Goal: Task Accomplishment & Management: Manage account settings

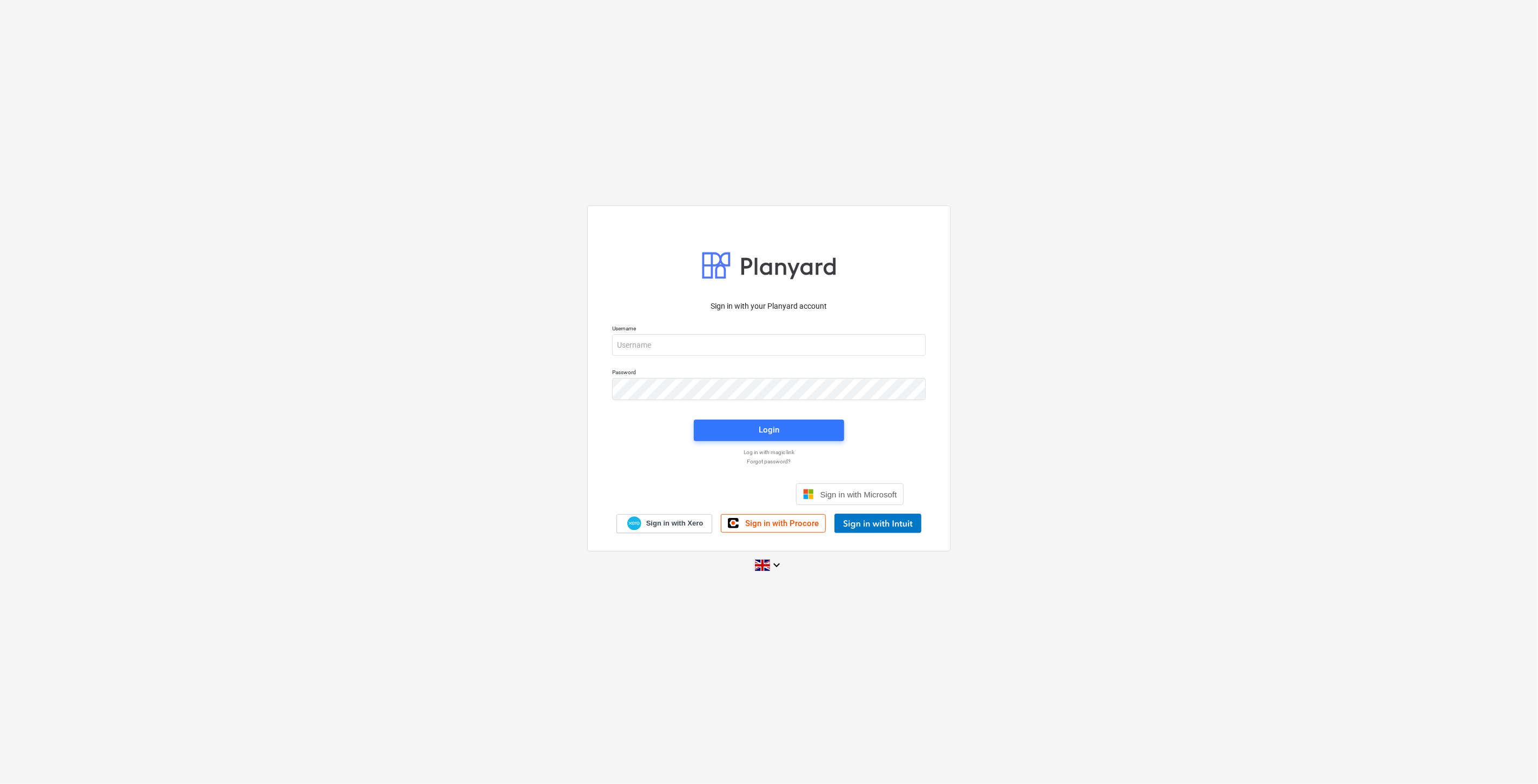
drag, startPoint x: 864, startPoint y: 329, endPoint x: 863, endPoint y: 338, distance: 9.1
click at [864, 330] on p "Username" at bounding box center [769, 330] width 314 height 9
click at [863, 339] on input "email" at bounding box center [769, 345] width 314 height 22
type input "[EMAIL_ADDRESS][PERSON_NAME][DOMAIN_NAME]"
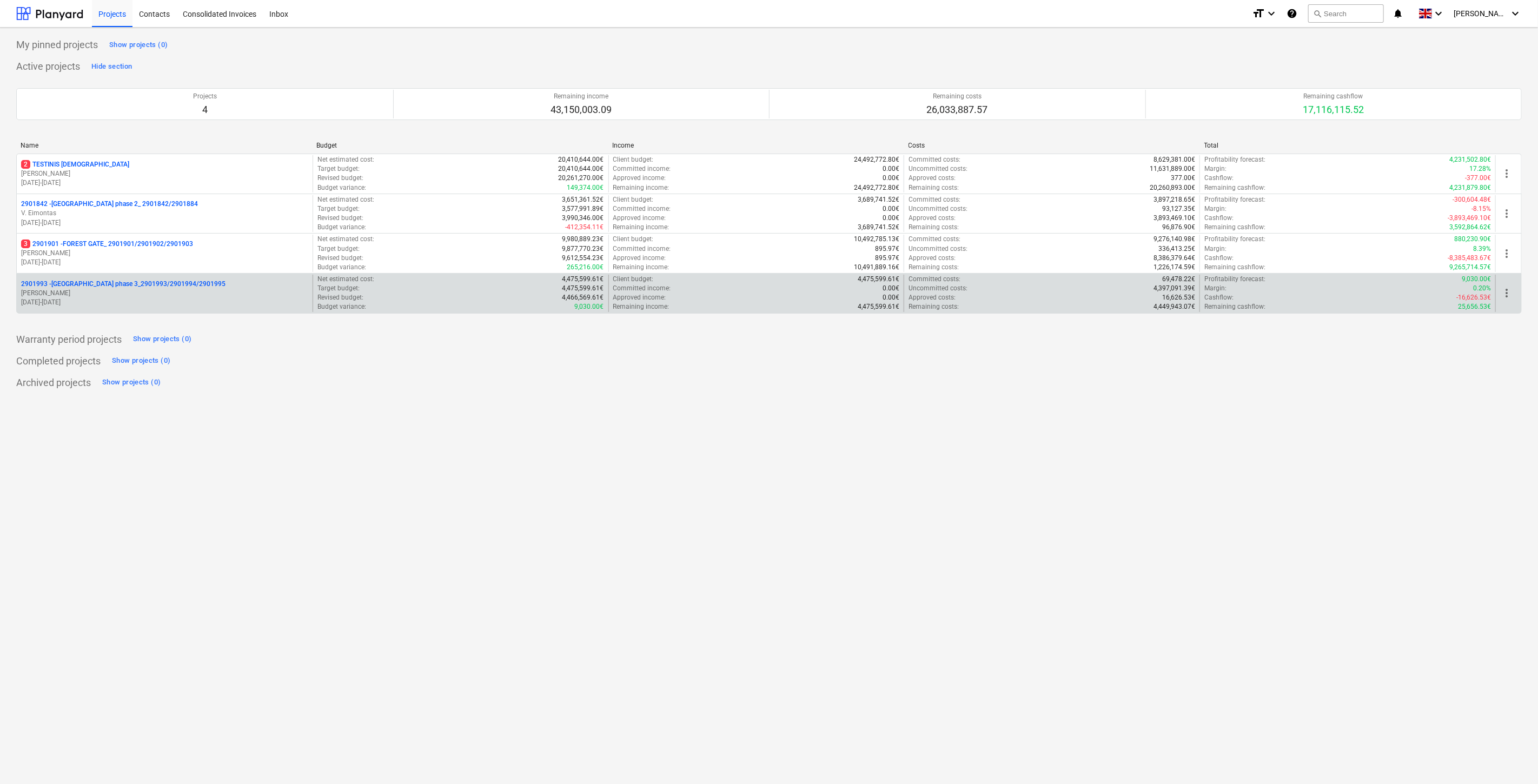
click at [181, 295] on p "[PERSON_NAME]" at bounding box center [164, 293] width 287 height 9
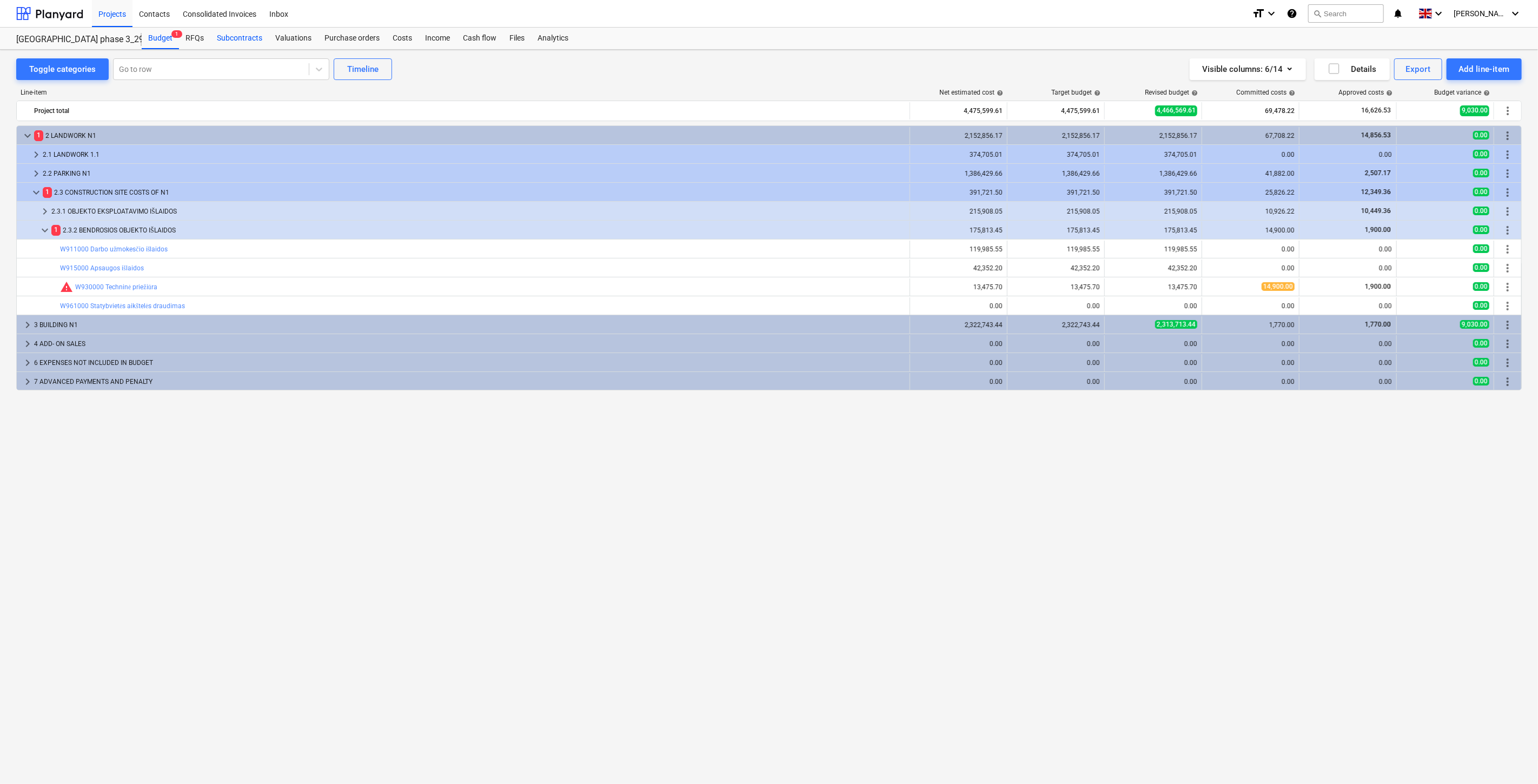
drag, startPoint x: 515, startPoint y: 35, endPoint x: 221, endPoint y: 44, distance: 294.1
click at [515, 35] on div "Files" at bounding box center [517, 38] width 28 height 22
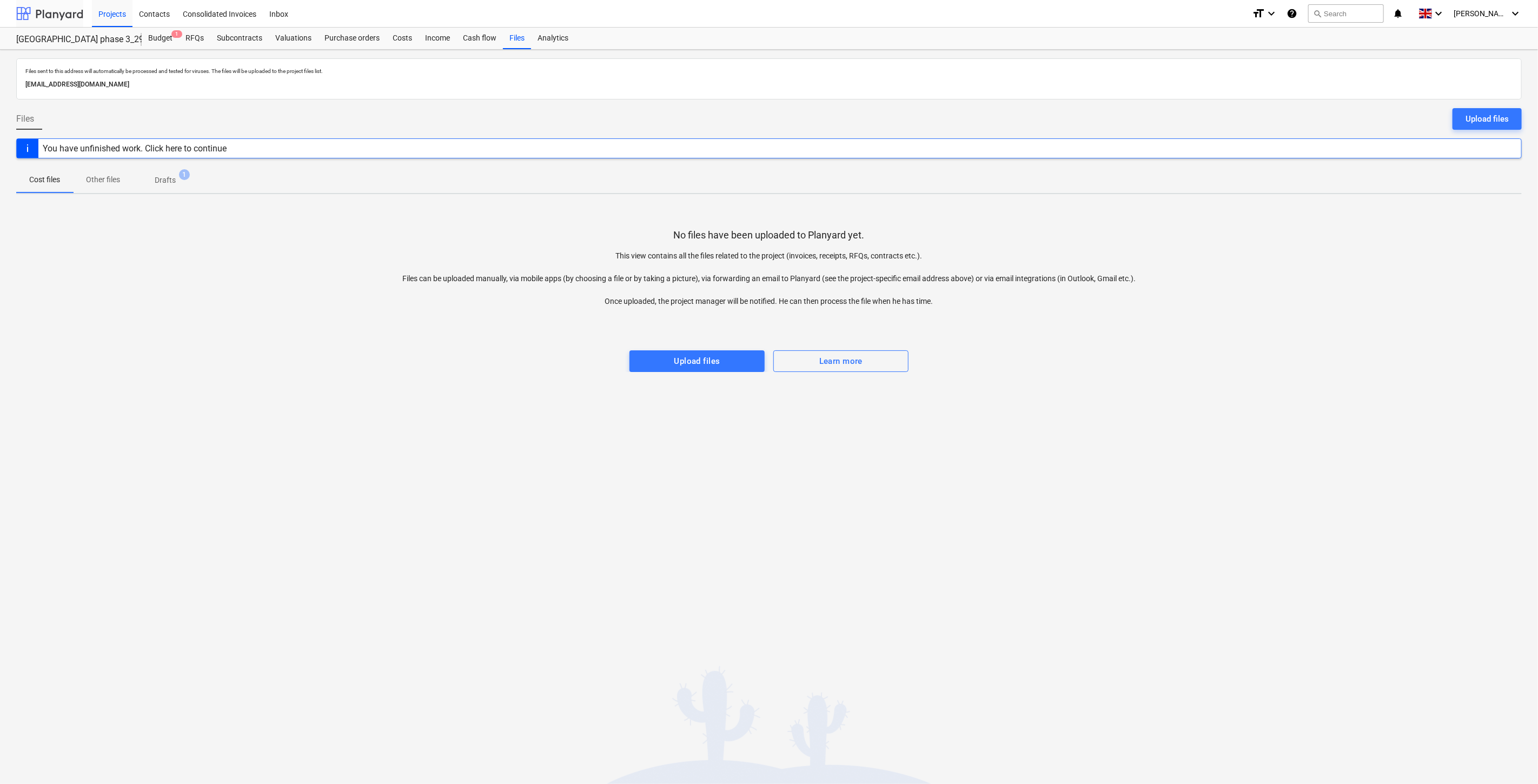
click at [60, 13] on div at bounding box center [49, 13] width 67 height 27
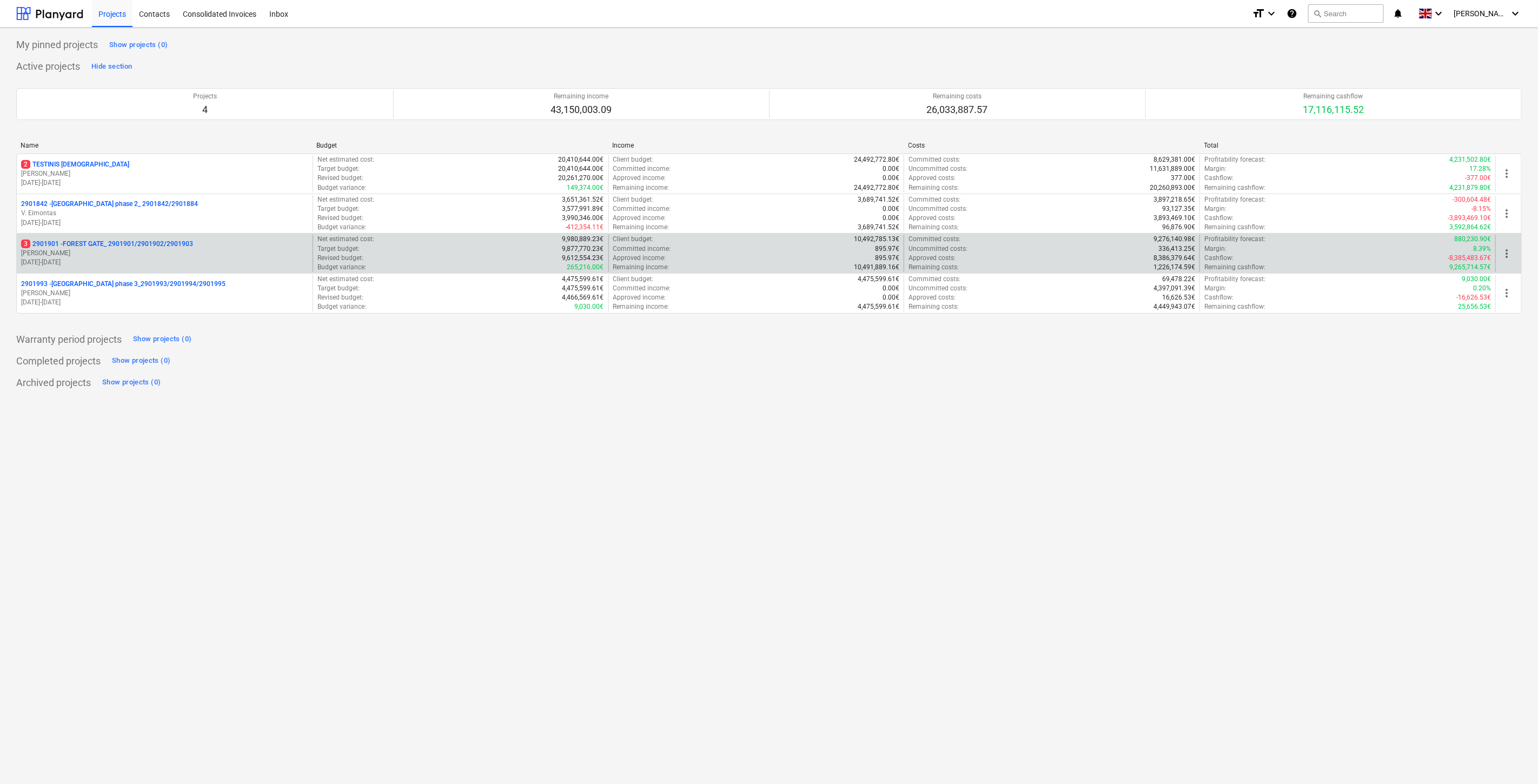
click at [71, 247] on p "3 2901901 - FOREST GATE_ 2901901/2901902/2901903" at bounding box center [106, 244] width 172 height 9
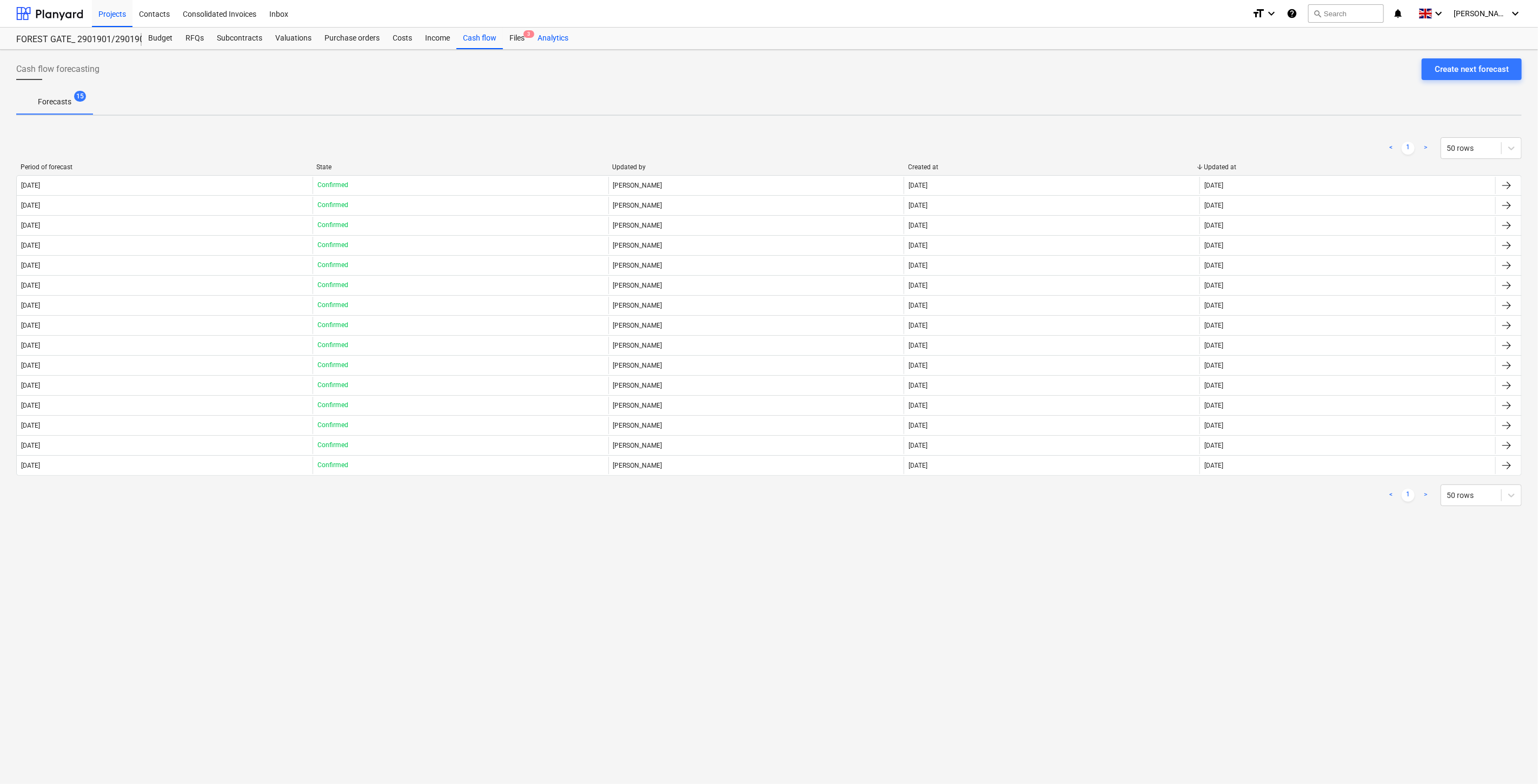
click at [531, 28] on div "Analytics" at bounding box center [552, 38] width 43 height 22
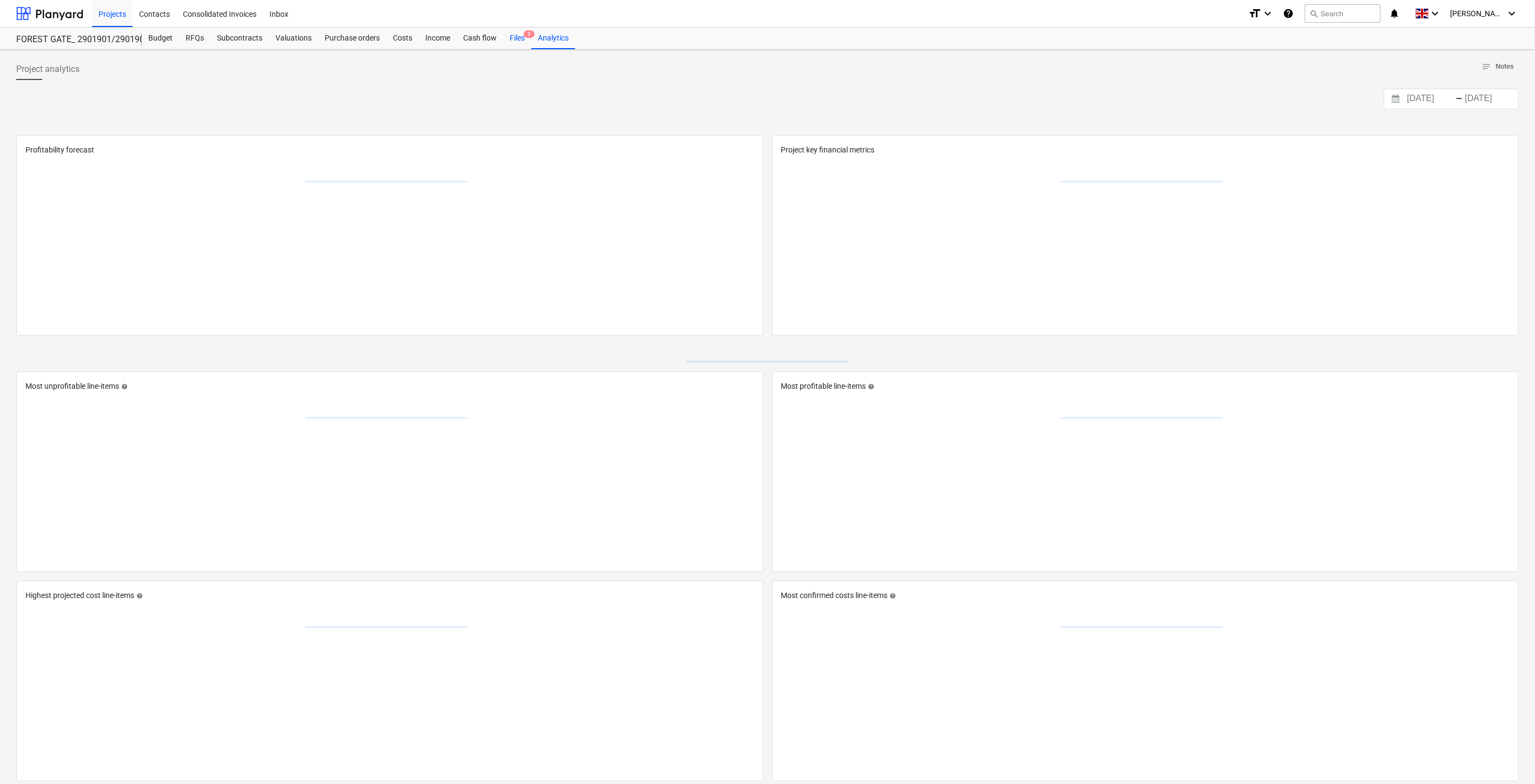
click at [516, 41] on div "Files 3" at bounding box center [518, 38] width 28 height 22
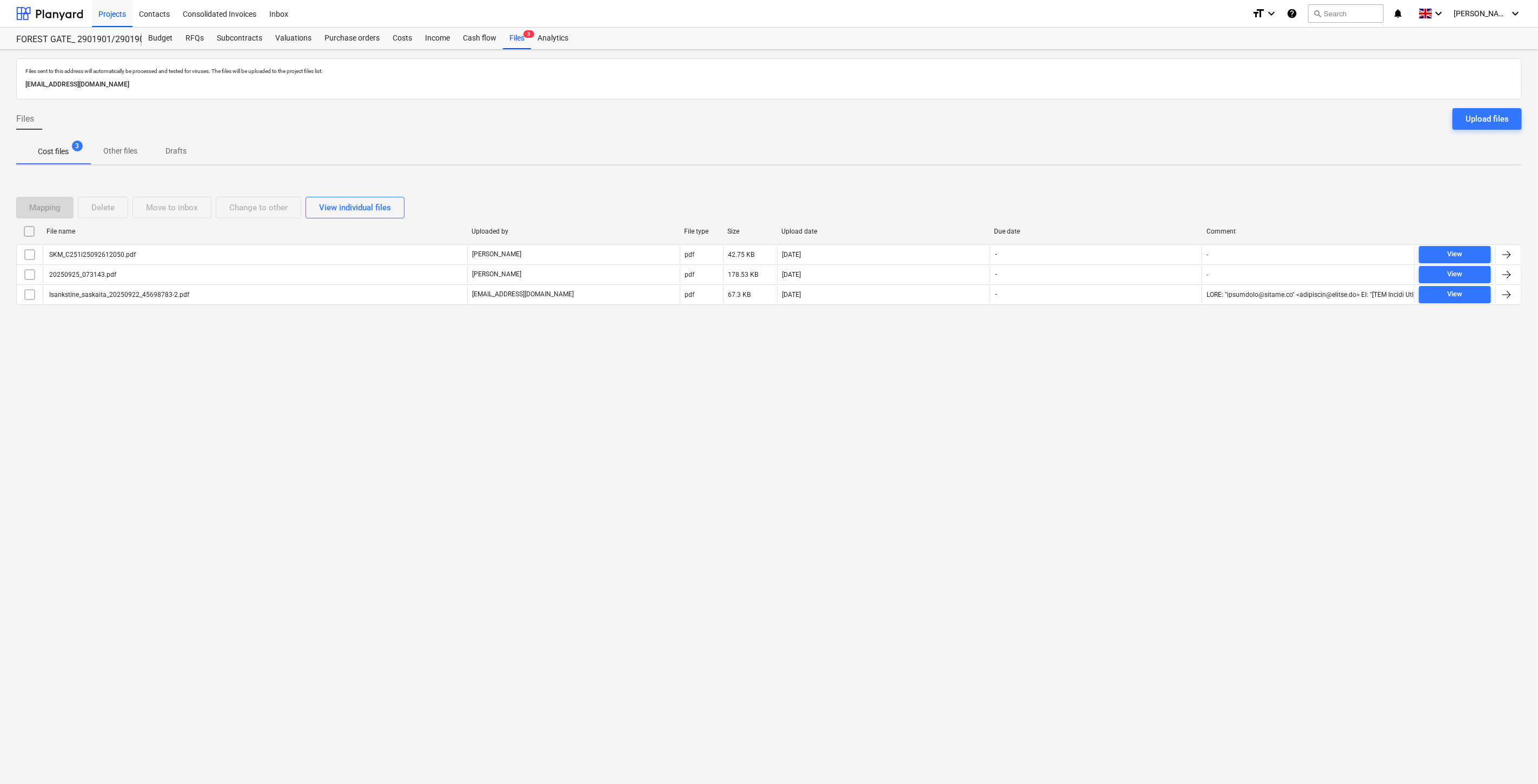
click at [303, 526] on div "Files sent to this address will automatically be processed and tested for virus…" at bounding box center [769, 416] width 1538 height 734
click at [160, 40] on div "Budget" at bounding box center [160, 38] width 38 height 22
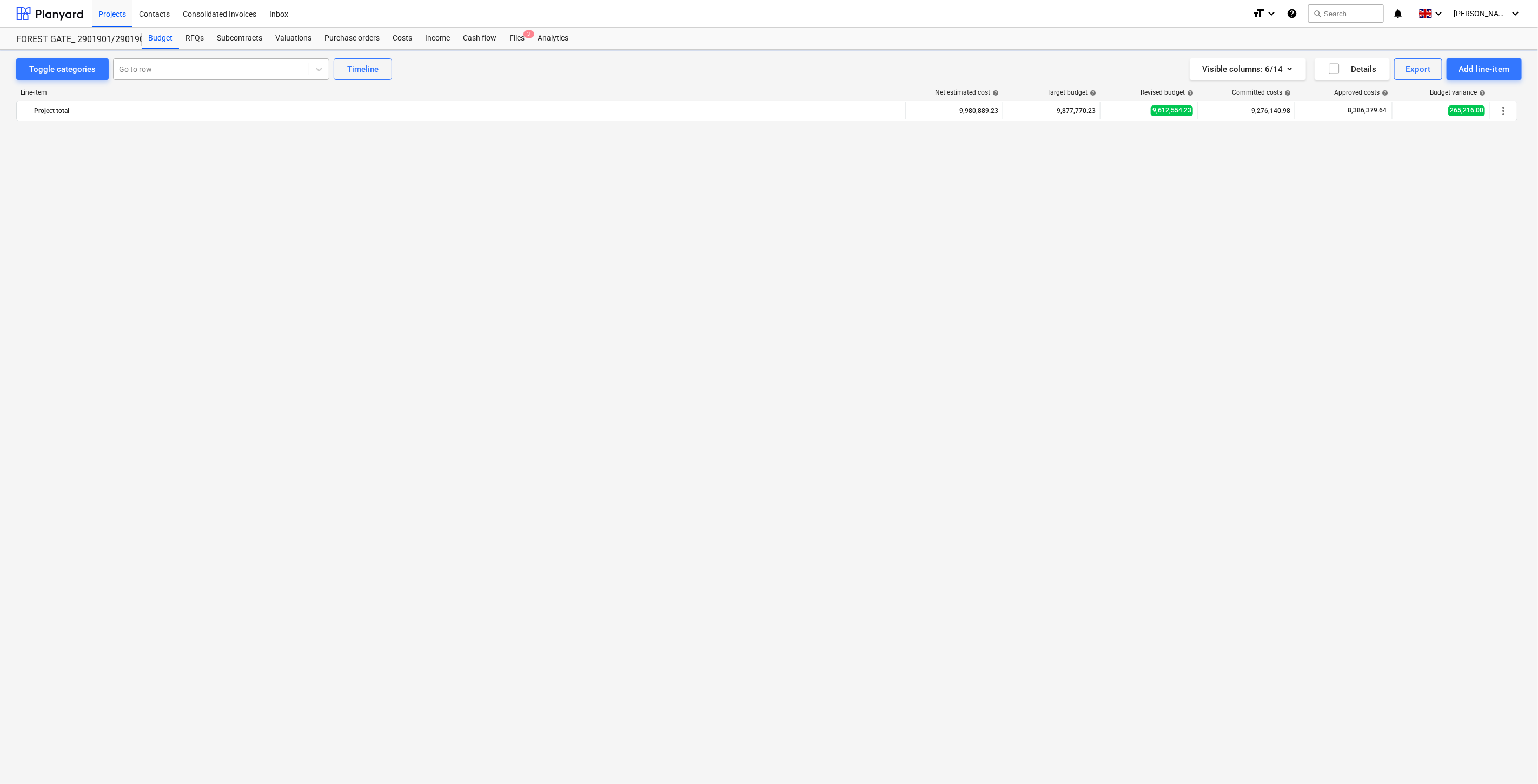
click at [197, 75] on div "Go to row" at bounding box center [210, 69] width 195 height 15
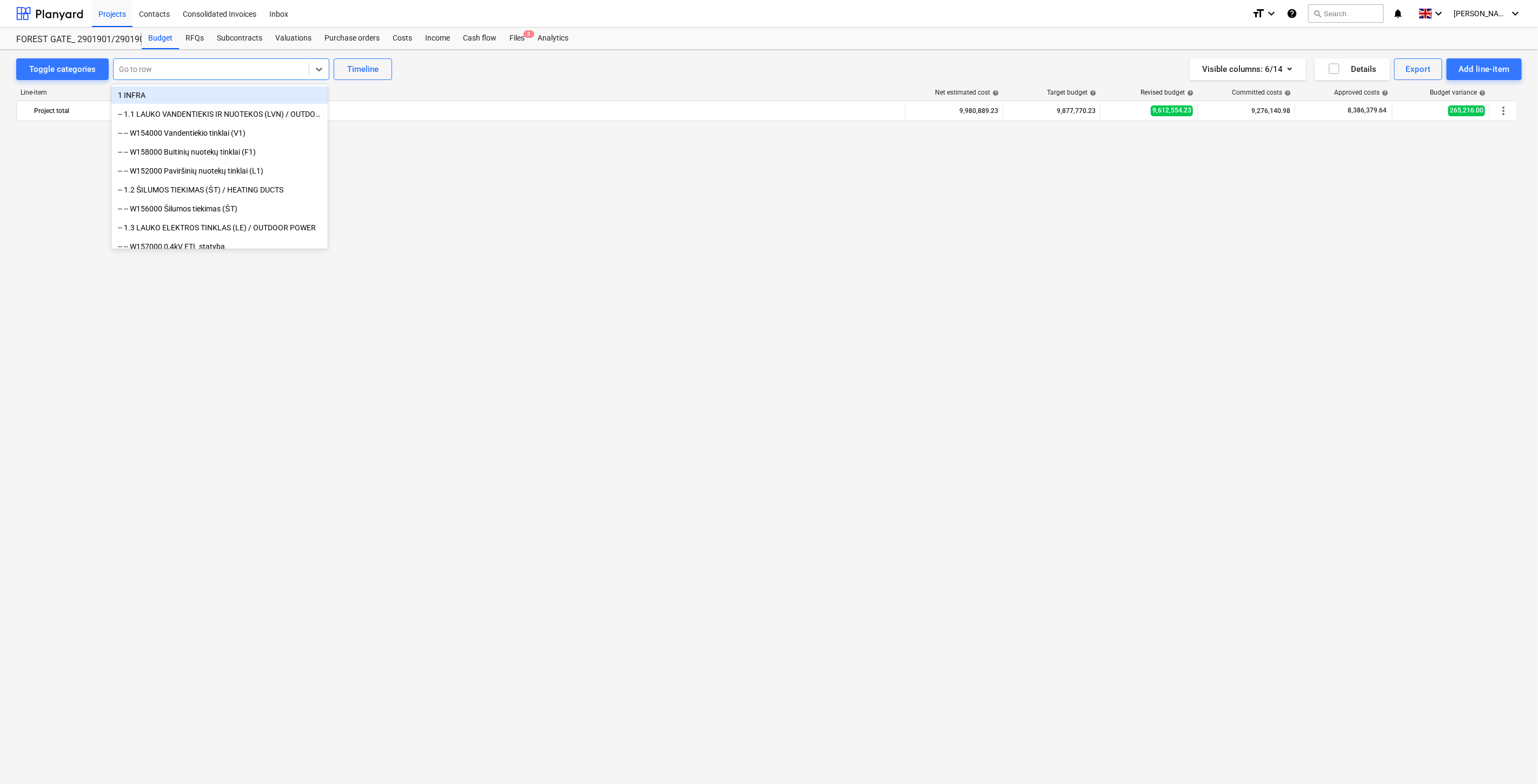
scroll to position [3355, 0]
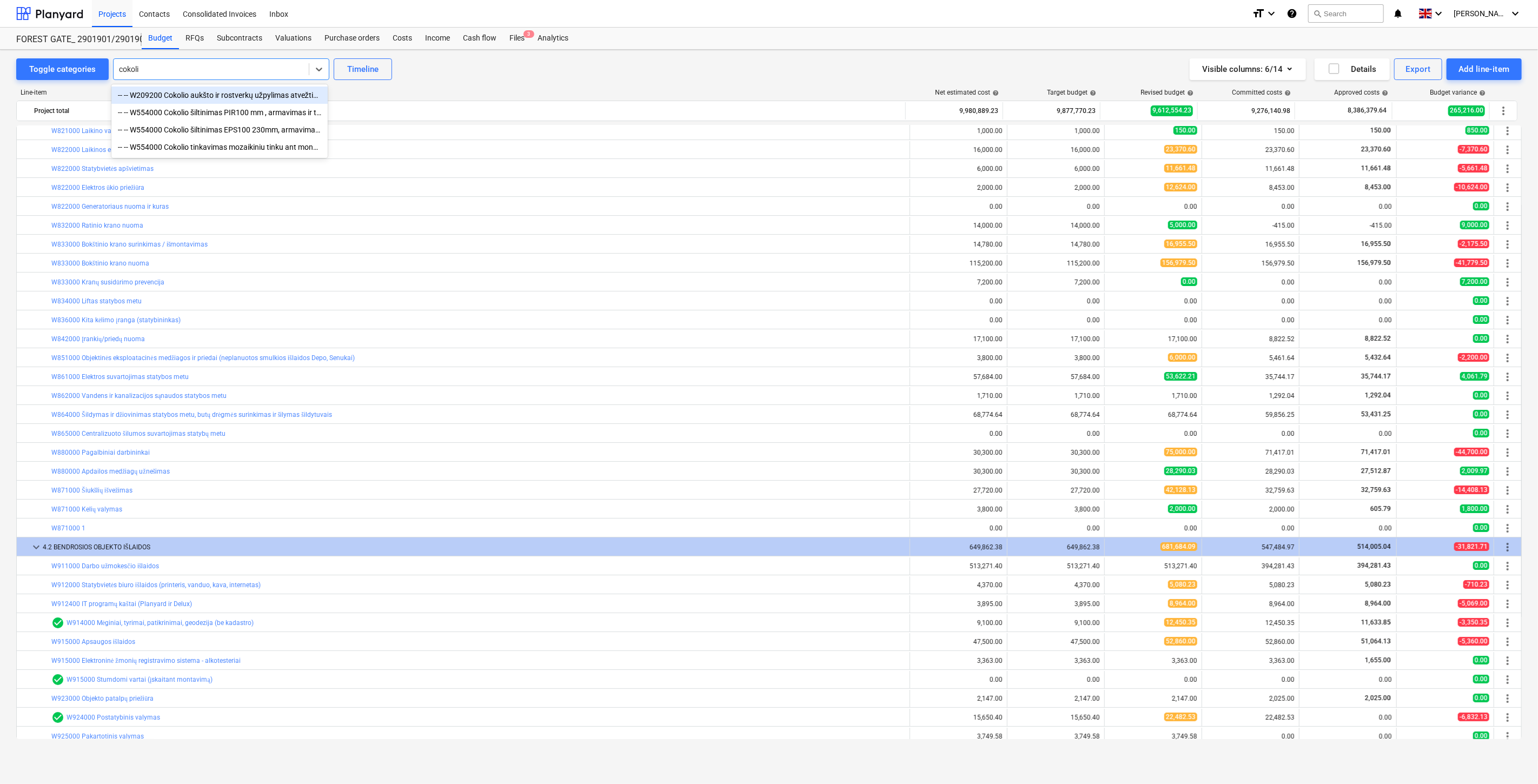
type input "cokolio"
click at [215, 100] on div "-- -- W209200 Cokolio aukšto ir rostverkų užpylimas atvežtiniu gruntu jį sutank…" at bounding box center [220, 95] width 217 height 17
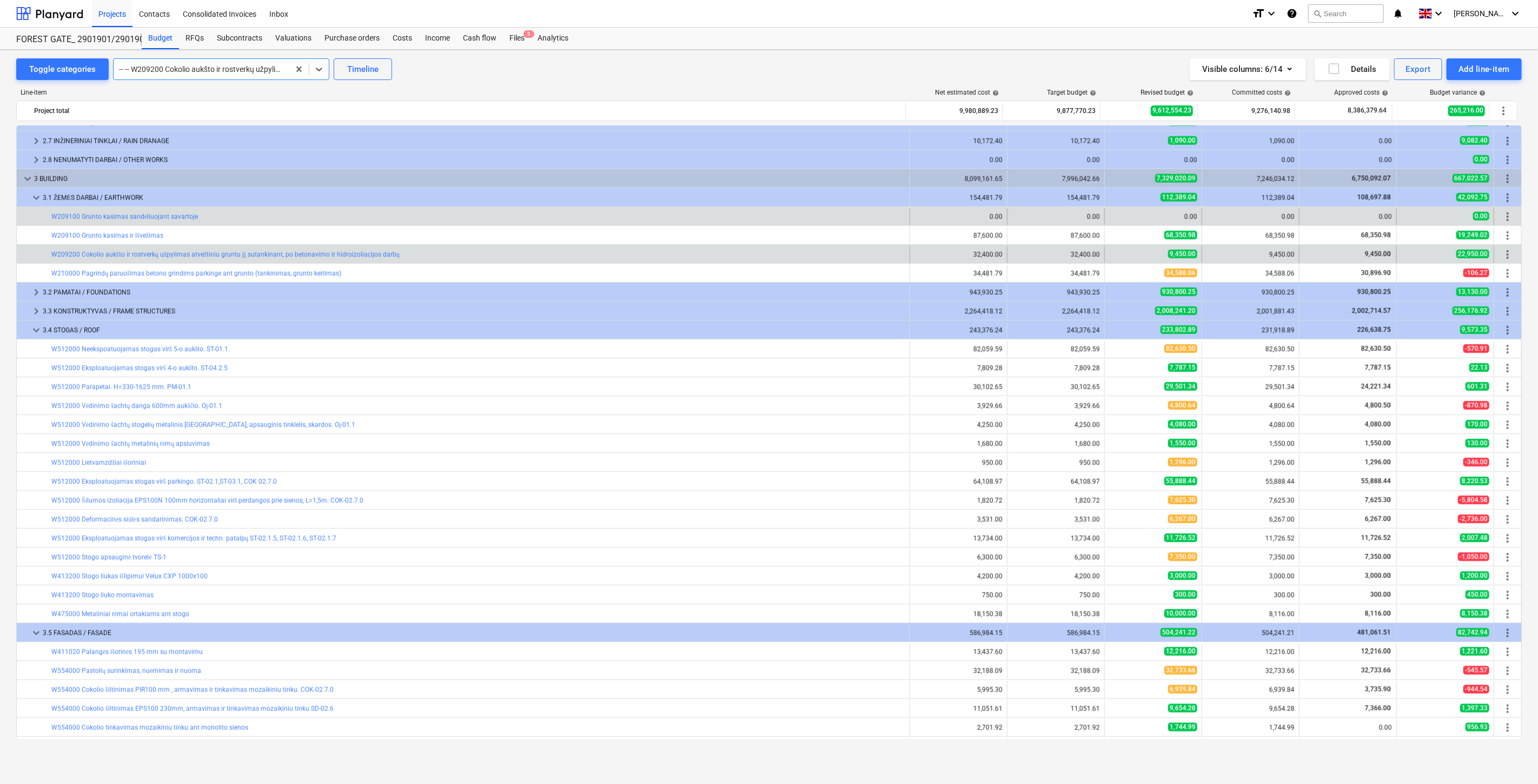
scroll to position [1201, 0]
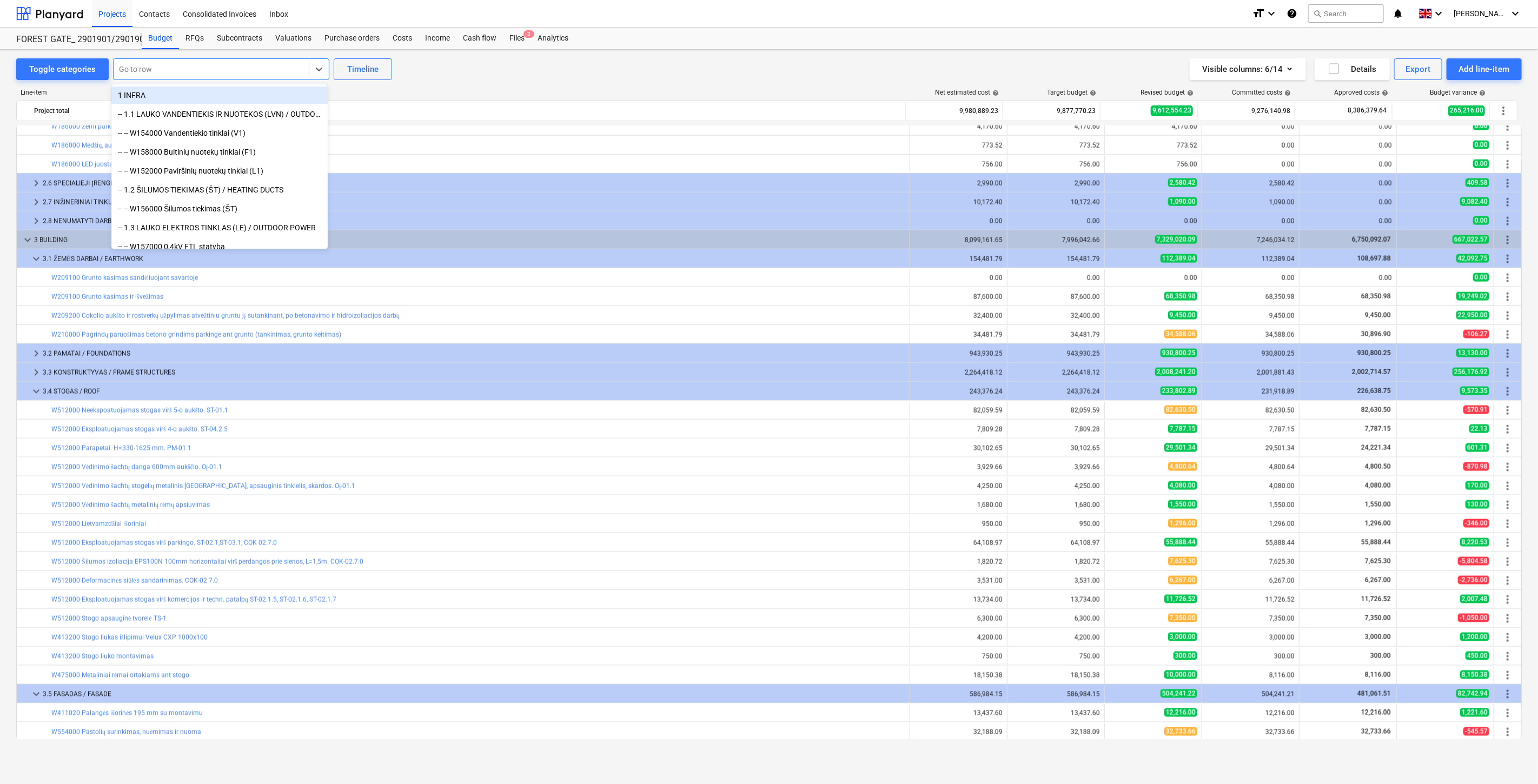
click at [254, 74] on div "Go to row" at bounding box center [210, 69] width 195 height 15
type input "c"
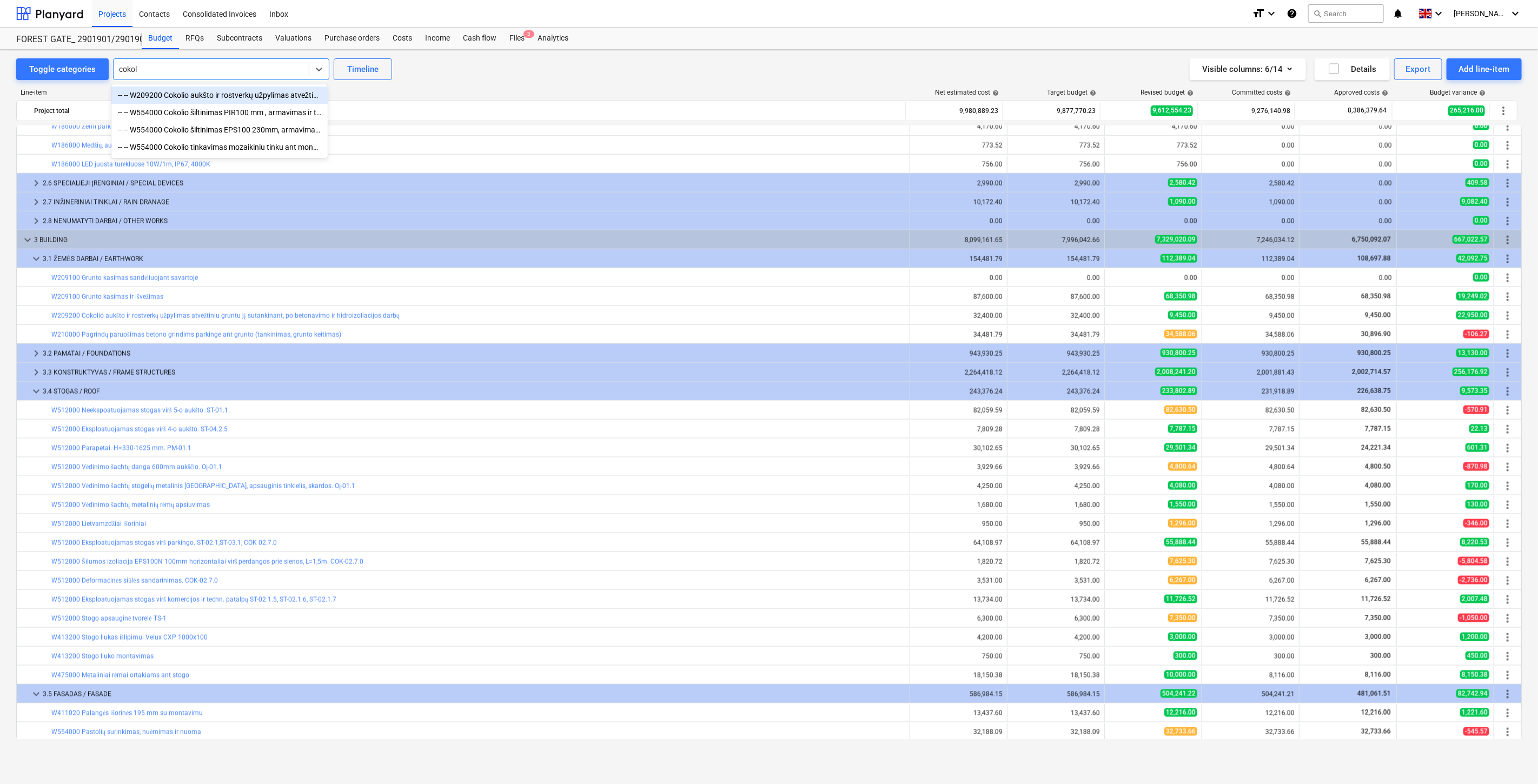
type input "cokoli"
click at [246, 128] on div "-- -- W554000 Cokolio šiltinimas EPS100 230mm, armavimas ir tinkavimas mozaikin…" at bounding box center [220, 130] width 217 height 17
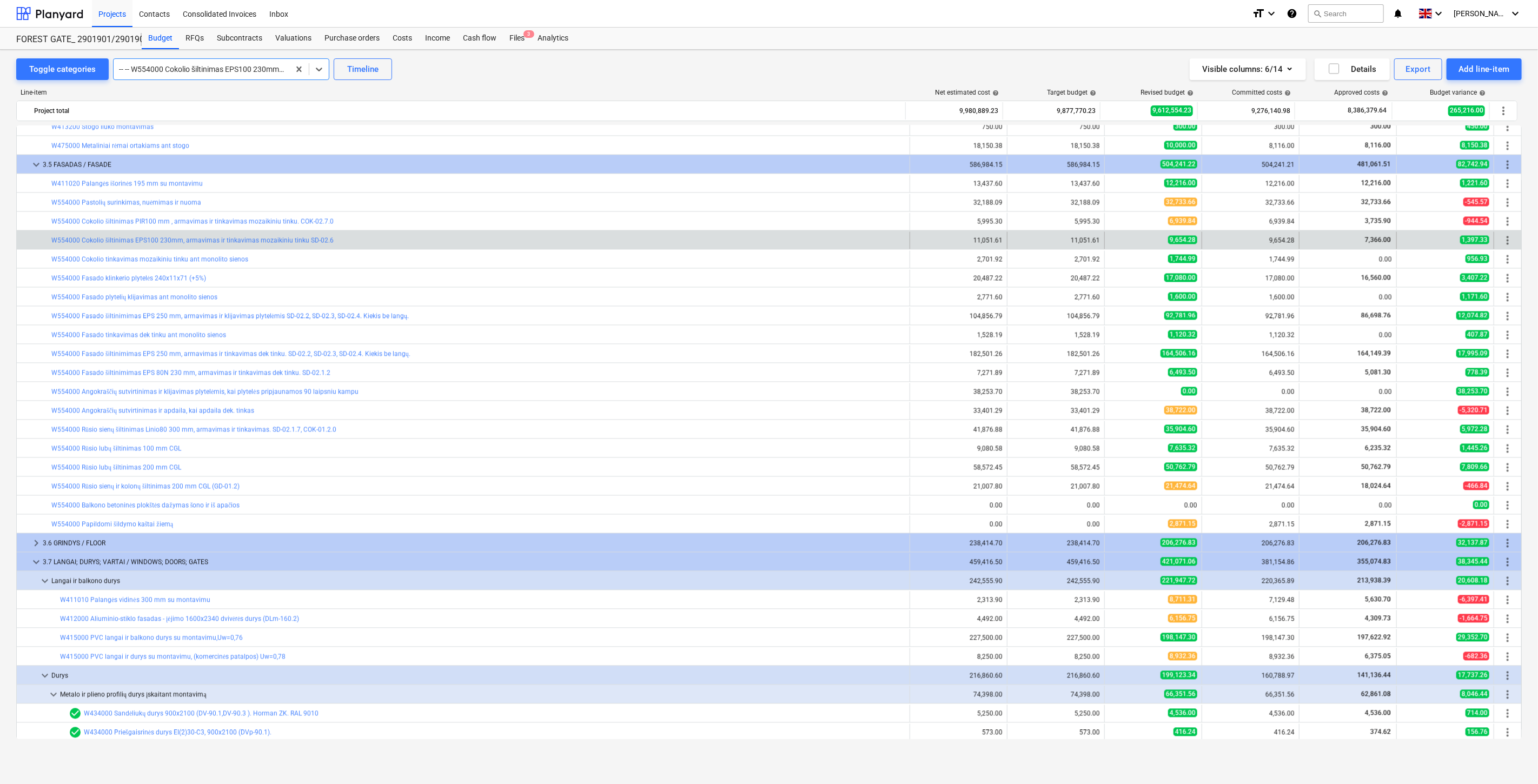
scroll to position [1716, 0]
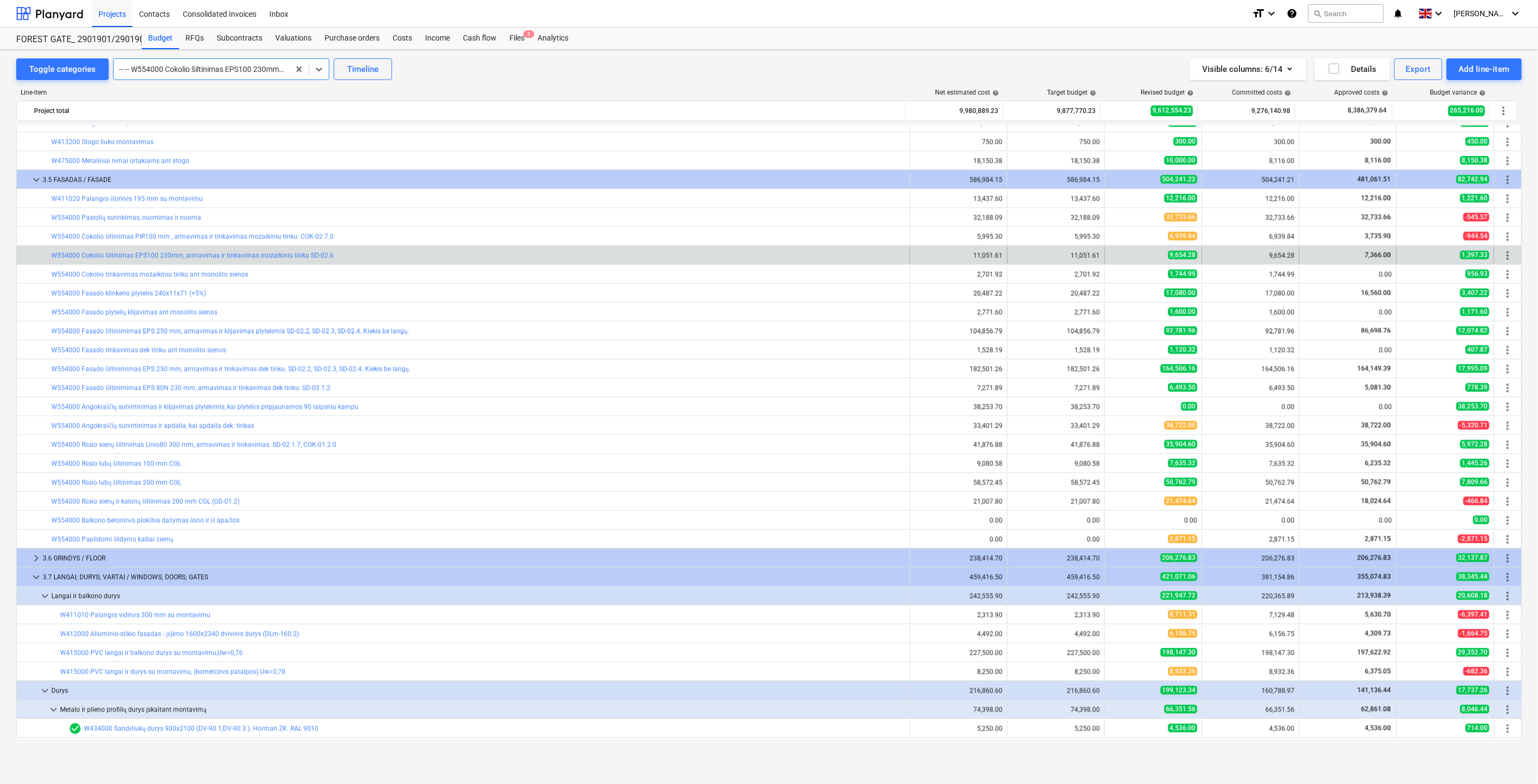
drag, startPoint x: 298, startPoint y: 72, endPoint x: 263, endPoint y: 71, distance: 35.0
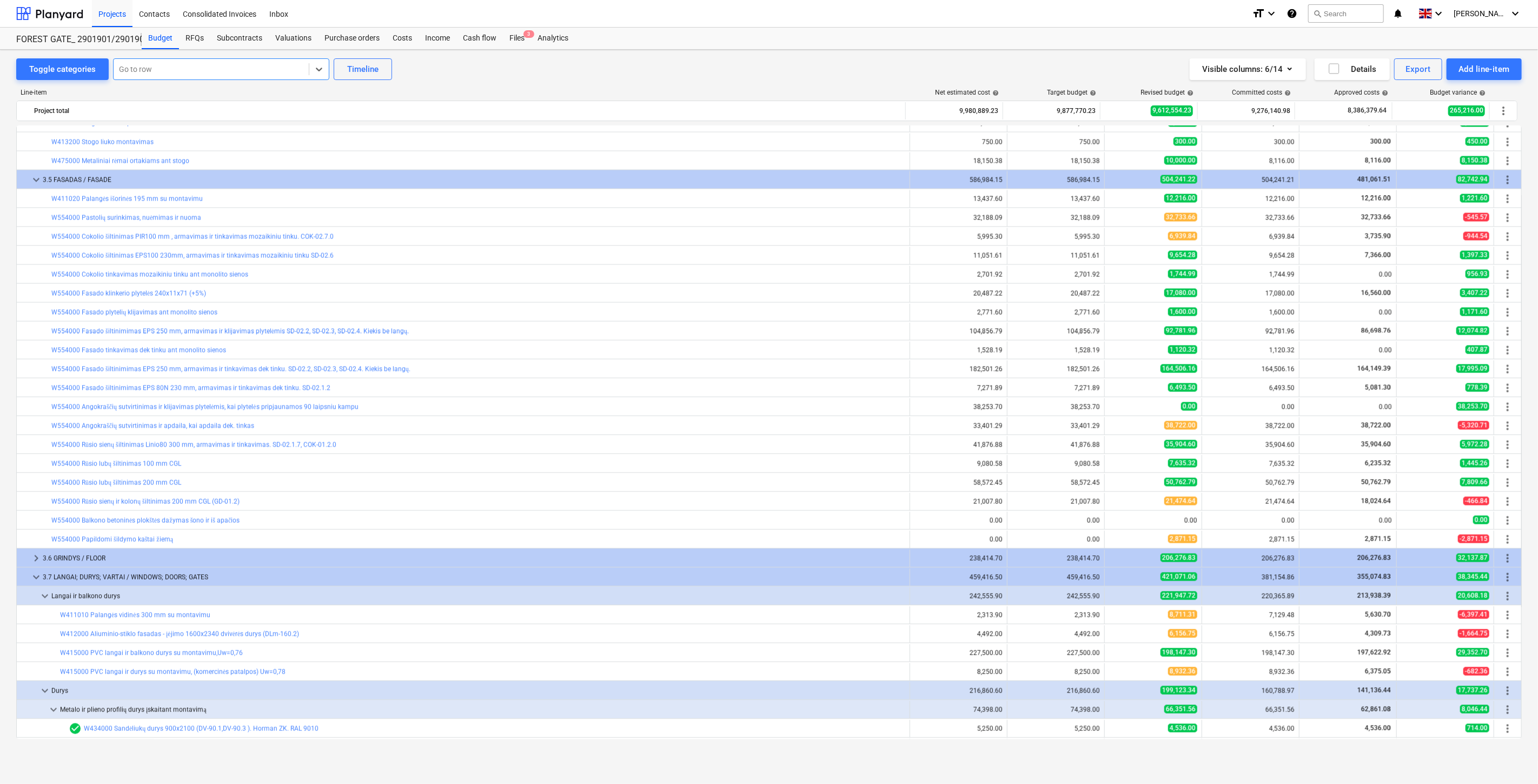
click at [263, 71] on div at bounding box center [211, 69] width 185 height 10
type input "DTS"
click at [276, 97] on div "-- -- -- W352000 Lifto šachtos ir butų sienos izoliavimas vata 20 mm.DTS-04.1" at bounding box center [220, 95] width 217 height 17
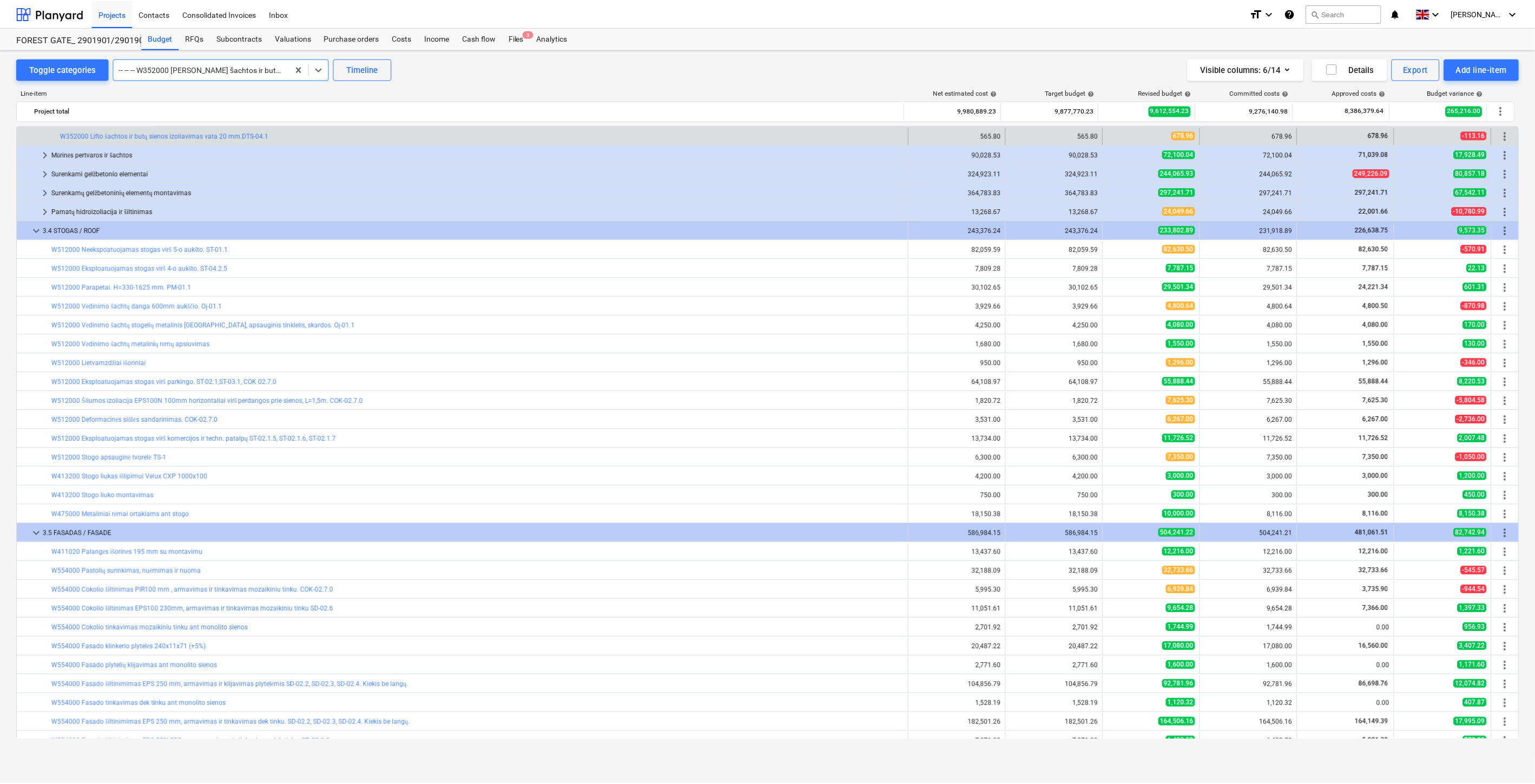
scroll to position [1658, 0]
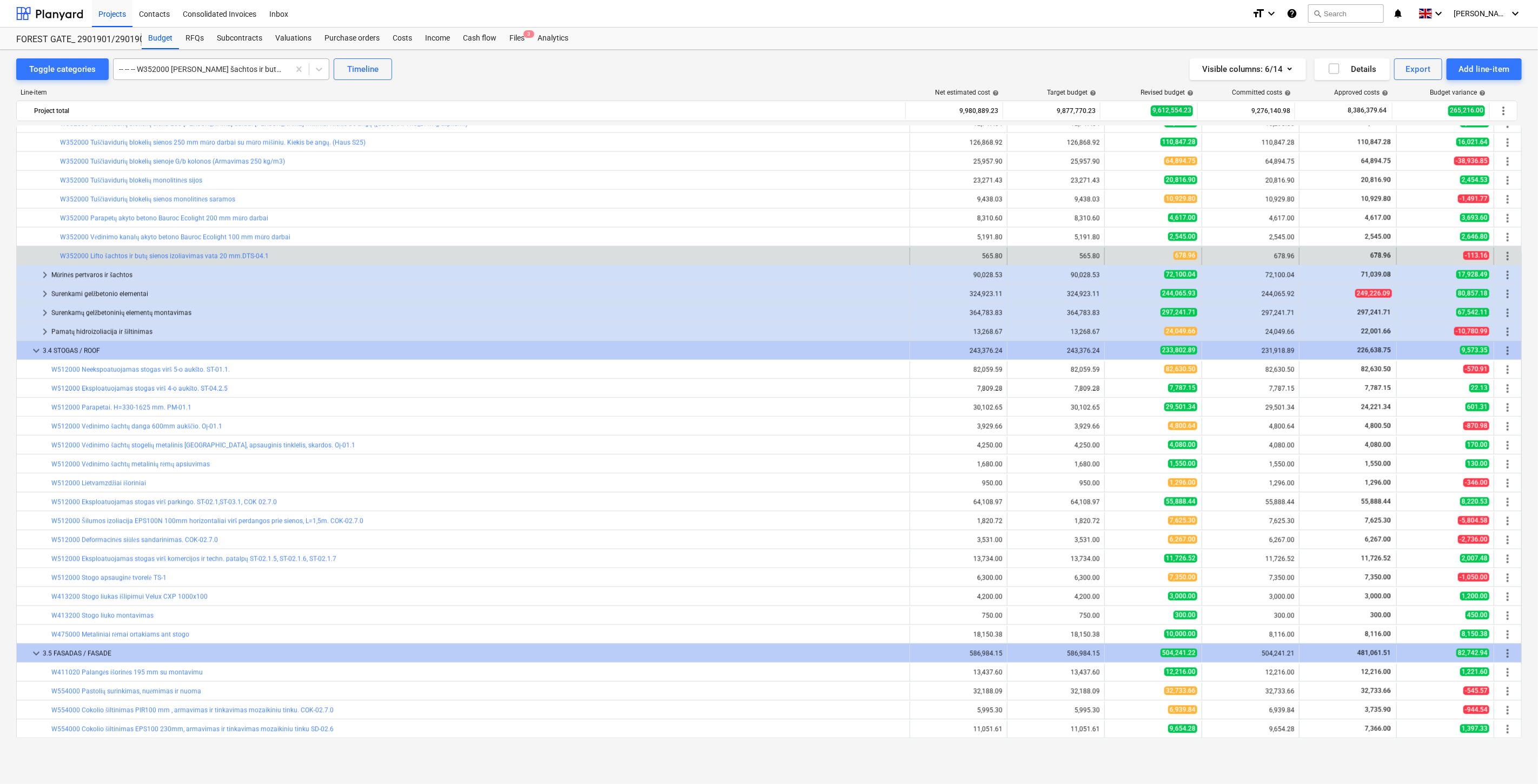
drag, startPoint x: 298, startPoint y: 71, endPoint x: 234, endPoint y: 74, distance: 64.1
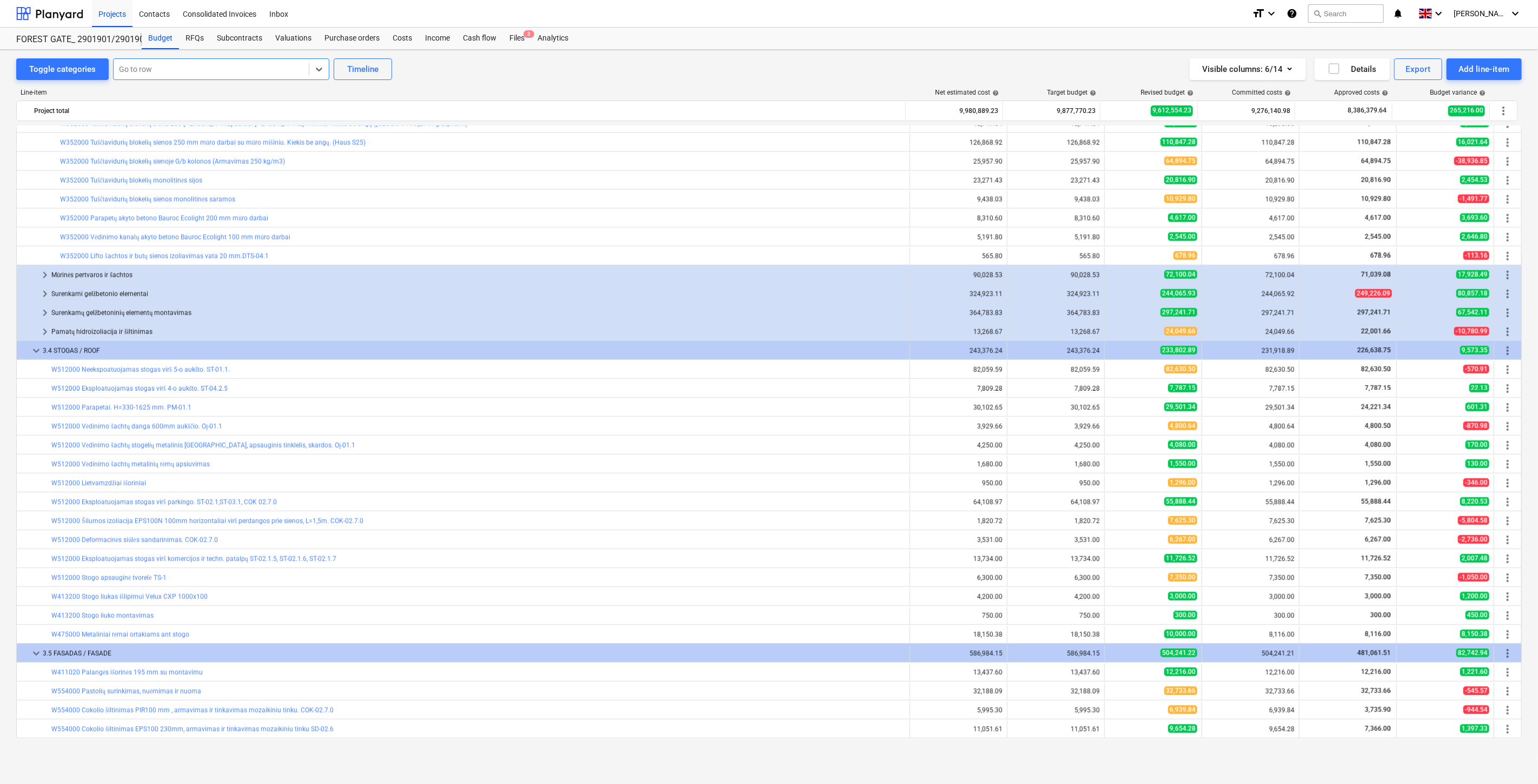
click at [262, 69] on div at bounding box center [211, 69] width 185 height 10
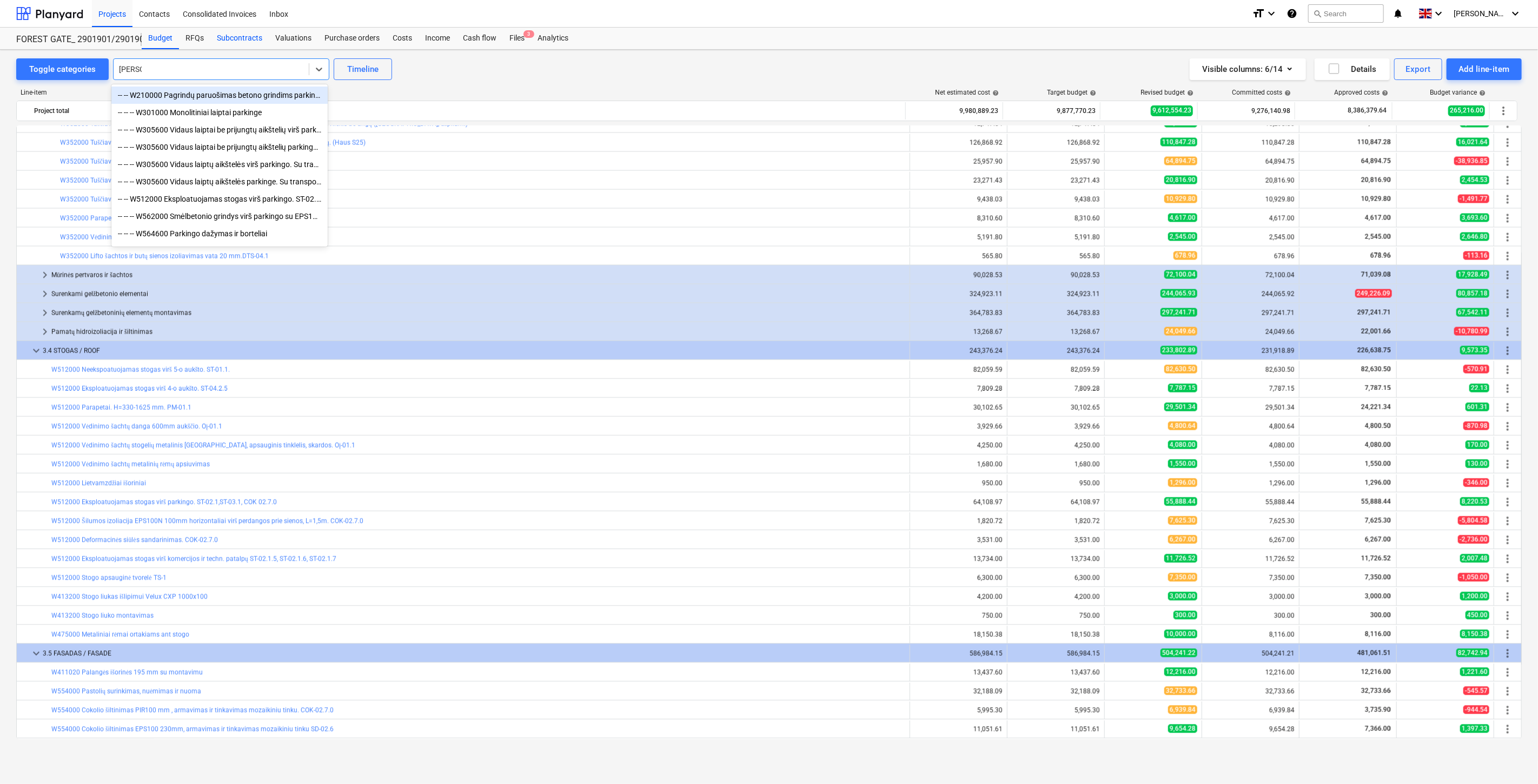
type input "parkin"
click at [252, 36] on div "Subcontracts" at bounding box center [239, 38] width 58 height 22
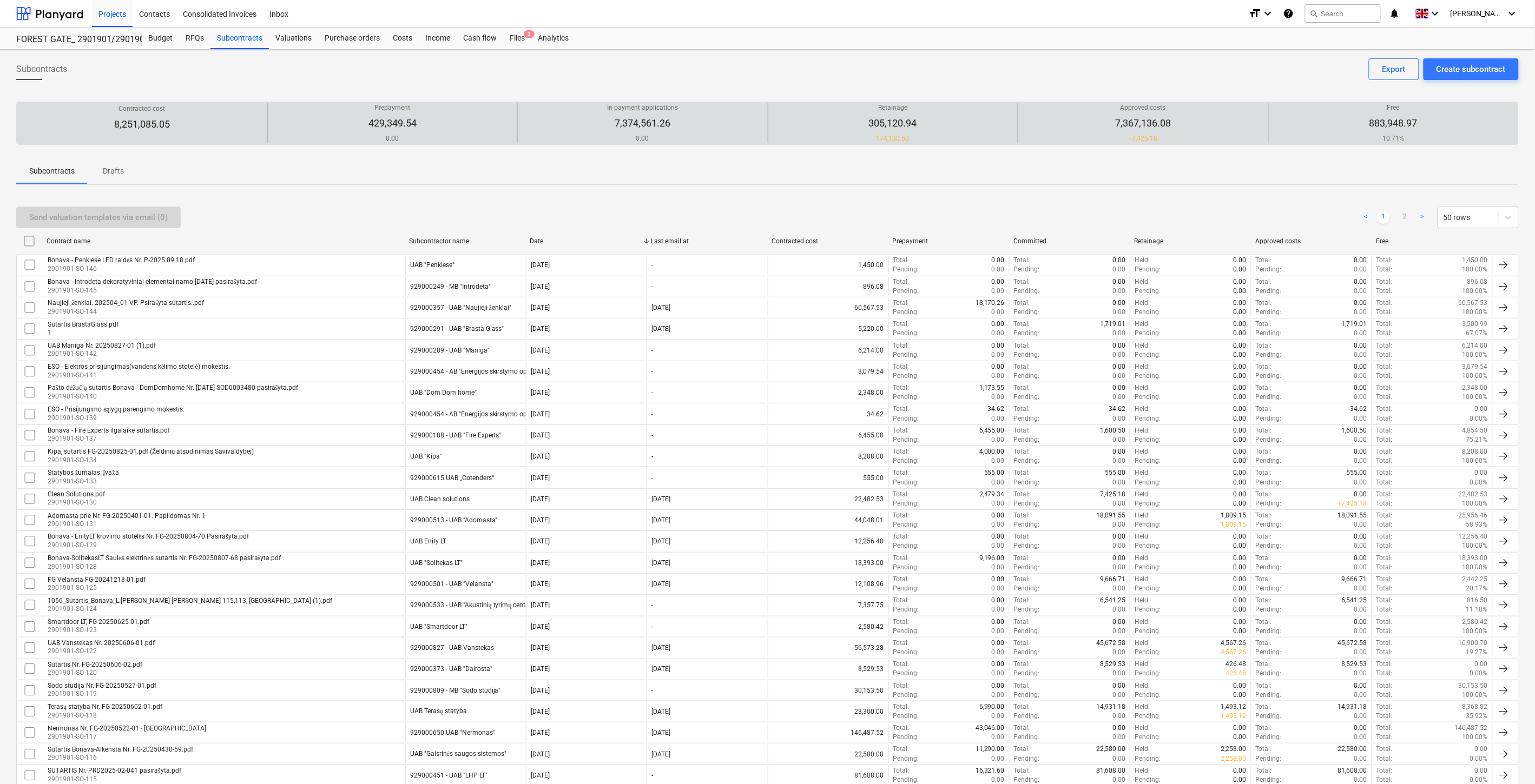
scroll to position [596, 0]
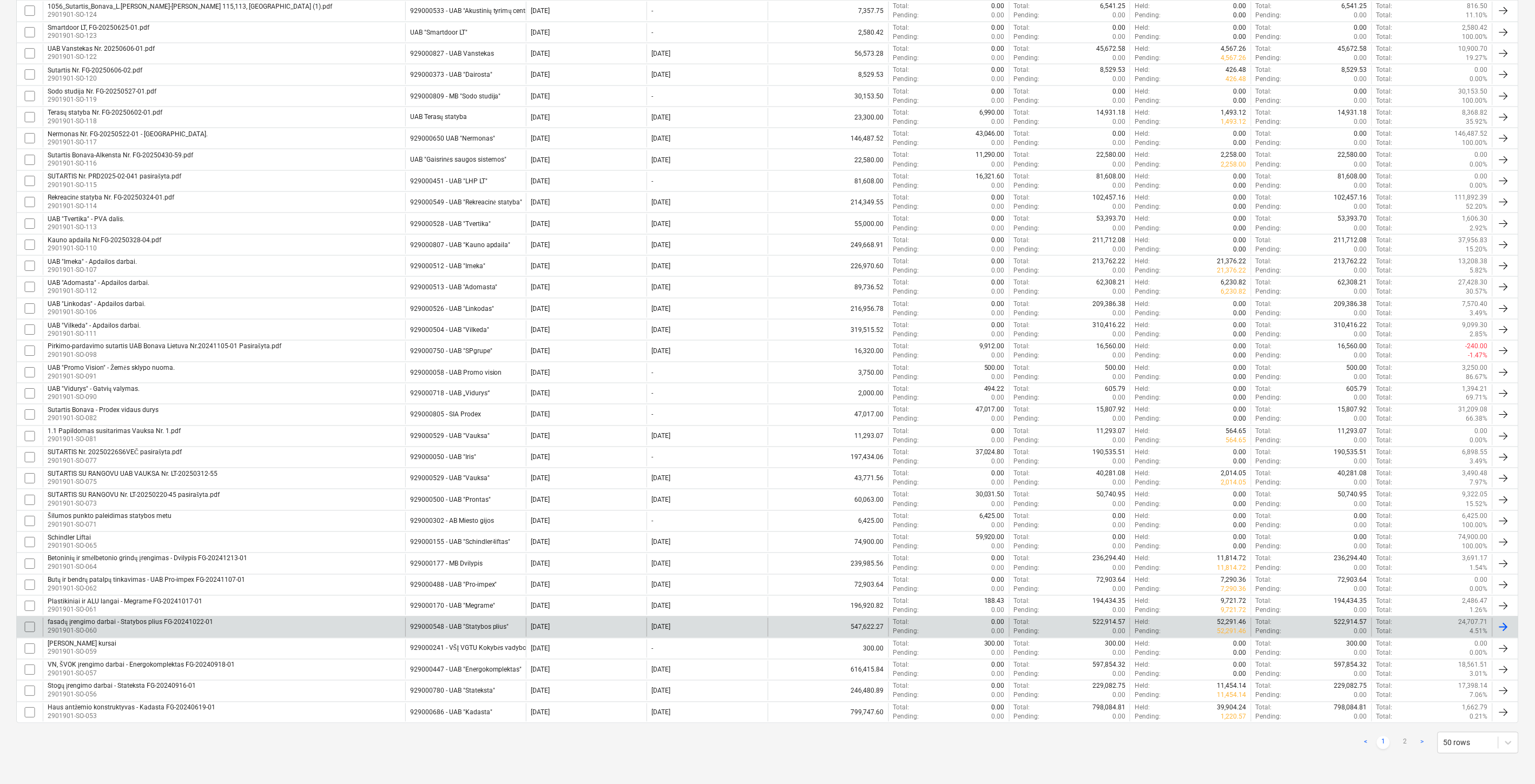
click at [253, 628] on div "fasadų įrengimo darbai - Statybos plius FG-20241022-01 2901901-SO-060" at bounding box center [223, 628] width 362 height 19
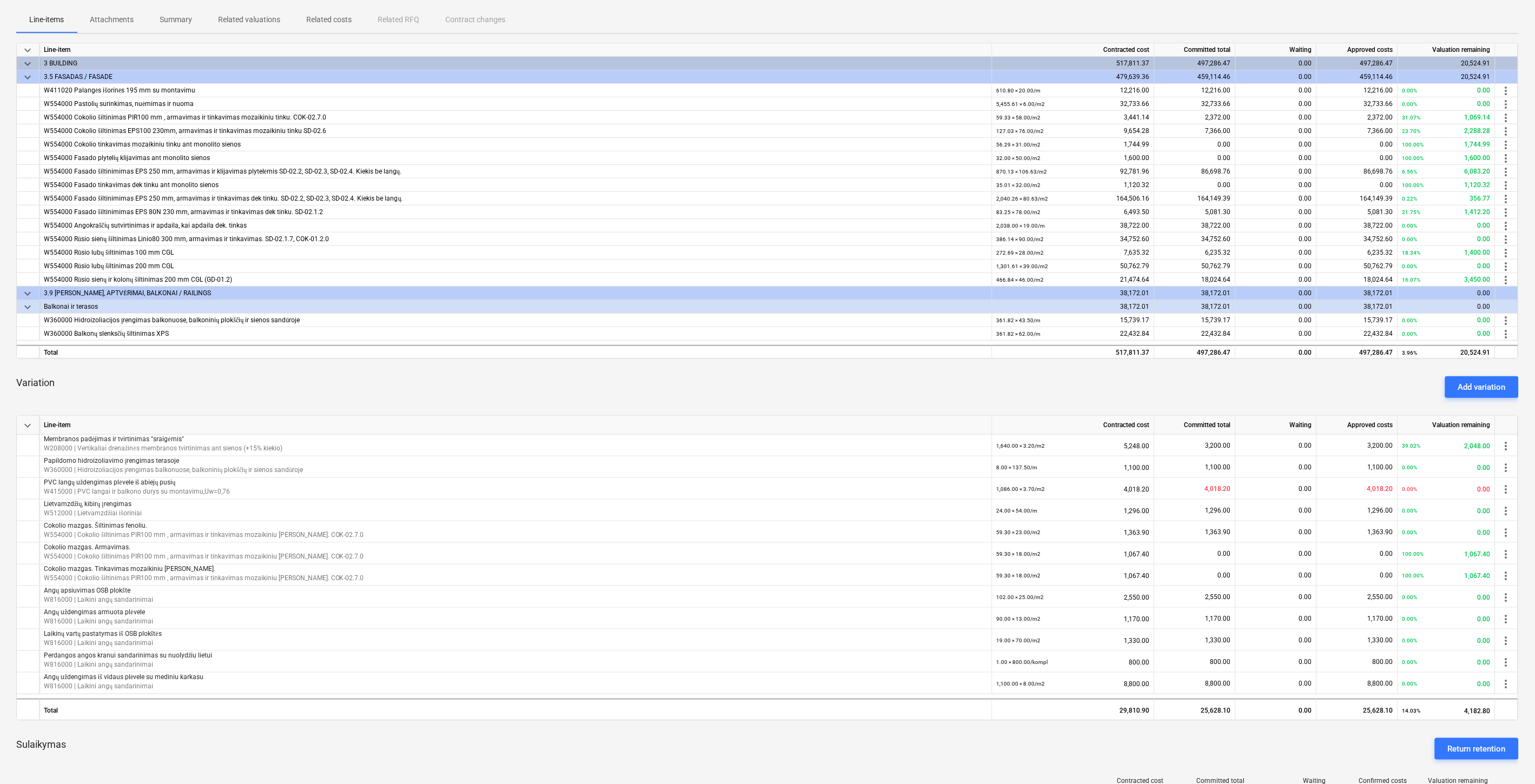
scroll to position [180, 0]
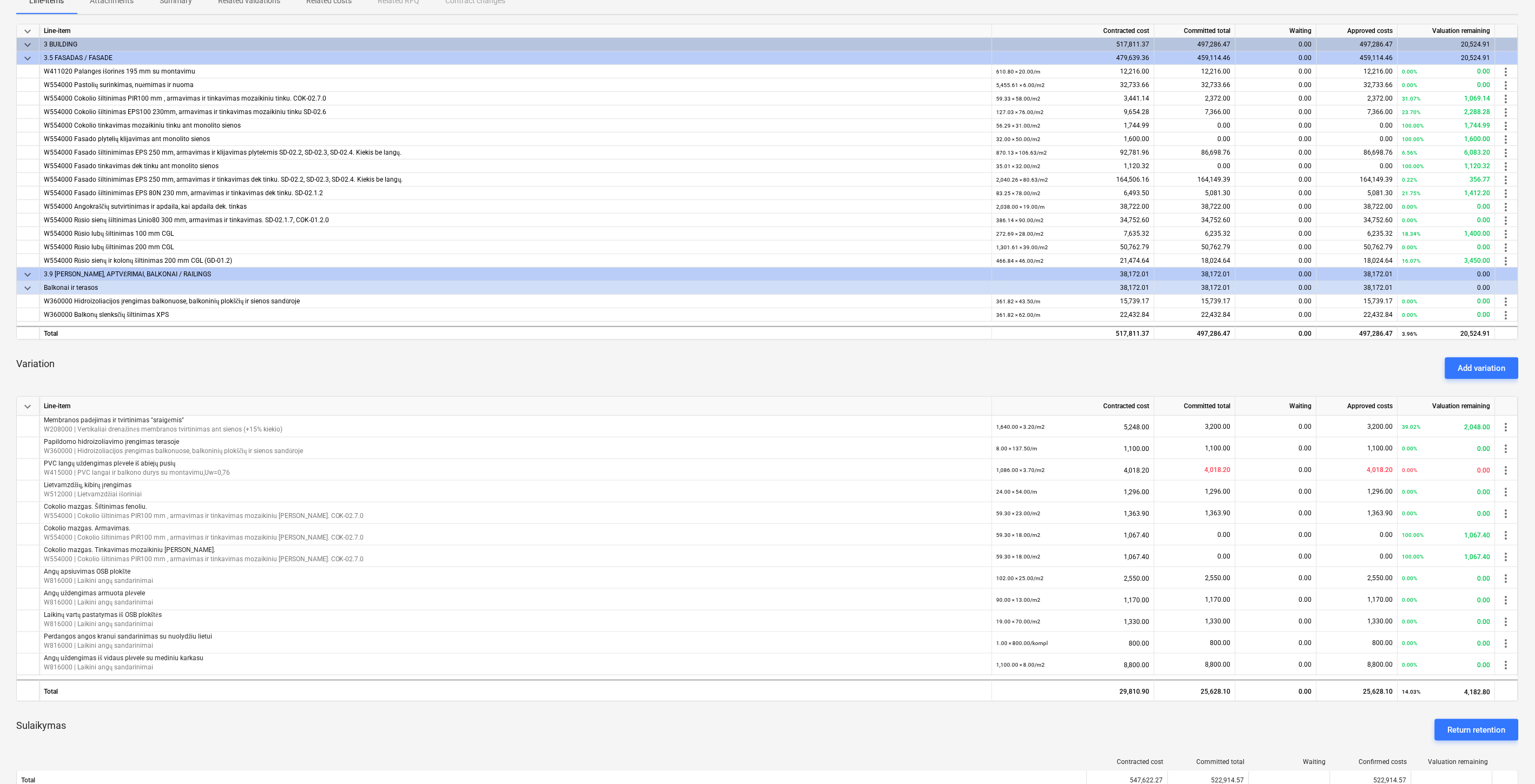
click at [409, 356] on div "Variation Add variation" at bounding box center [767, 368] width 1502 height 39
drag, startPoint x: 419, startPoint y: 354, endPoint x: 81, endPoint y: 380, distance: 339.0
click at [417, 354] on div "Variation Add variation" at bounding box center [767, 368] width 1502 height 39
click at [516, 377] on div "Variation Add variation" at bounding box center [767, 368] width 1502 height 39
click at [544, 367] on div "Variation Add variation" at bounding box center [767, 368] width 1502 height 39
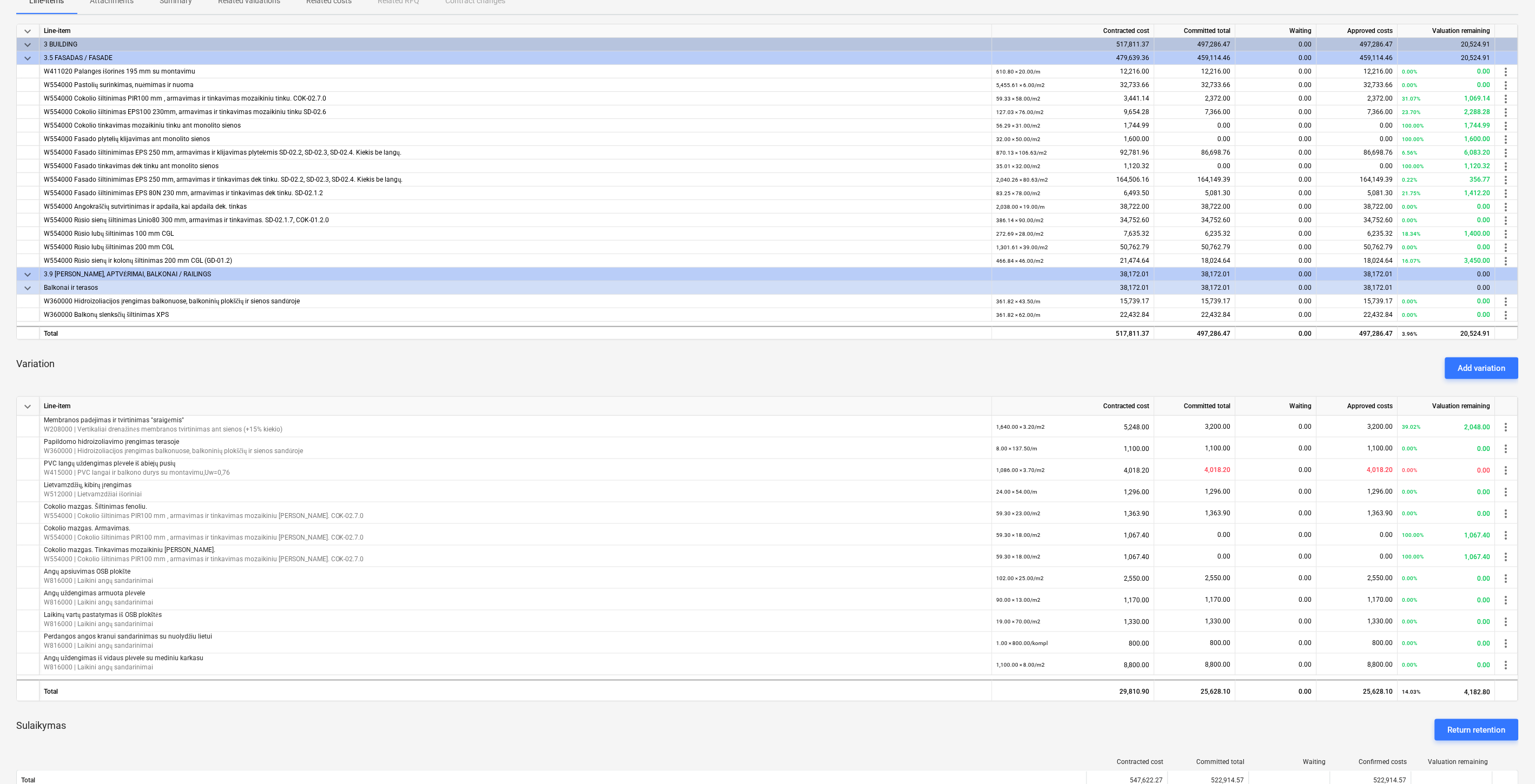
click at [557, 361] on div "Variation Add variation" at bounding box center [767, 368] width 1502 height 39
click at [564, 358] on div "Variation Add variation" at bounding box center [767, 368] width 1502 height 39
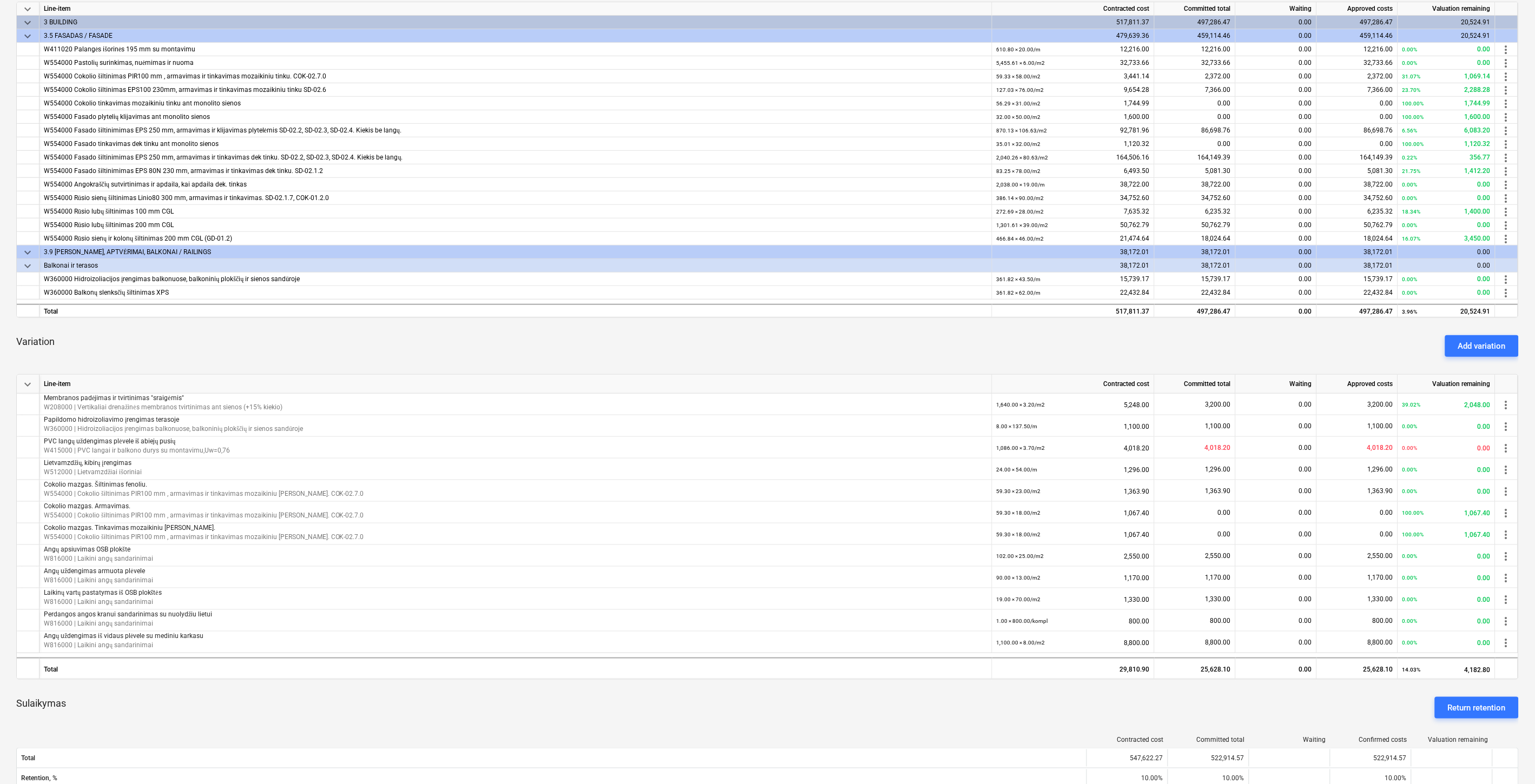
scroll to position [240, 0]
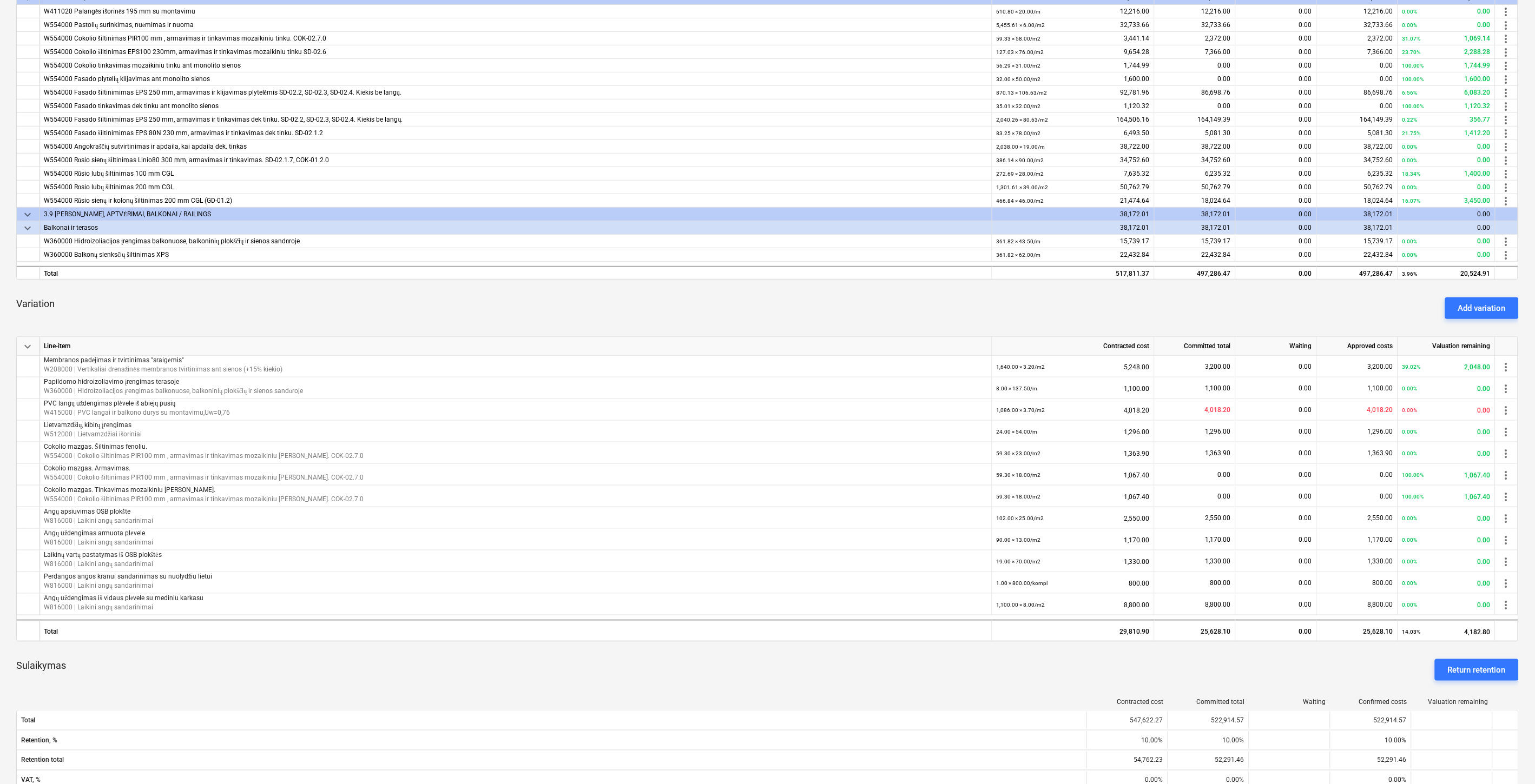
click at [642, 302] on div "Variation Add variation" at bounding box center [767, 307] width 1502 height 39
click at [1478, 302] on div "Add variation" at bounding box center [1481, 308] width 47 height 14
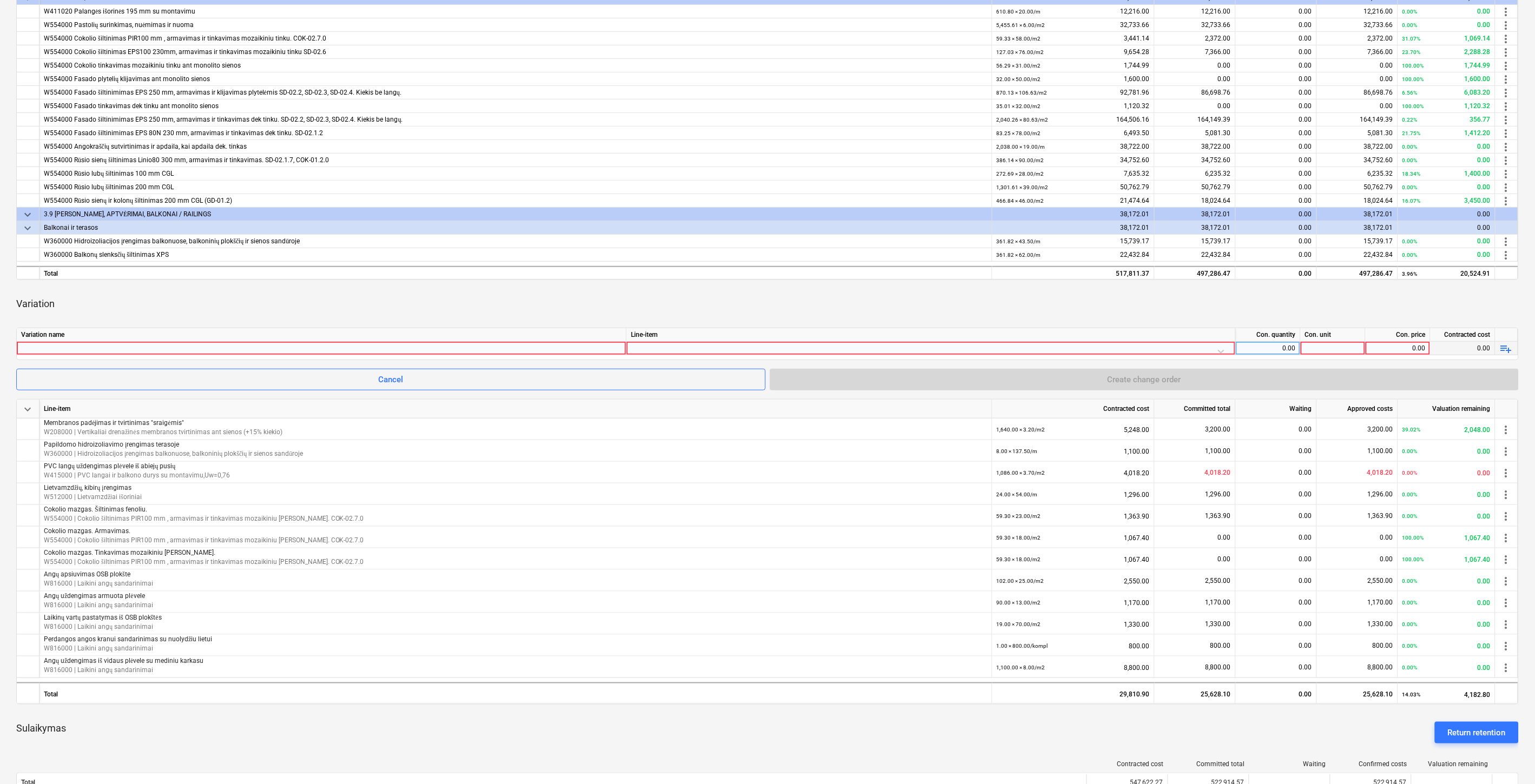
click at [559, 349] on div at bounding box center [321, 349] width 601 height 13
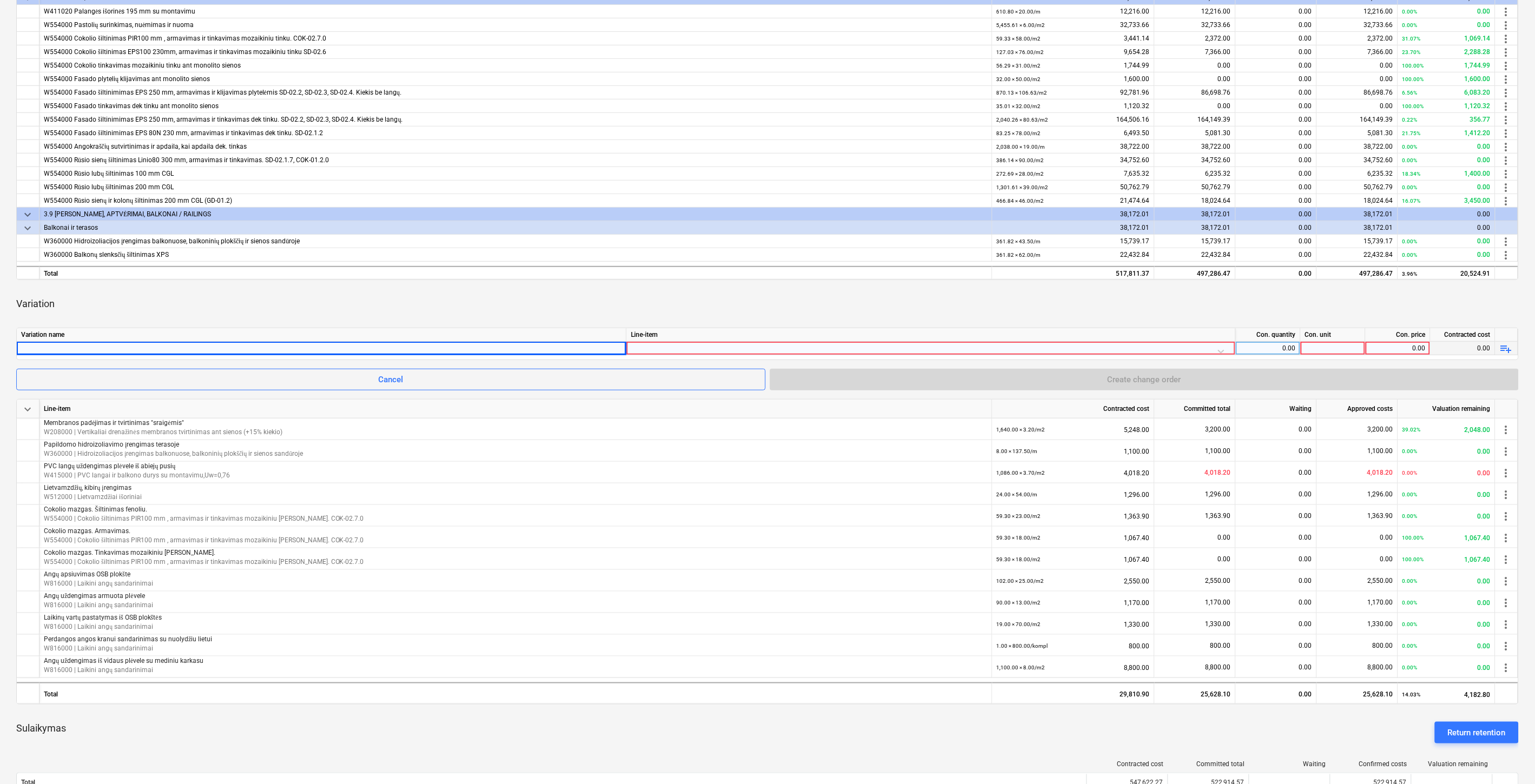
click at [705, 351] on div at bounding box center [931, 351] width 600 height 19
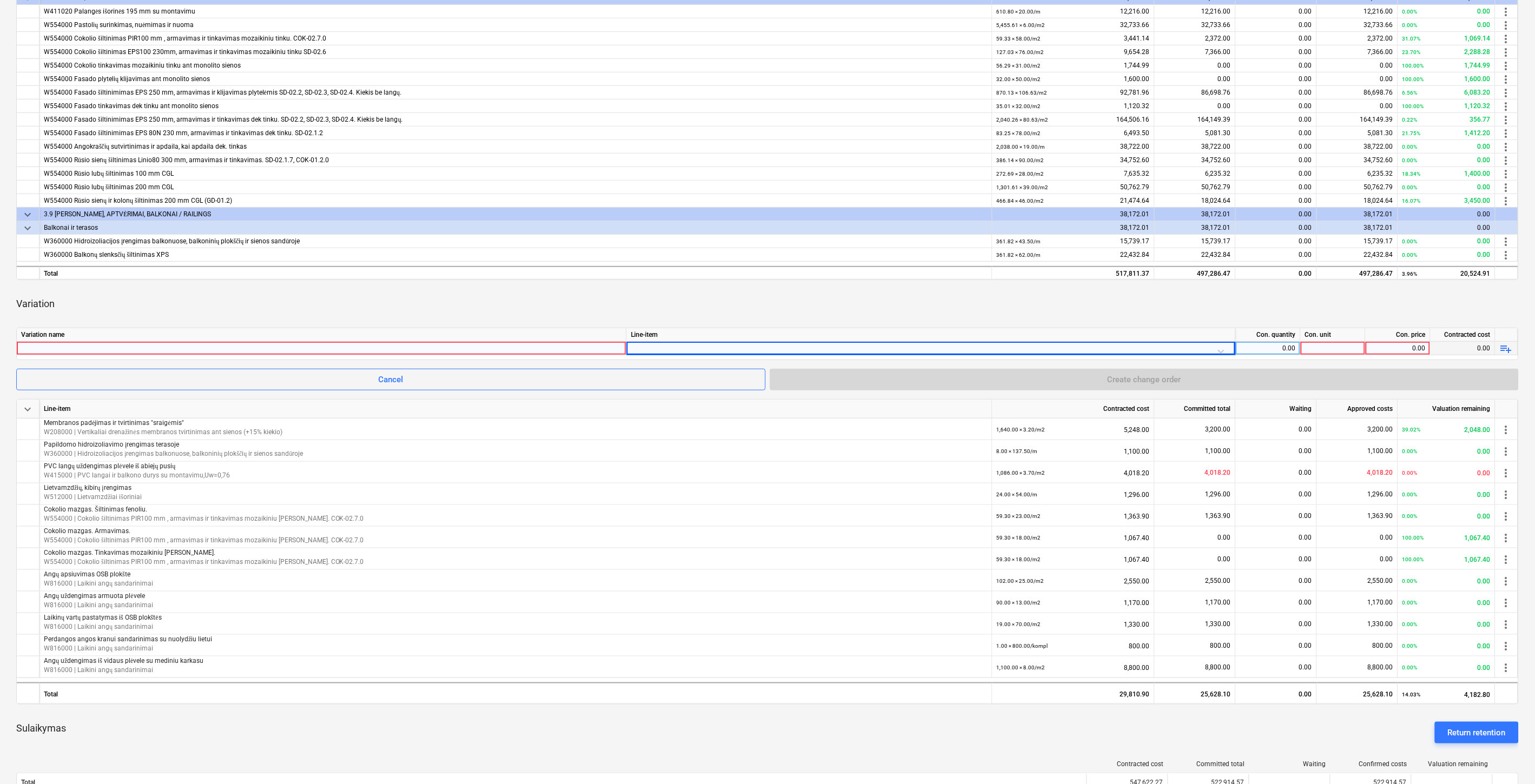
click at [513, 345] on div at bounding box center [321, 349] width 601 height 13
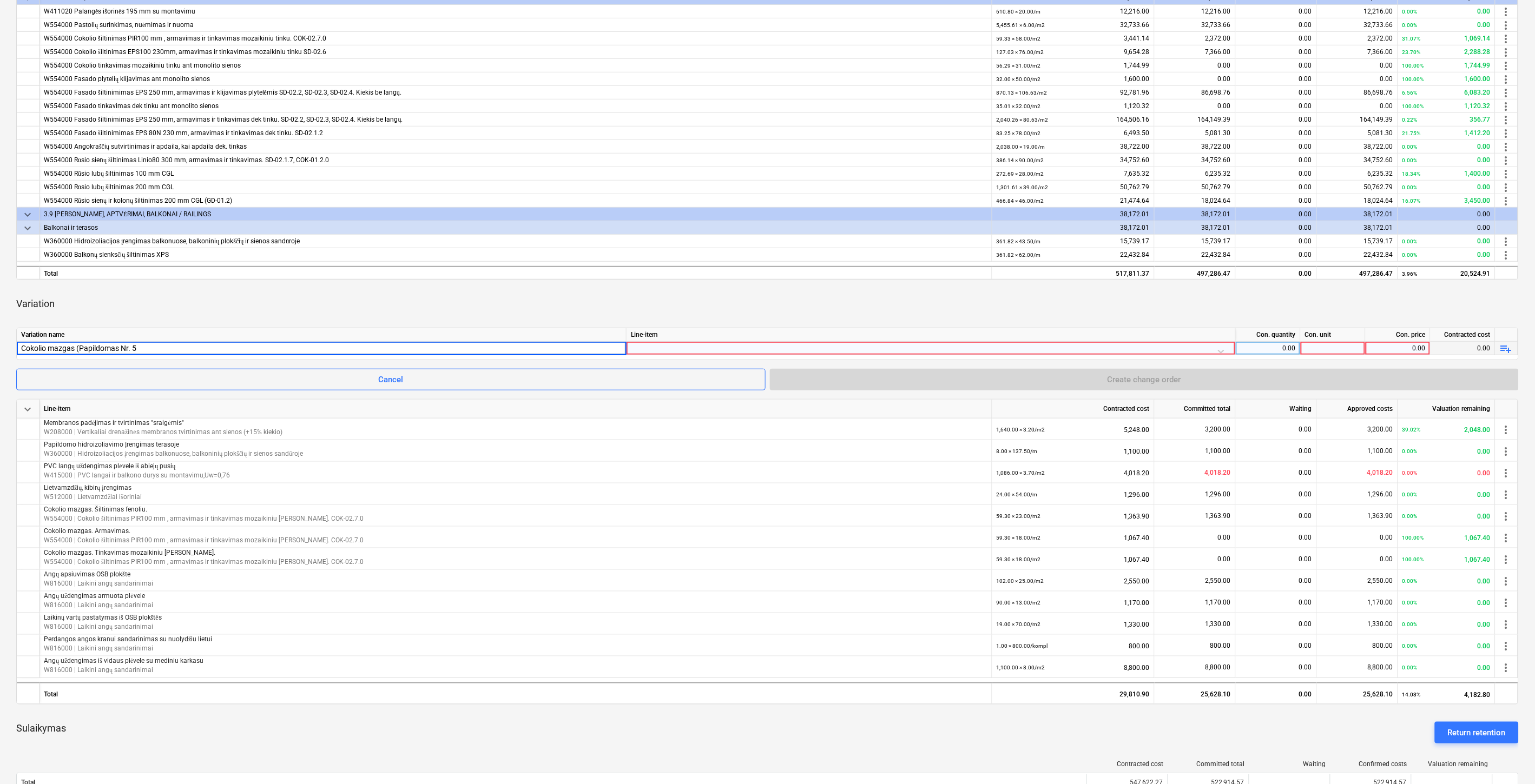
type input "Cokolio mazgas (Papildomas Nr. 5)"
click at [822, 352] on div at bounding box center [931, 351] width 600 height 19
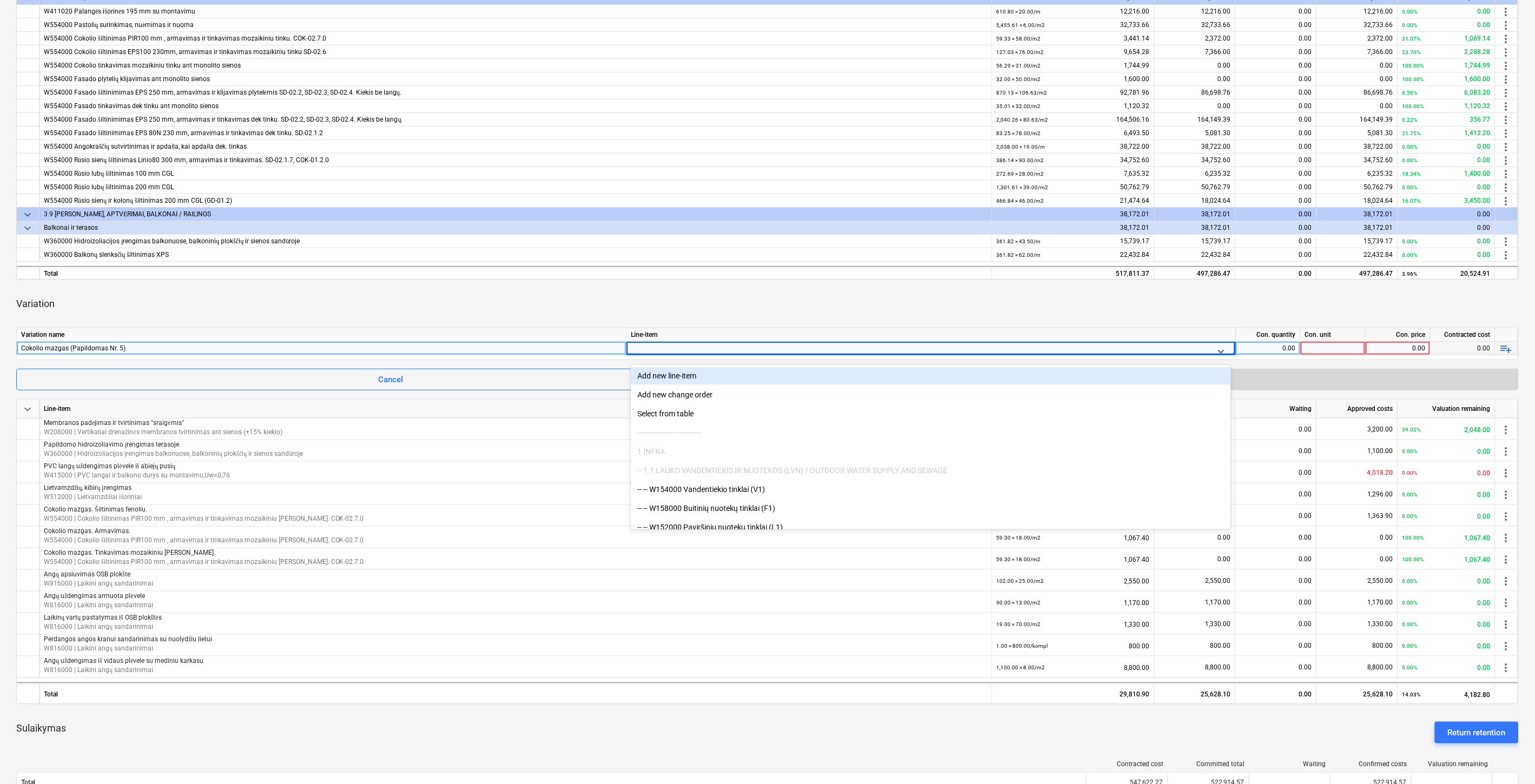
click at [1102, 311] on div "Variation" at bounding box center [767, 303] width 1502 height 30
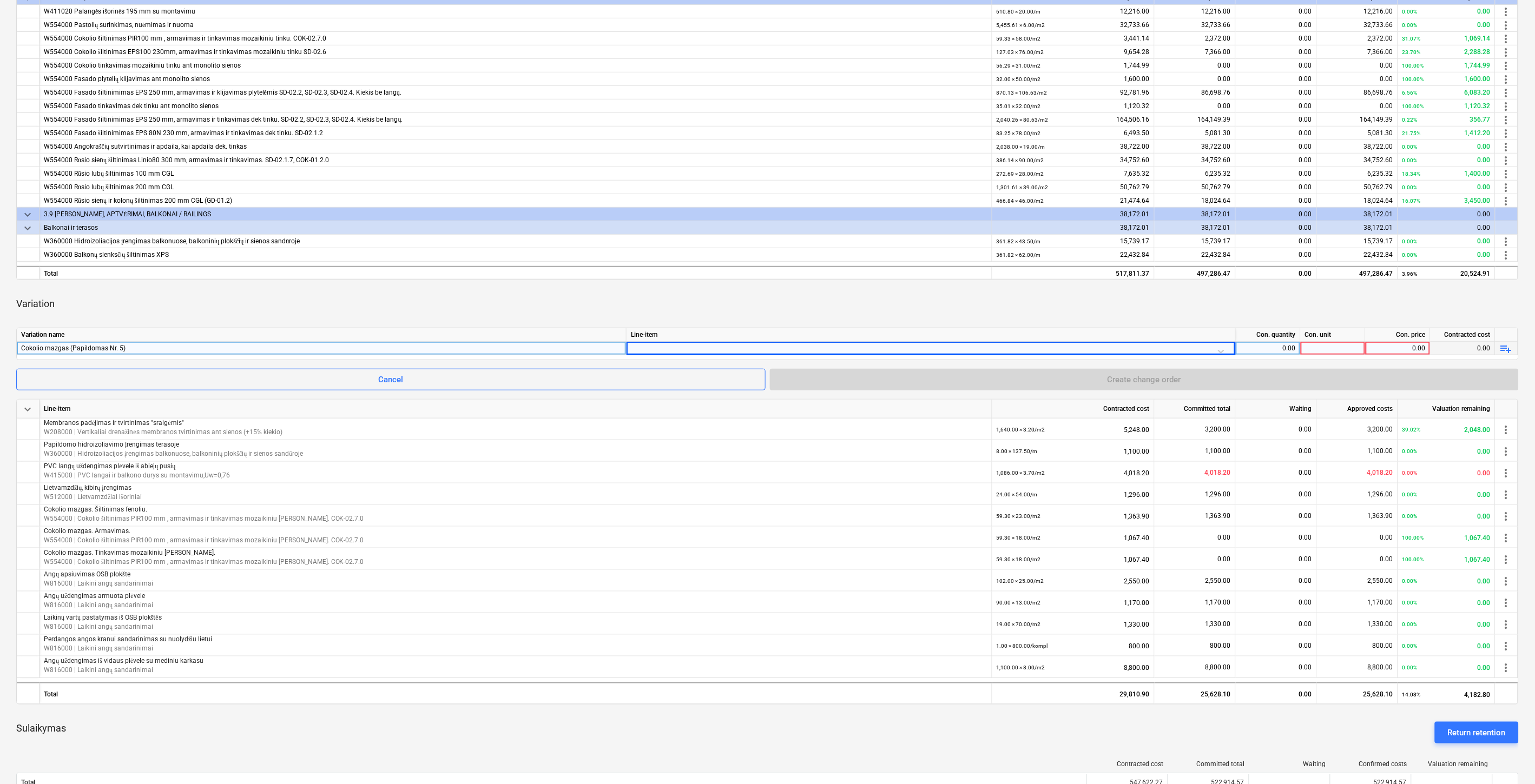
click at [1504, 347] on span "playlist_add" at bounding box center [1507, 349] width 13 height 13
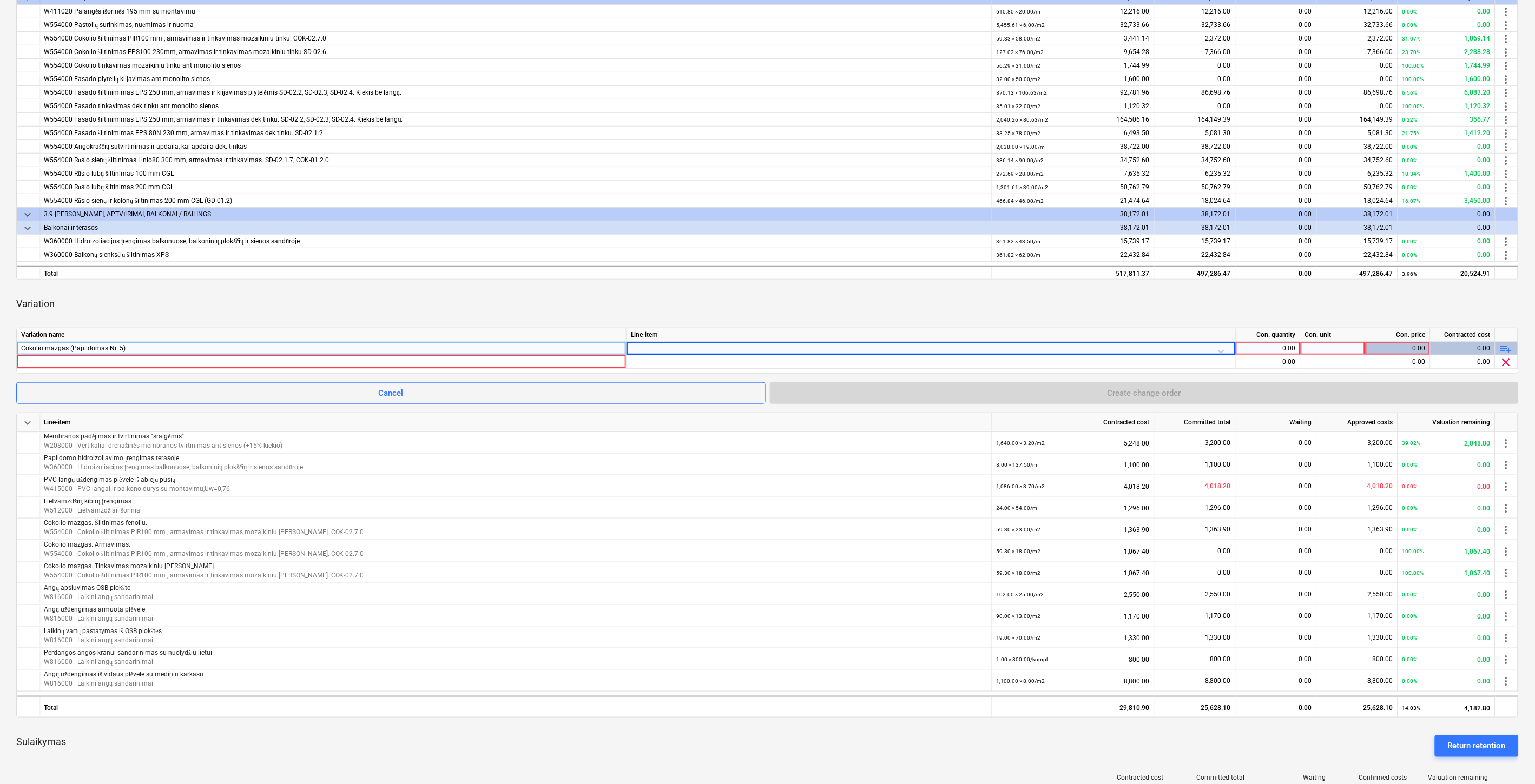
click at [1504, 347] on span "playlist_add" at bounding box center [1507, 349] width 13 height 13
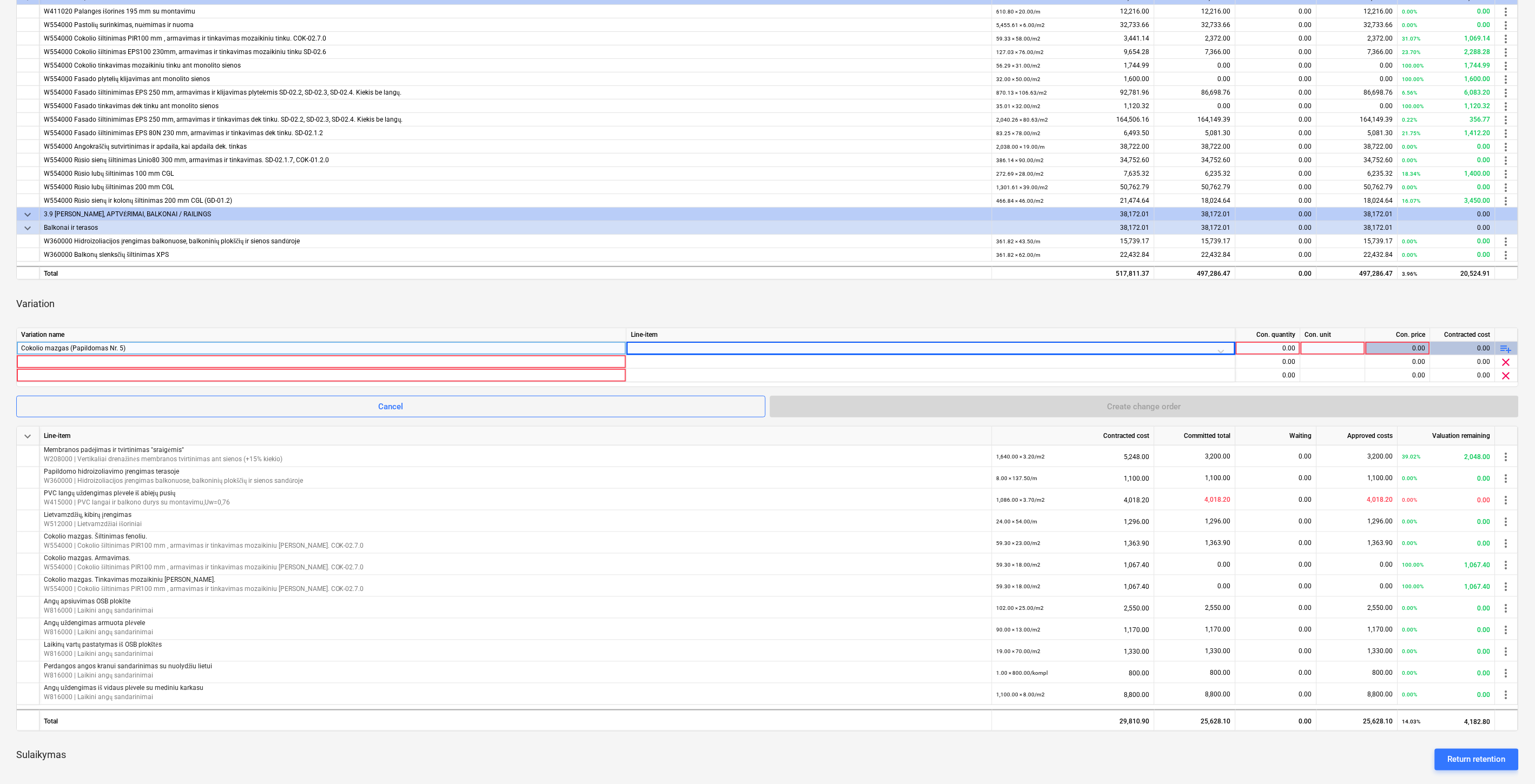
click at [1504, 347] on span "playlist_add" at bounding box center [1507, 349] width 13 height 13
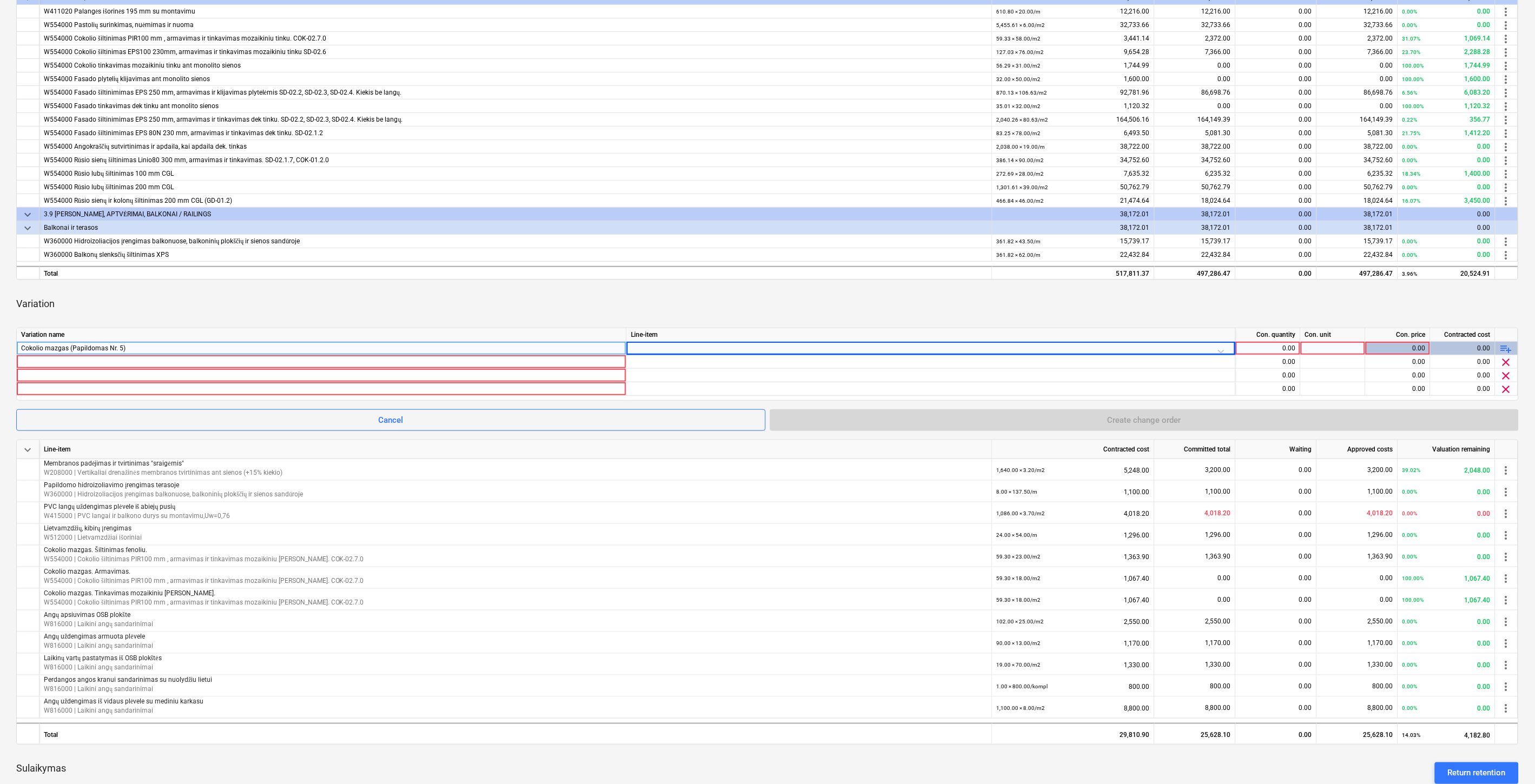
click at [1138, 350] on div at bounding box center [931, 351] width 600 height 19
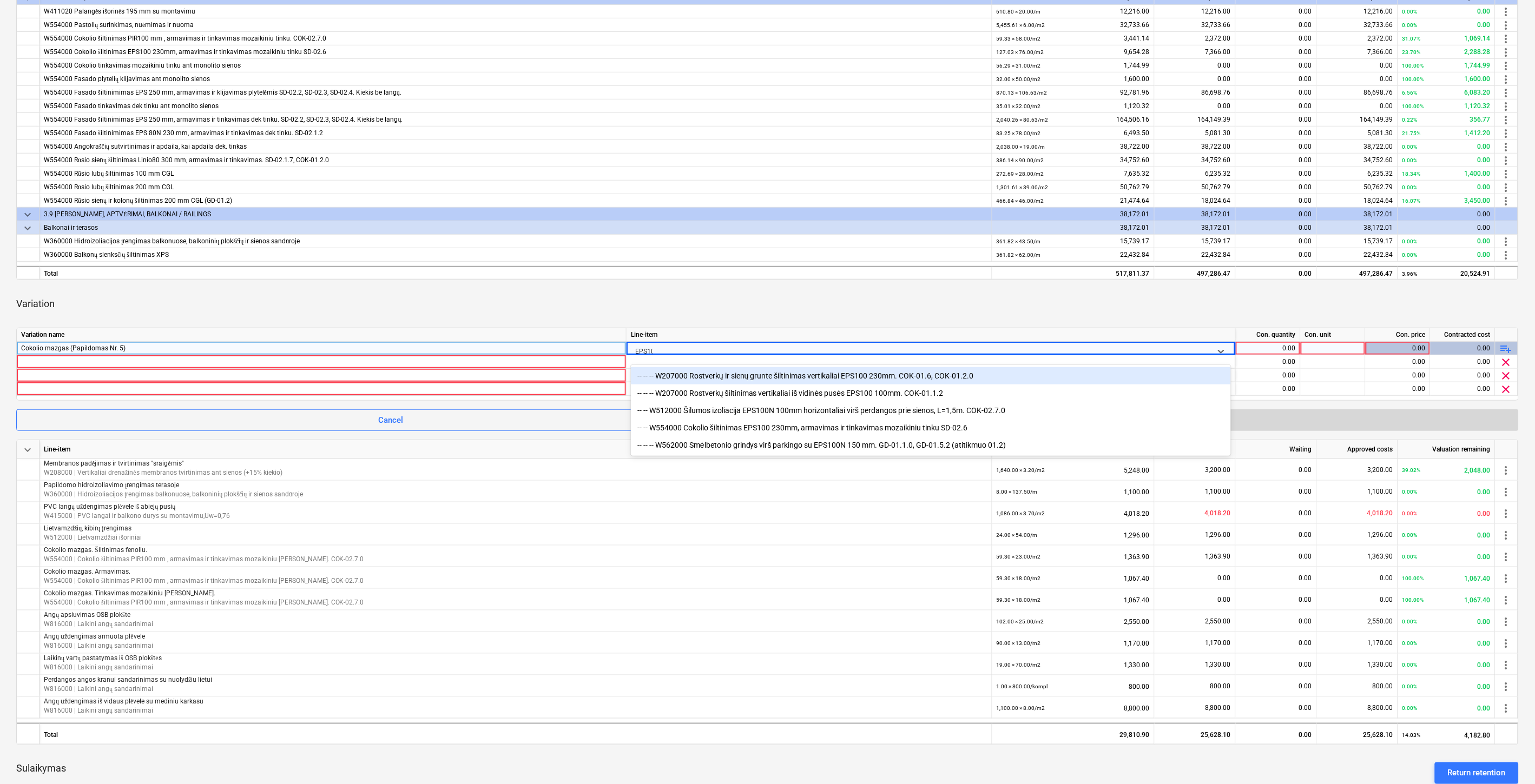
type input "EPS100"
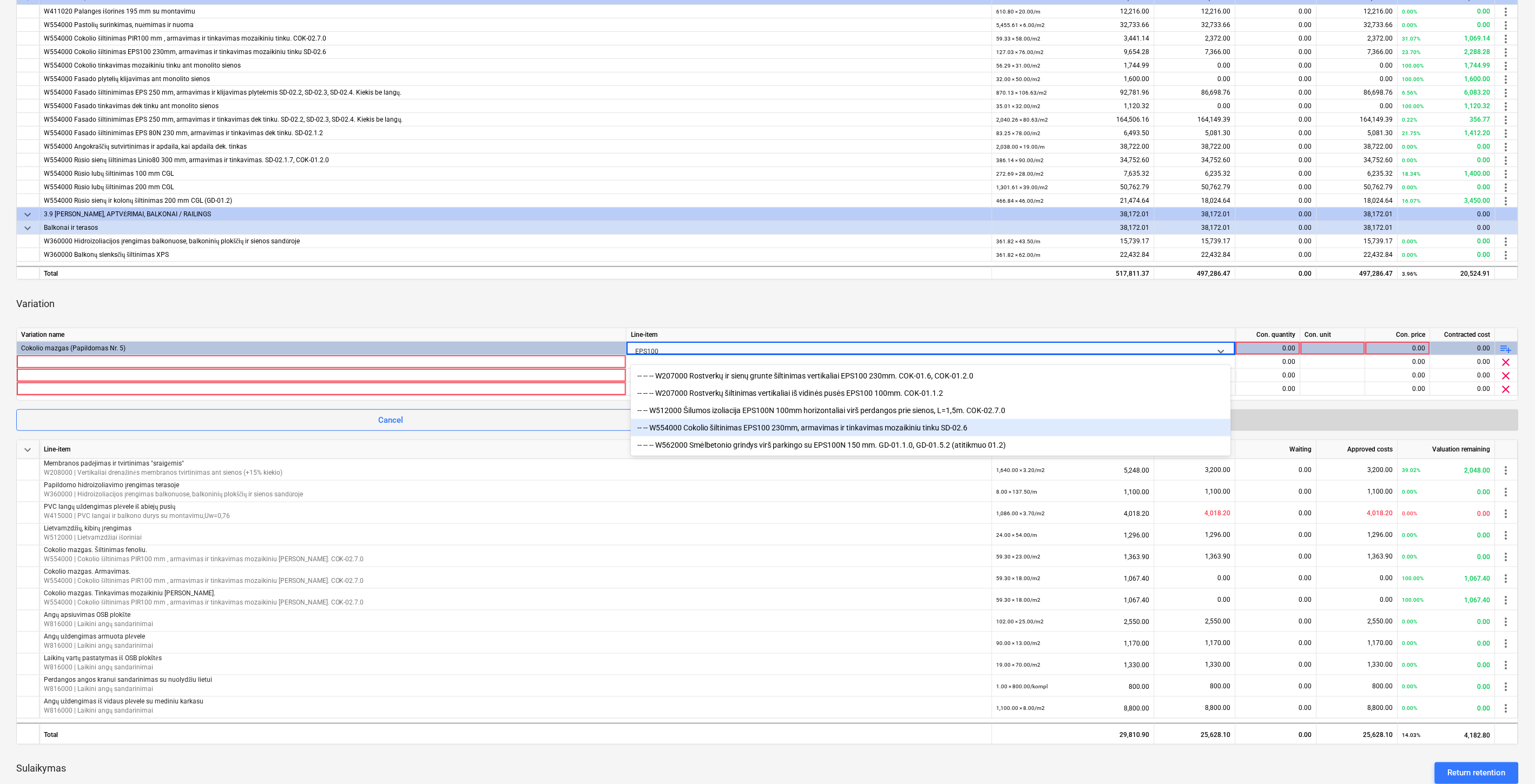
click at [771, 432] on div "-- -- W554000 Cokolio šiltinimas EPS100 230mm, armavimas ir tinkavimas mozaikin…" at bounding box center [931, 428] width 600 height 17
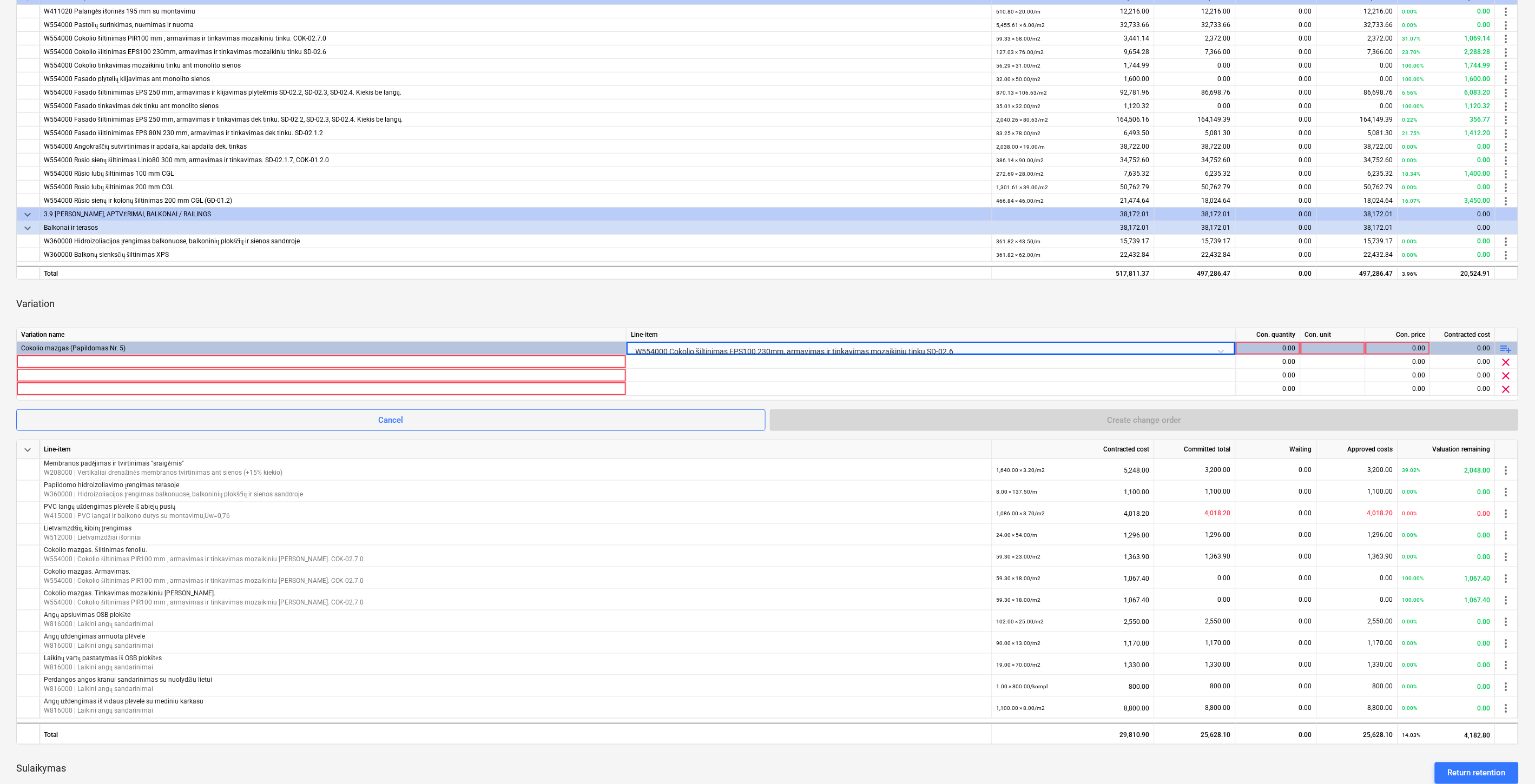
click at [804, 298] on div "Variation" at bounding box center [767, 303] width 1502 height 30
click at [493, 364] on div at bounding box center [321, 362] width 601 height 13
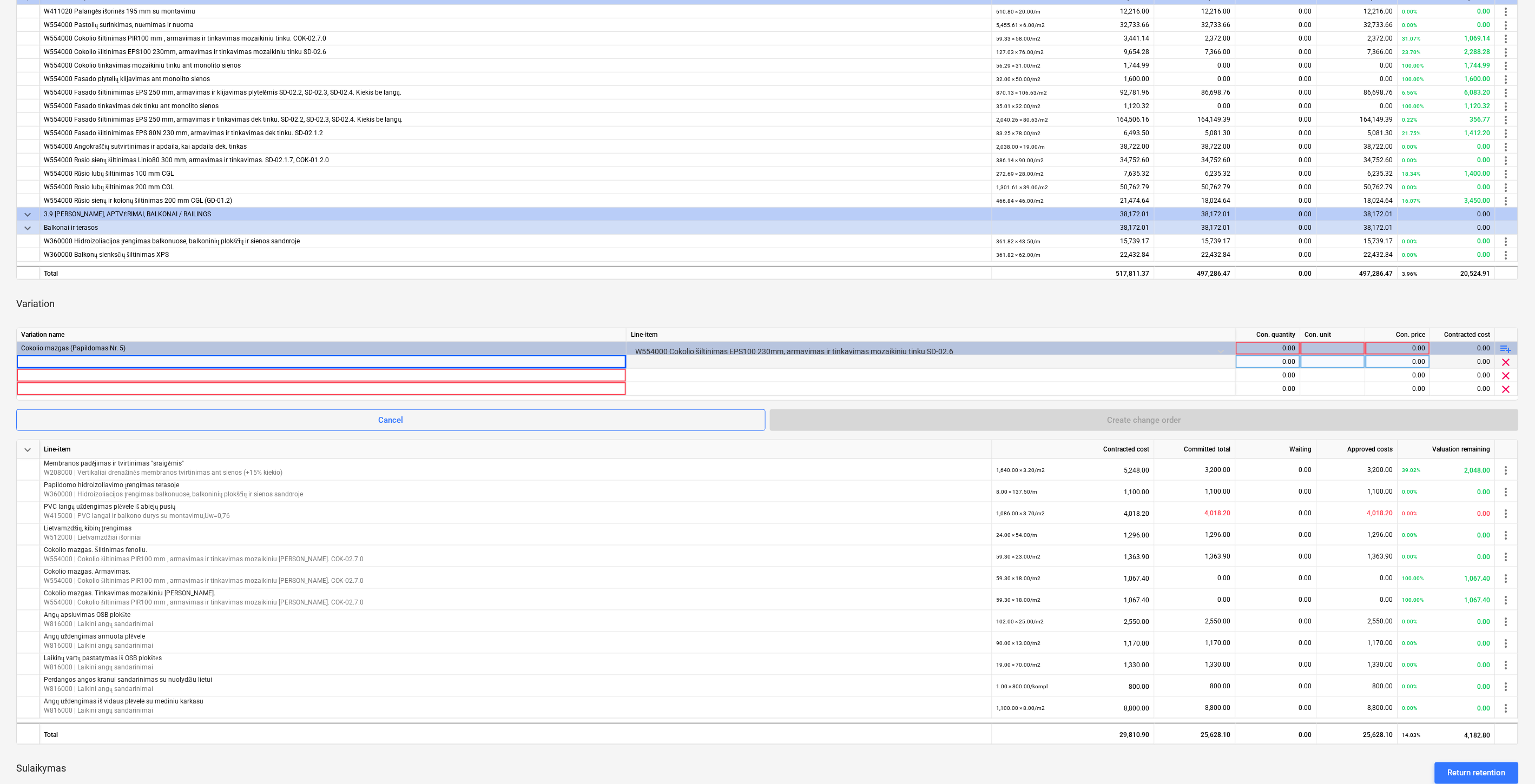
click at [159, 360] on div at bounding box center [321, 362] width 601 height 13
type input "A korpuso įėjimo durų cetrio 22mm įrengimas"
click at [45, 373] on div at bounding box center [321, 375] width 601 height 13
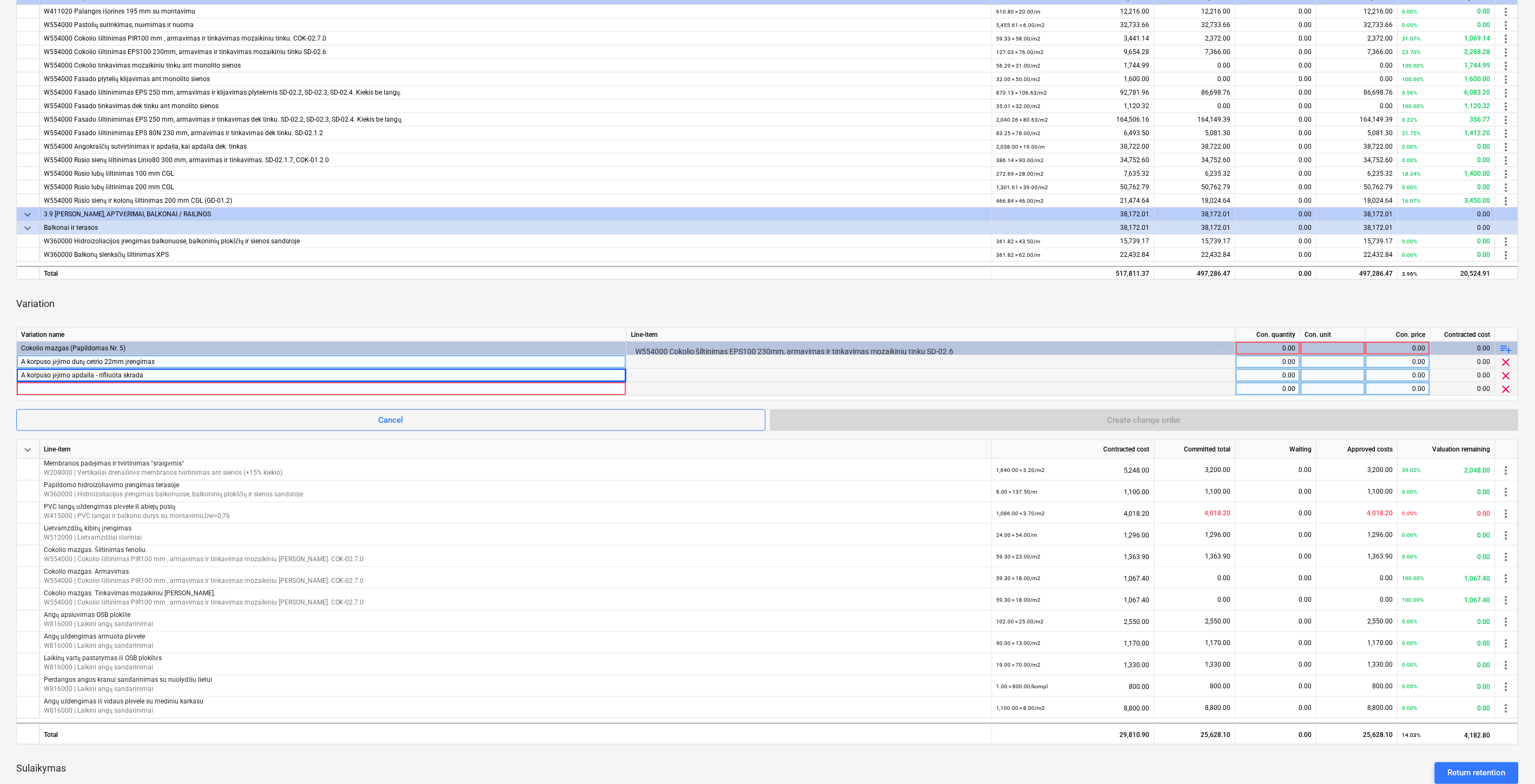
click at [93, 387] on div at bounding box center [321, 389] width 601 height 13
click at [878, 303] on div "Variation" at bounding box center [767, 303] width 1502 height 30
click at [884, 302] on div "Variation" at bounding box center [767, 303] width 1502 height 30
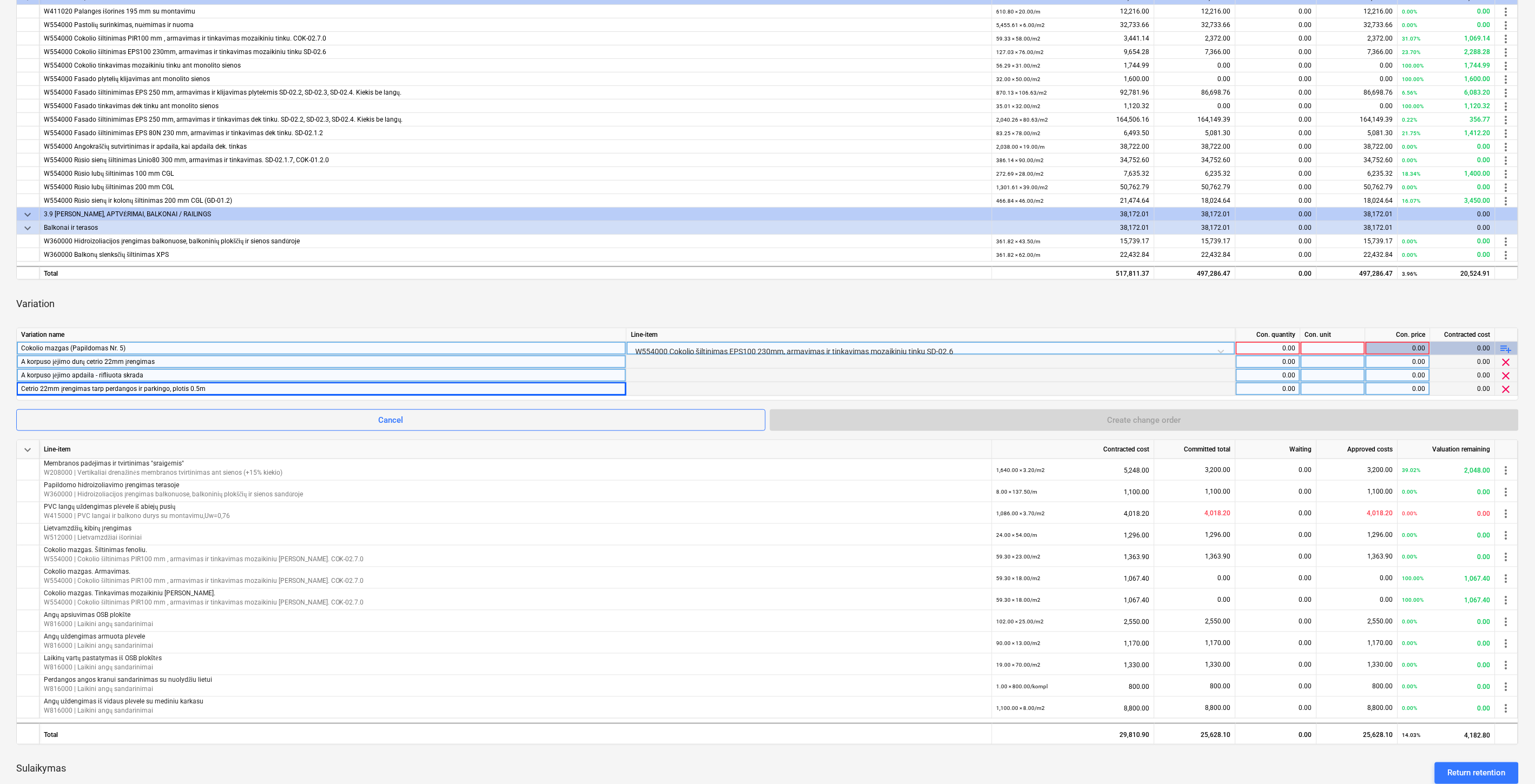
click at [1255, 349] on div "0.00" at bounding box center [1267, 349] width 56 height 13
click at [1266, 366] on div "0.00" at bounding box center [1267, 362] width 56 height 13
click at [1263, 376] on div "0.00" at bounding box center [1267, 375] width 56 height 13
click at [1266, 390] on div "0.00" at bounding box center [1267, 389] width 56 height 13
click at [1332, 362] on div at bounding box center [1332, 362] width 65 height 13
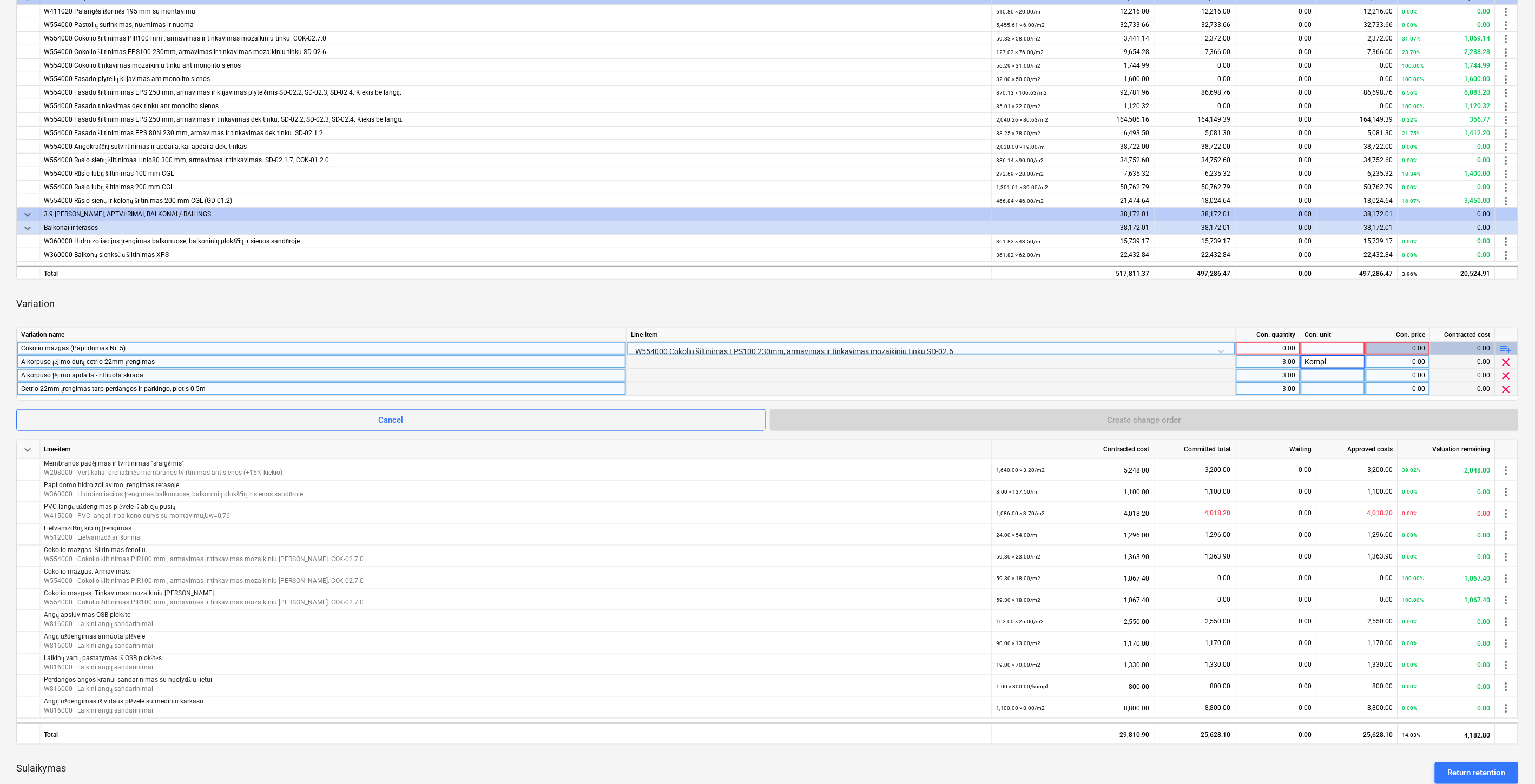
type input "Kompl."
click at [1332, 362] on div "Kompl." at bounding box center [1332, 362] width 65 height 13
click at [1333, 373] on div at bounding box center [1332, 375] width 65 height 13
click at [1333, 385] on div at bounding box center [1332, 389] width 65 height 13
type input "m"
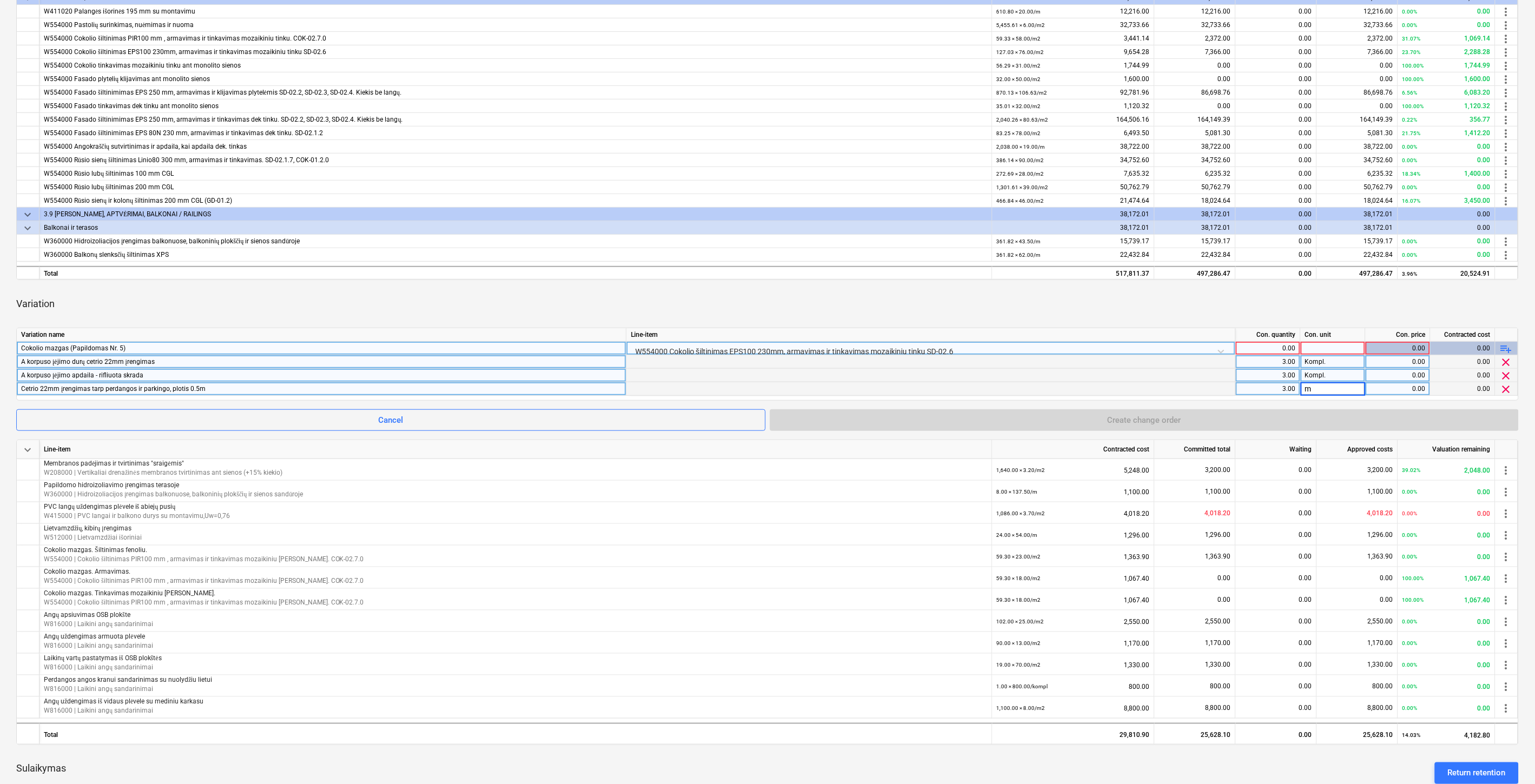
click at [1351, 304] on div "Variation" at bounding box center [767, 303] width 1502 height 30
click at [1394, 358] on div "0.00" at bounding box center [1397, 362] width 56 height 13
type input "80"
click at [1399, 371] on div "0.00" at bounding box center [1397, 375] width 56 height 13
type input "300"
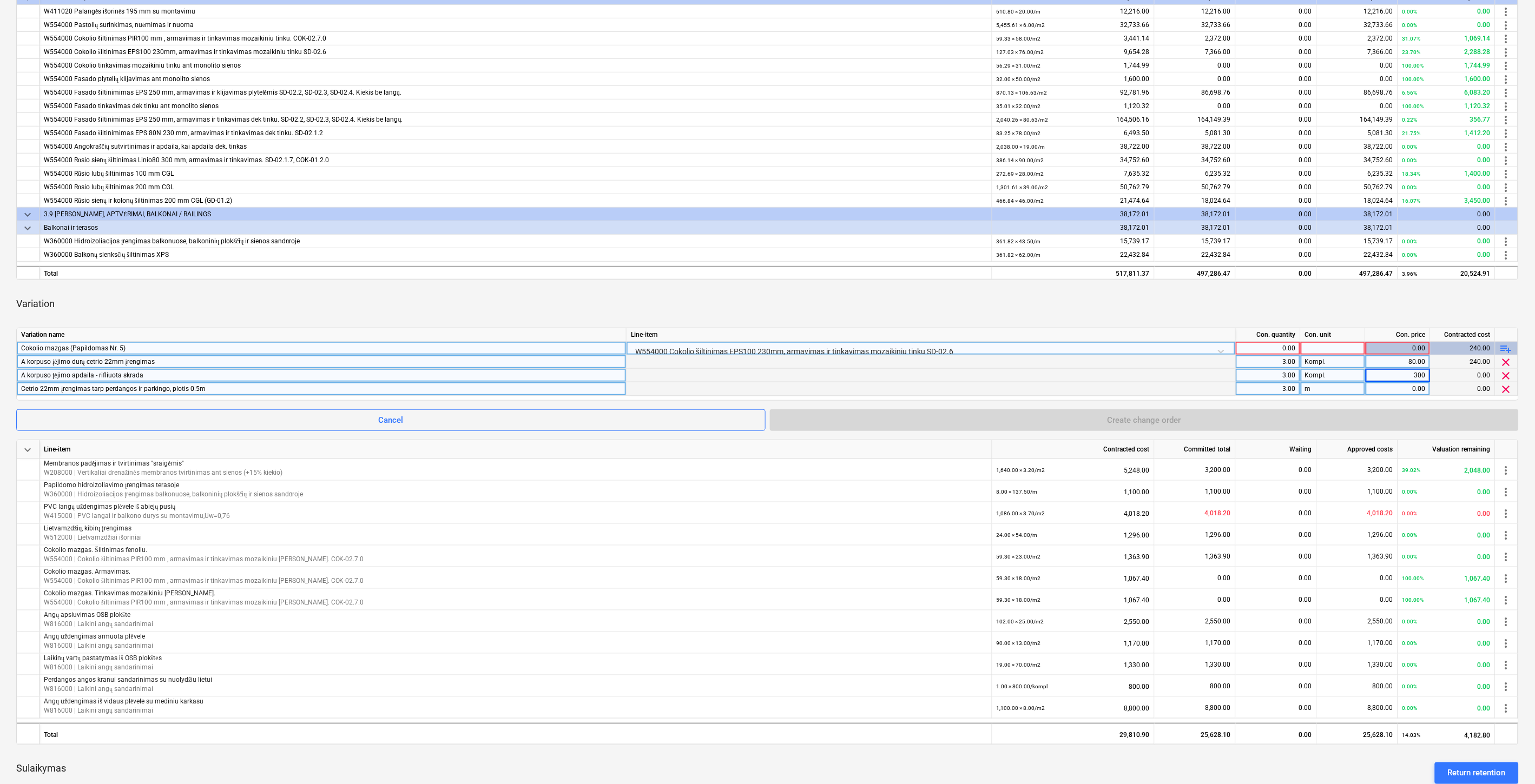
click at [1412, 304] on div "Variation" at bounding box center [767, 303] width 1502 height 30
click at [1405, 385] on div "0.00" at bounding box center [1397, 389] width 56 height 13
type input "60"
click at [1432, 302] on div "Variation" at bounding box center [767, 303] width 1502 height 30
drag, startPoint x: 1192, startPoint y: 307, endPoint x: 1219, endPoint y: 296, distance: 29.2
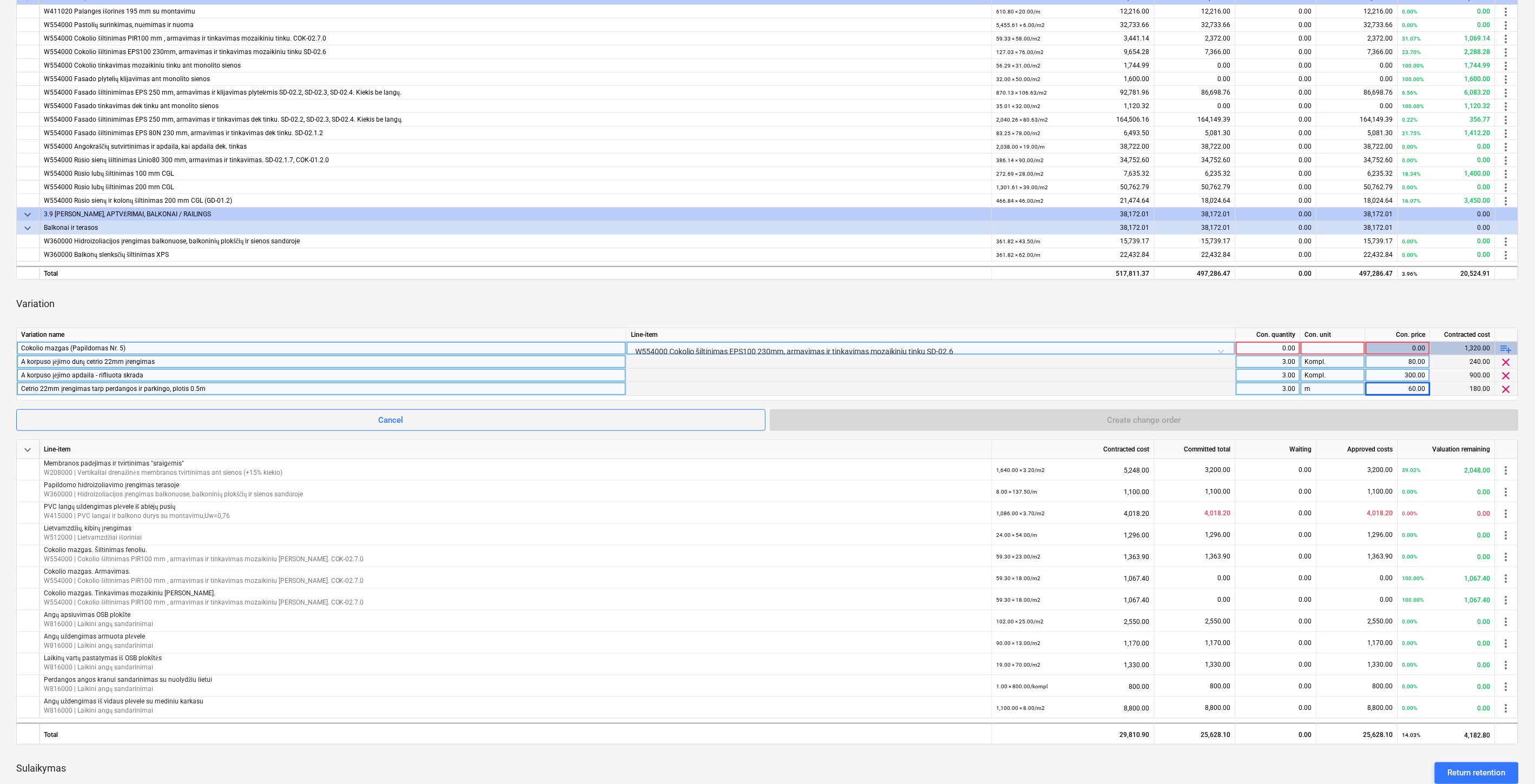
click at [1192, 306] on div "Variation" at bounding box center [767, 303] width 1502 height 30
click at [1219, 296] on div "Variation" at bounding box center [767, 303] width 1502 height 30
click at [1336, 347] on div at bounding box center [1332, 349] width 65 height 13
click at [1277, 350] on div "0.00" at bounding box center [1267, 349] width 56 height 13
type input "1"
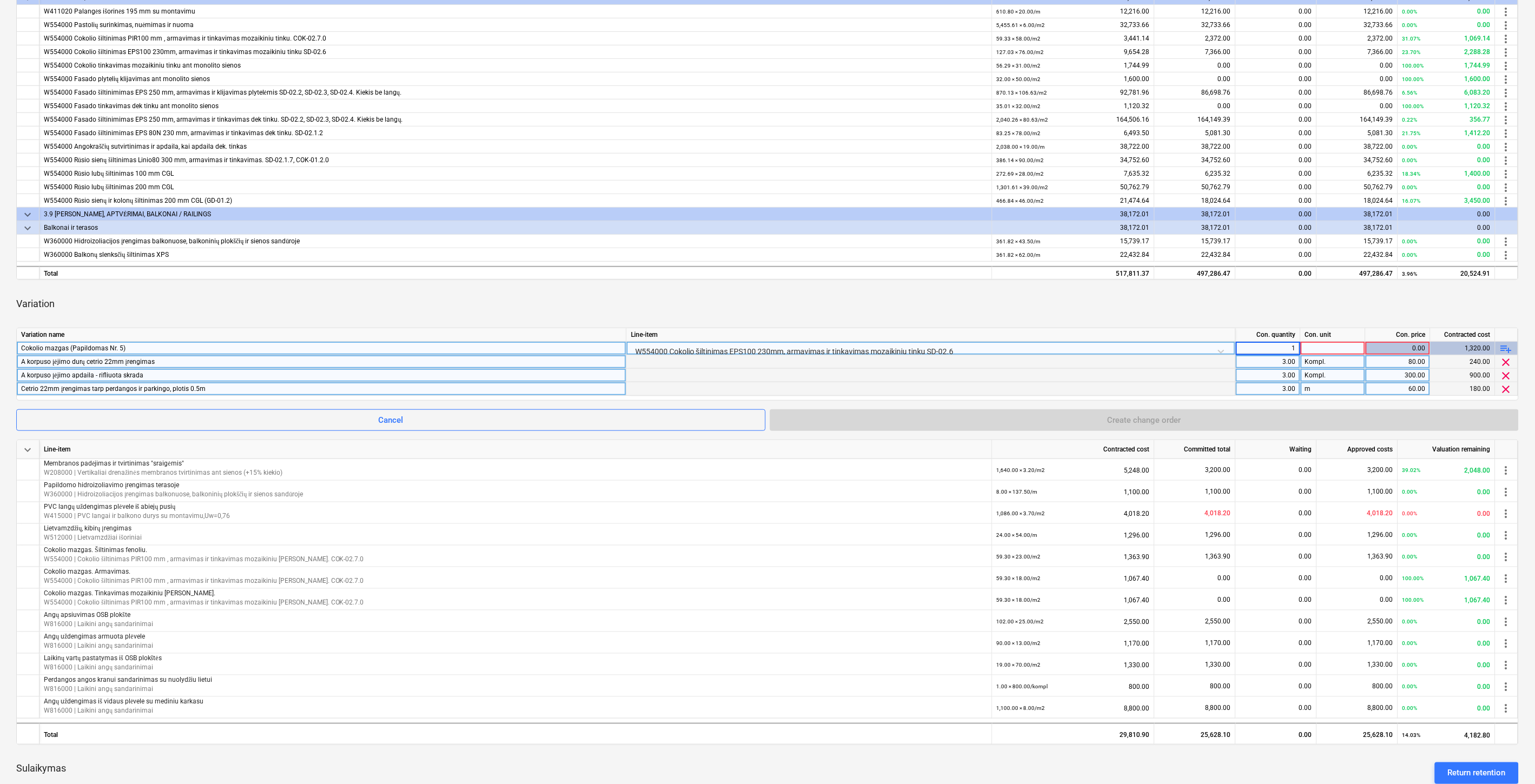
click at [1347, 350] on div at bounding box center [1332, 349] width 65 height 13
type input "Kompl."
click at [1339, 284] on div "keyboard_arrow_down Line-item Contracted cost Committed total Waiting Approved …" at bounding box center [767, 509] width 1502 height 1090
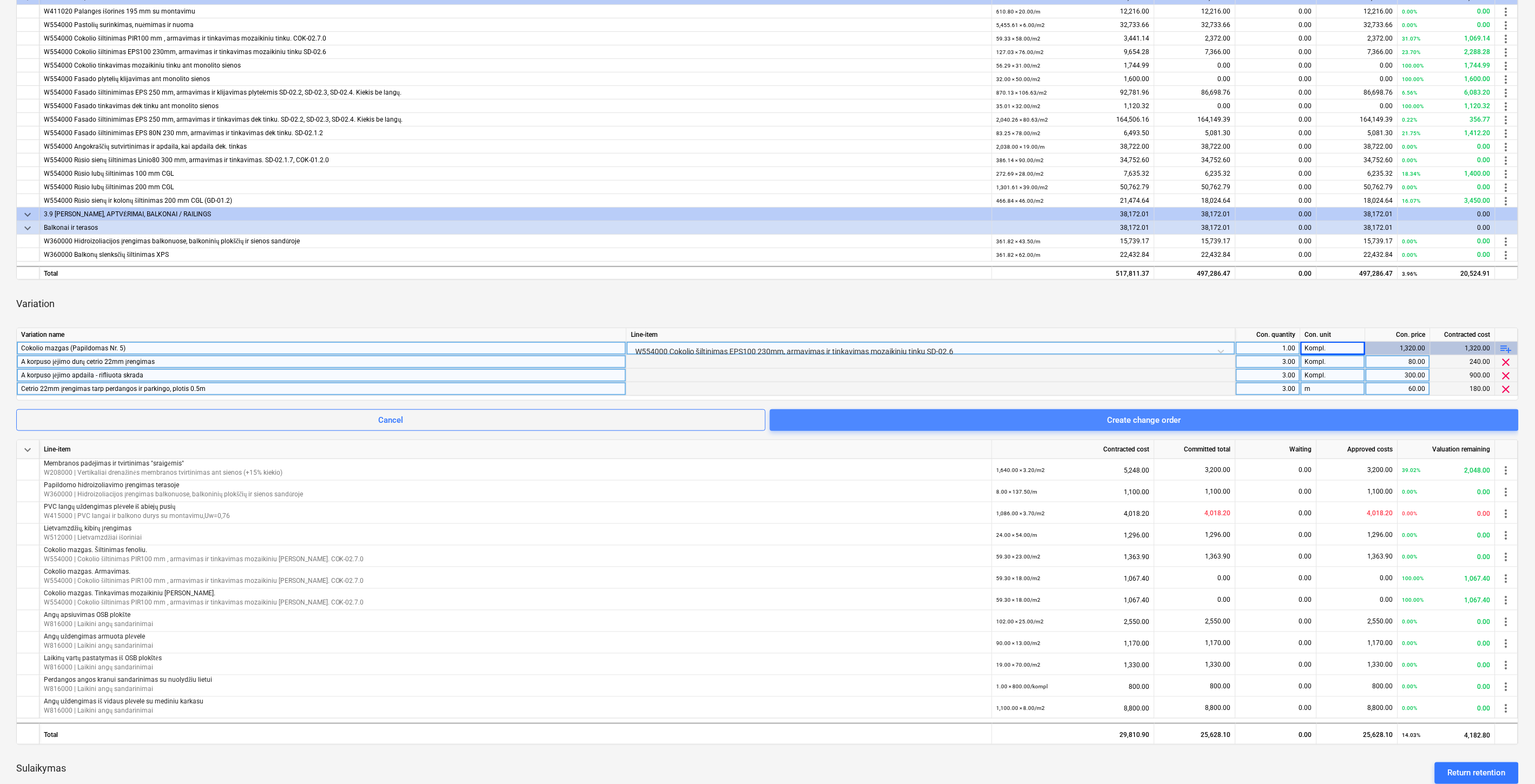
click at [1188, 422] on span "Create change order" at bounding box center [1144, 419] width 723 height 14
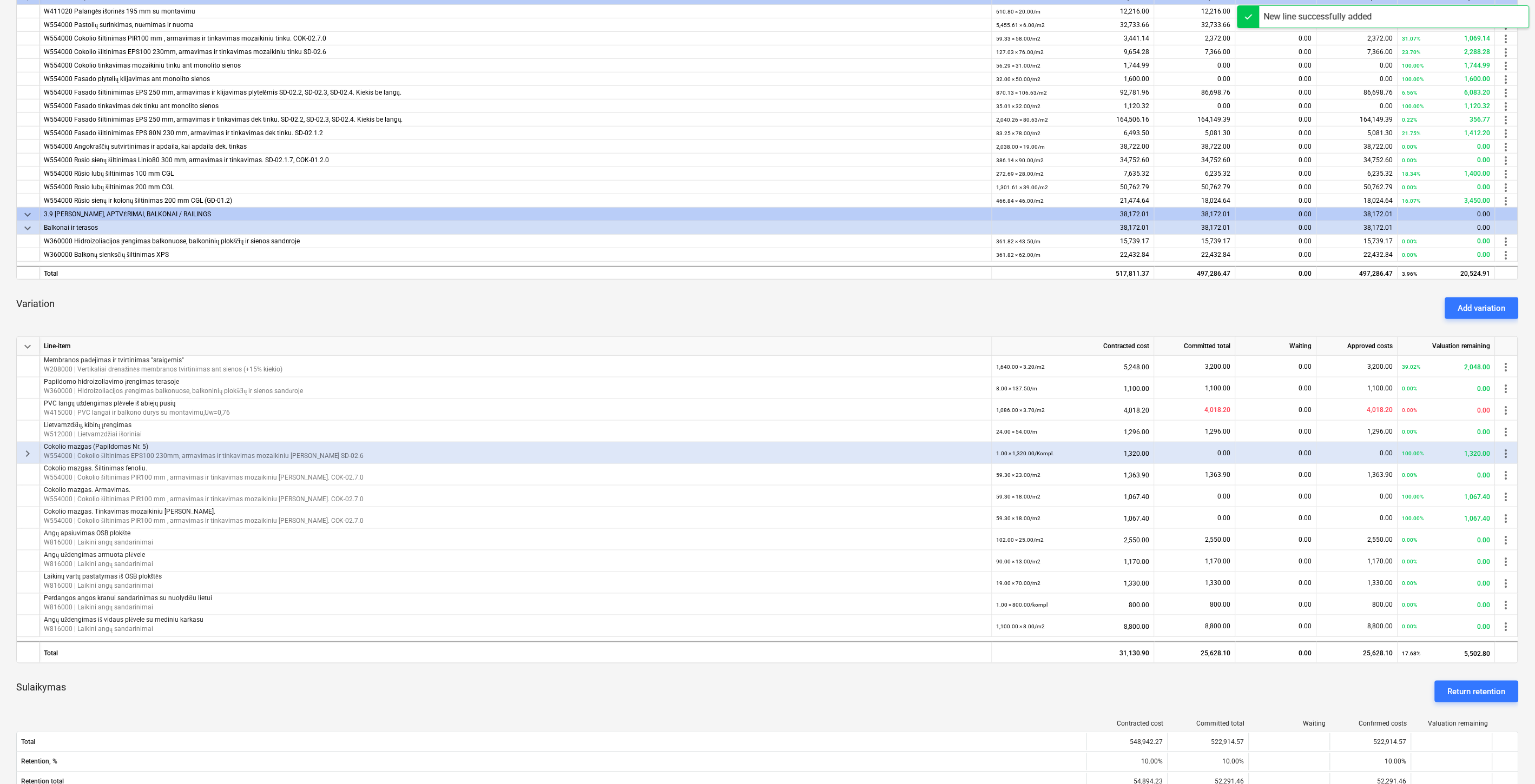
click at [1145, 305] on div "Variation Add variation" at bounding box center [767, 307] width 1502 height 39
click at [1153, 302] on div "Variation Add variation" at bounding box center [767, 307] width 1502 height 39
click at [1163, 300] on div "Variation Add variation" at bounding box center [767, 307] width 1502 height 39
click at [1178, 295] on div "Variation Add variation" at bounding box center [767, 307] width 1502 height 39
click at [1086, 300] on div "Variation Add variation" at bounding box center [767, 307] width 1502 height 39
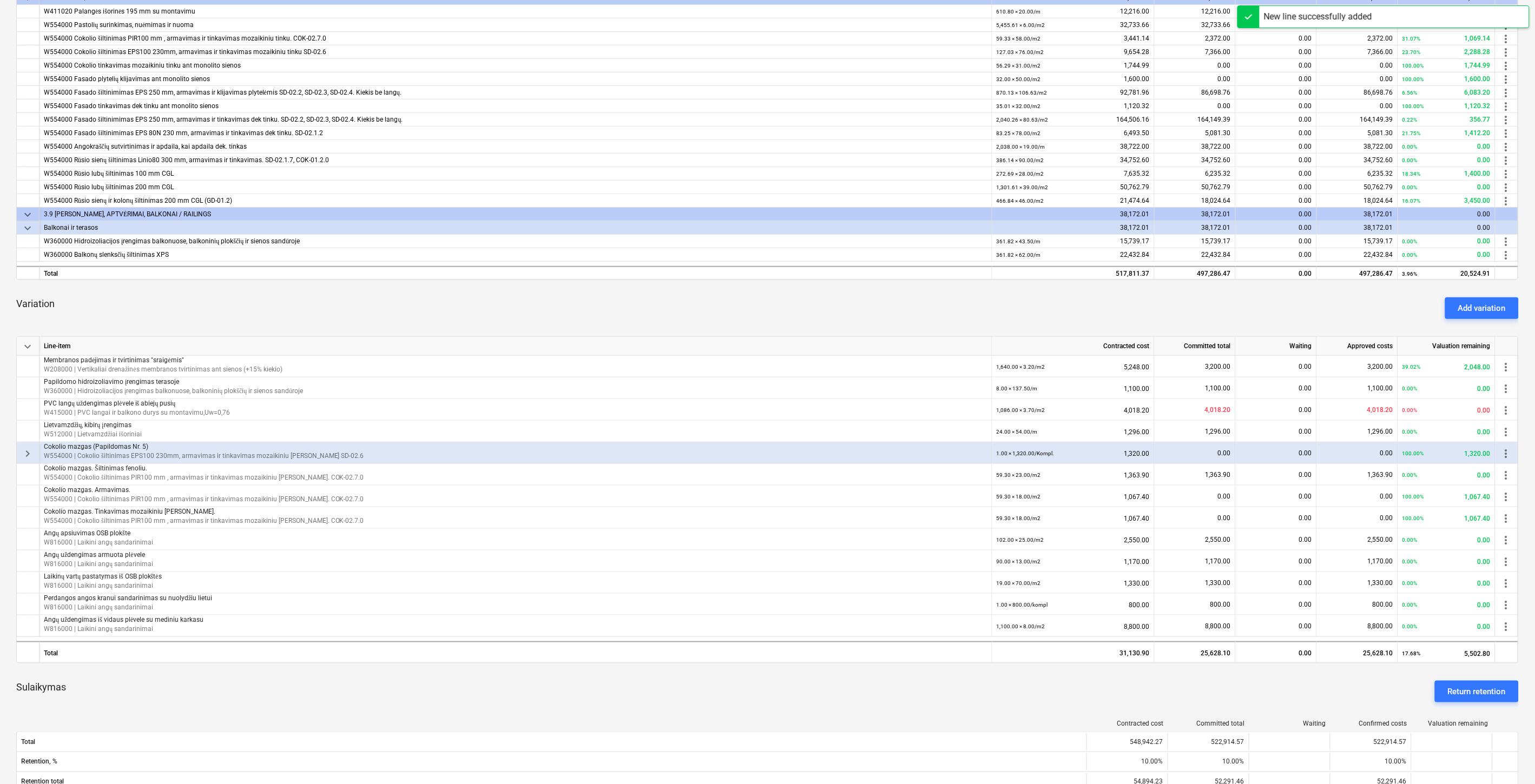
drag, startPoint x: 1110, startPoint y: 298, endPoint x: 504, endPoint y: 357, distance: 608.9
click at [1105, 298] on div "Variation Add variation" at bounding box center [767, 307] width 1502 height 39
click at [32, 457] on span "keyboard_arrow_right" at bounding box center [27, 454] width 13 height 13
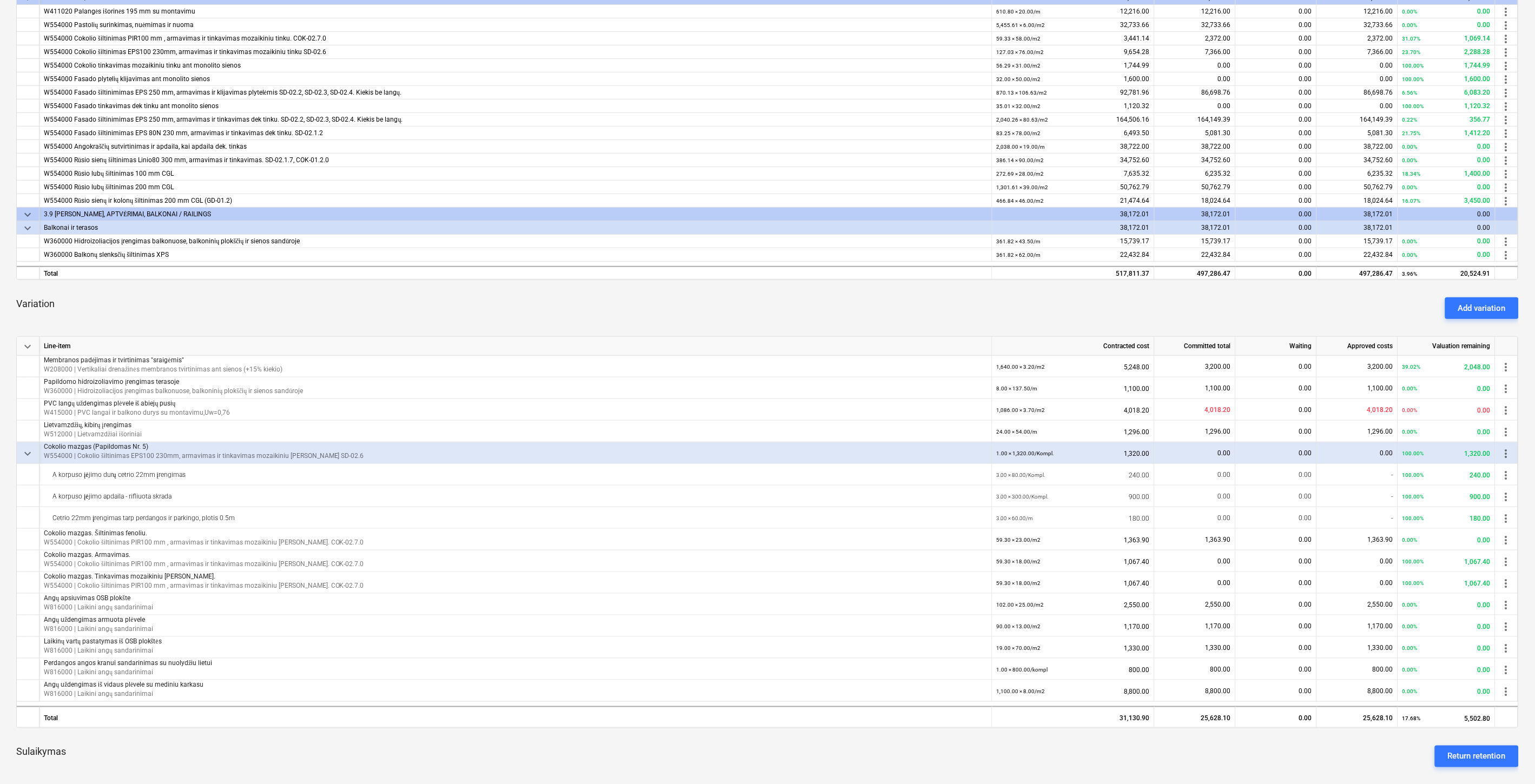
click at [30, 454] on span "keyboard_arrow_down" at bounding box center [27, 454] width 13 height 13
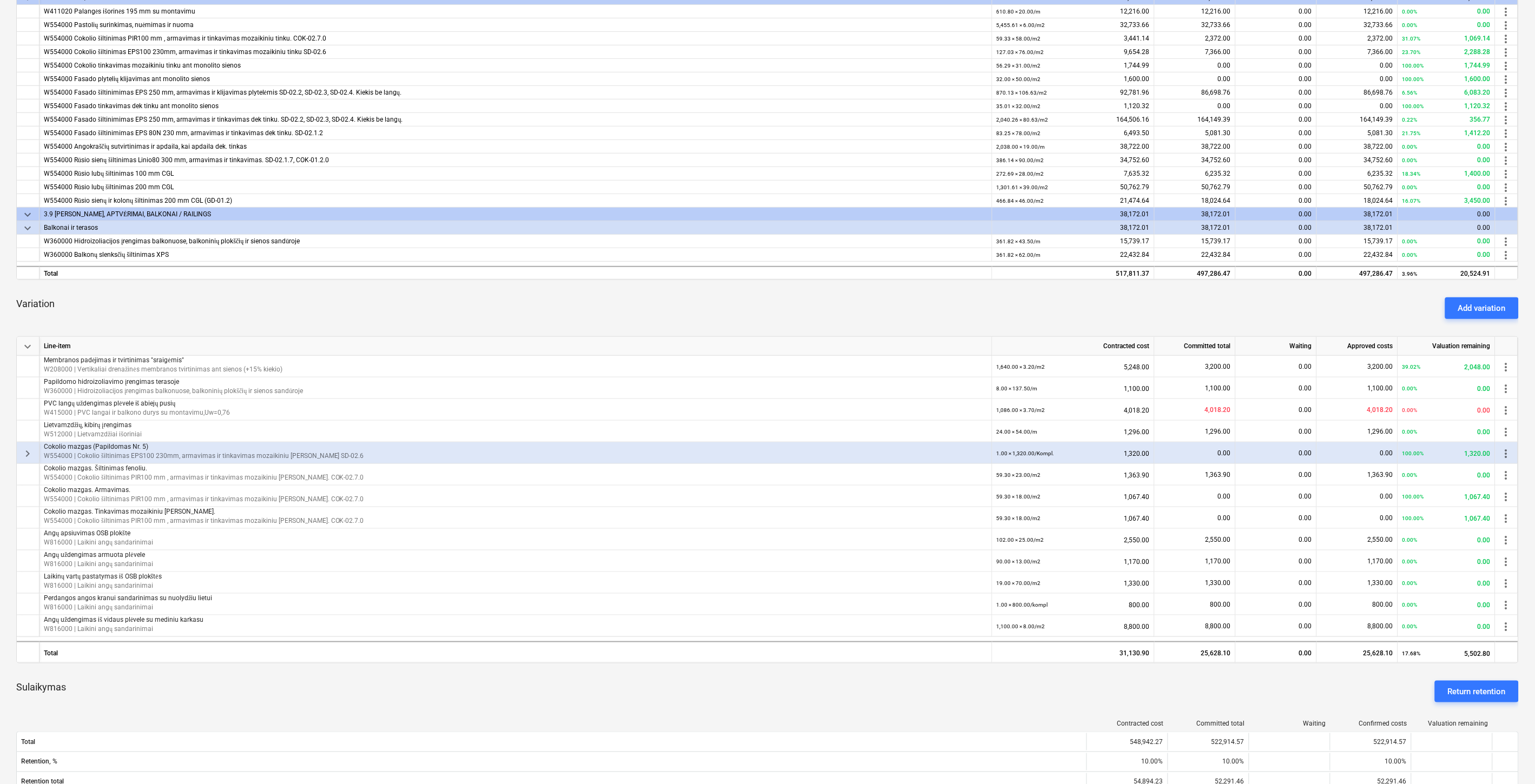
click at [770, 310] on div "Variation Add variation" at bounding box center [767, 307] width 1502 height 39
click at [795, 305] on div "Variation Add variation" at bounding box center [767, 307] width 1502 height 39
click at [723, 305] on div "Variation Add variation" at bounding box center [767, 307] width 1502 height 39
click at [1473, 303] on div "Add variation" at bounding box center [1481, 308] width 47 height 14
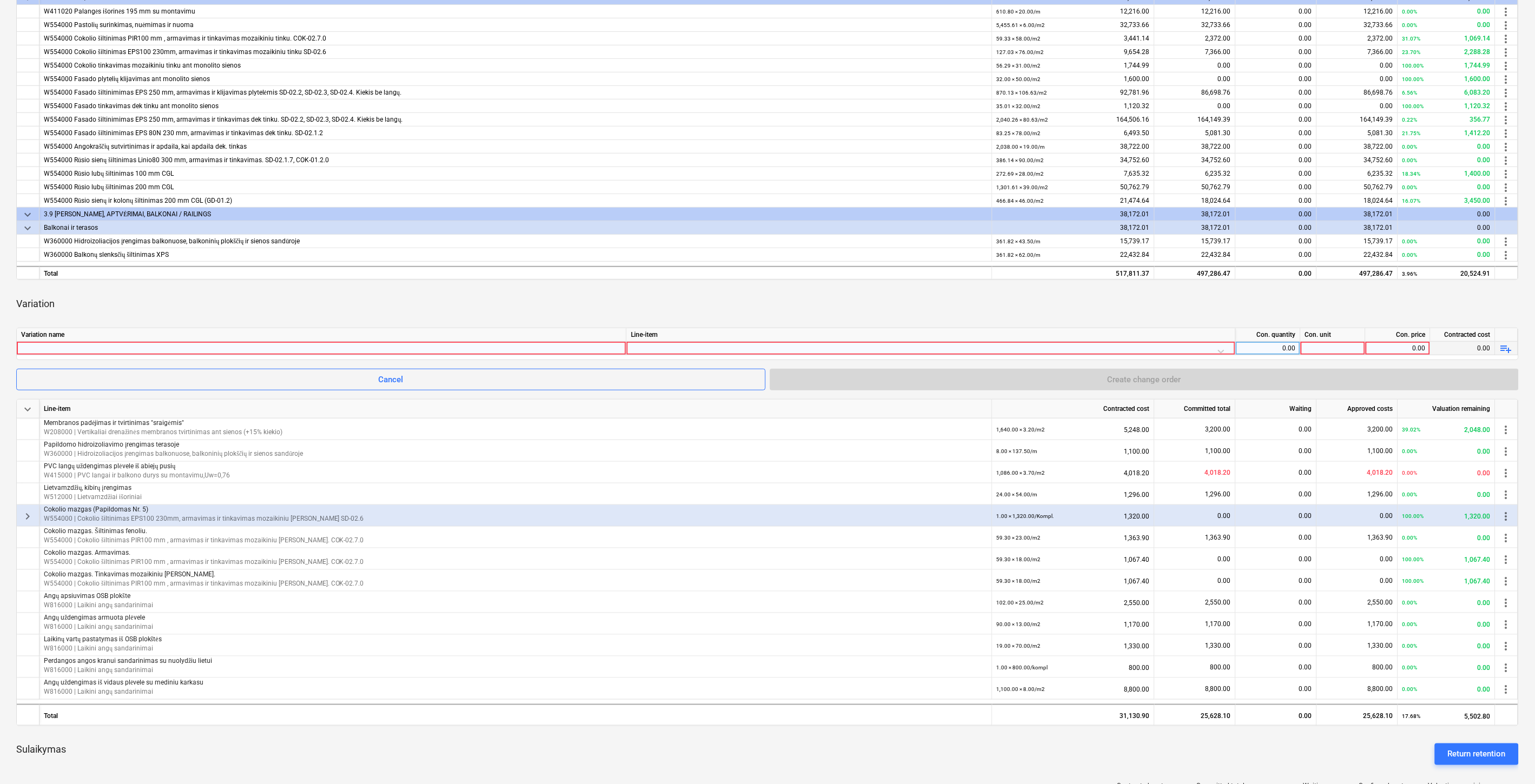
click at [317, 350] on div at bounding box center [321, 349] width 601 height 13
type input "Horizontalus parkingo sienos tarp šildomų ir nešildomų patalpų mazgas DTS-06.3 …"
drag, startPoint x: 503, startPoint y: 284, endPoint x: 508, endPoint y: 287, distance: 5.8
click at [503, 284] on div "keyboard_arrow_down Line-item Contracted cost Committed total Waiting Approved …" at bounding box center [767, 499] width 1502 height 1071
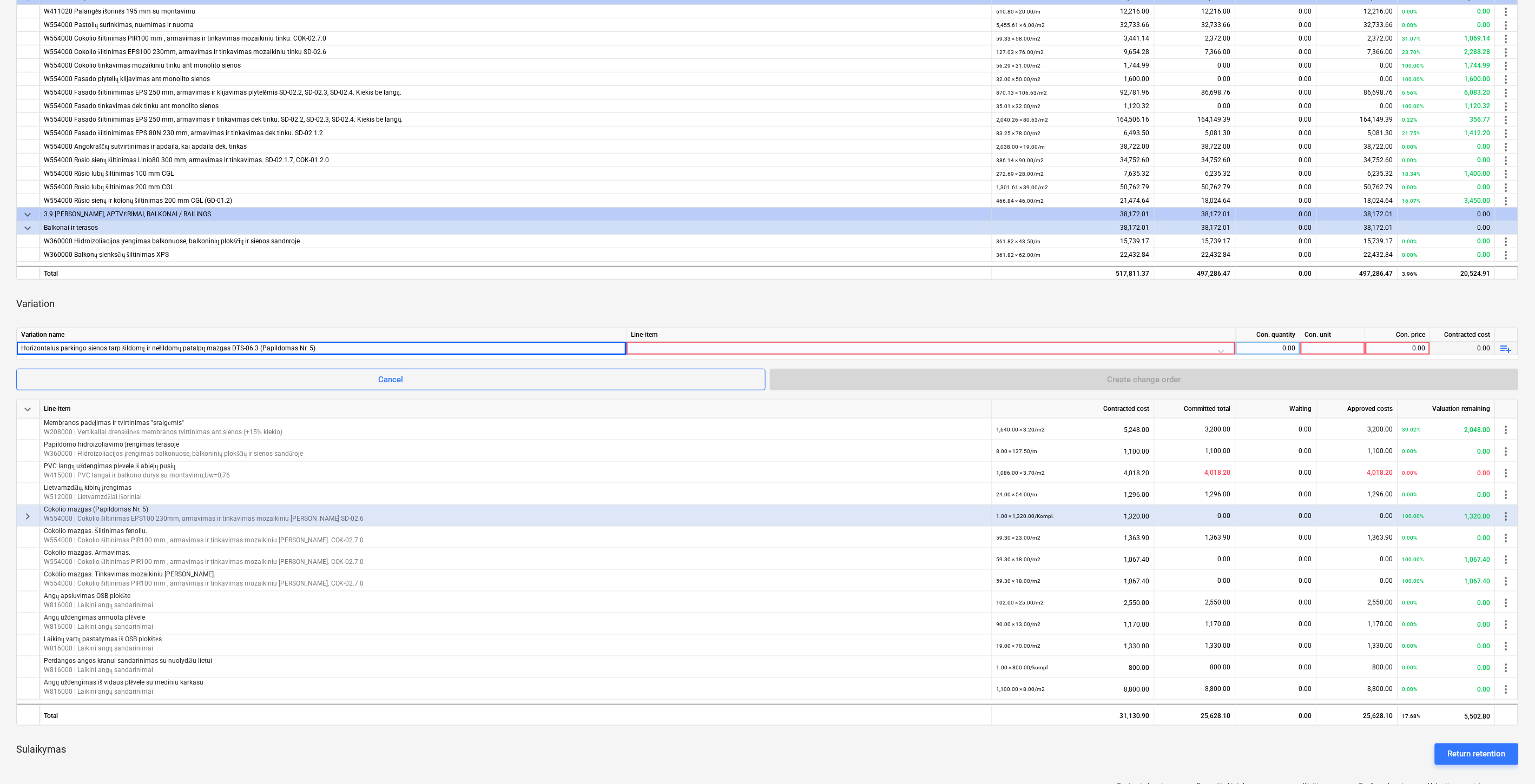
click at [690, 345] on div at bounding box center [931, 351] width 600 height 19
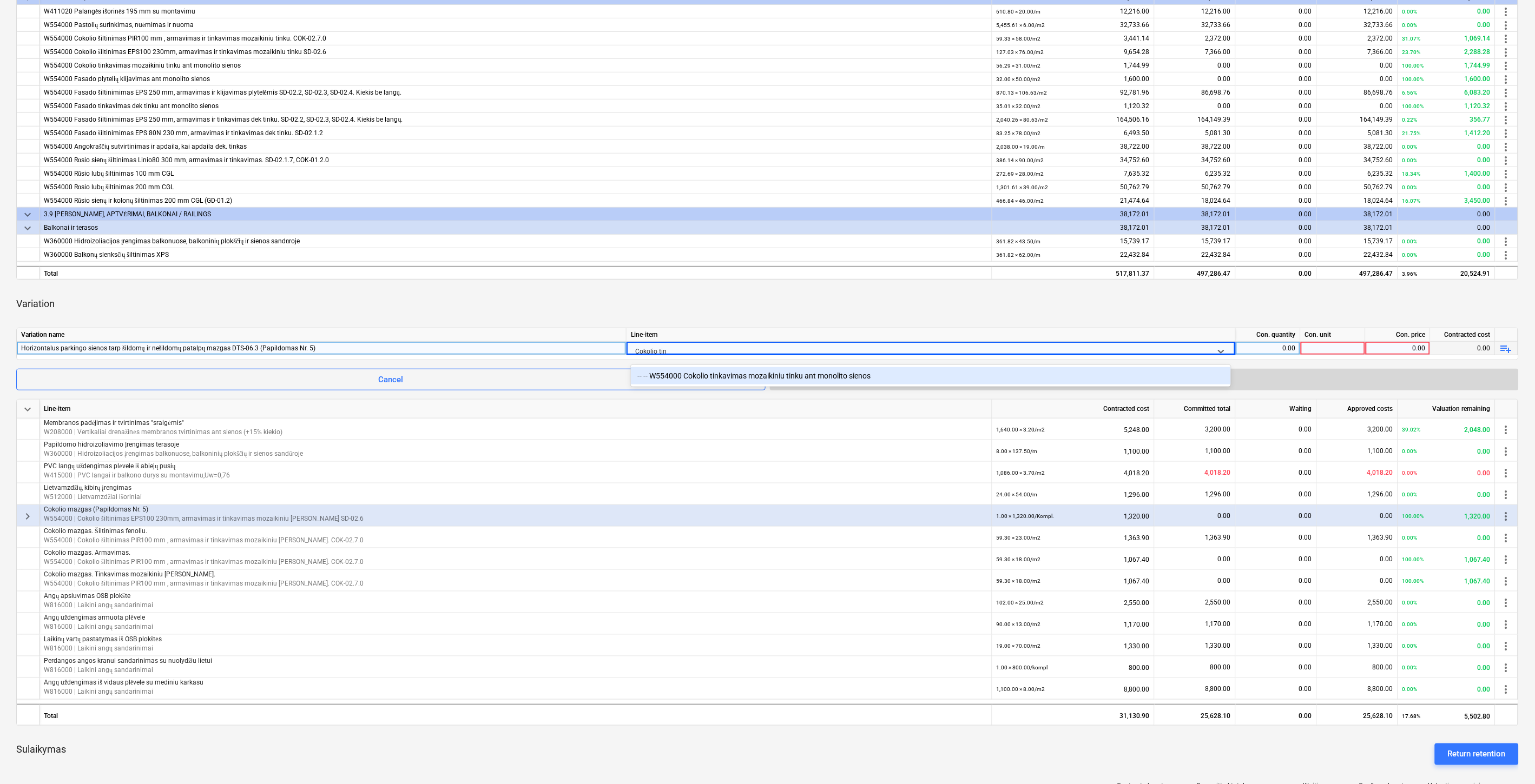
type input "Cokolio tink"
click at [694, 376] on div "-- -- W554000 Cokolio tinkavimas mozaikiniu tinku ant monolito sienos" at bounding box center [931, 376] width 600 height 17
drag, startPoint x: 902, startPoint y: 315, endPoint x: 1269, endPoint y: 356, distance: 369.3
click at [908, 315] on div "Variation" at bounding box center [767, 303] width 1502 height 30
click at [1272, 353] on div "0.00" at bounding box center [1267, 349] width 56 height 13
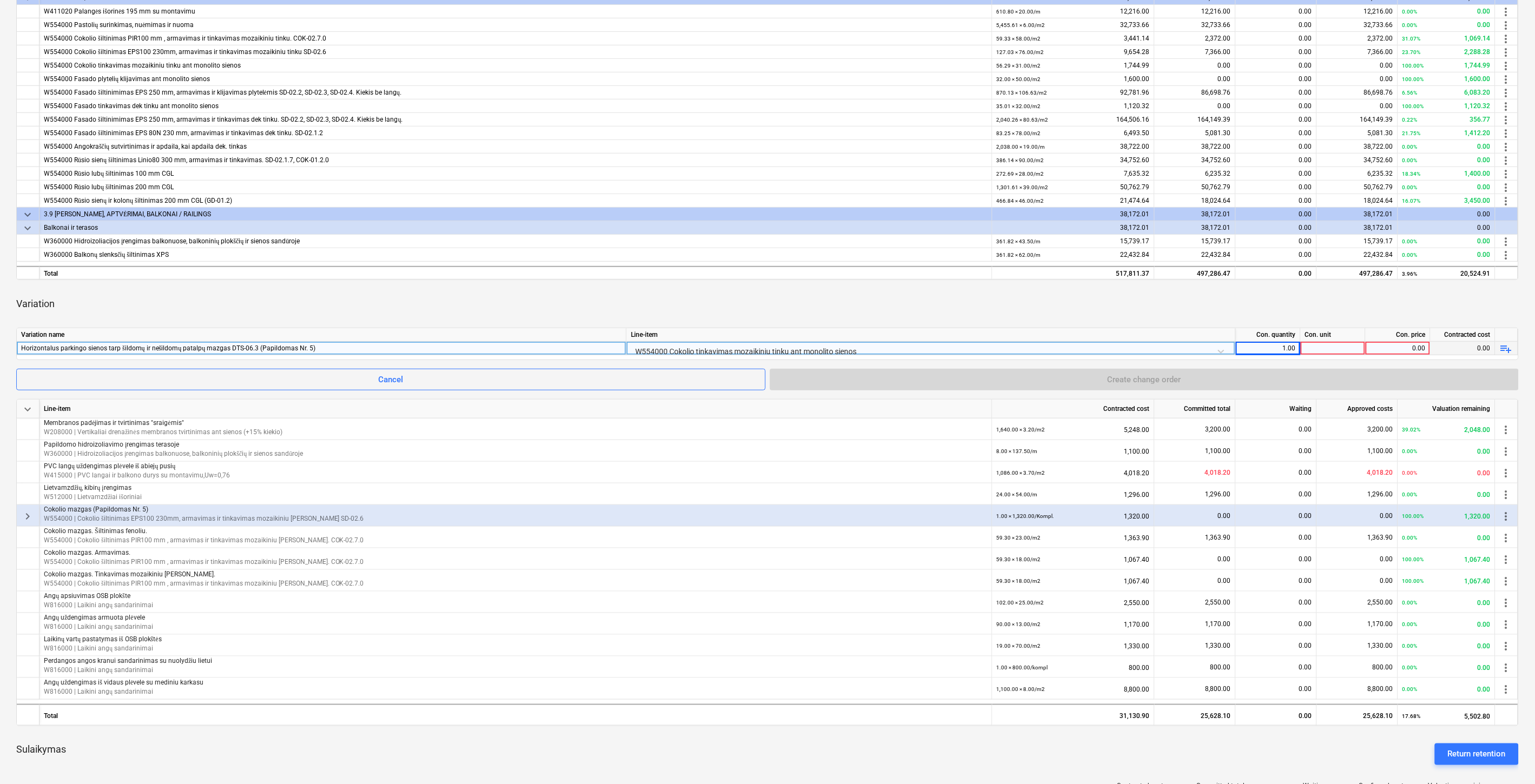
click at [1313, 352] on div at bounding box center [1332, 349] width 65 height 13
type input "Kompl."
click at [1317, 321] on div "keyboard_arrow_down Line-item Contracted cost Committed total Waiting Approved …" at bounding box center [767, 499] width 1502 height 1071
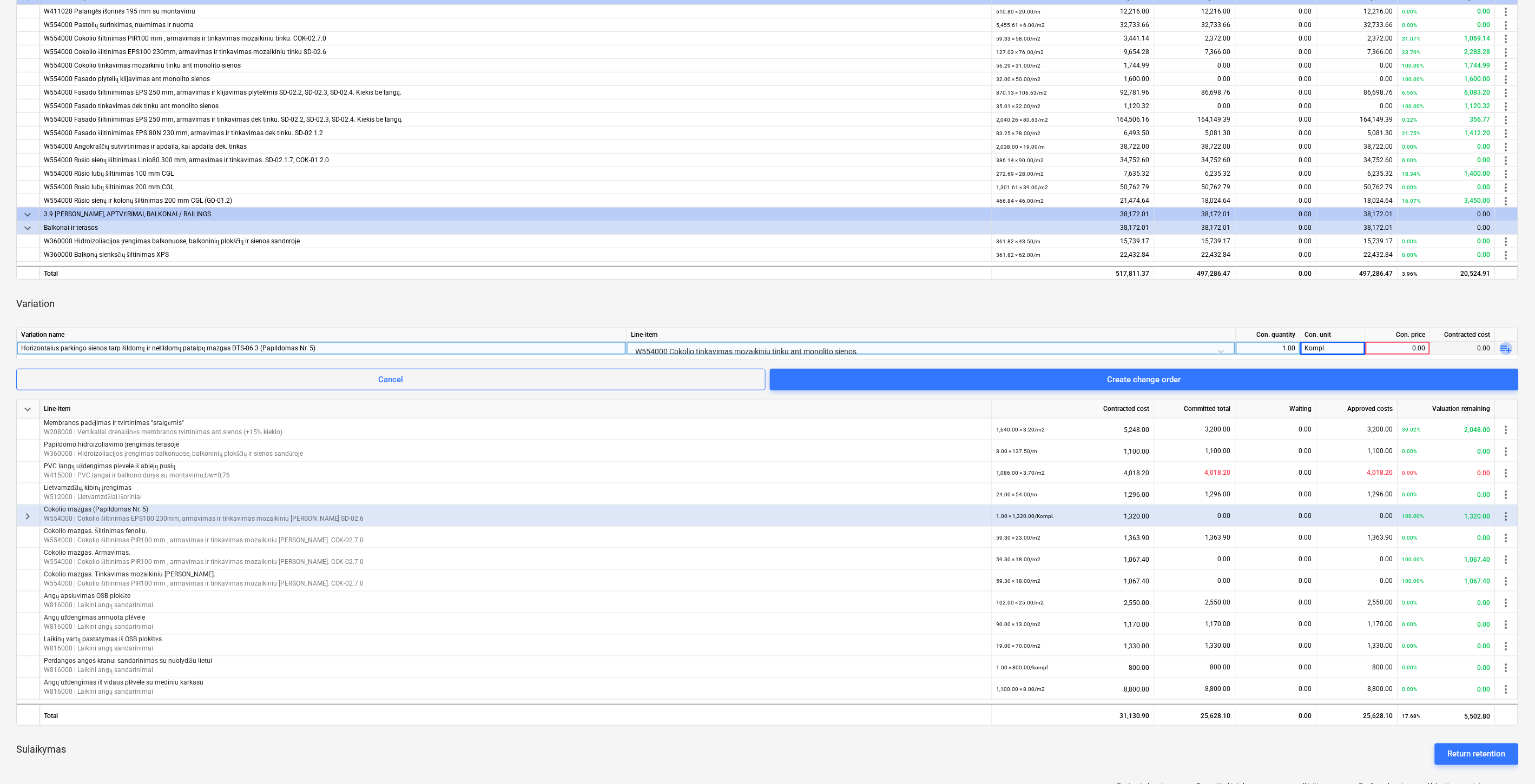
click at [1509, 346] on span "playlist_add" at bounding box center [1507, 349] width 13 height 13
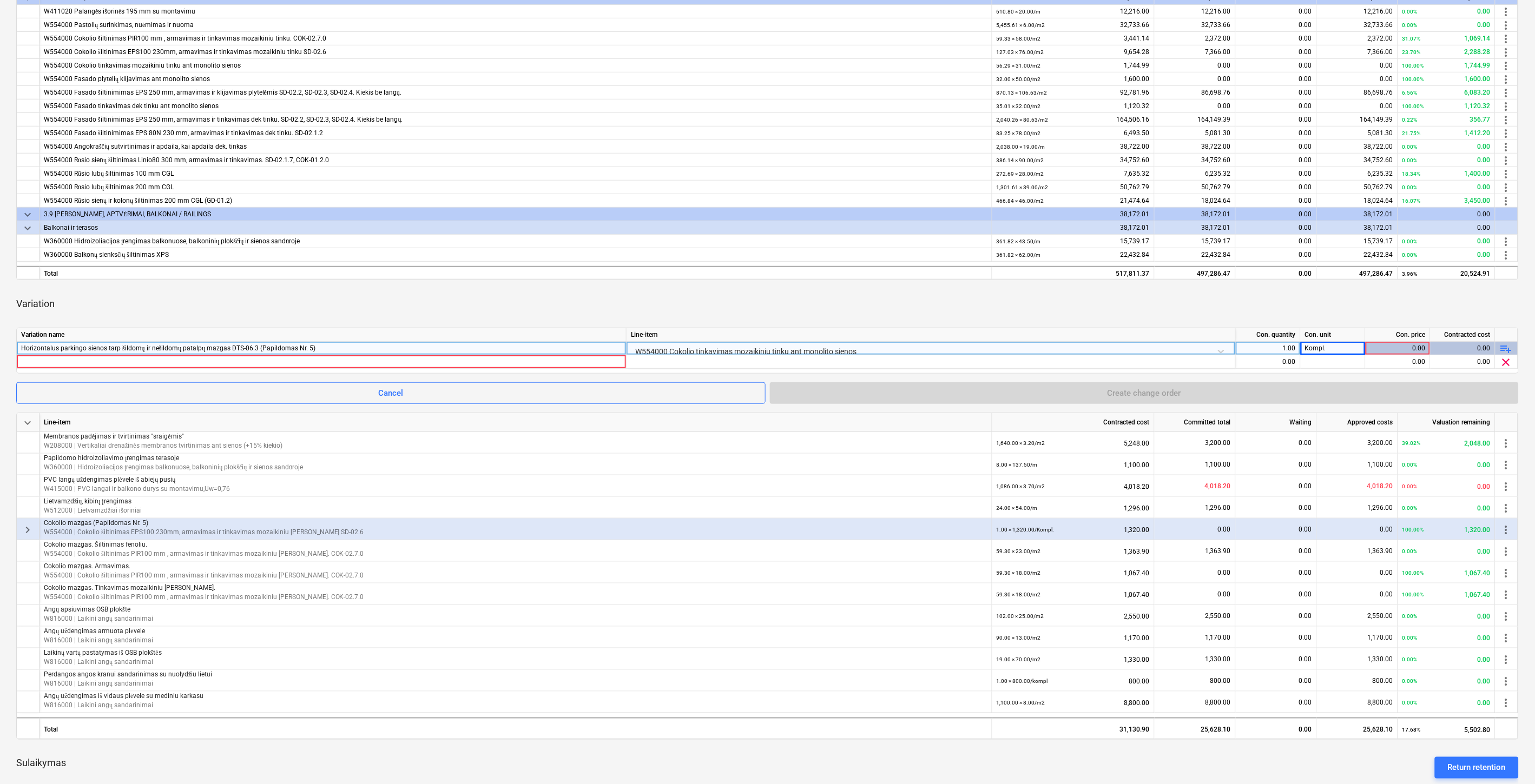
click at [1508, 346] on span "playlist_add" at bounding box center [1507, 349] width 13 height 13
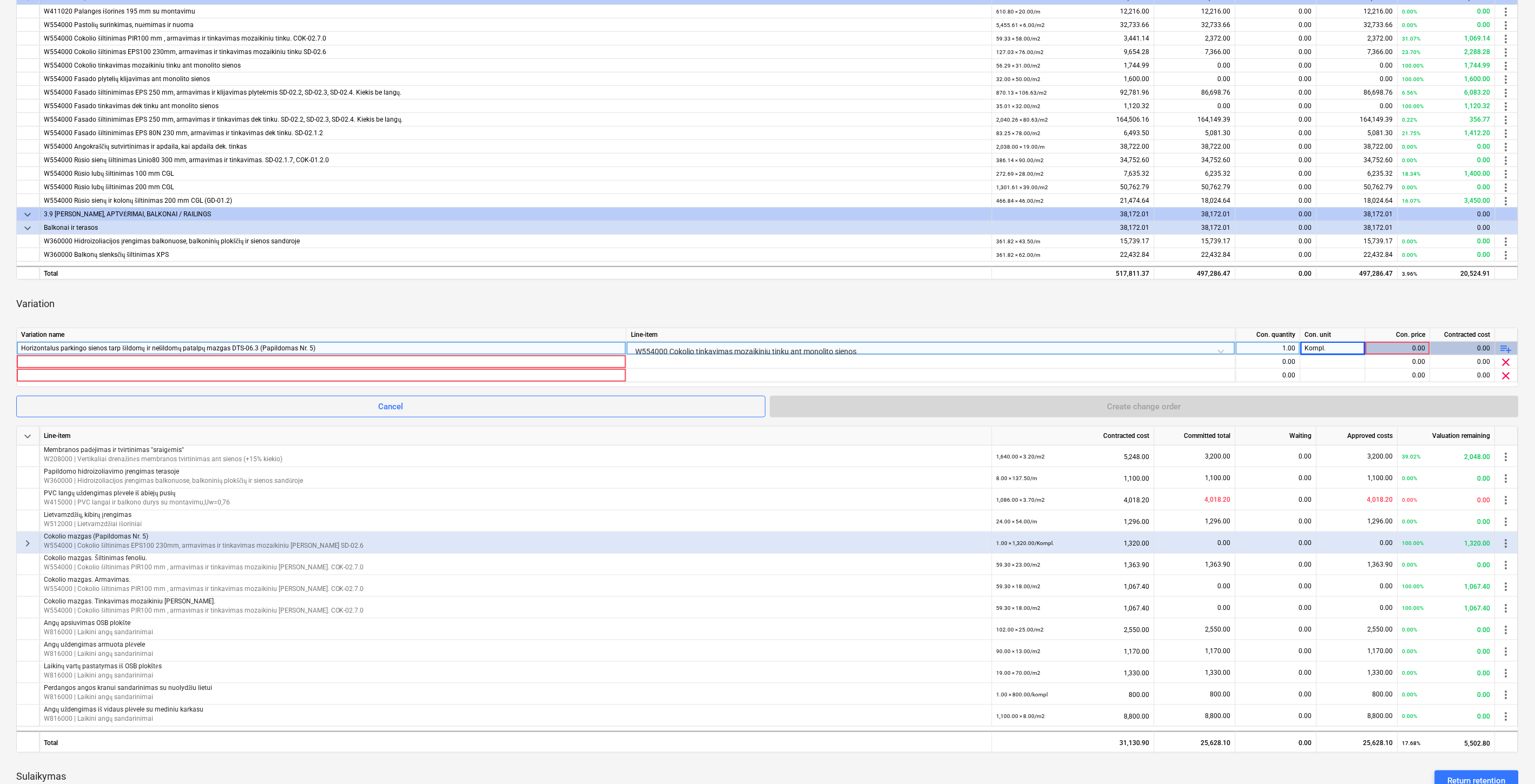
click at [1508, 346] on span "playlist_add" at bounding box center [1507, 349] width 13 height 13
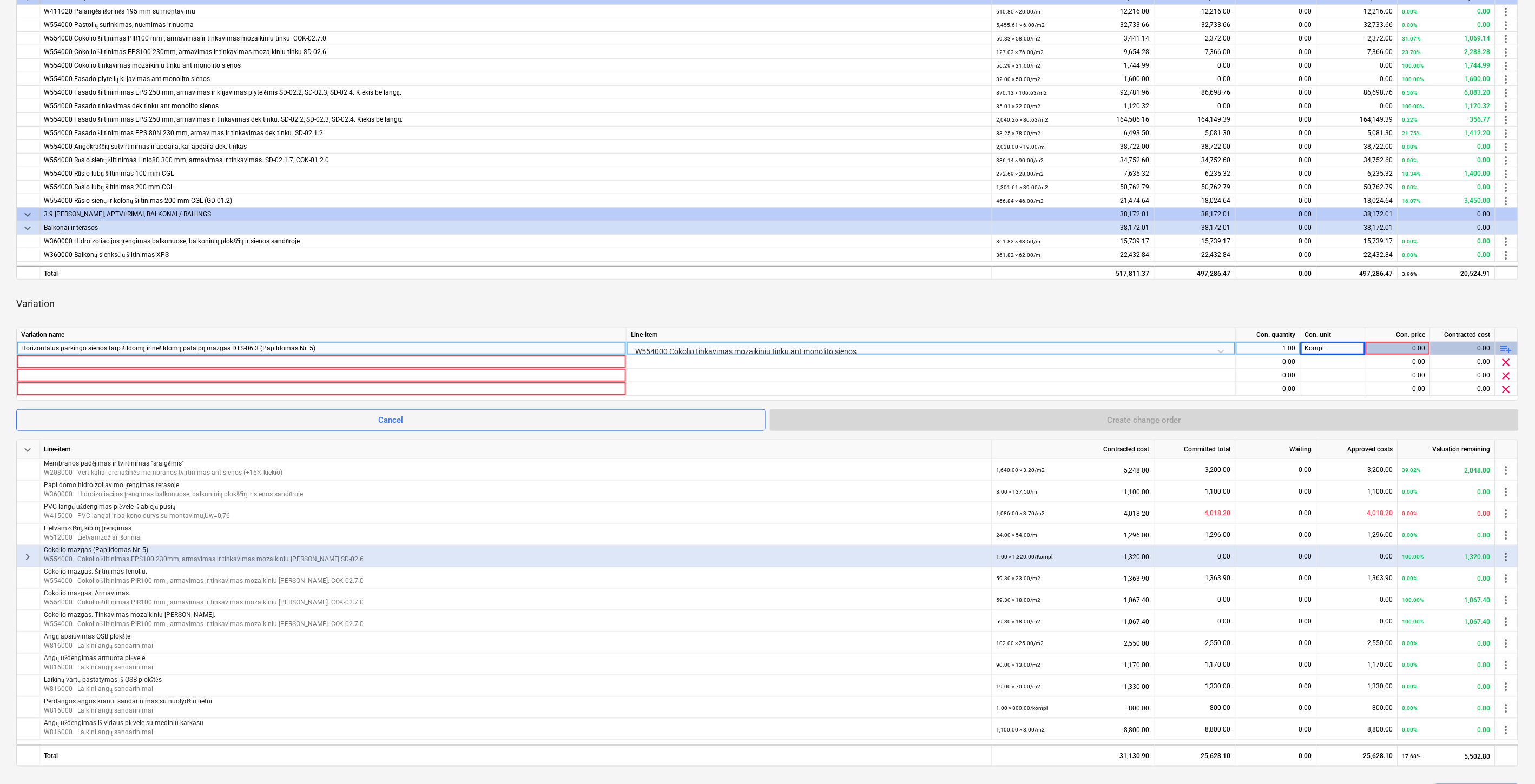
click at [1508, 346] on span "playlist_add" at bounding box center [1507, 349] width 13 height 13
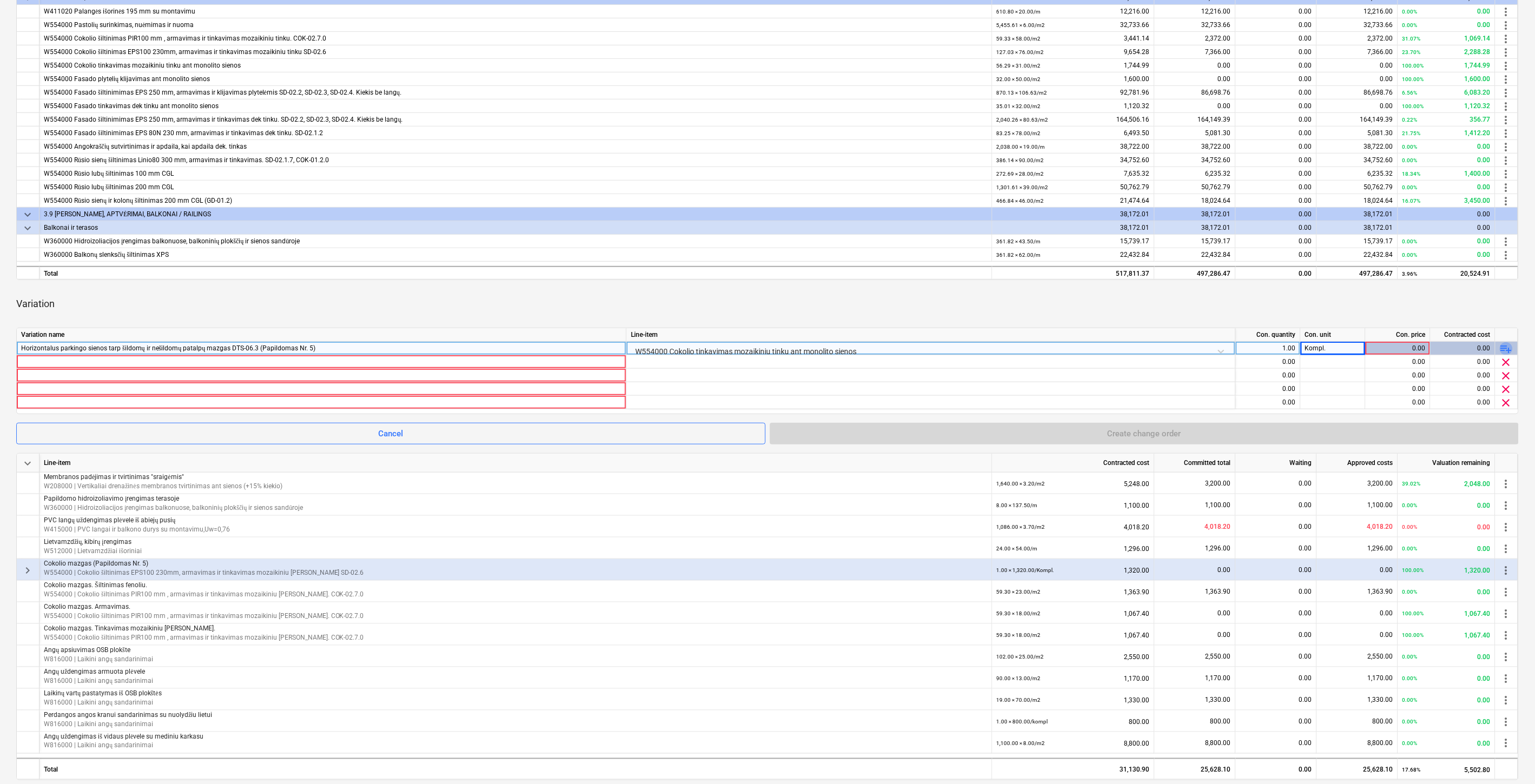
click at [1508, 346] on span "playlist_add" at bounding box center [1507, 349] width 13 height 13
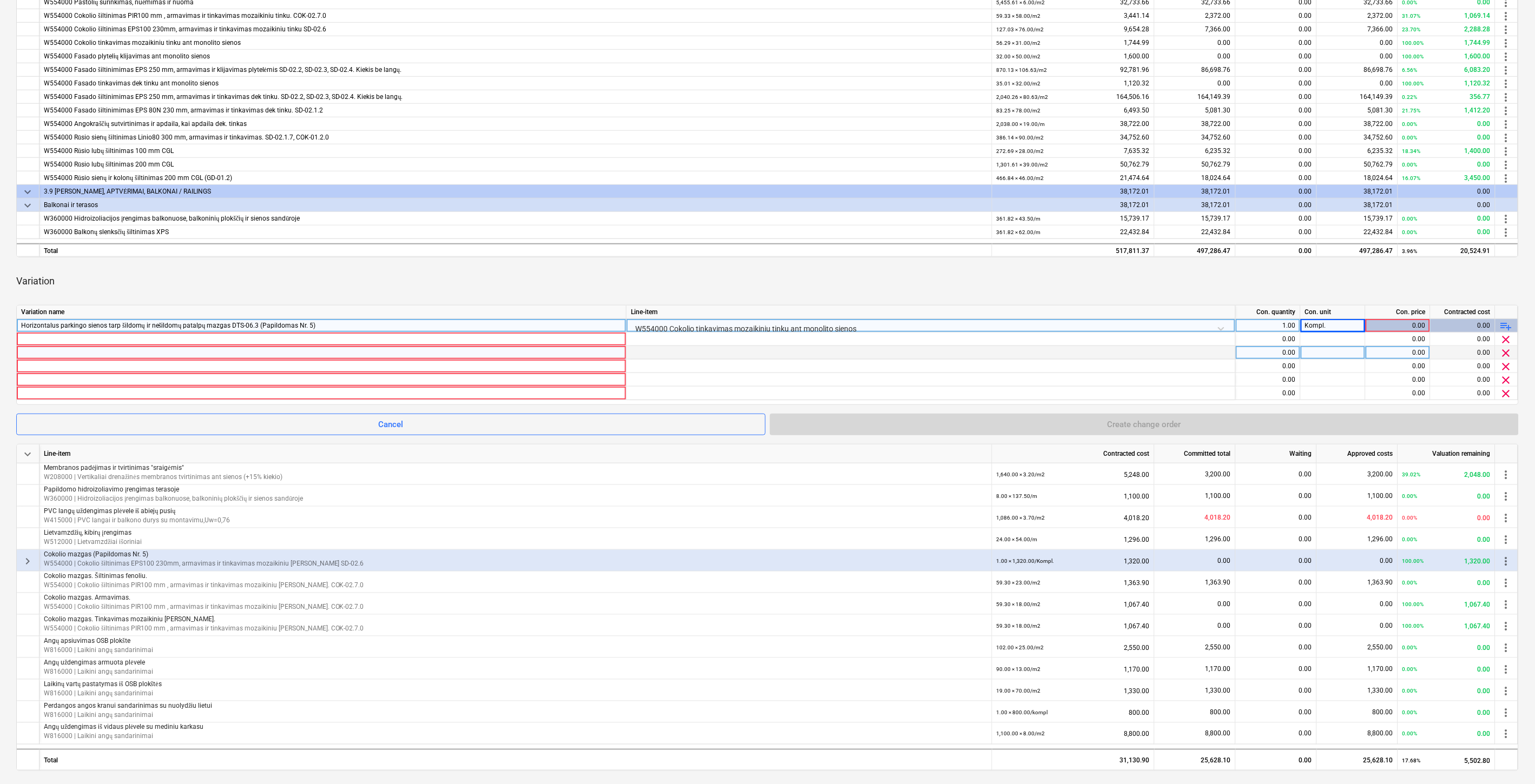
scroll to position [300, 0]
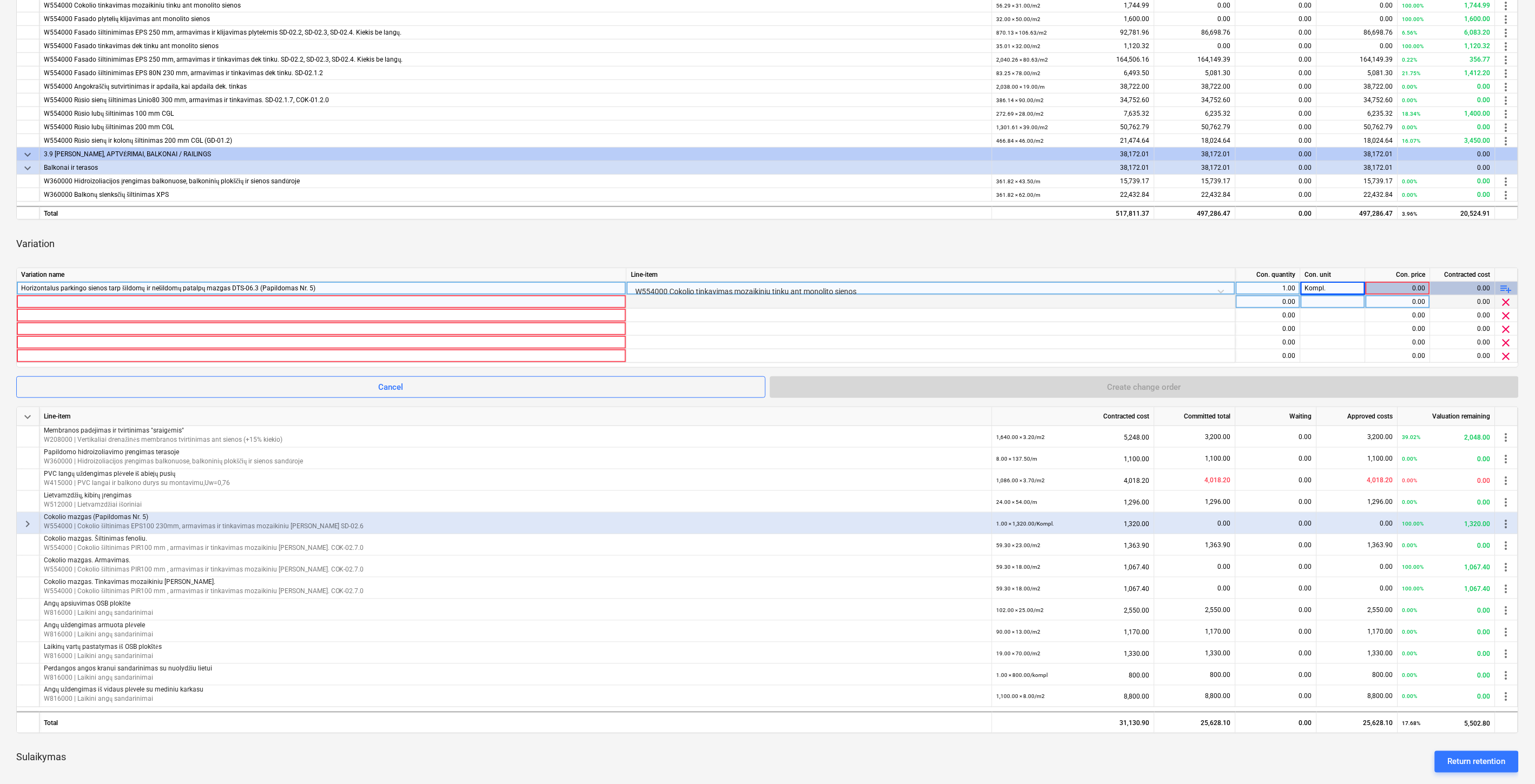
click at [233, 304] on div at bounding box center [321, 302] width 601 height 13
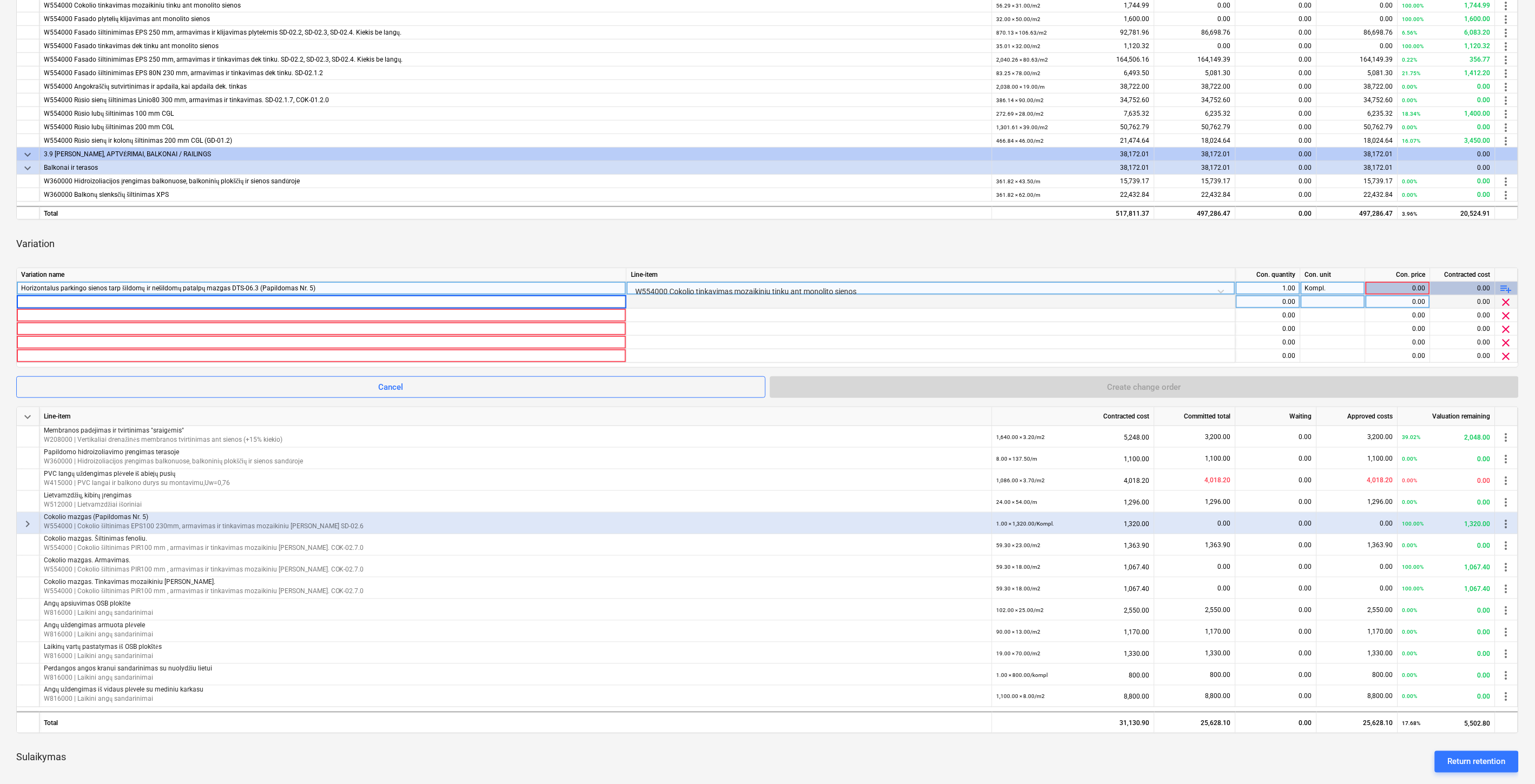
type input "išorinė garui praleidi juosta"
click at [201, 320] on div at bounding box center [321, 316] width 601 height 13
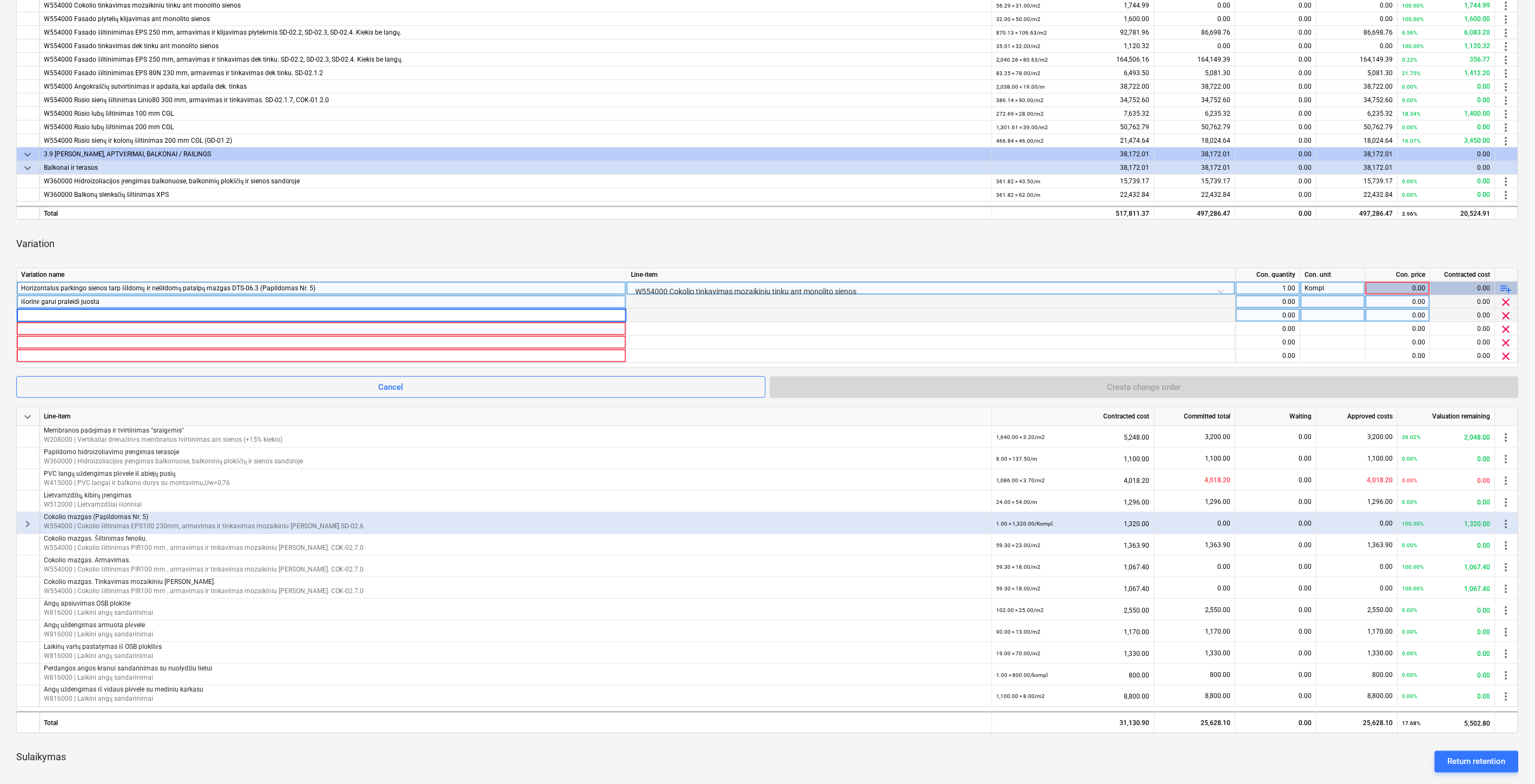
type input "Gipsinių profilių įrengimas"
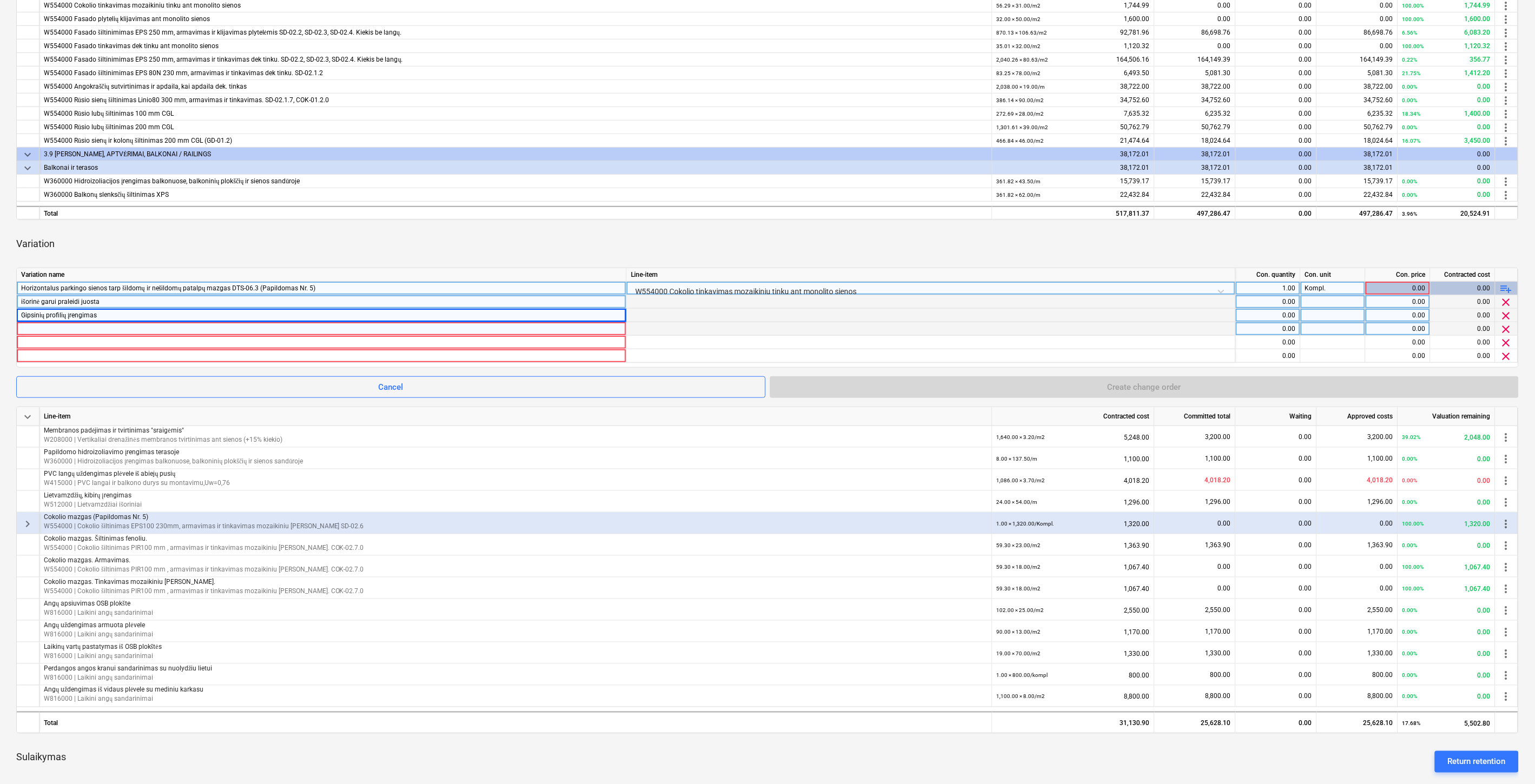
click at [124, 333] on div at bounding box center [321, 329] width 601 height 13
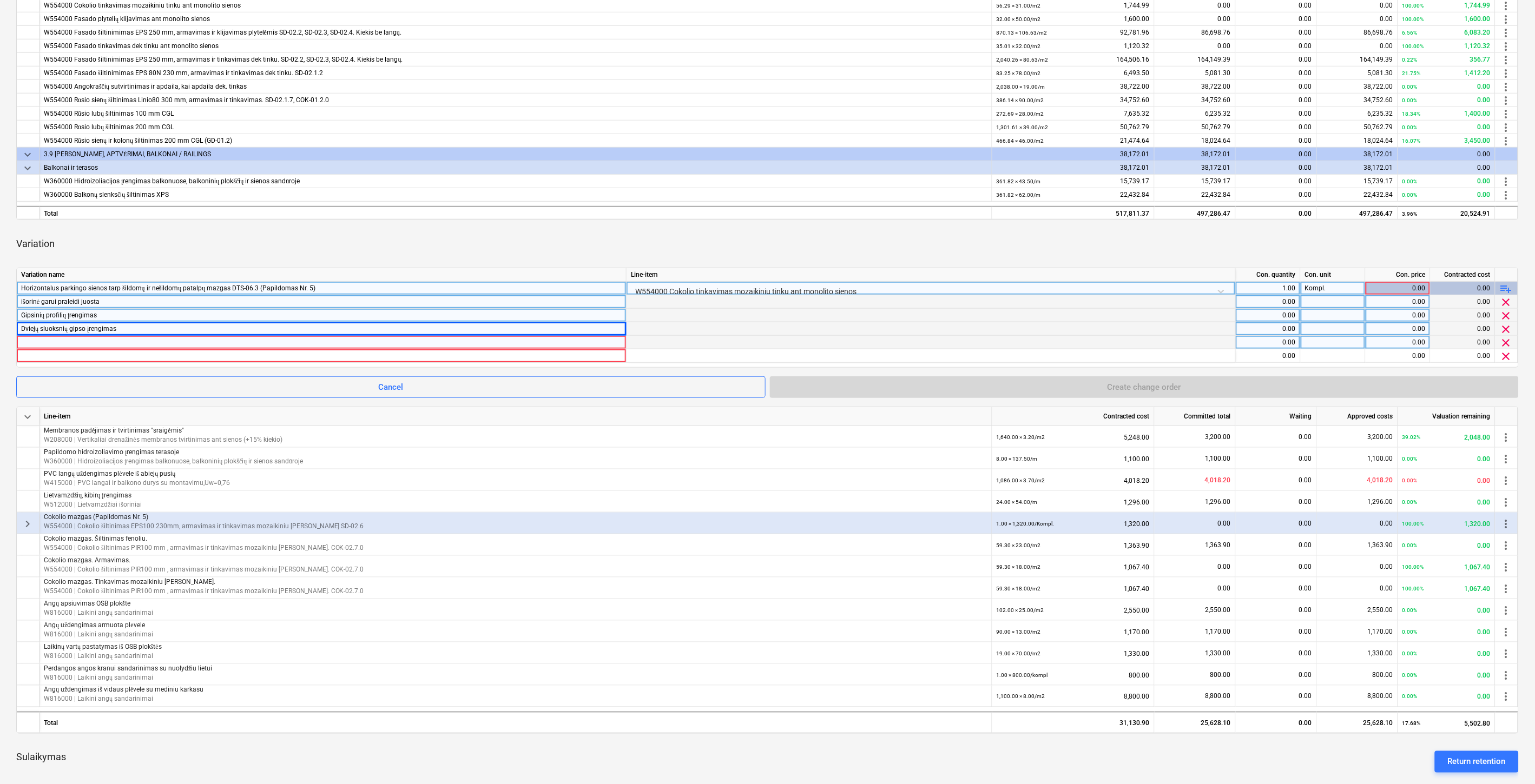
click at [238, 340] on div at bounding box center [321, 342] width 601 height 13
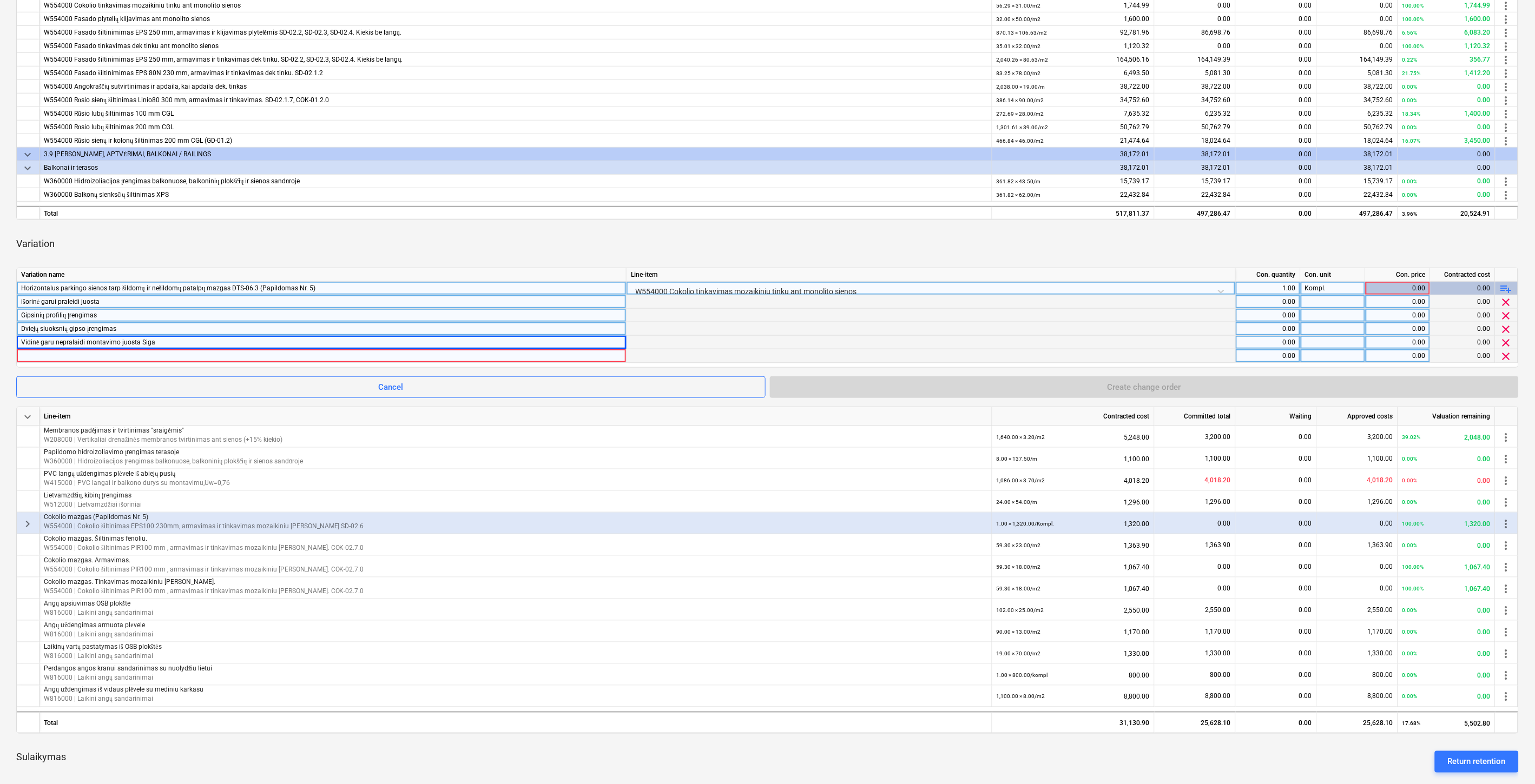
click at [191, 358] on div at bounding box center [321, 356] width 601 height 13
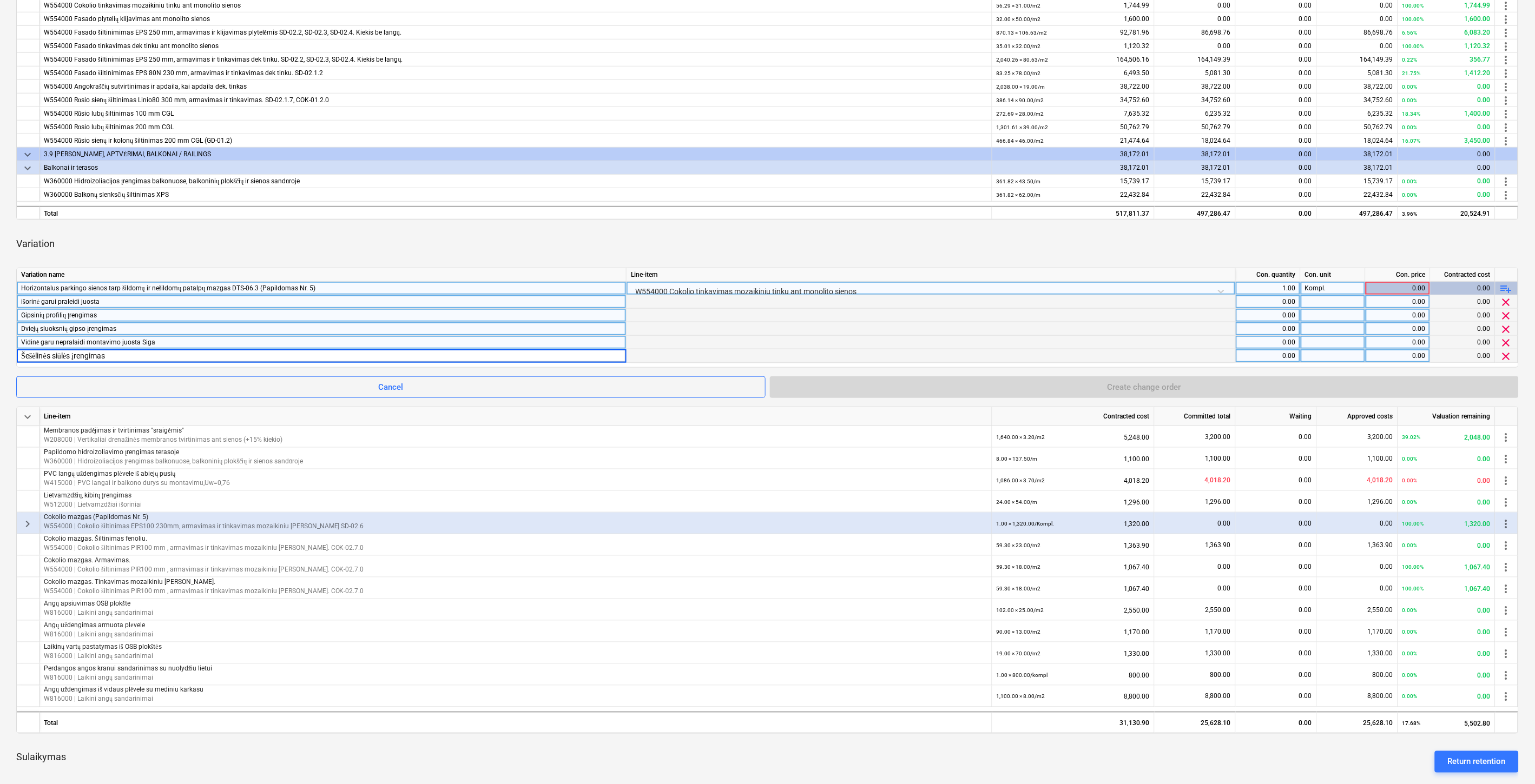
click at [588, 236] on div "Variation" at bounding box center [767, 244] width 1502 height 30
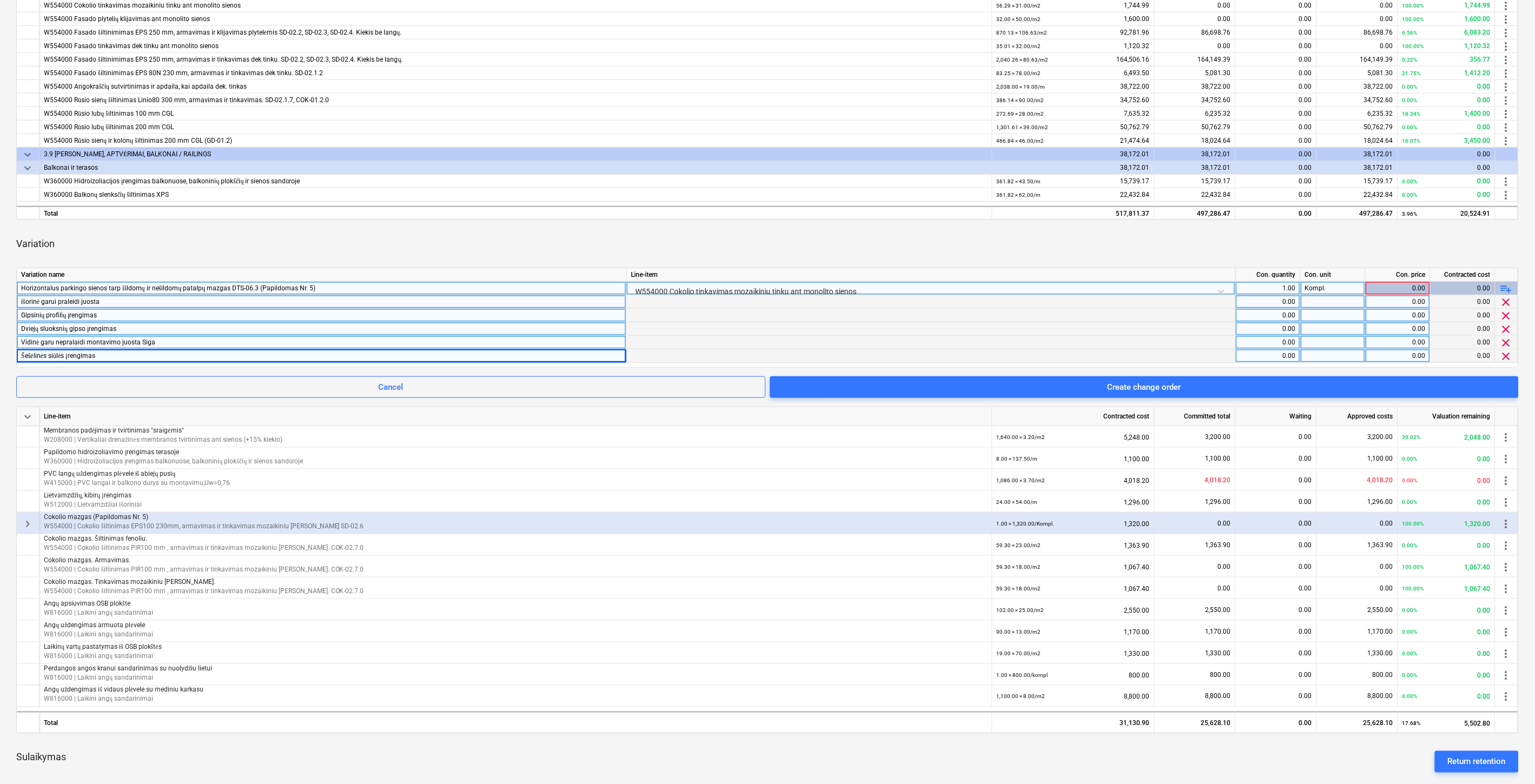
click at [1269, 302] on div "0.00" at bounding box center [1267, 302] width 56 height 13
type input "7"
click at [1270, 318] on div "0.00" at bounding box center [1267, 316] width 56 height 13
type input "6.65"
click at [1251, 331] on div "0.00" at bounding box center [1267, 329] width 56 height 13
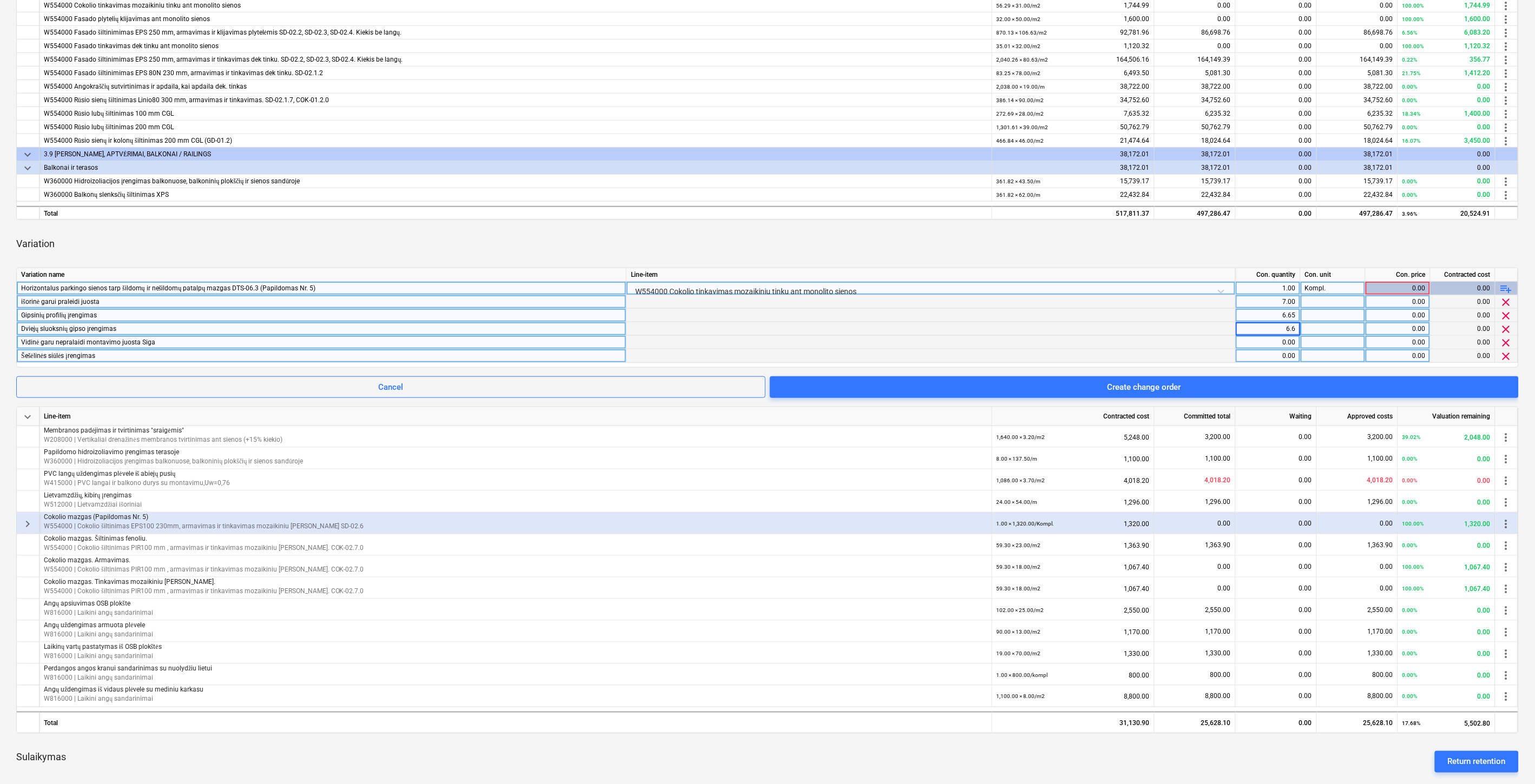
type input "6.65"
click at [1259, 342] on div "0.00" at bounding box center [1267, 342] width 56 height 13
type input "3.50"
click at [1248, 357] on div "0.00" at bounding box center [1267, 356] width 56 height 13
type input "3.50"
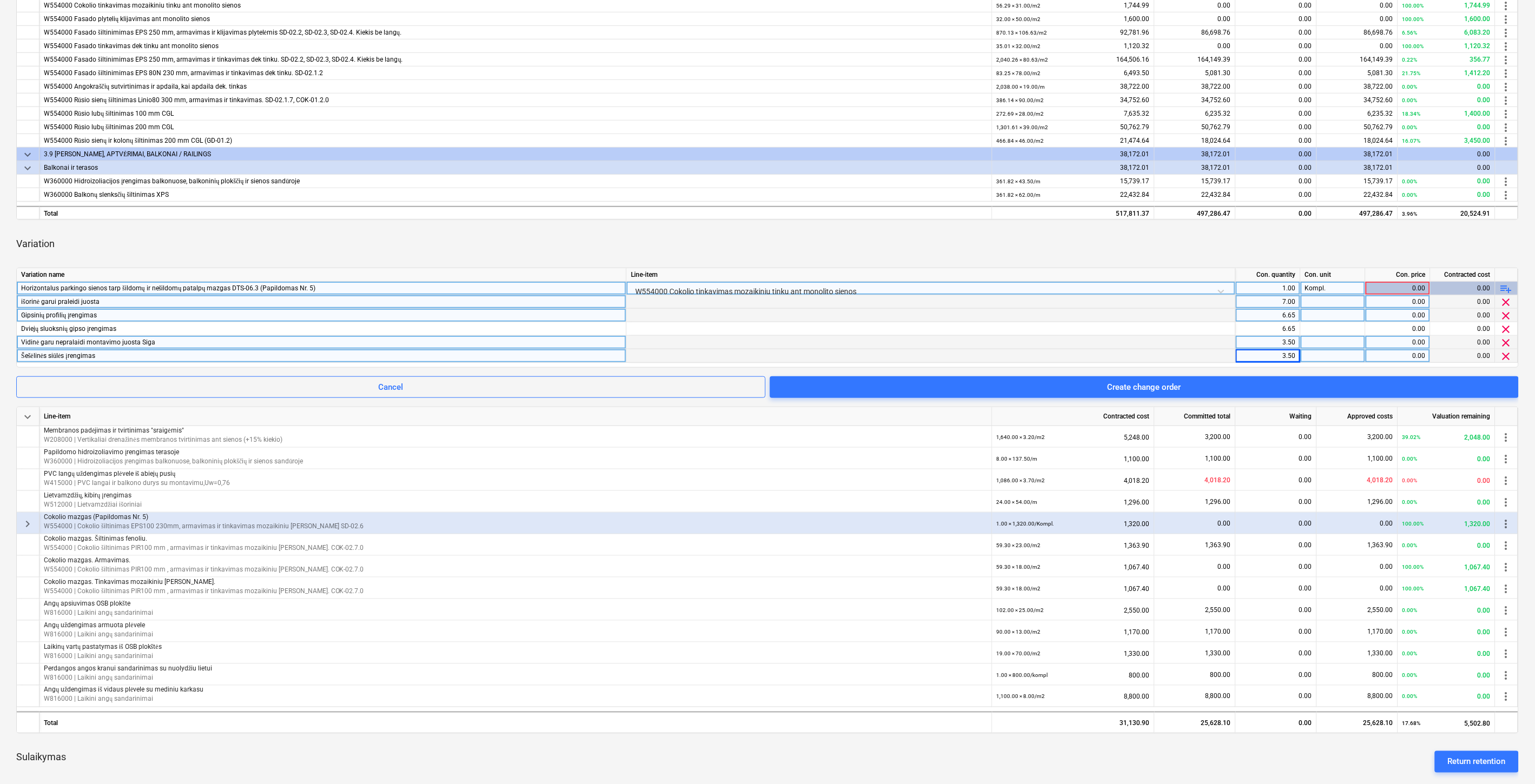
click at [1321, 303] on div at bounding box center [1332, 302] width 65 height 13
type input "m"
click at [1329, 319] on div at bounding box center [1332, 316] width 65 height 13
type input "m2"
click at [1322, 332] on div at bounding box center [1332, 329] width 65 height 13
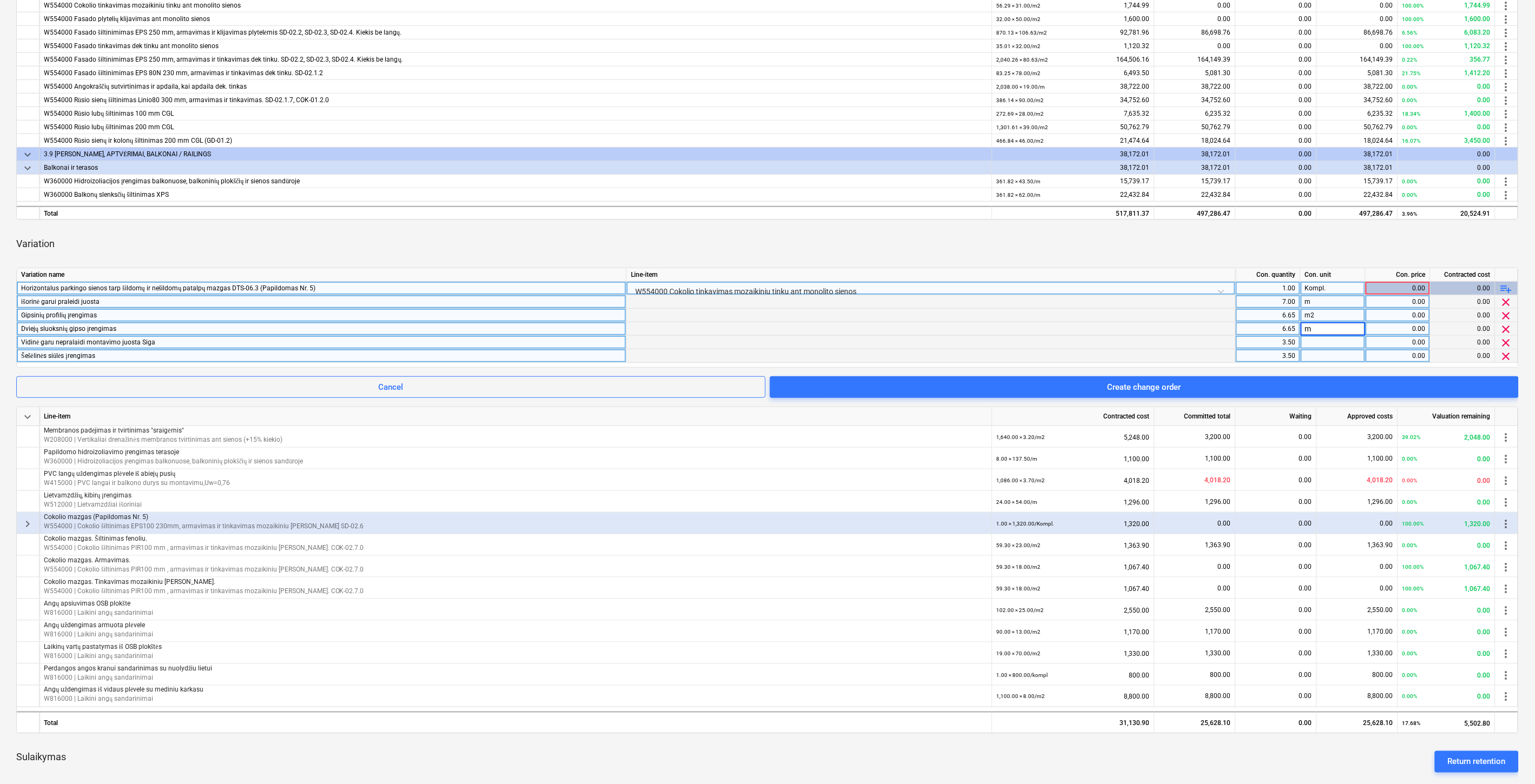
type input "m2"
click at [1322, 339] on div at bounding box center [1332, 342] width 65 height 13
type input "m"
click at [1321, 354] on div at bounding box center [1332, 356] width 65 height 13
type input "m"
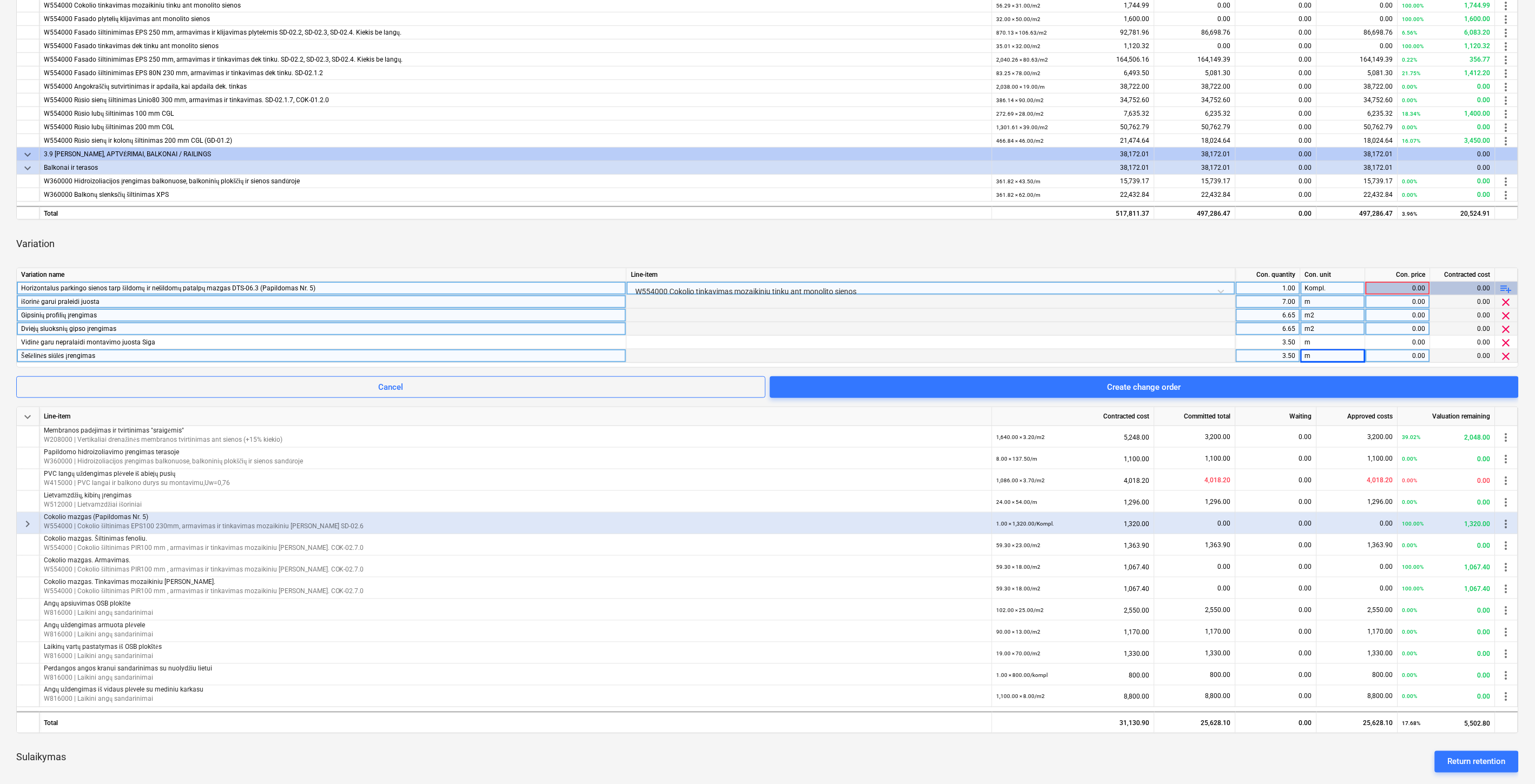
click at [1310, 231] on div "Variation" at bounding box center [767, 244] width 1502 height 30
click at [1385, 303] on div "0.00" at bounding box center [1397, 302] width 56 height 13
type input "30"
click at [1393, 320] on div "0.00" at bounding box center [1397, 316] width 56 height 13
type input "50"
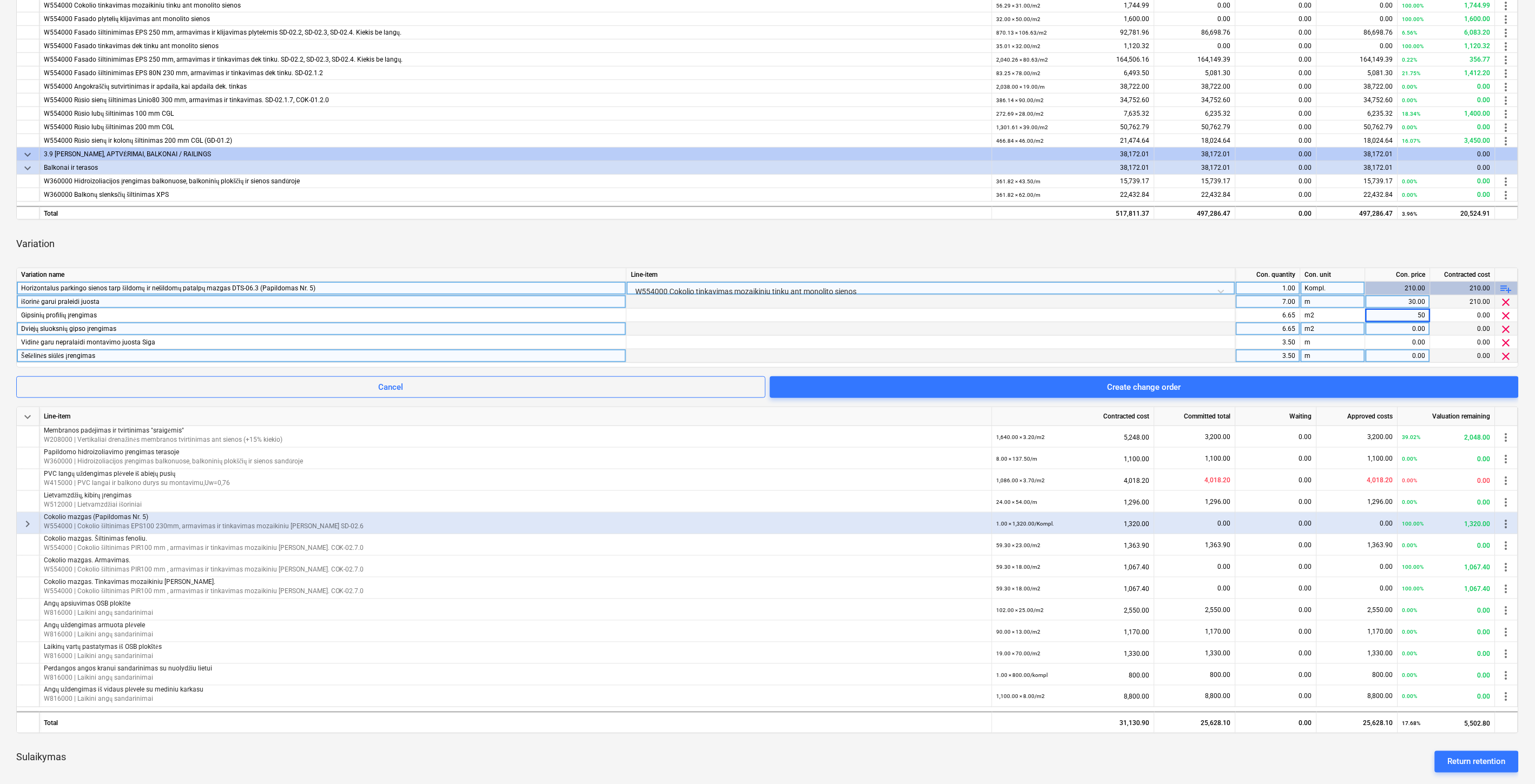
click at [1386, 328] on div "0.00" at bounding box center [1397, 329] width 56 height 13
type input "45"
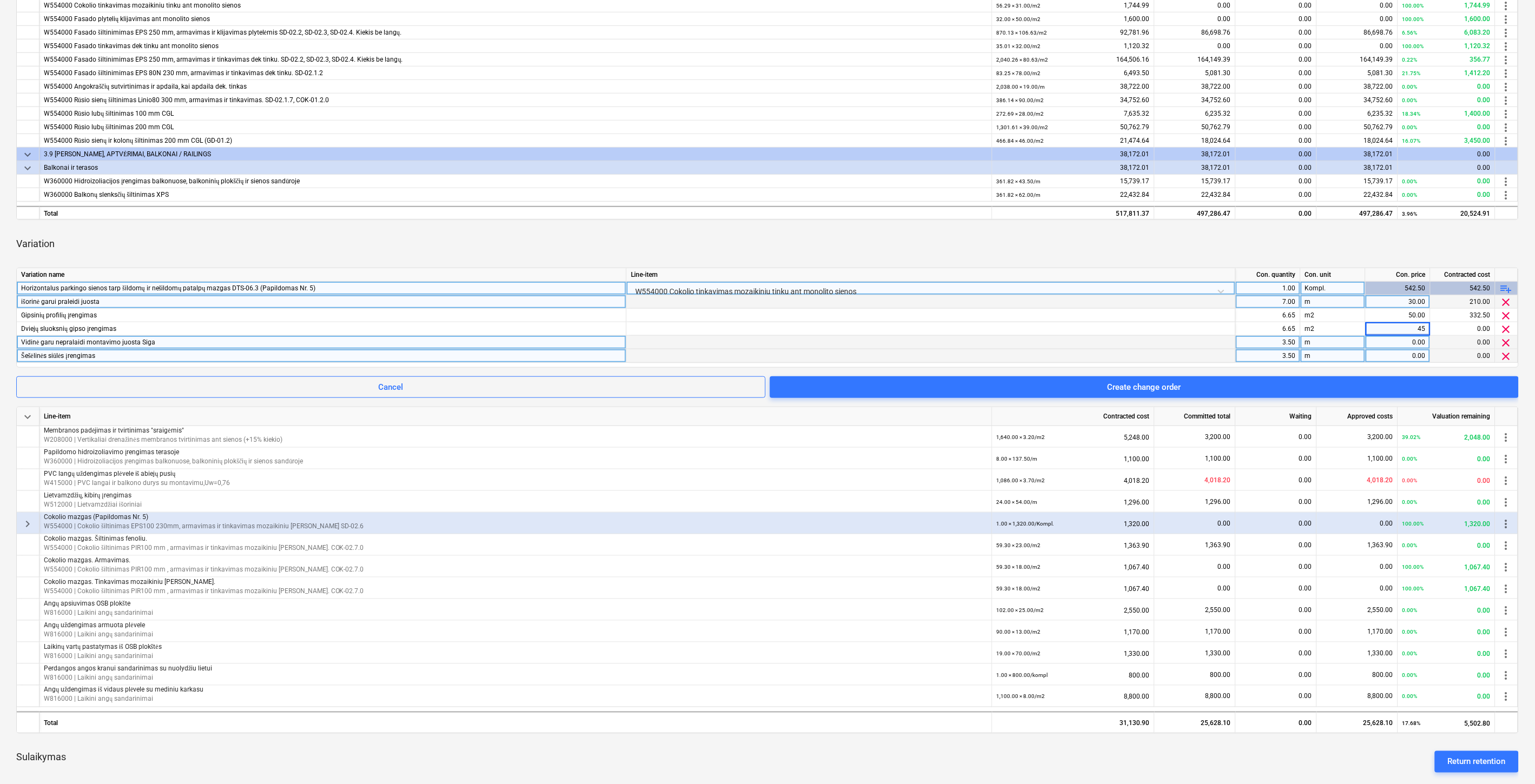
click at [1392, 342] on div "0.00" at bounding box center [1397, 342] width 56 height 13
type input "15"
click at [1389, 357] on div "0.00" at bounding box center [1397, 356] width 56 height 13
type input "15"
click at [1413, 240] on div "Variation" at bounding box center [767, 244] width 1502 height 30
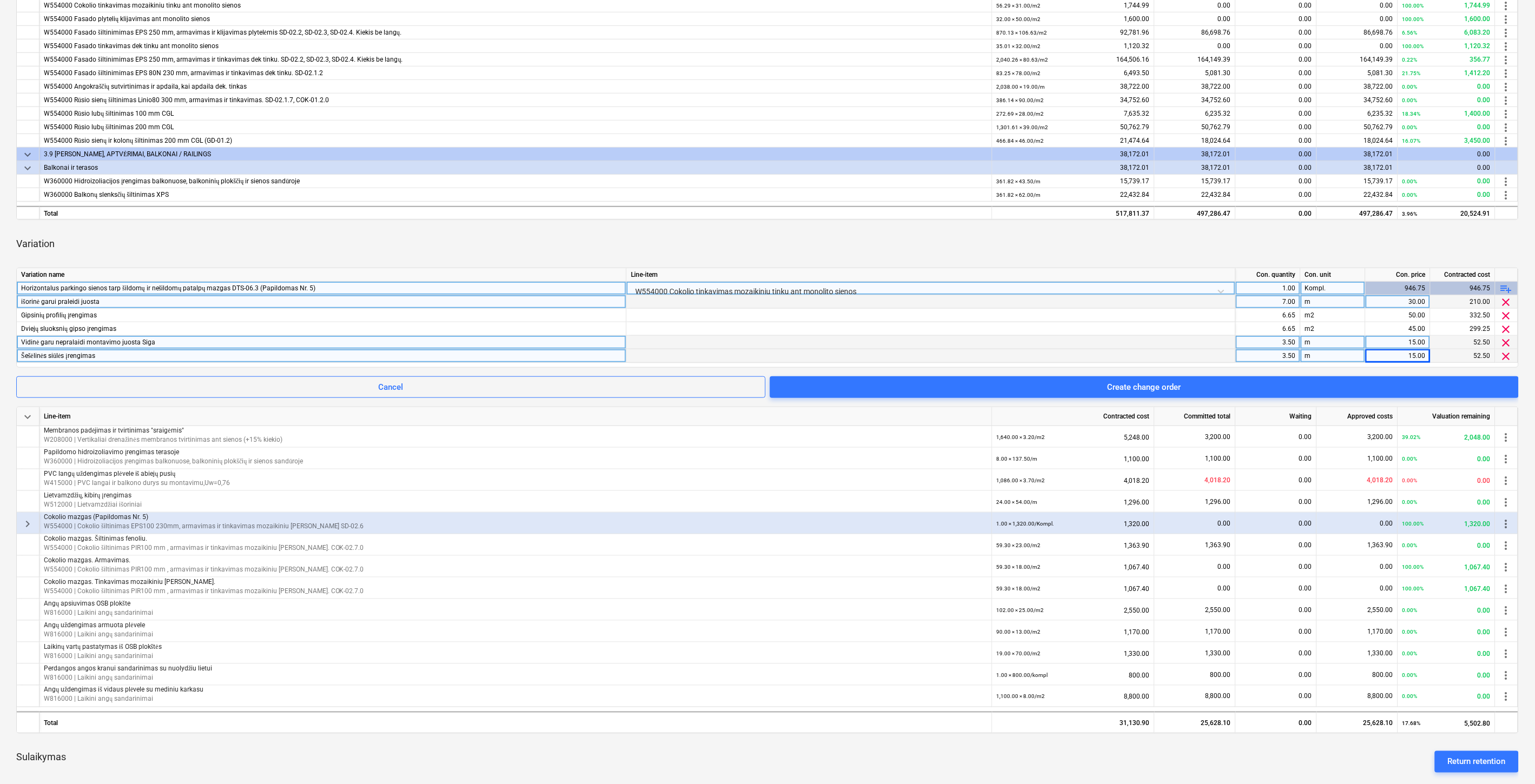
drag, startPoint x: 1350, startPoint y: 244, endPoint x: 1378, endPoint y: 235, distance: 29.4
click at [1353, 243] on div "Variation" at bounding box center [767, 244] width 1502 height 30
click at [1378, 235] on div "Variation" at bounding box center [767, 244] width 1502 height 30
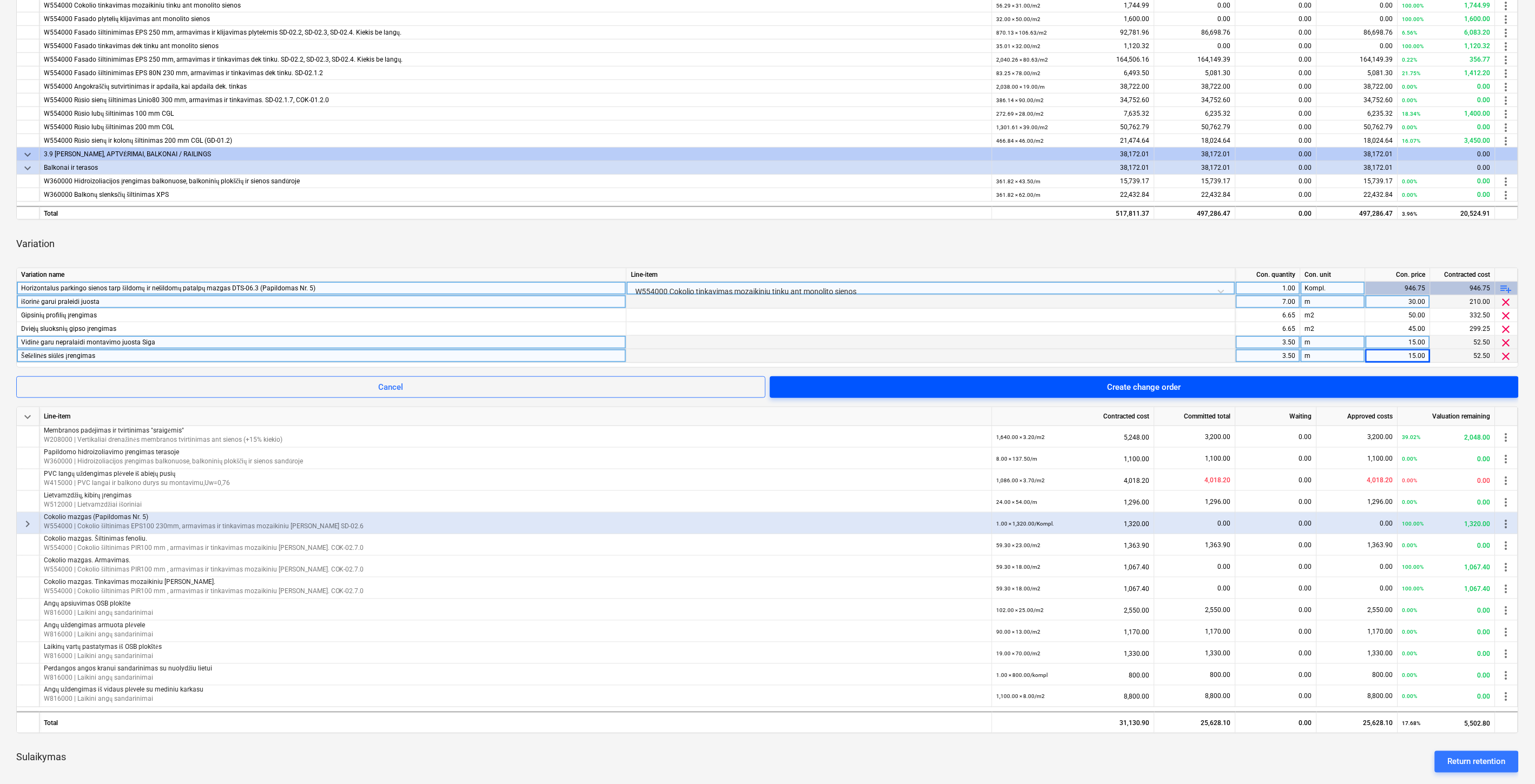
click at [1221, 385] on span "Create change order" at bounding box center [1144, 386] width 723 height 14
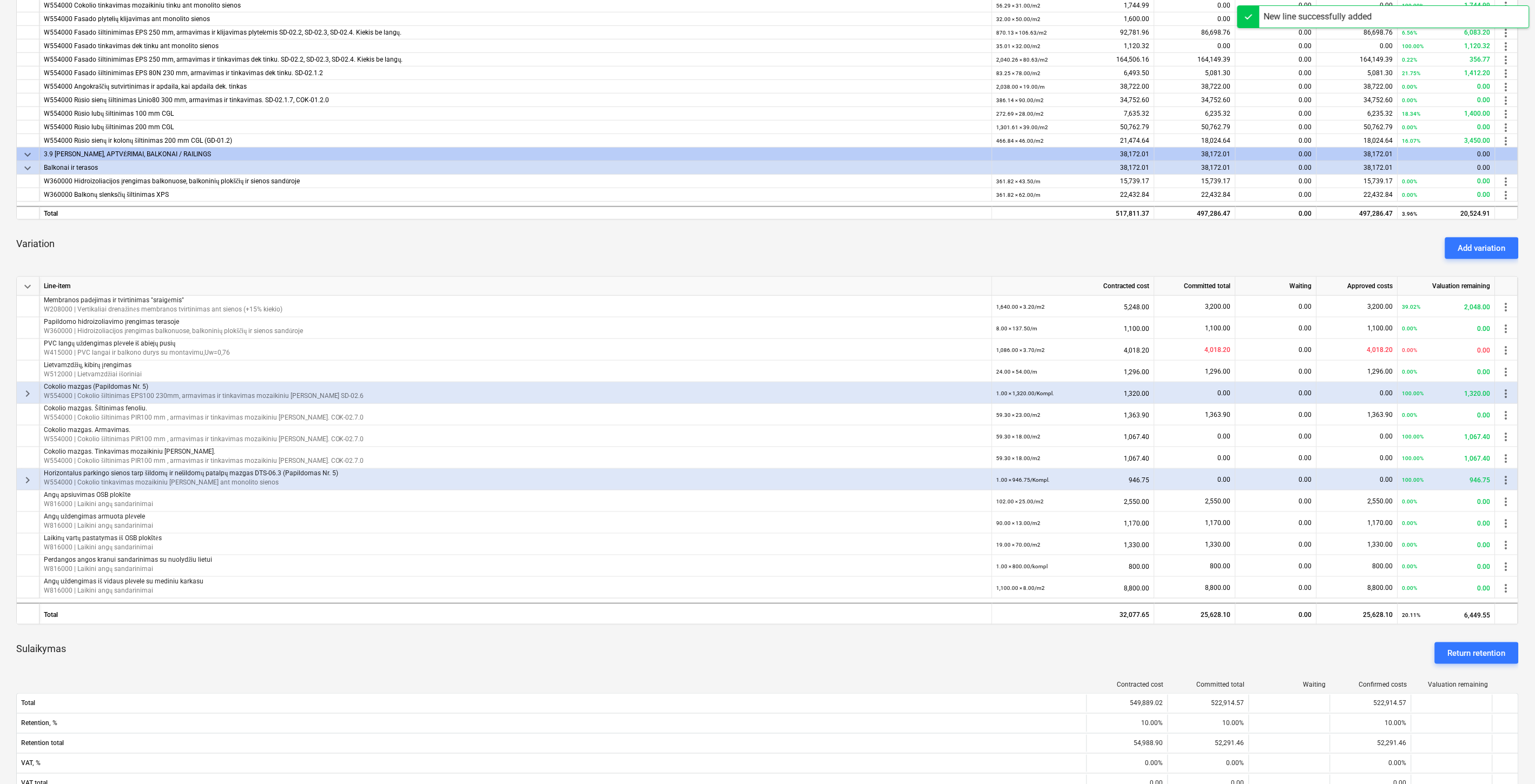
click at [1285, 246] on div "Variation Add variation" at bounding box center [767, 248] width 1502 height 39
drag, startPoint x: 1312, startPoint y: 236, endPoint x: 539, endPoint y: 198, distance: 773.9
click at [1312, 236] on div "Variation Add variation" at bounding box center [767, 248] width 1502 height 39
click at [758, 247] on div "Variation Add variation" at bounding box center [767, 248] width 1502 height 39
click at [771, 245] on div "Variation Add variation" at bounding box center [767, 248] width 1502 height 39
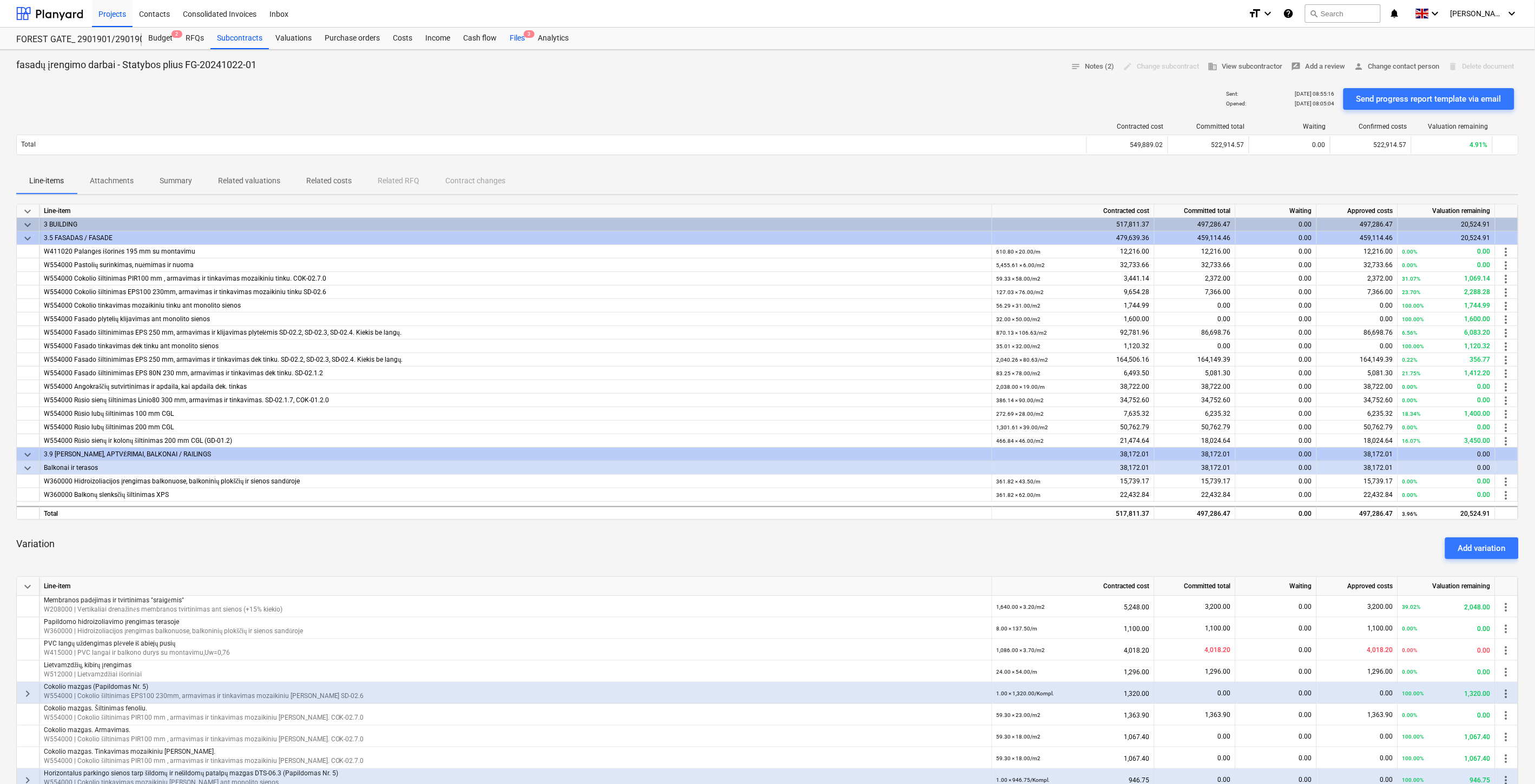
click at [516, 41] on div "Files 3" at bounding box center [518, 38] width 28 height 22
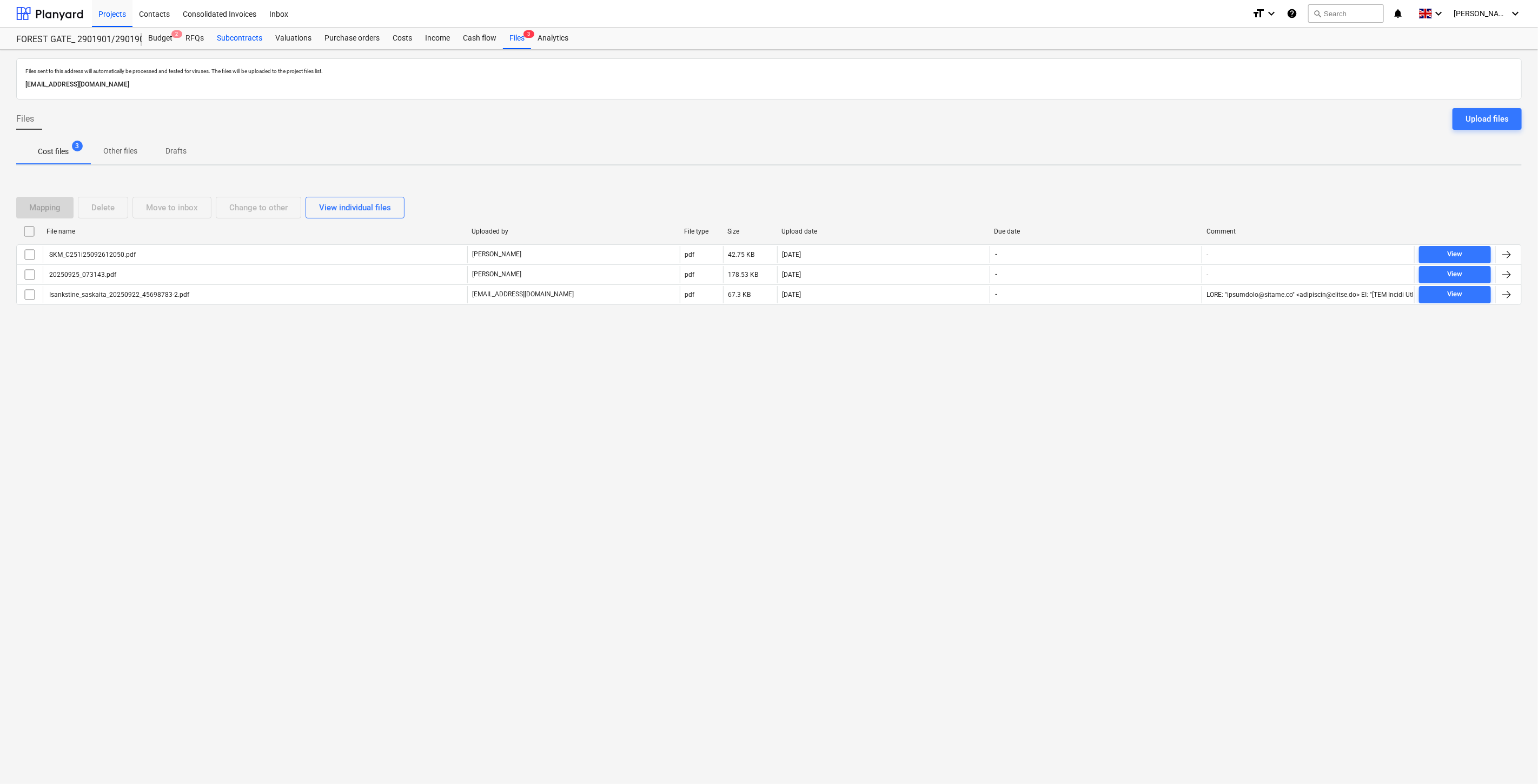
click at [226, 36] on div "Subcontracts" at bounding box center [239, 38] width 58 height 22
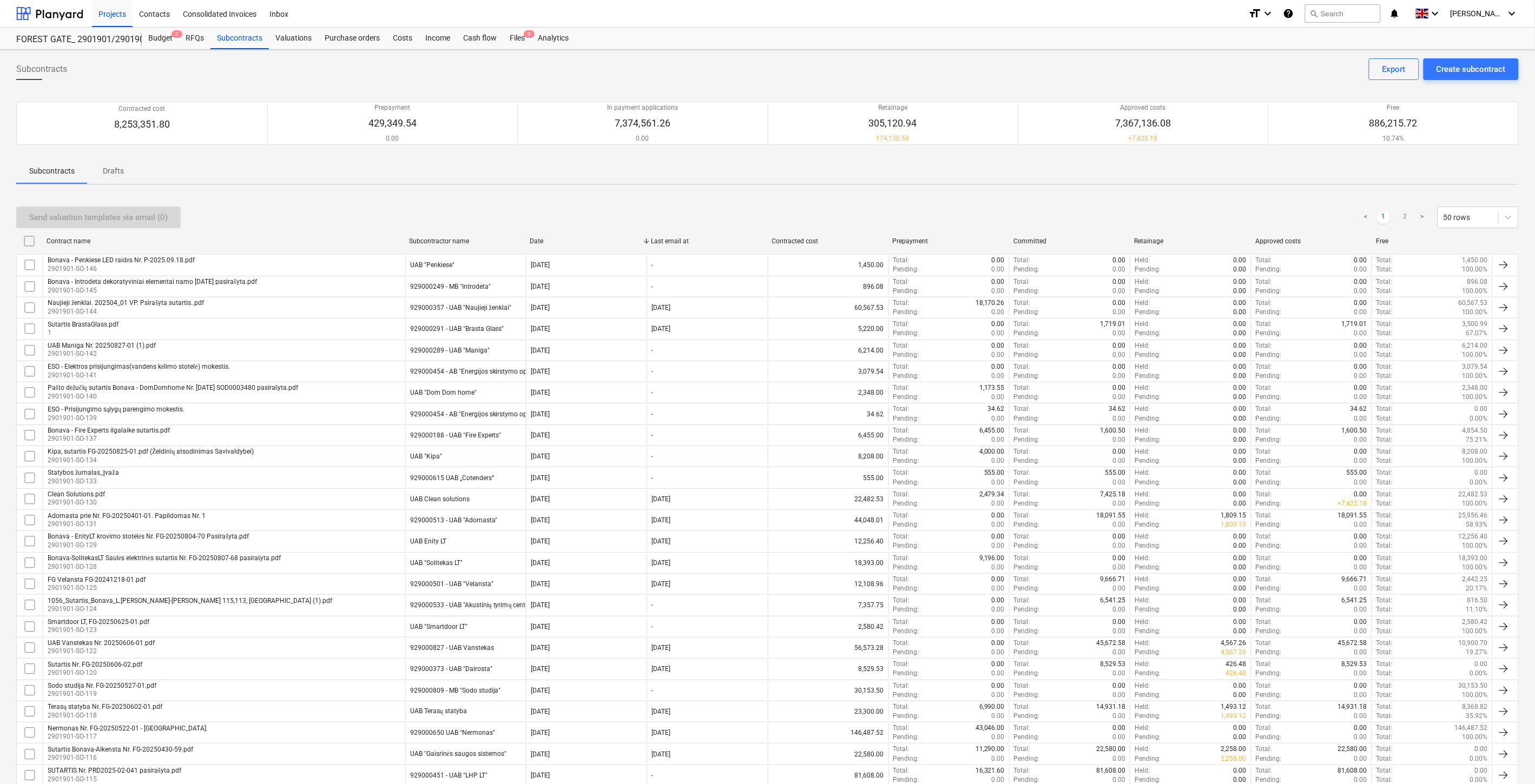
scroll to position [596, 0]
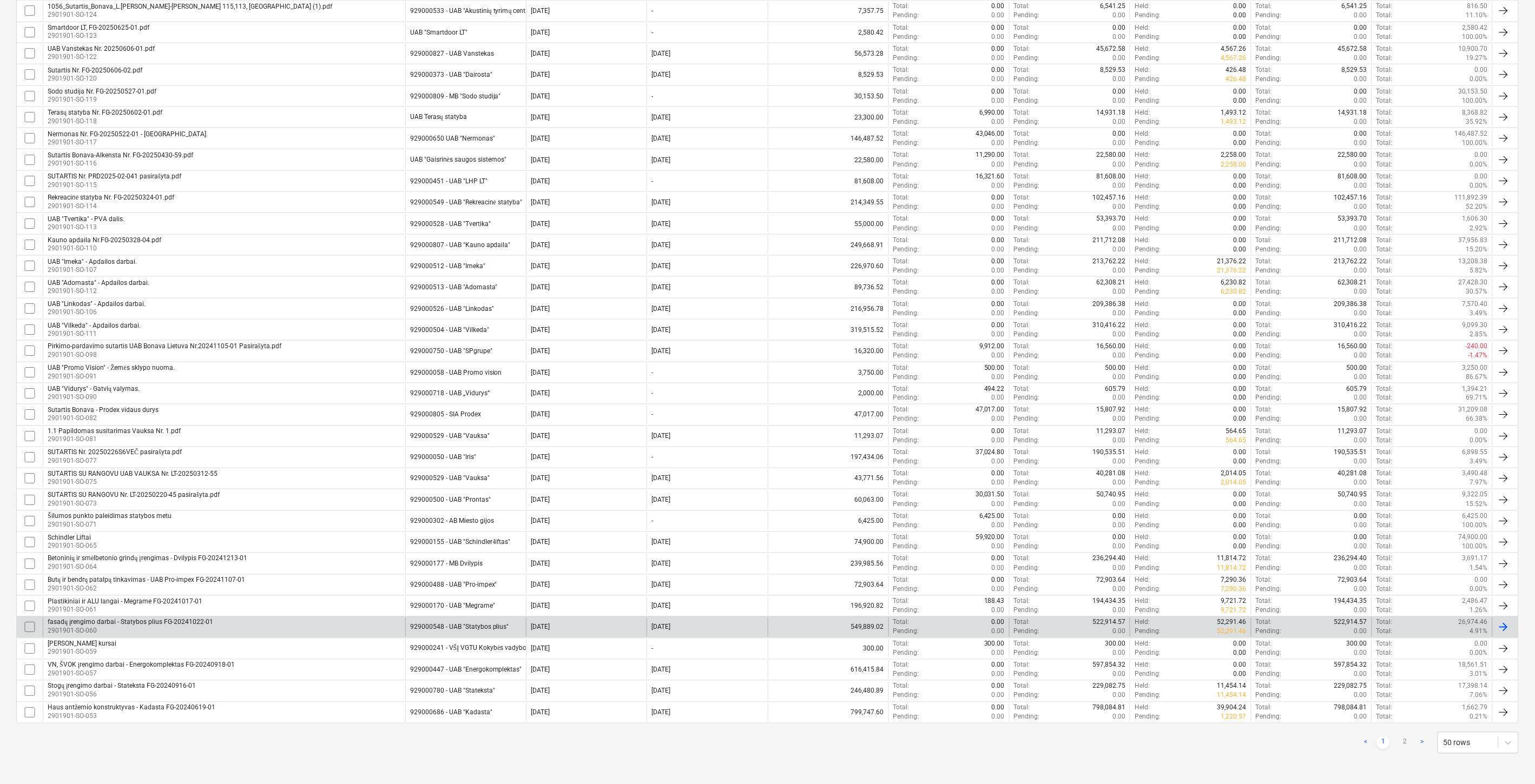
click at [302, 629] on div "fasadų įrengimo darbai - Statybos plius FG-20241022-01 2901901-SO-060" at bounding box center [223, 628] width 362 height 19
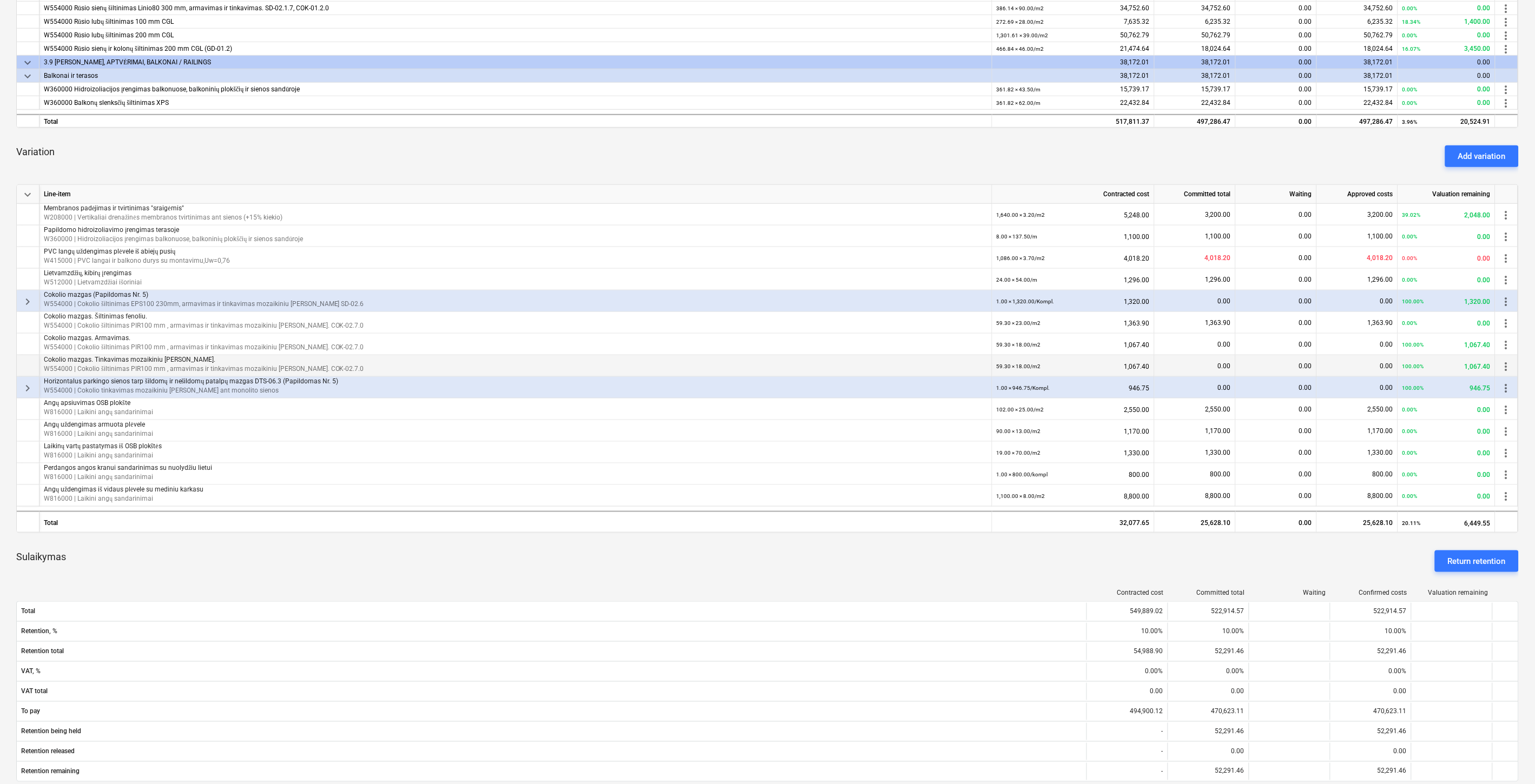
scroll to position [420, 0]
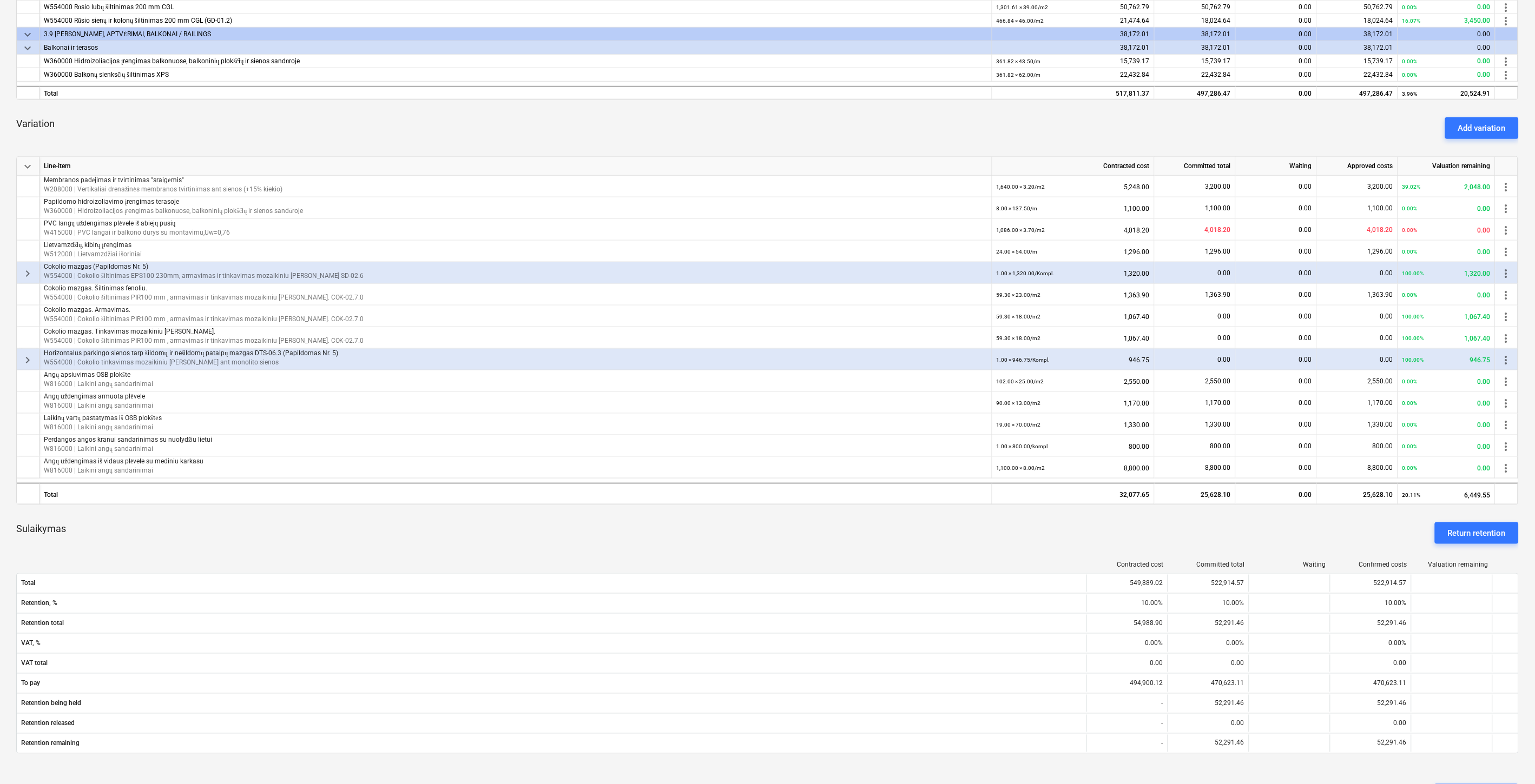
click at [27, 272] on span "keyboard_arrow_right" at bounding box center [27, 273] width 13 height 13
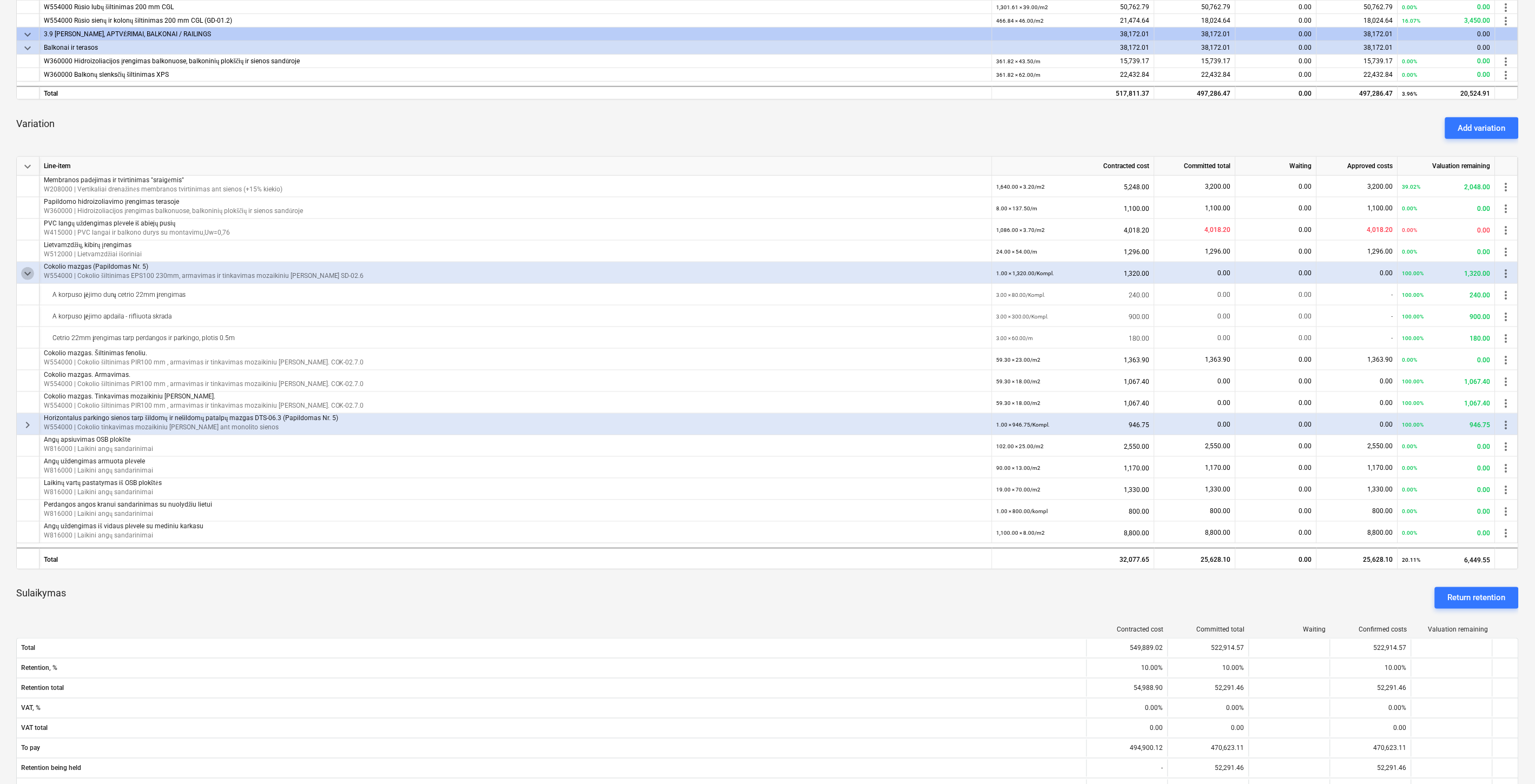
click at [27, 271] on span "keyboard_arrow_down" at bounding box center [27, 273] width 13 height 13
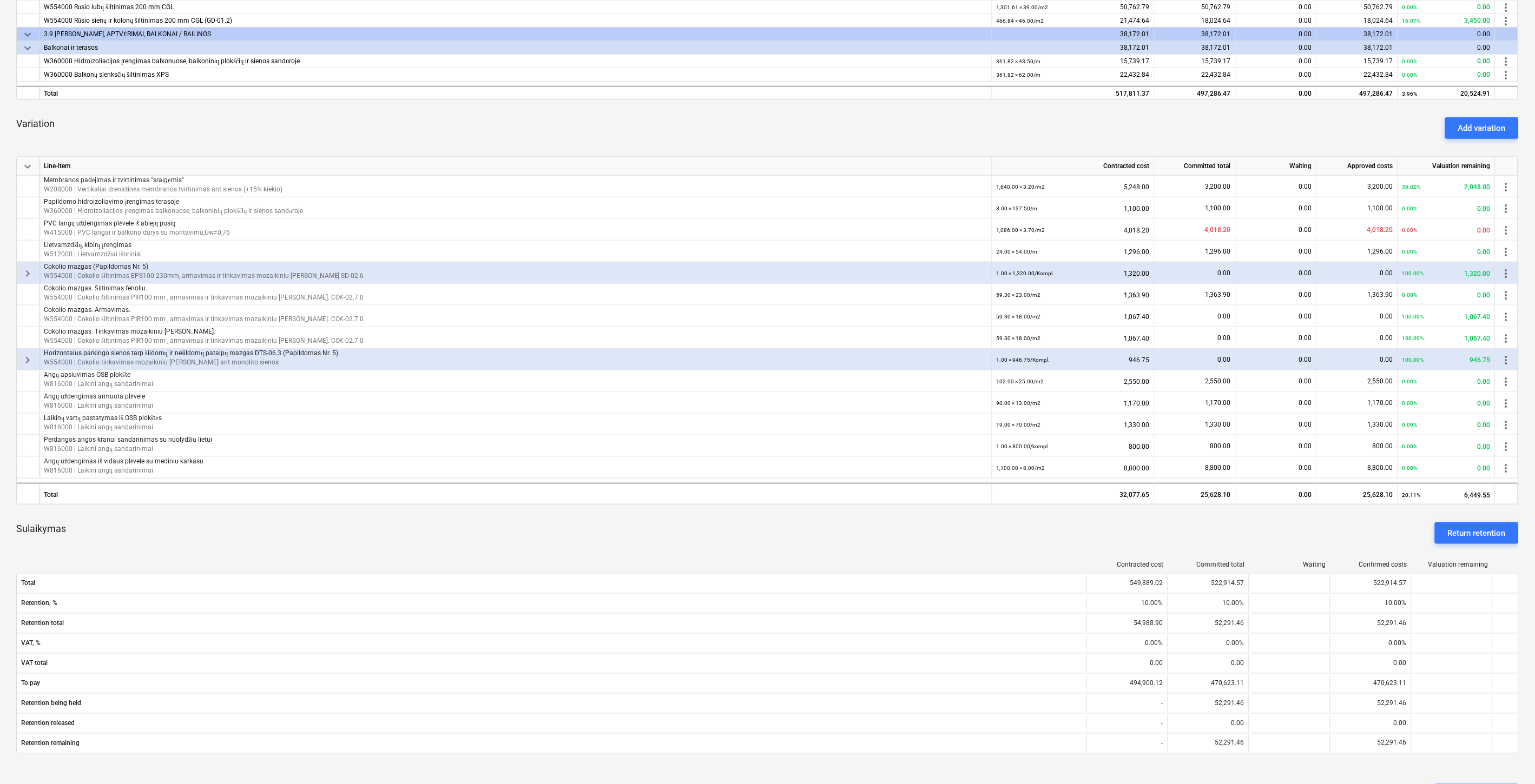
click at [28, 359] on span "keyboard_arrow_right" at bounding box center [27, 360] width 13 height 13
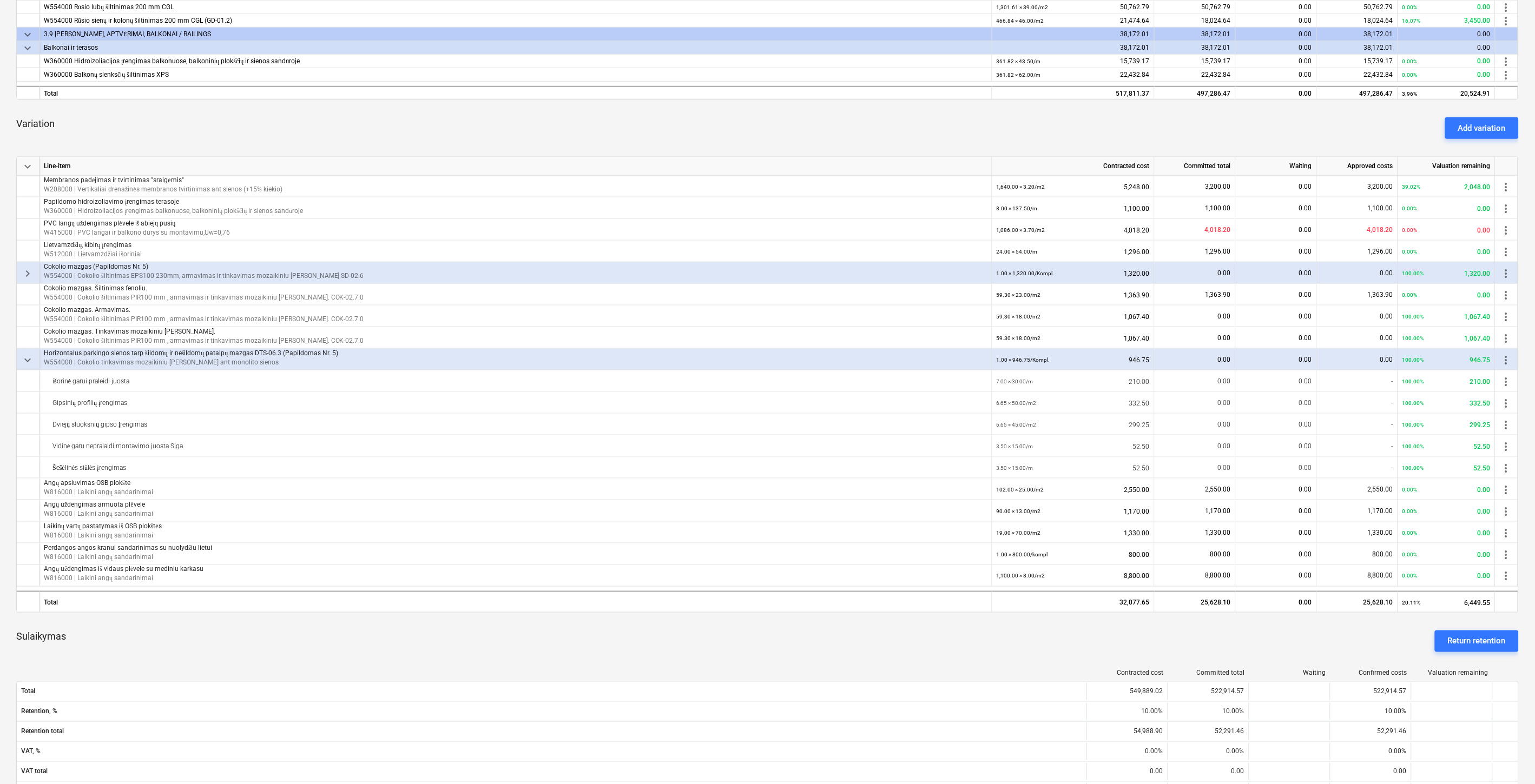
click at [26, 359] on span "keyboard_arrow_down" at bounding box center [27, 360] width 13 height 13
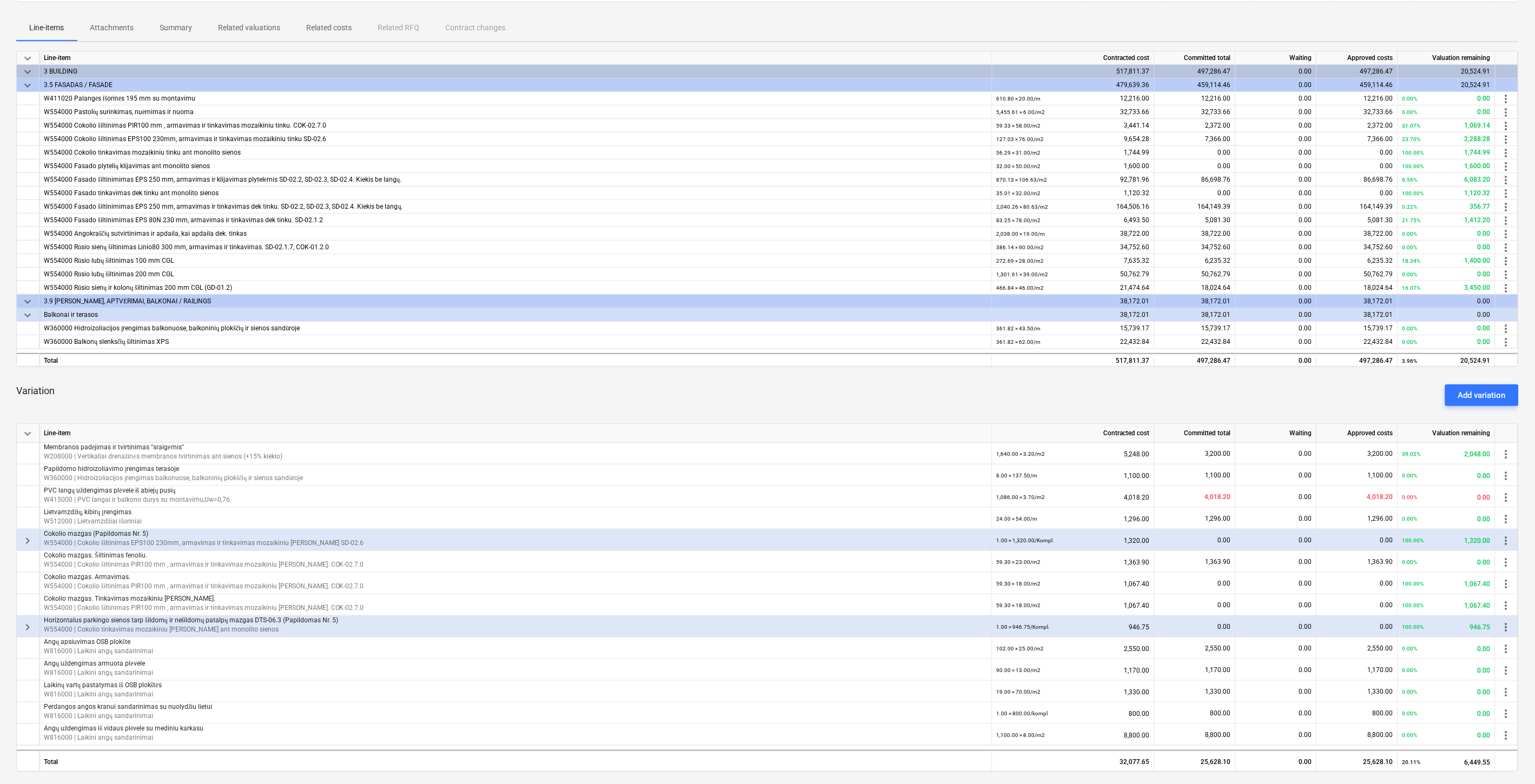
scroll to position [0, 0]
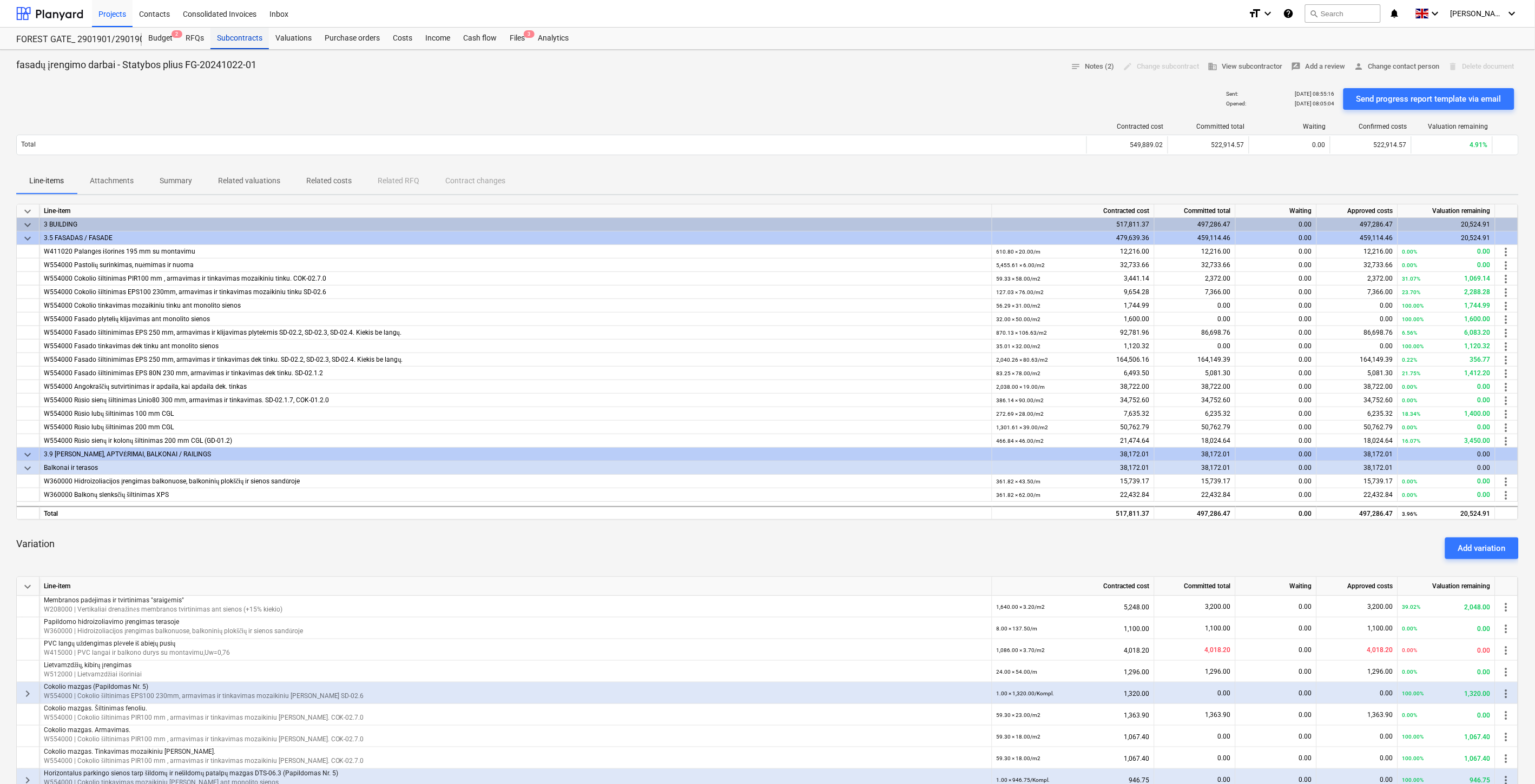
click at [234, 35] on div "Subcontracts" at bounding box center [239, 38] width 58 height 22
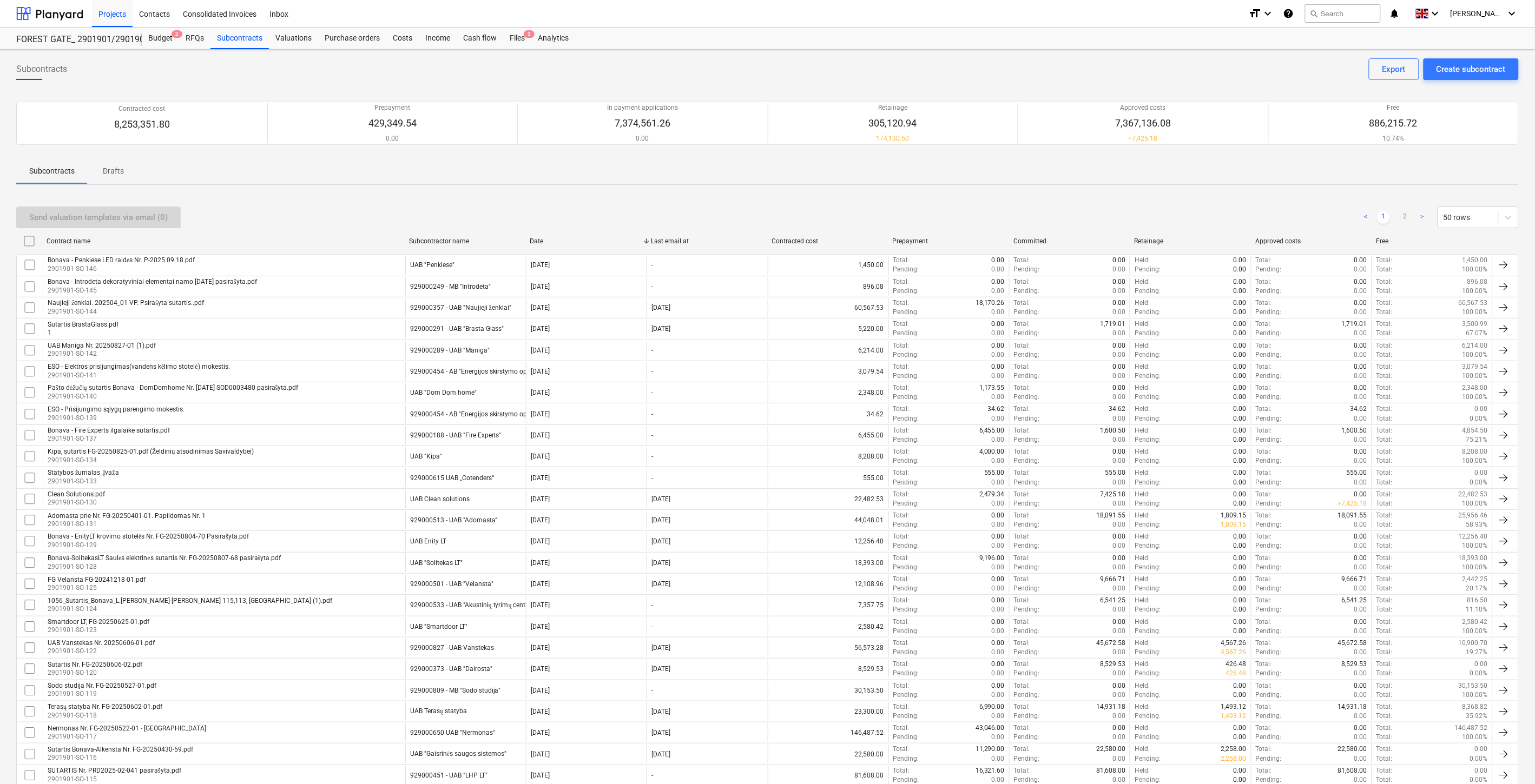
scroll to position [596, 0]
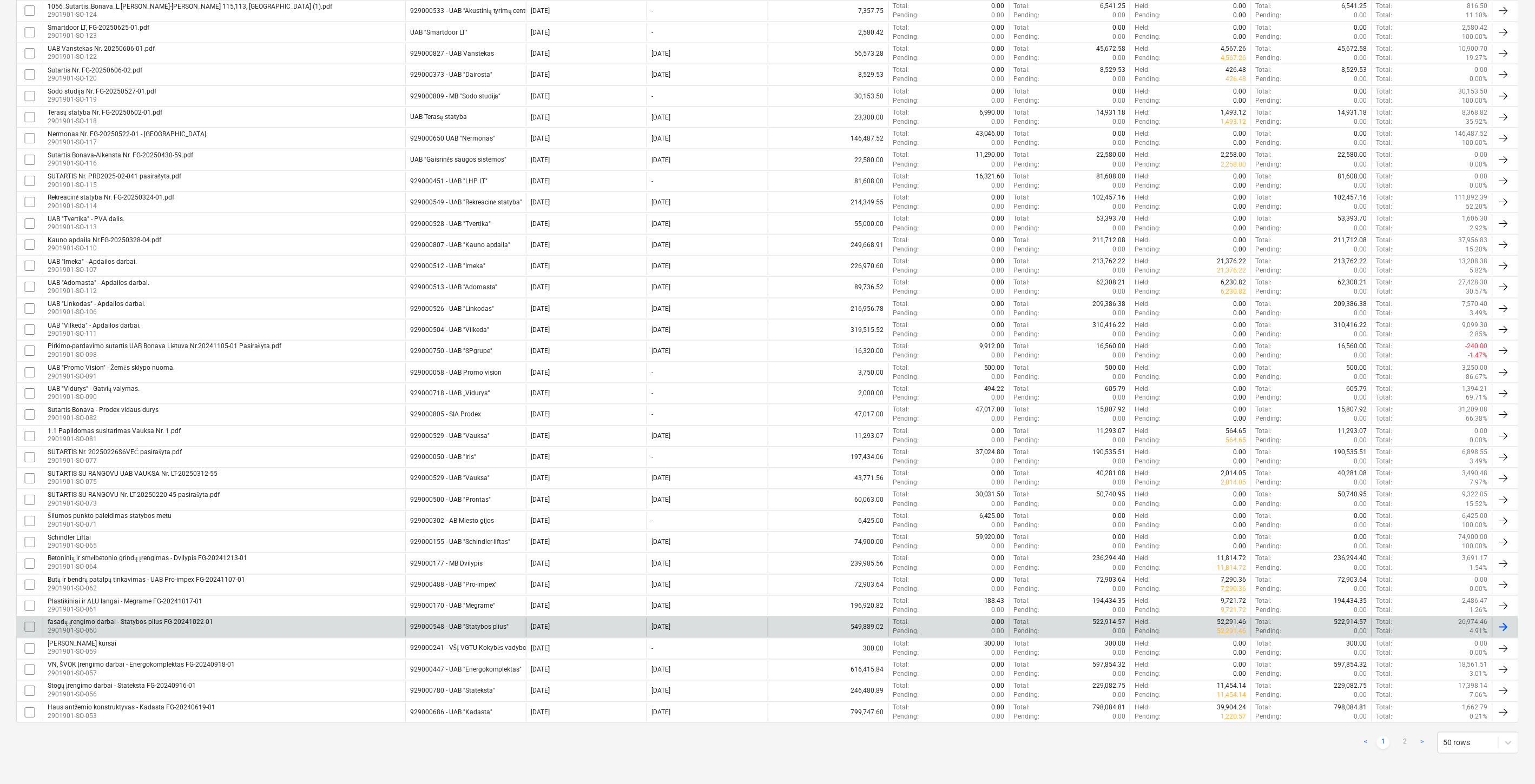
click at [30, 626] on input "checkbox" at bounding box center [29, 627] width 17 height 17
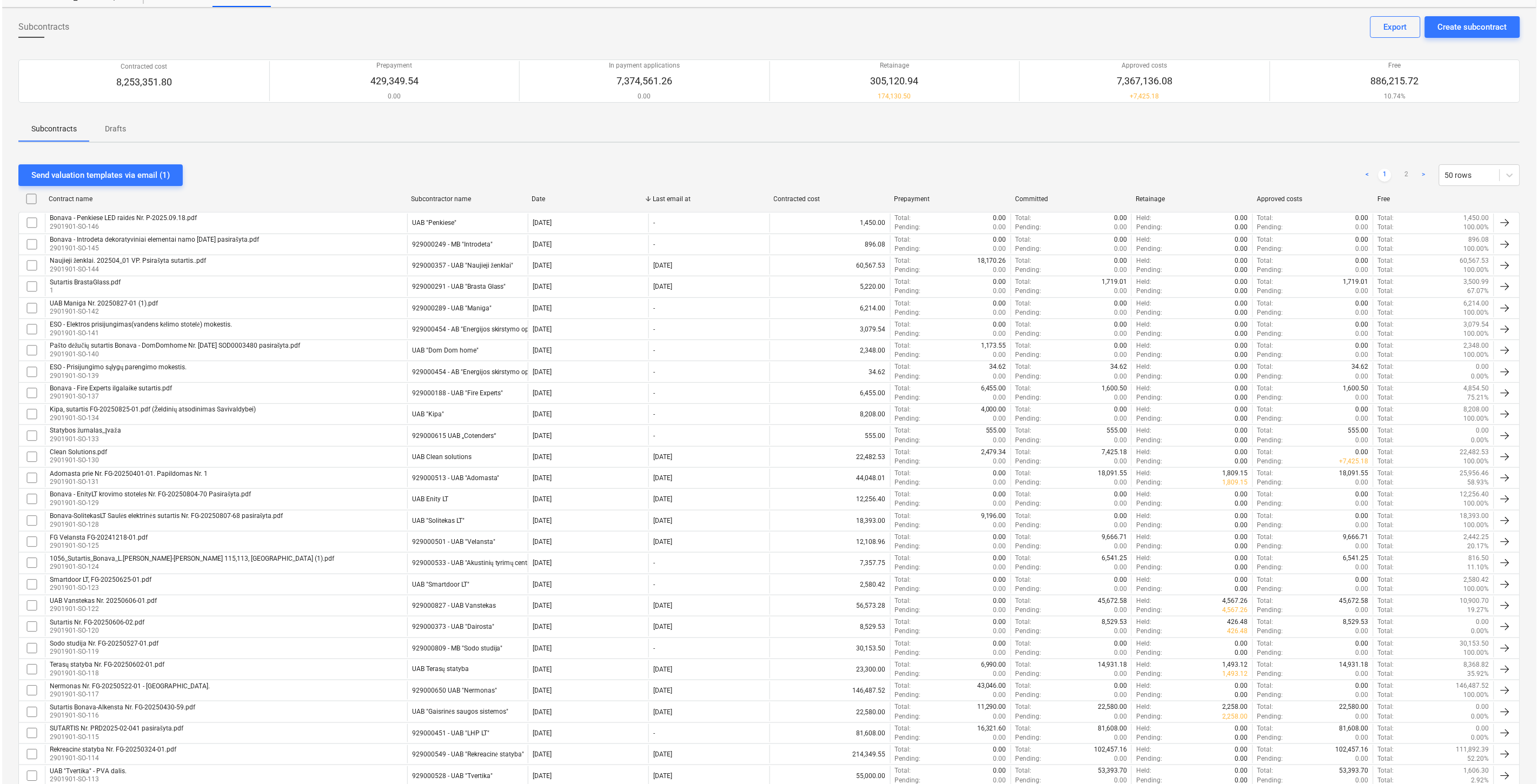
scroll to position [0, 0]
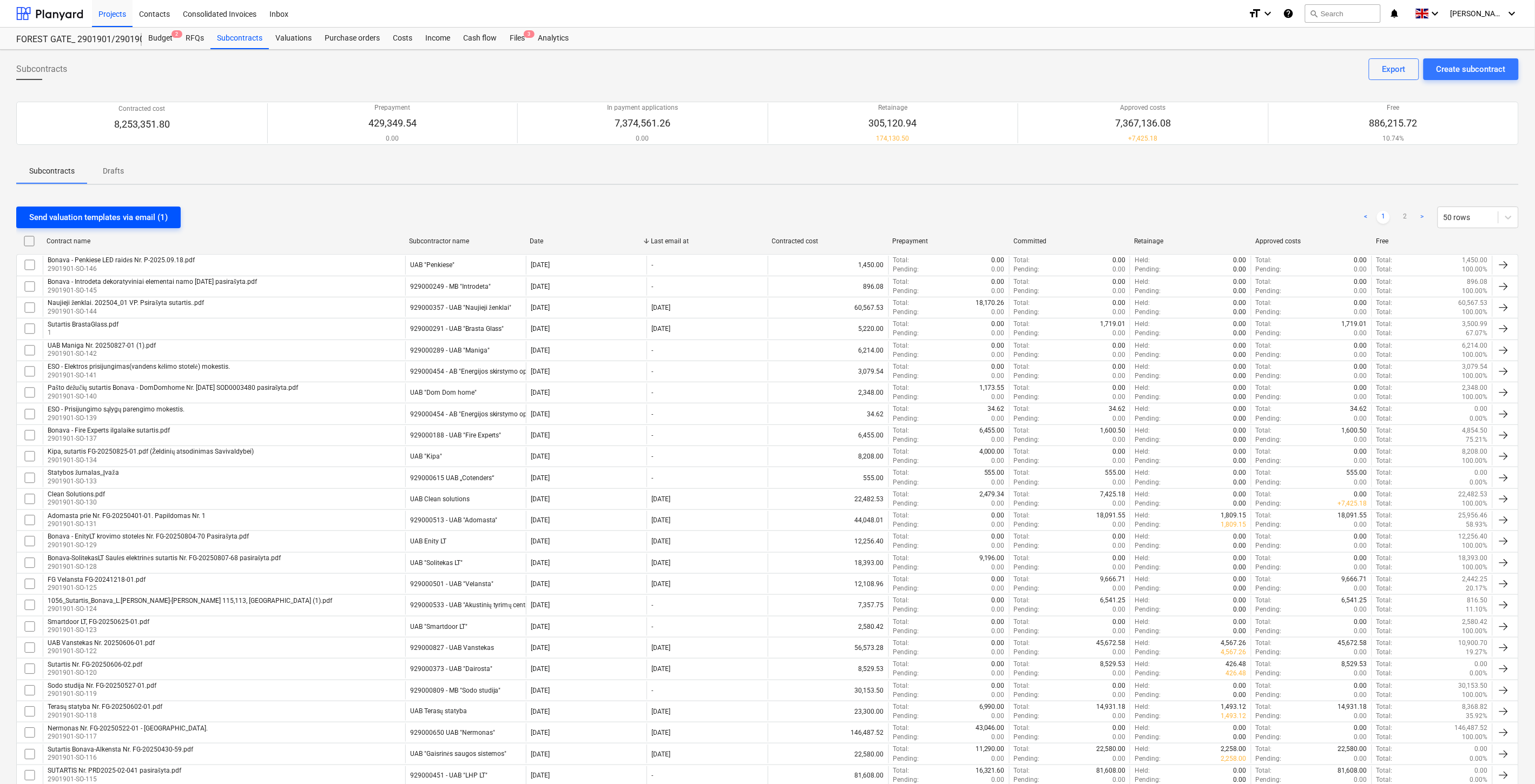
click at [115, 218] on div "Send valuation templates via email (1)" at bounding box center [98, 217] width 139 height 14
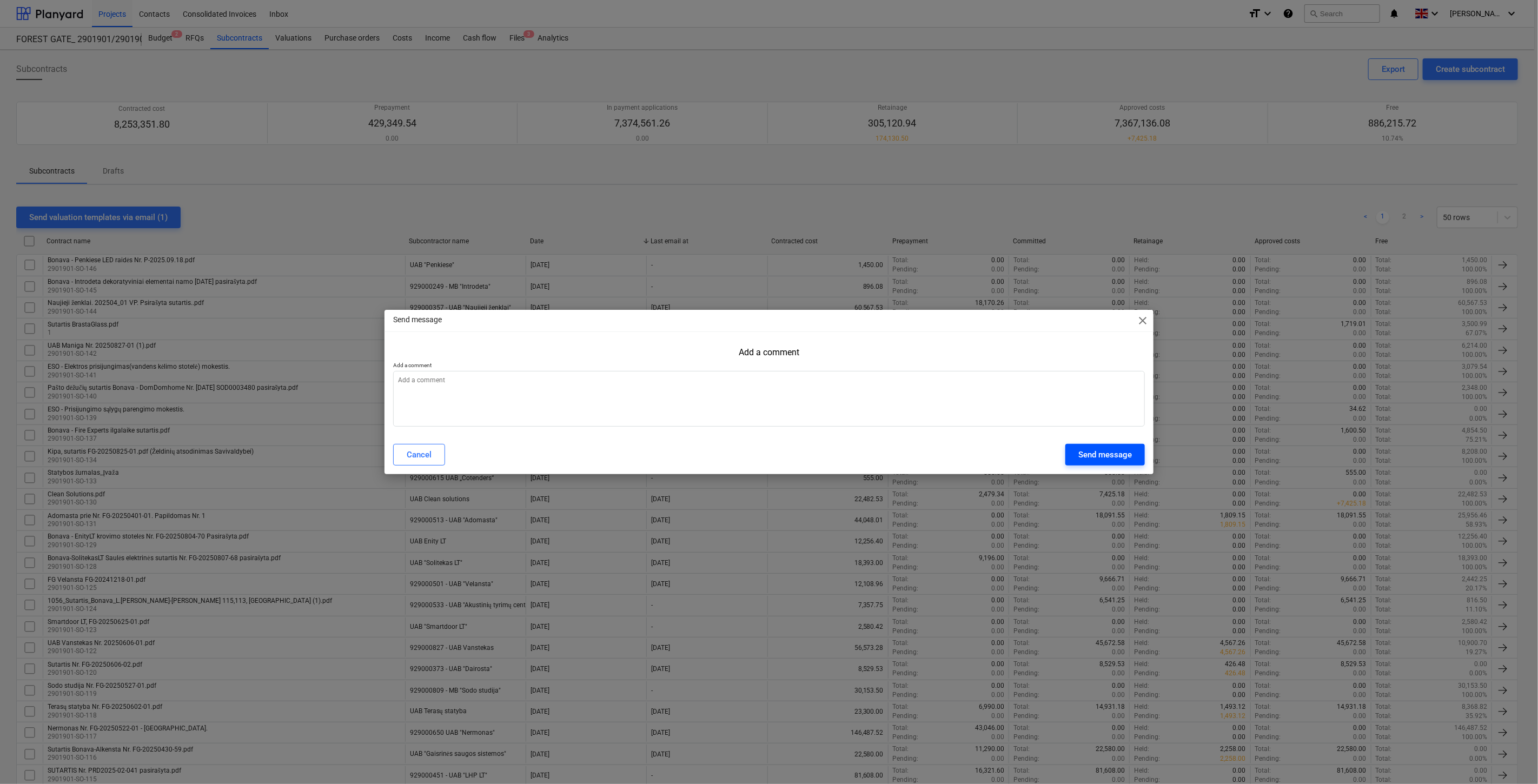
click at [1098, 451] on div "Send message" at bounding box center [1104, 454] width 54 height 14
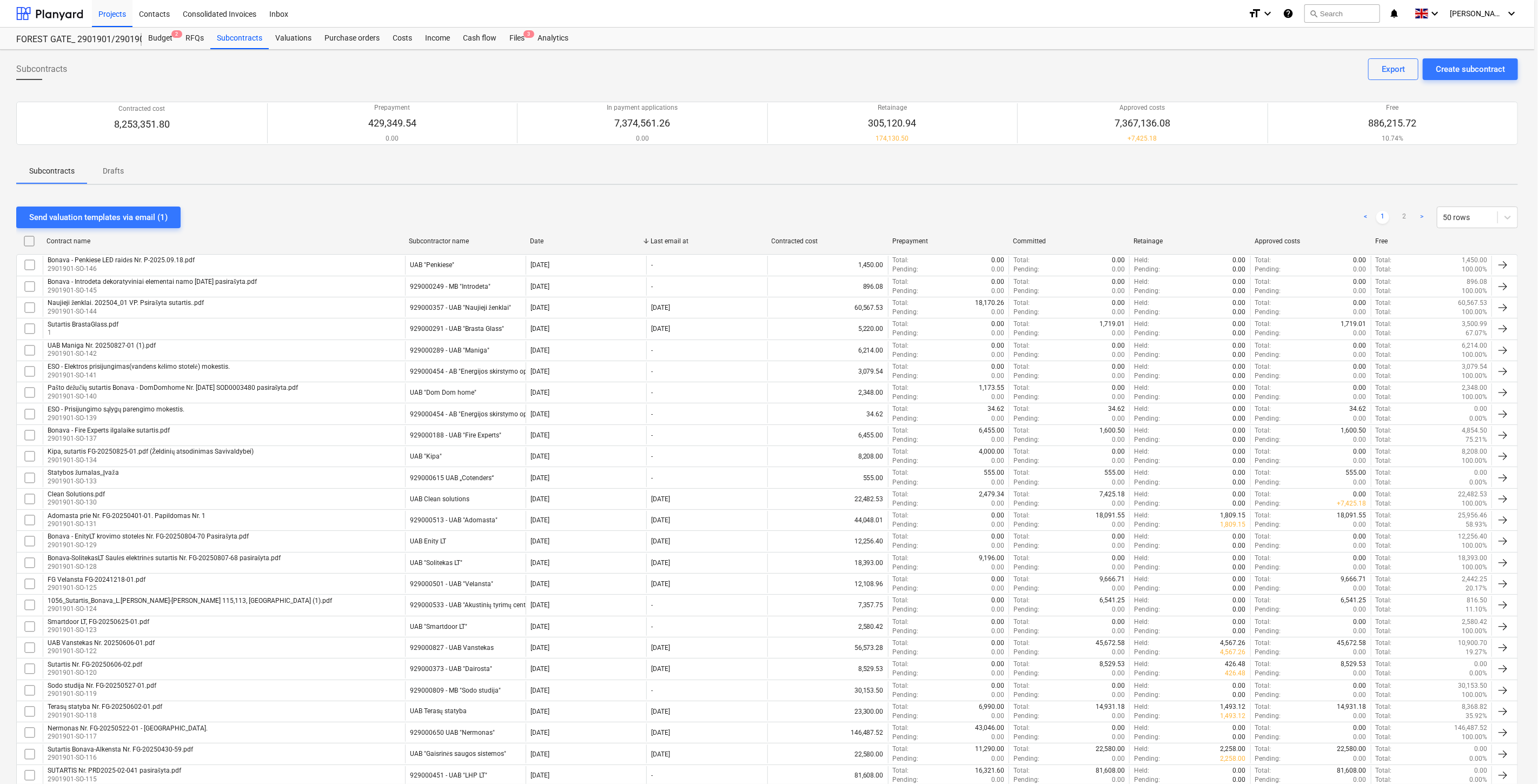
type textarea "x"
click at [517, 40] on div "Files 3" at bounding box center [517, 38] width 28 height 22
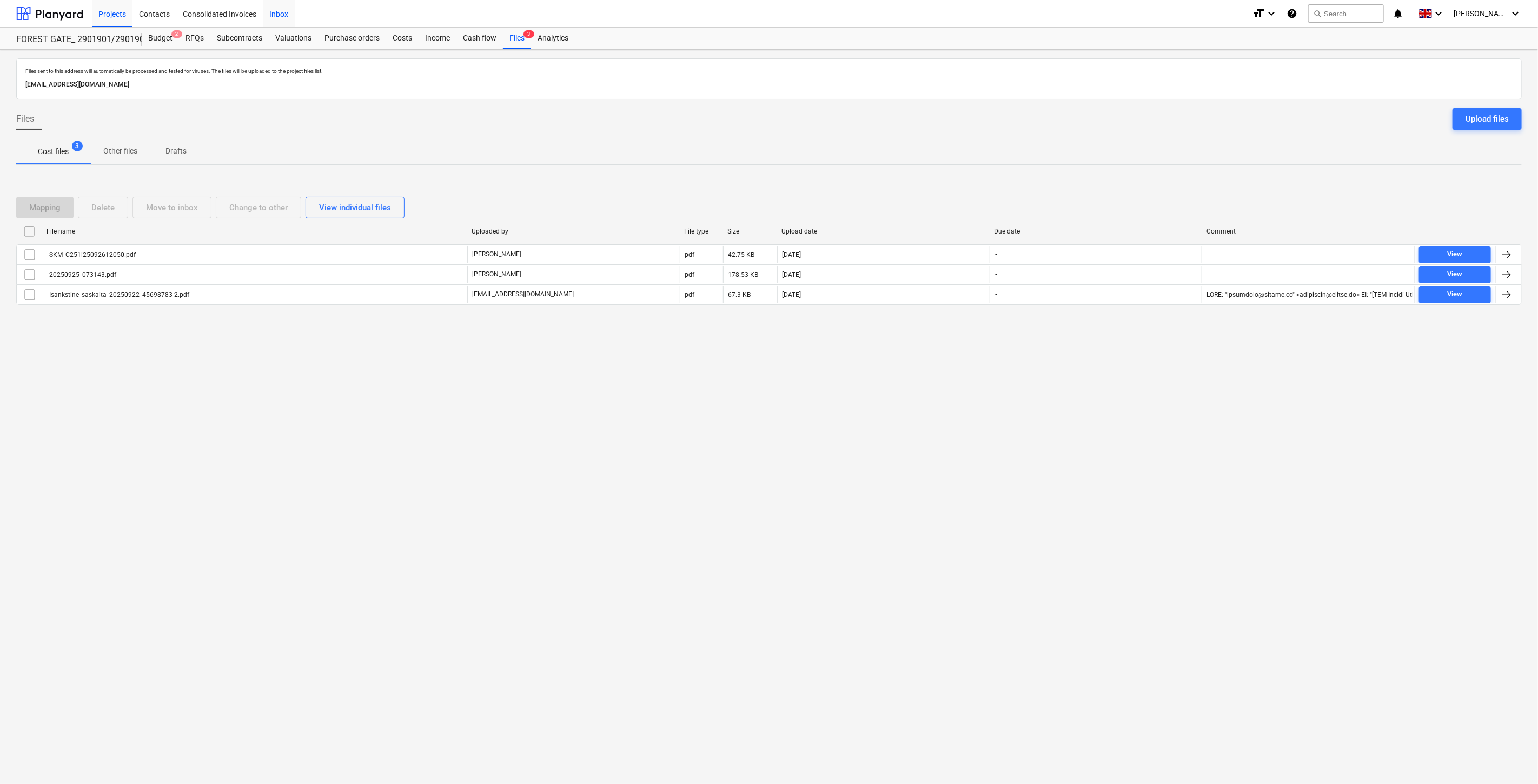
drag, startPoint x: 147, startPoint y: 39, endPoint x: 268, endPoint y: 24, distance: 121.9
click at [147, 39] on div "Budget 2" at bounding box center [160, 38] width 38 height 22
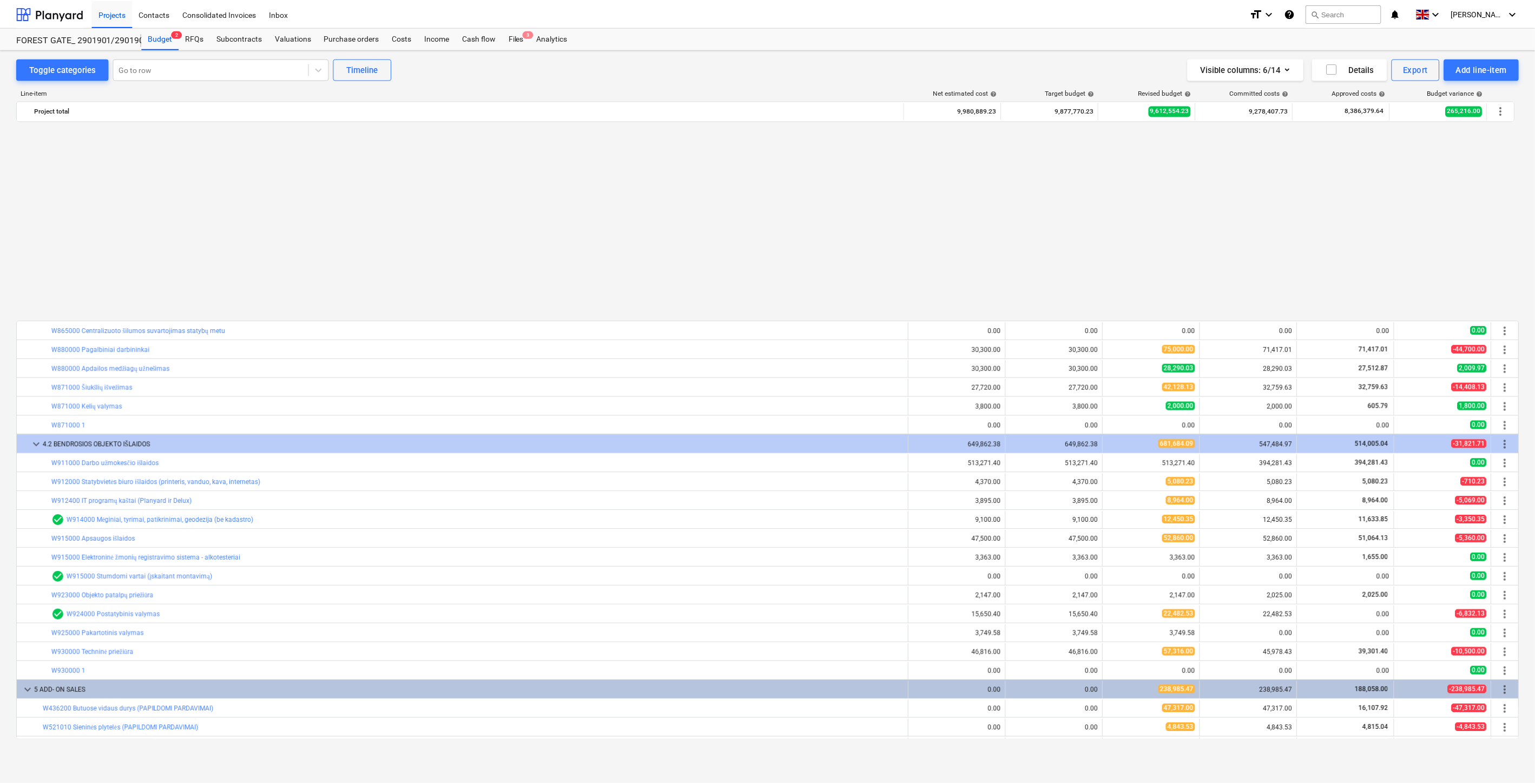
scroll to position [4174, 0]
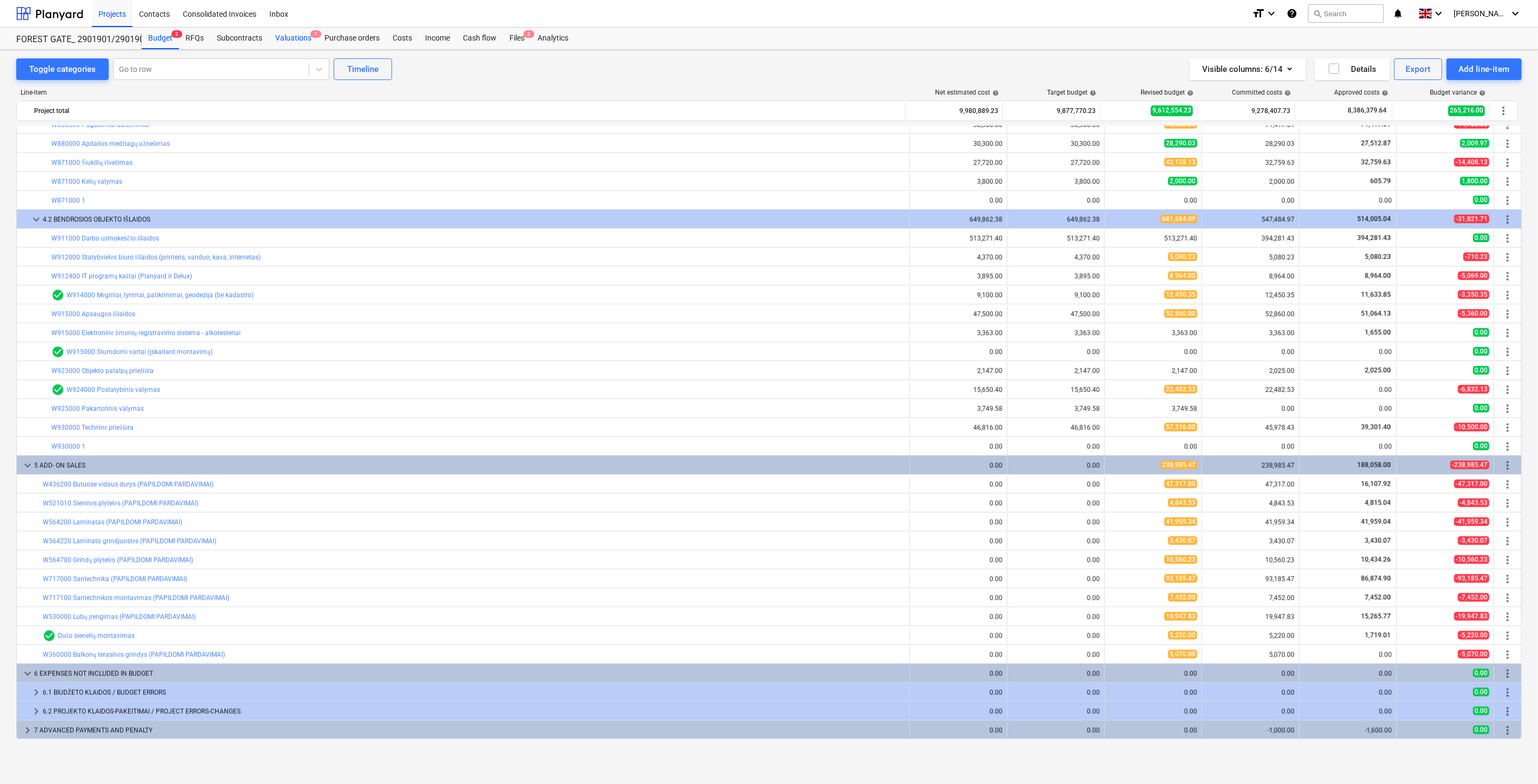
click at [303, 43] on div "Valuations 1" at bounding box center [293, 38] width 49 height 22
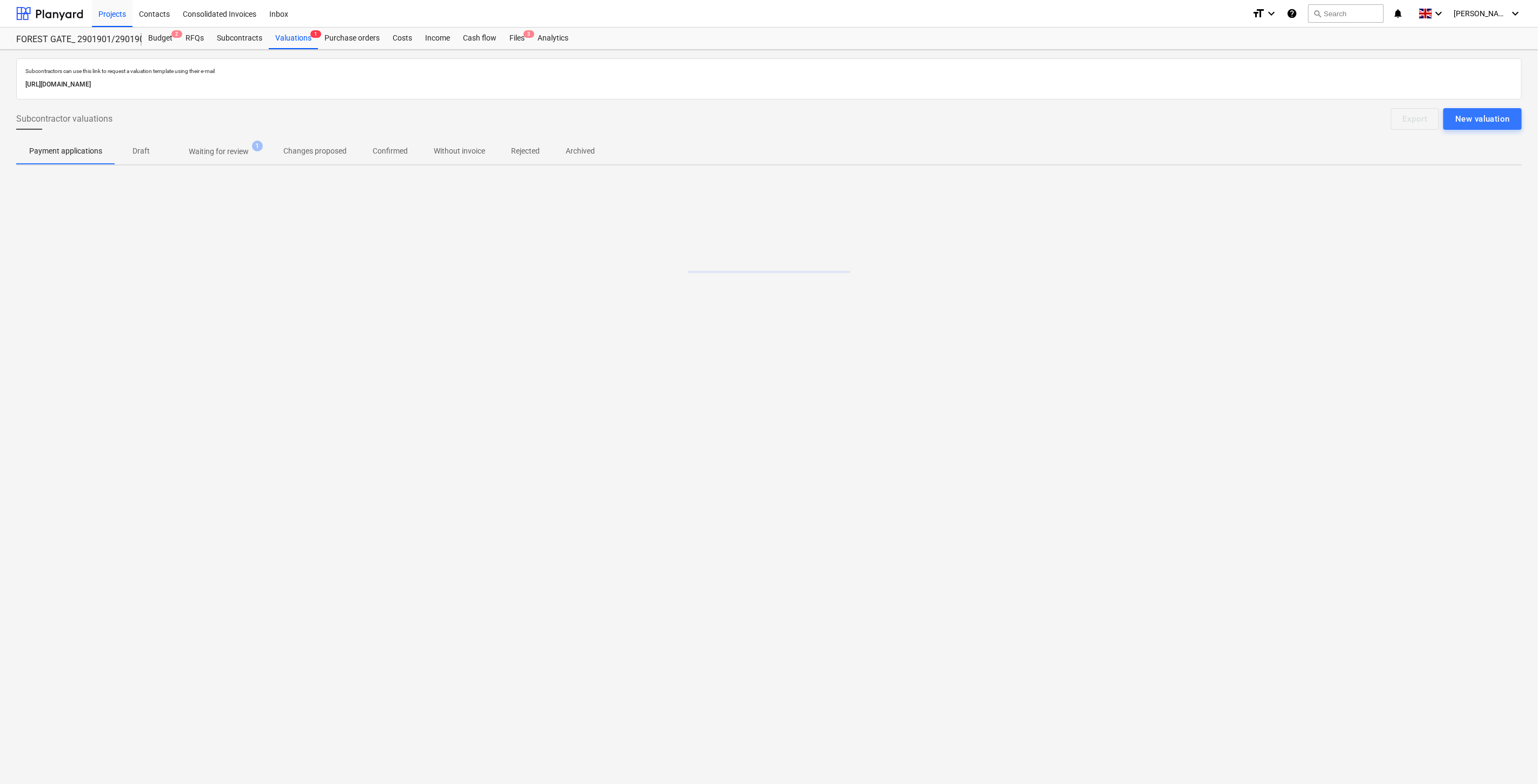
click at [209, 152] on p "Waiting for review" at bounding box center [219, 152] width 60 height 11
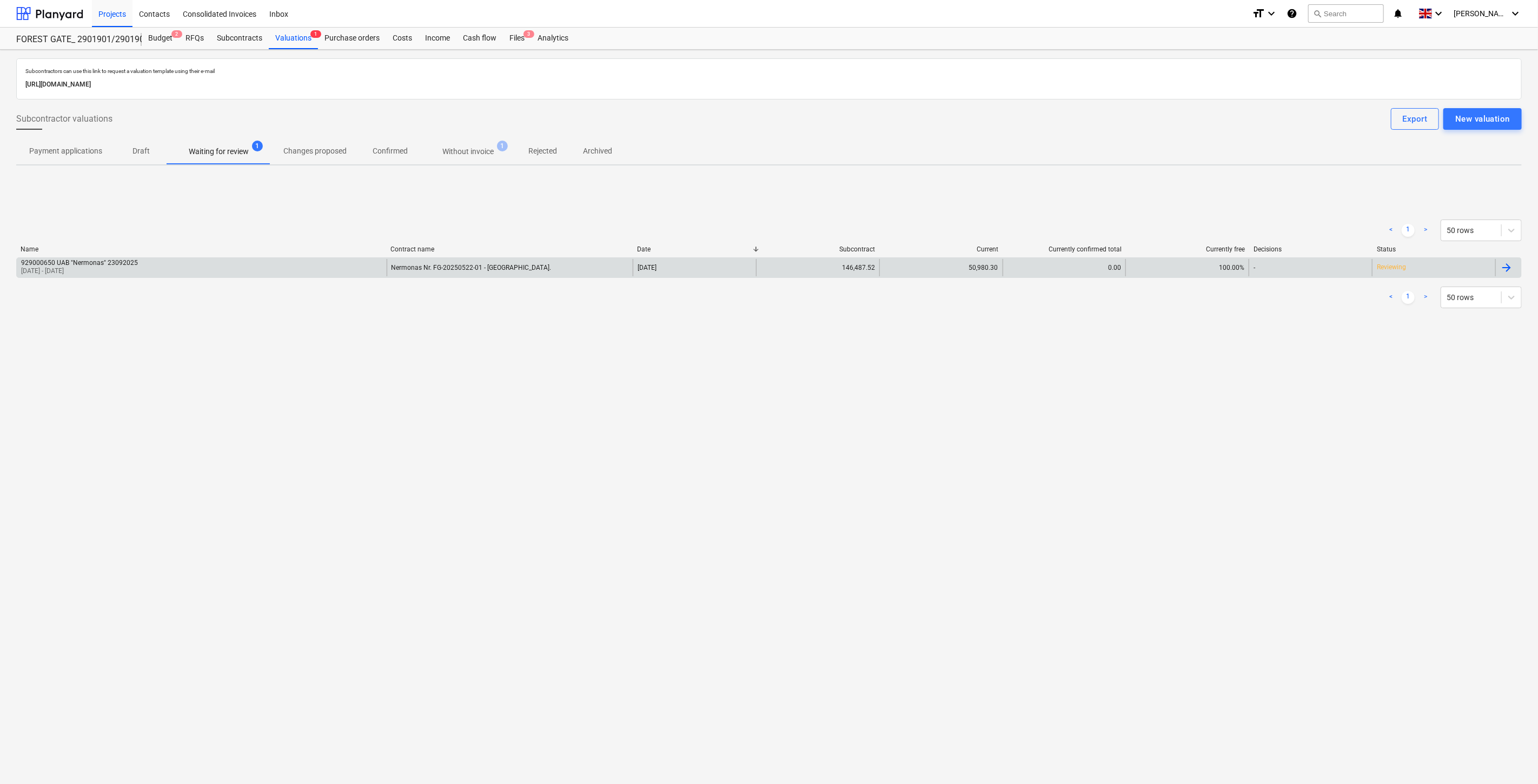
click at [558, 263] on div "Nermonas Nr. FG-20250522-01 - Turėklai." at bounding box center [510, 268] width 247 height 17
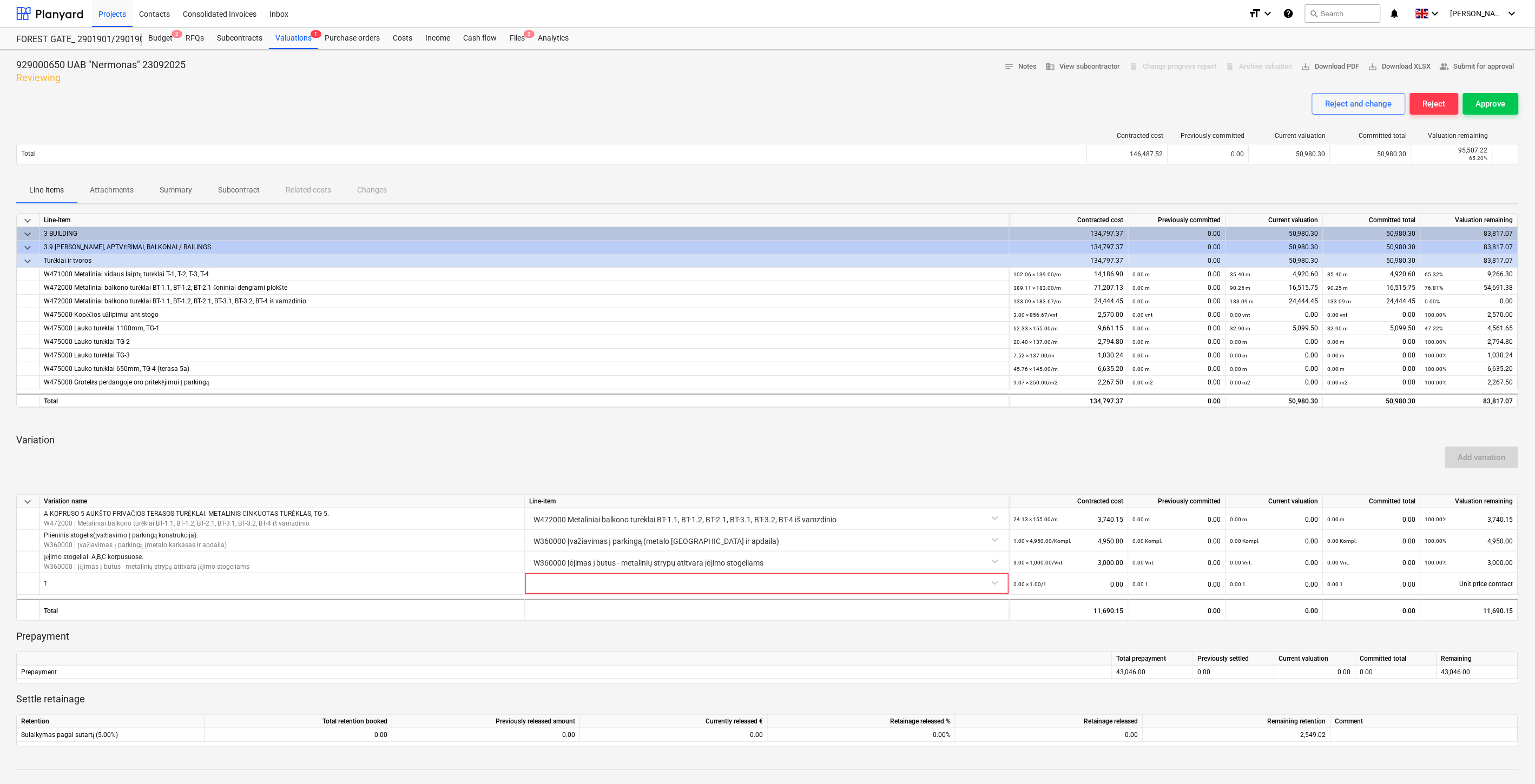
click at [680, 469] on div "Add variation" at bounding box center [768, 457] width 1511 height 30
drag, startPoint x: 719, startPoint y: 455, endPoint x: 523, endPoint y: 500, distance: 201.1
click at [717, 456] on div "Add variation" at bounding box center [768, 457] width 1511 height 30
drag, startPoint x: 1281, startPoint y: 468, endPoint x: 1286, endPoint y: 463, distance: 7.1
click at [1283, 468] on div "Add variation" at bounding box center [768, 457] width 1511 height 30
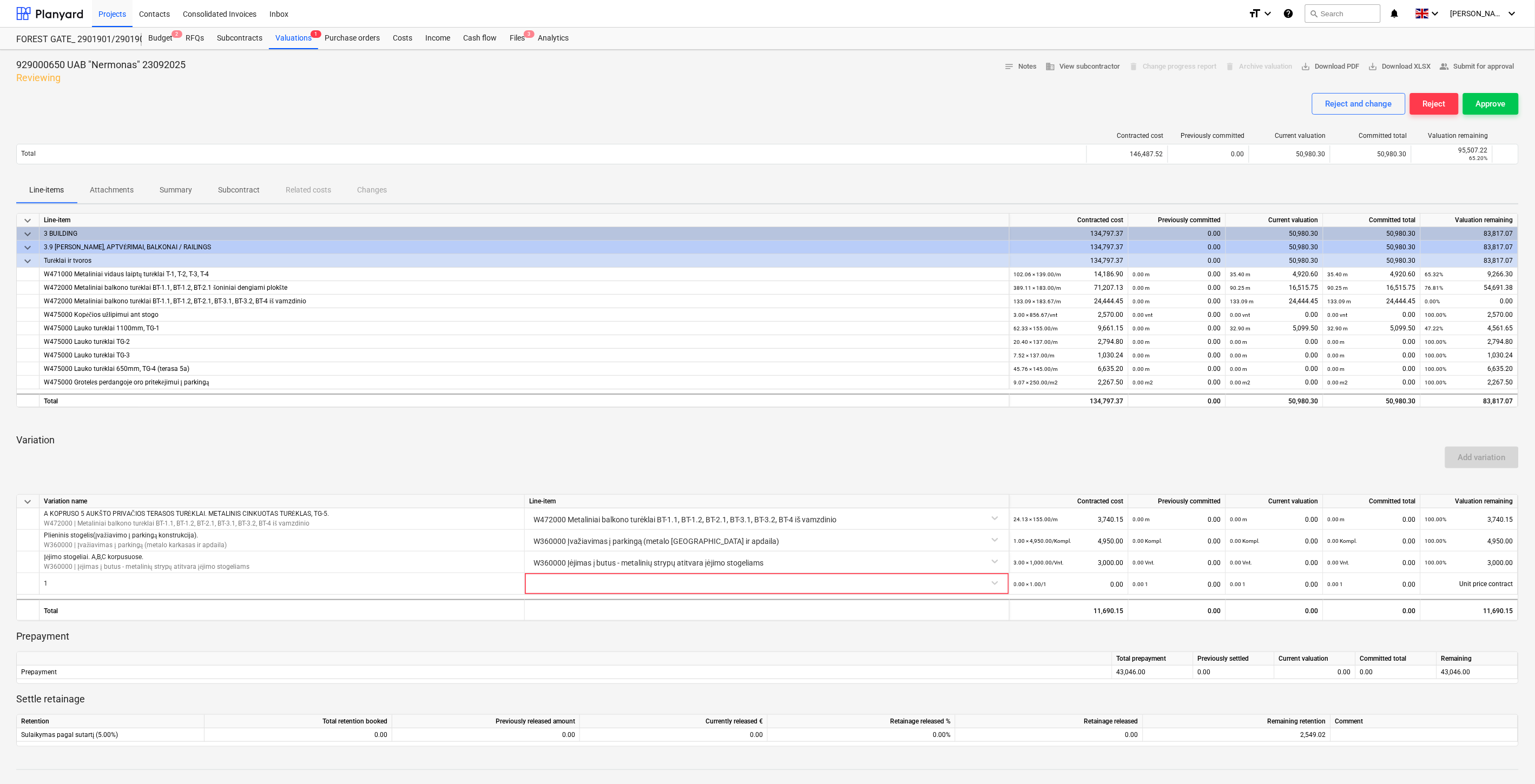
click at [1298, 448] on div "Add variation" at bounding box center [768, 457] width 1511 height 30
click at [516, 36] on div "Files 3" at bounding box center [518, 38] width 28 height 22
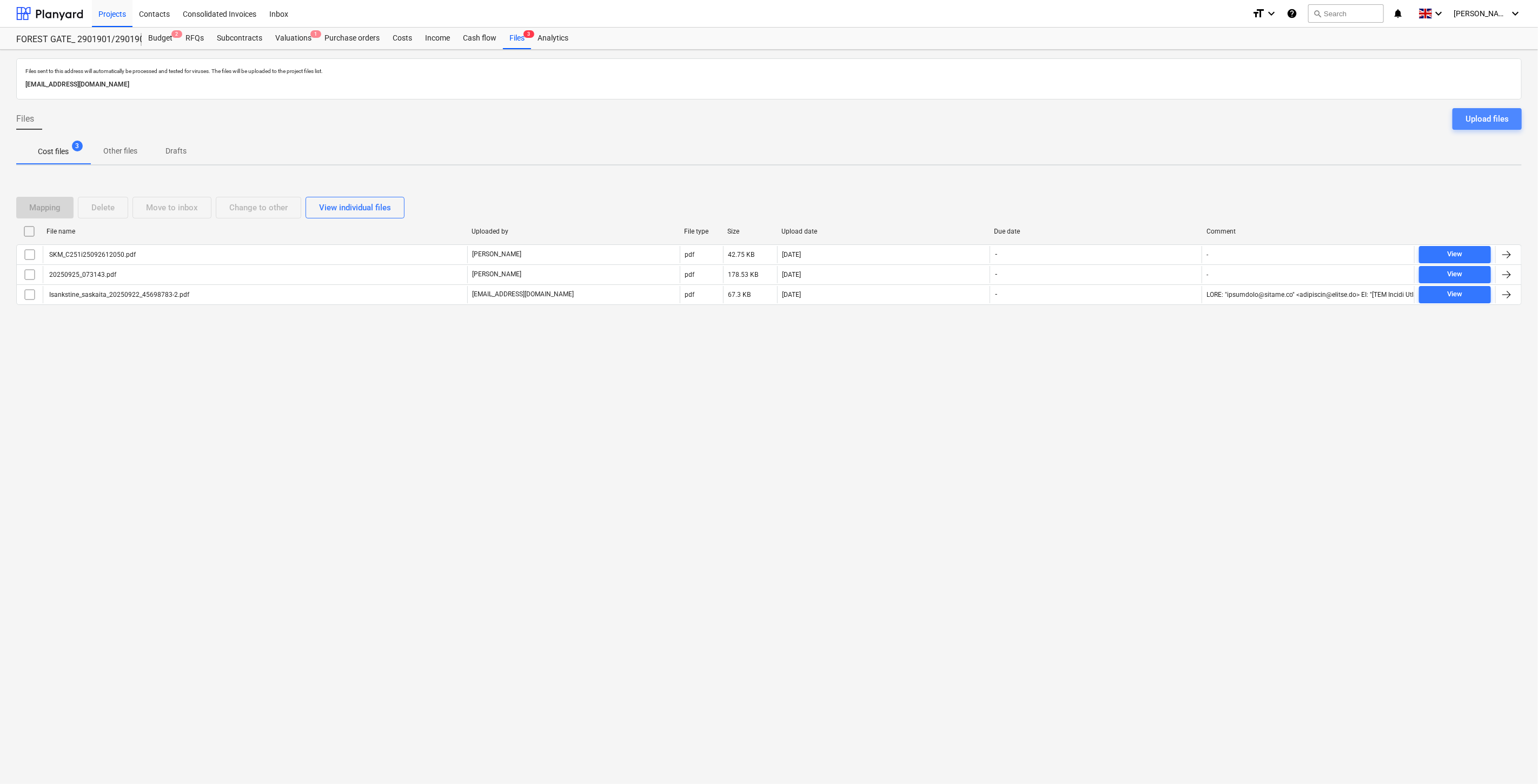
click at [1481, 125] on div "Upload files" at bounding box center [1487, 119] width 43 height 14
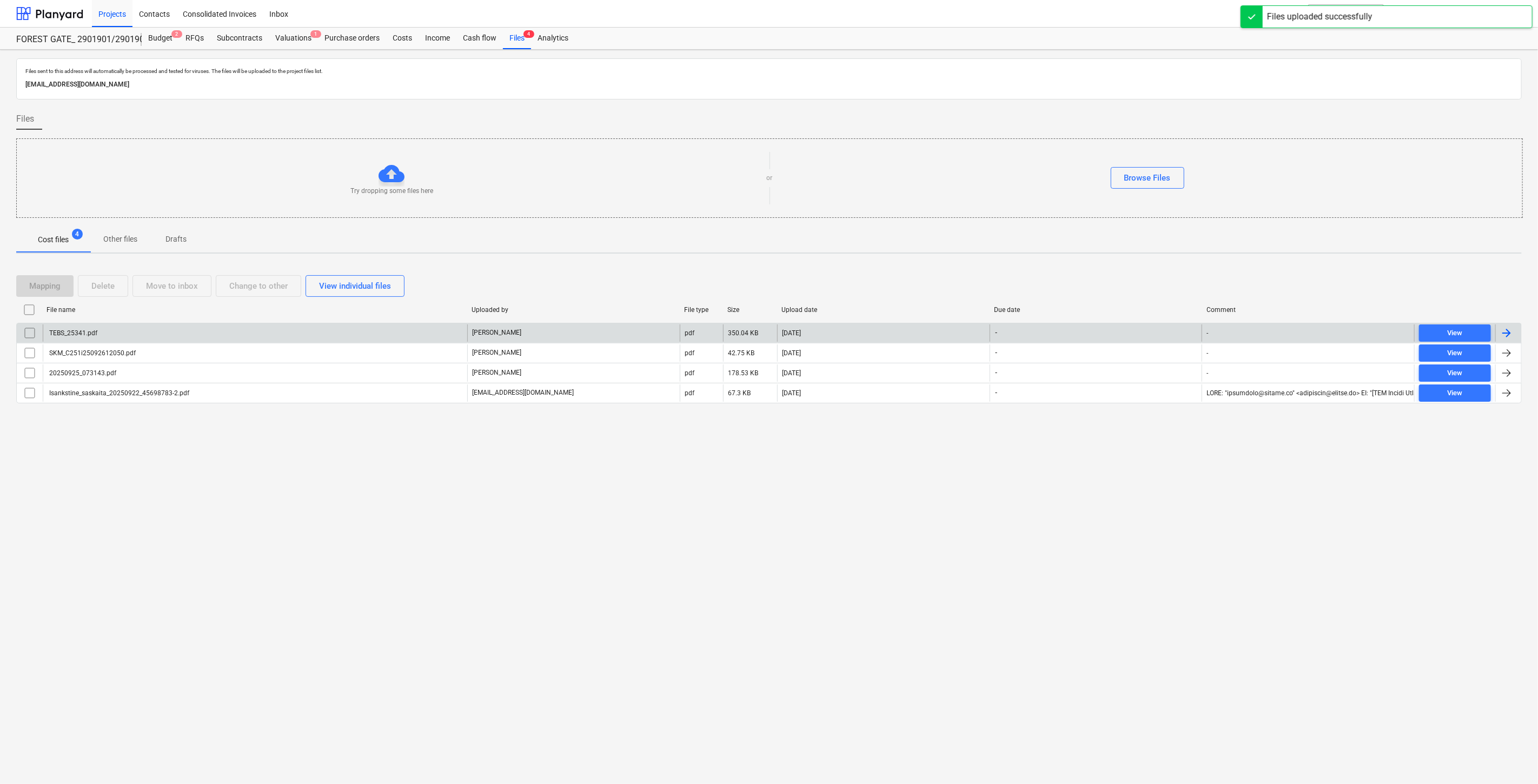
click at [335, 326] on div "TEBS_25341.pdf" at bounding box center [254, 333] width 424 height 17
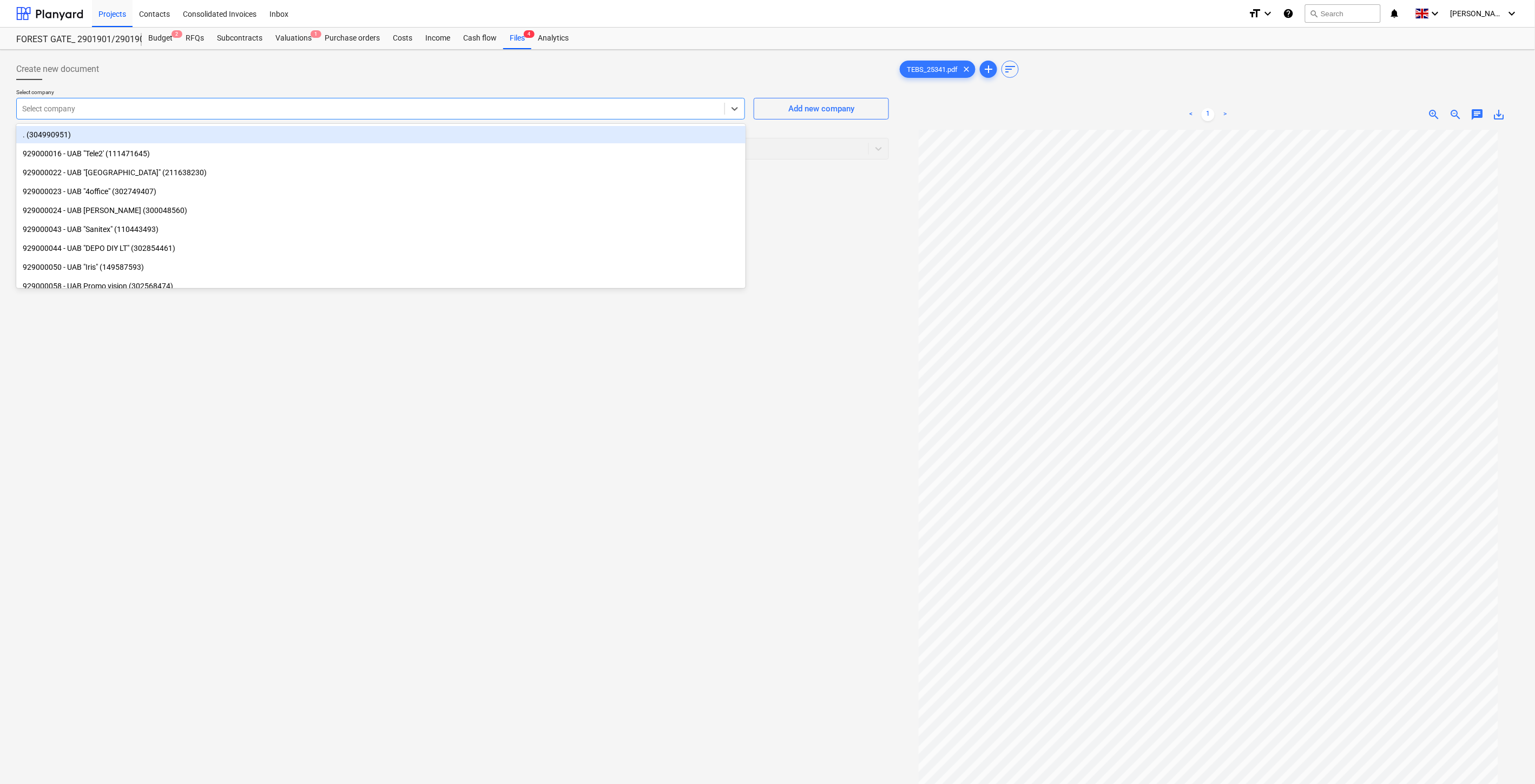
click at [350, 107] on div at bounding box center [371, 108] width 697 height 10
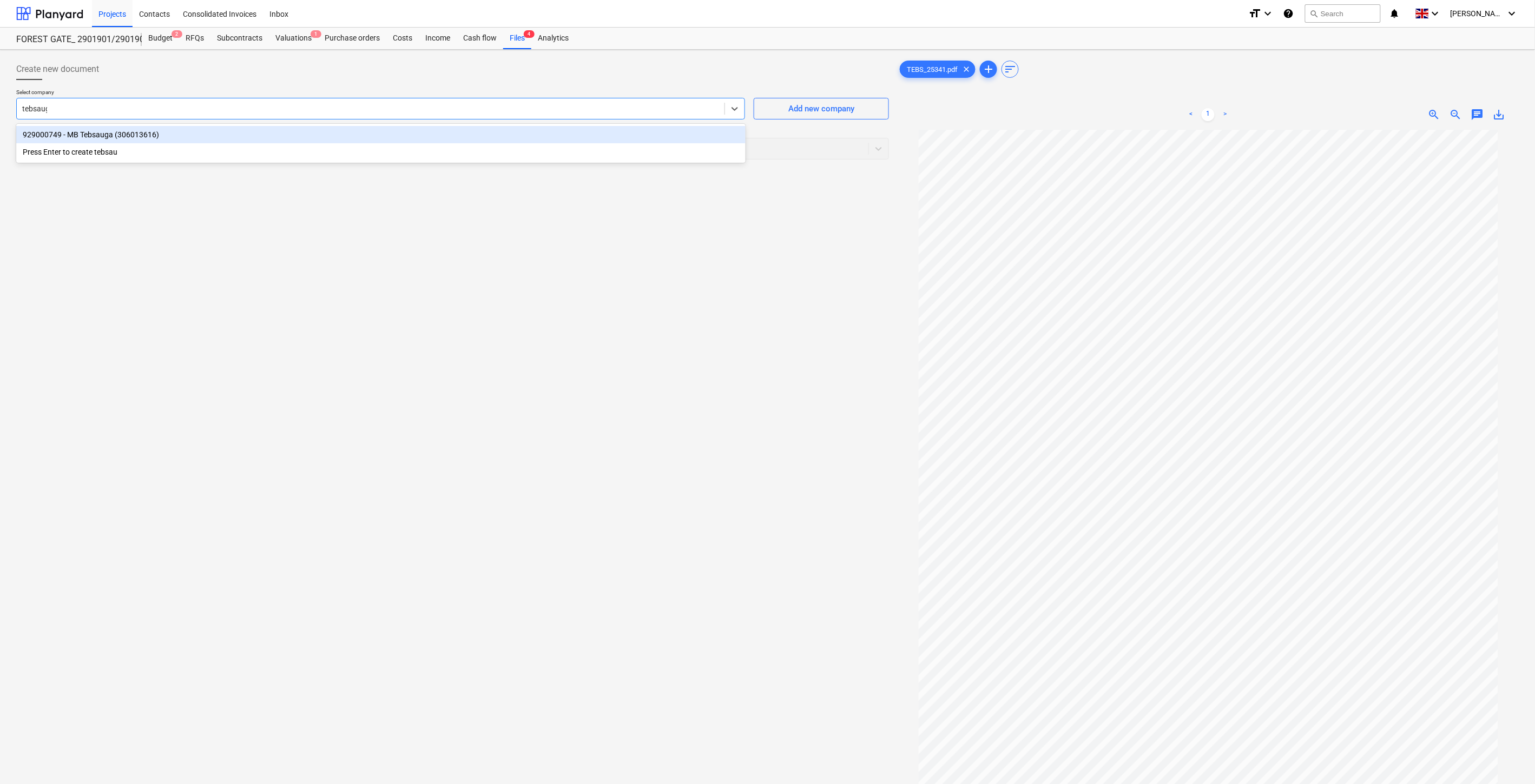
type input "tebsauga"
click at [280, 141] on div "929000749 - MB Tebsauga (306013616)" at bounding box center [380, 135] width 729 height 17
click at [279, 150] on div at bounding box center [443, 148] width 841 height 10
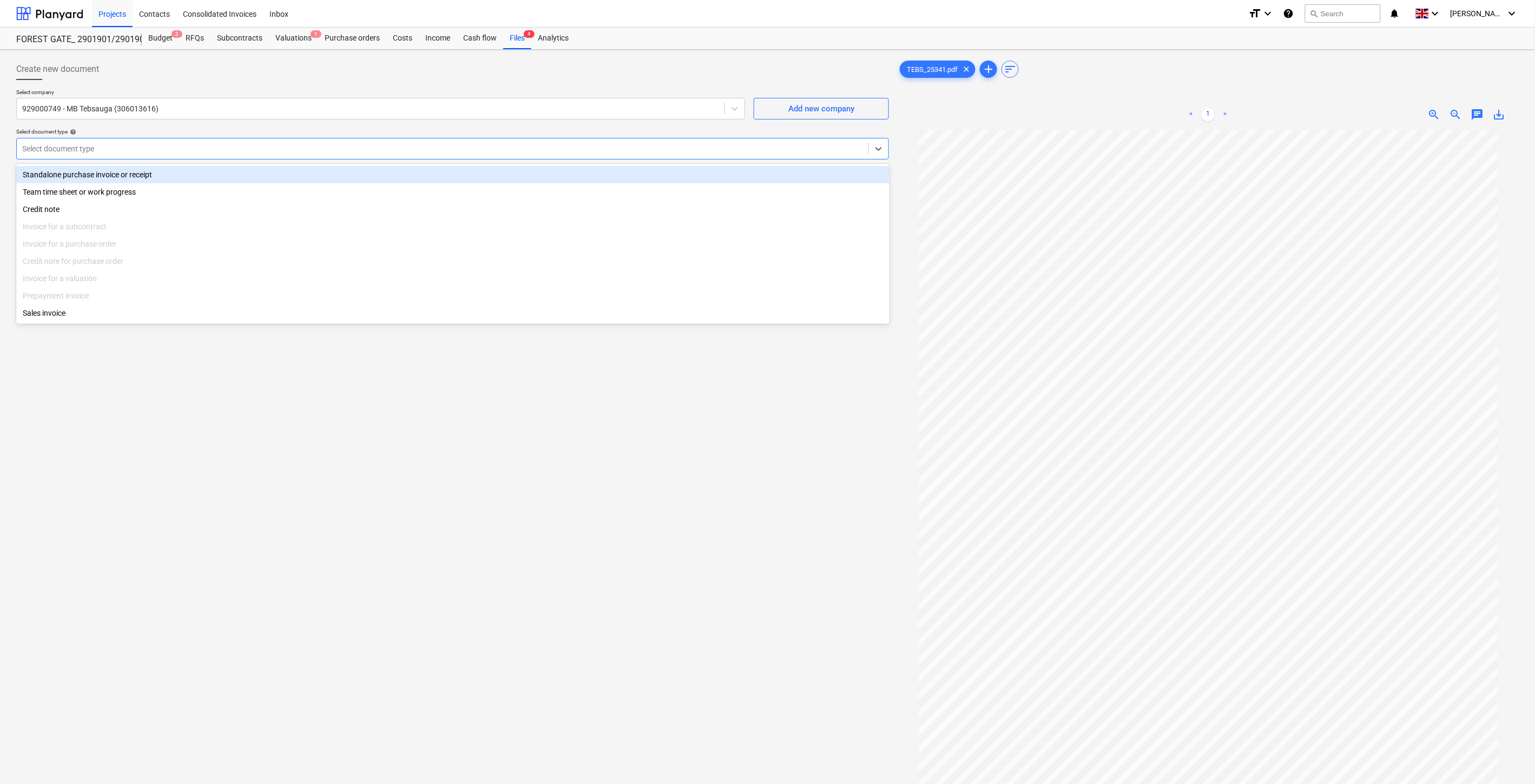
click at [204, 174] on div "Standalone purchase invoice or receipt" at bounding box center [453, 174] width 873 height 17
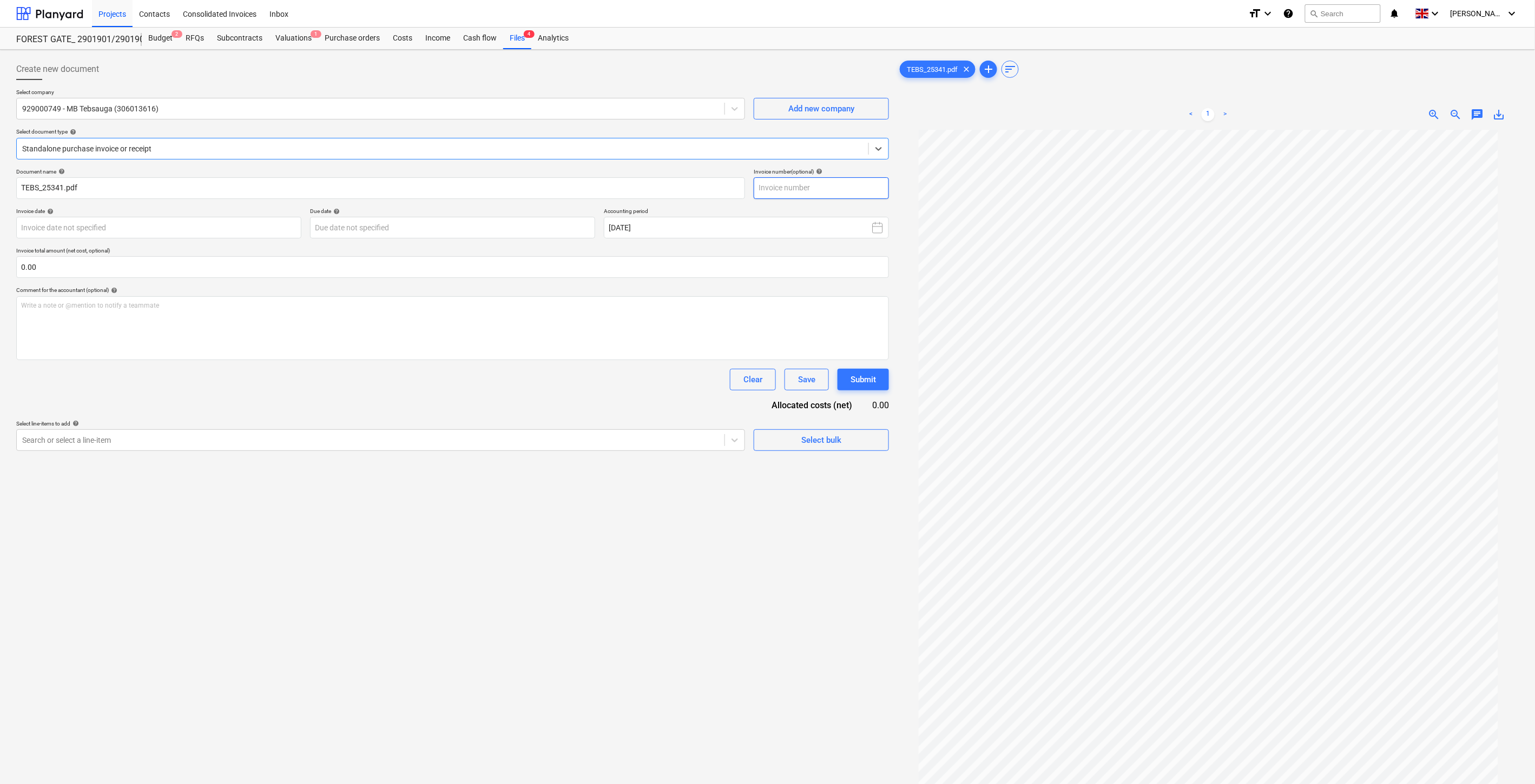
click at [850, 191] on input "text" at bounding box center [820, 188] width 135 height 22
type input "TEBS25341"
click at [267, 226] on body "Projects Contacts Consolidated Invoices Inbox format_size keyboard_arrow_down h…" at bounding box center [768, 392] width 1535 height 784
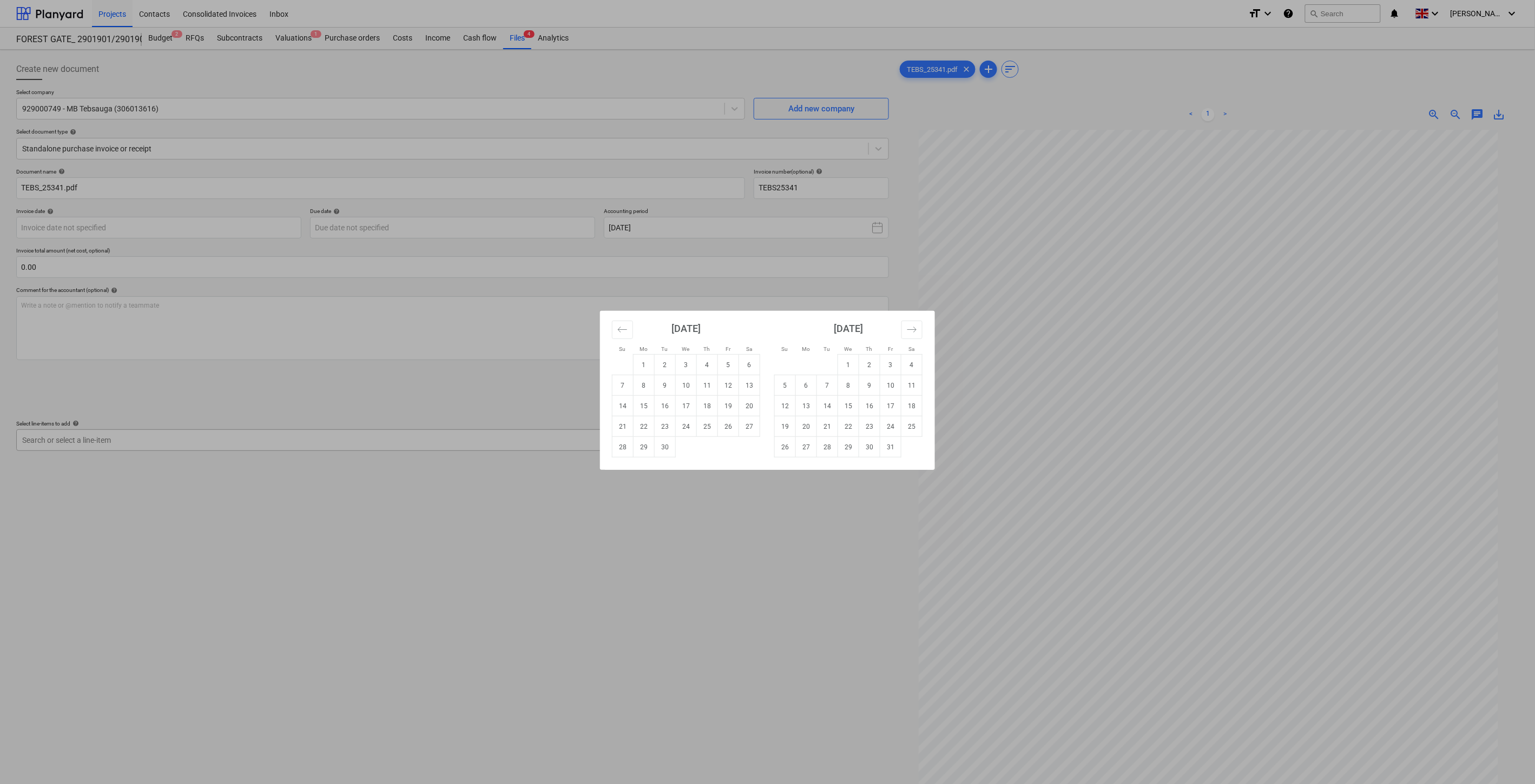
click at [646, 447] on td "29" at bounding box center [644, 448] width 21 height 21
type input "29 Sep 2025"
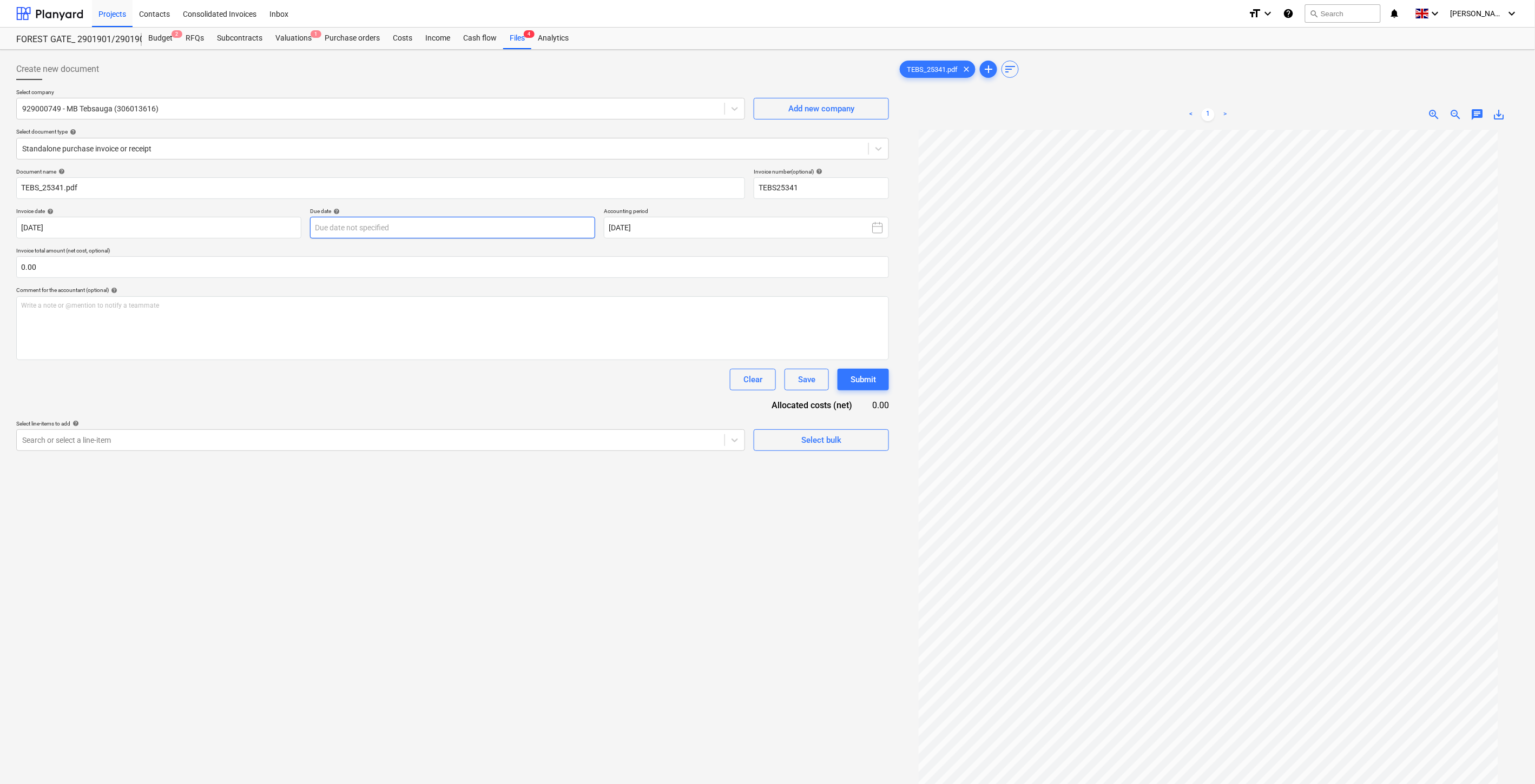
click at [478, 224] on body "Projects Contacts Consolidated Invoices Inbox format_size keyboard_arrow_down h…" at bounding box center [768, 392] width 1535 height 784
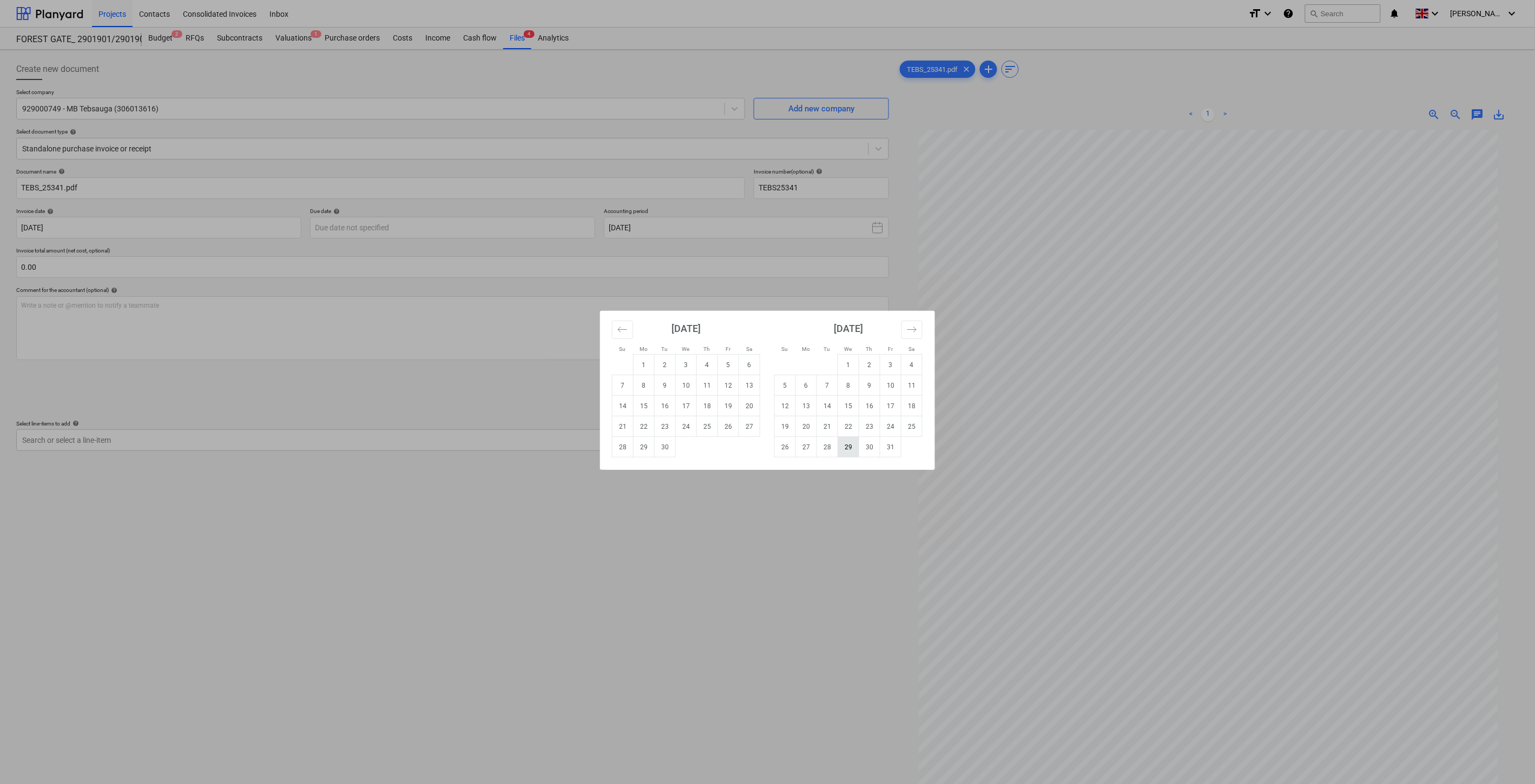
click at [855, 449] on td "29" at bounding box center [849, 448] width 21 height 21
type input "29 Oct 2025"
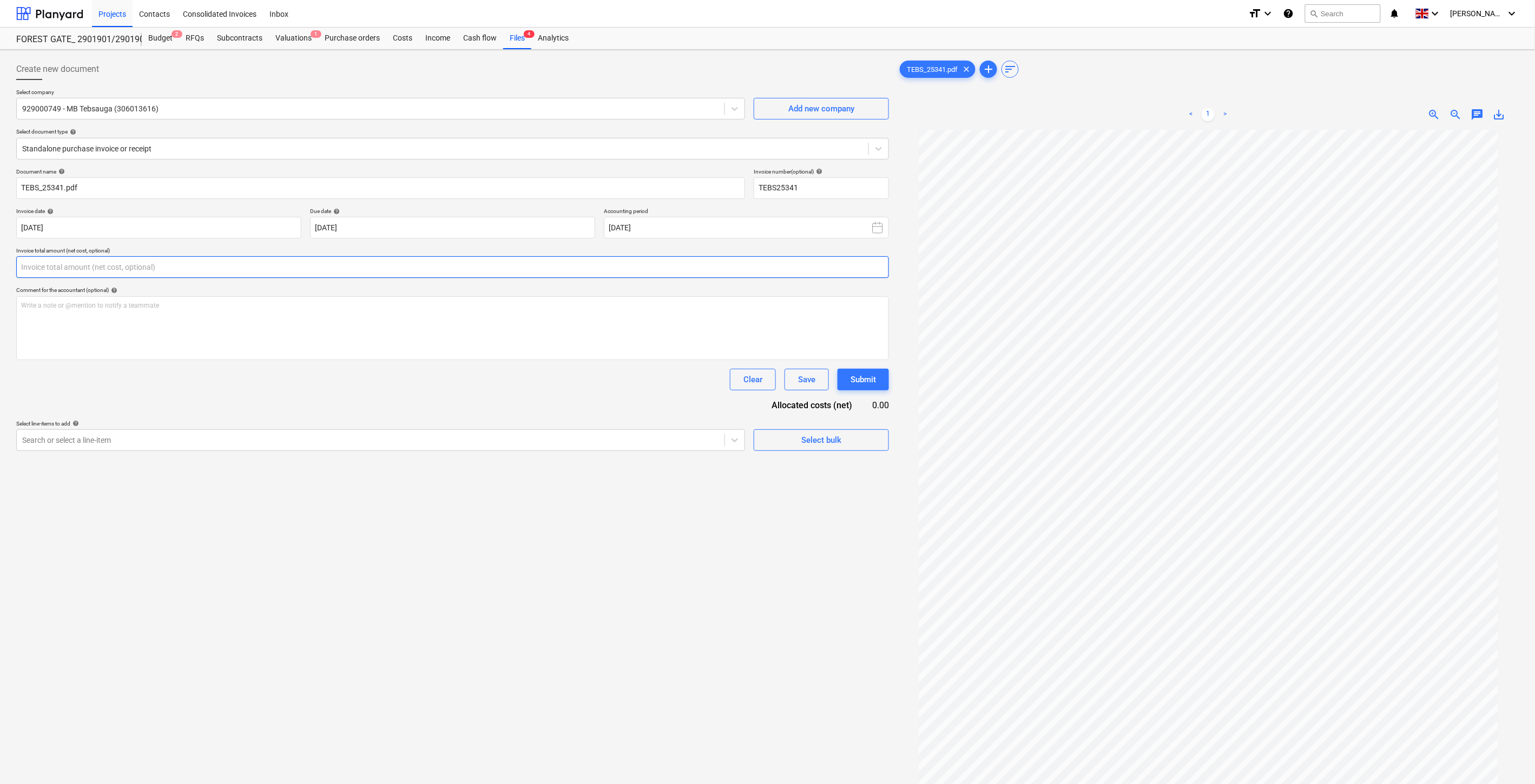
click at [392, 277] on input "text" at bounding box center [453, 267] width 873 height 22
type input "200.00"
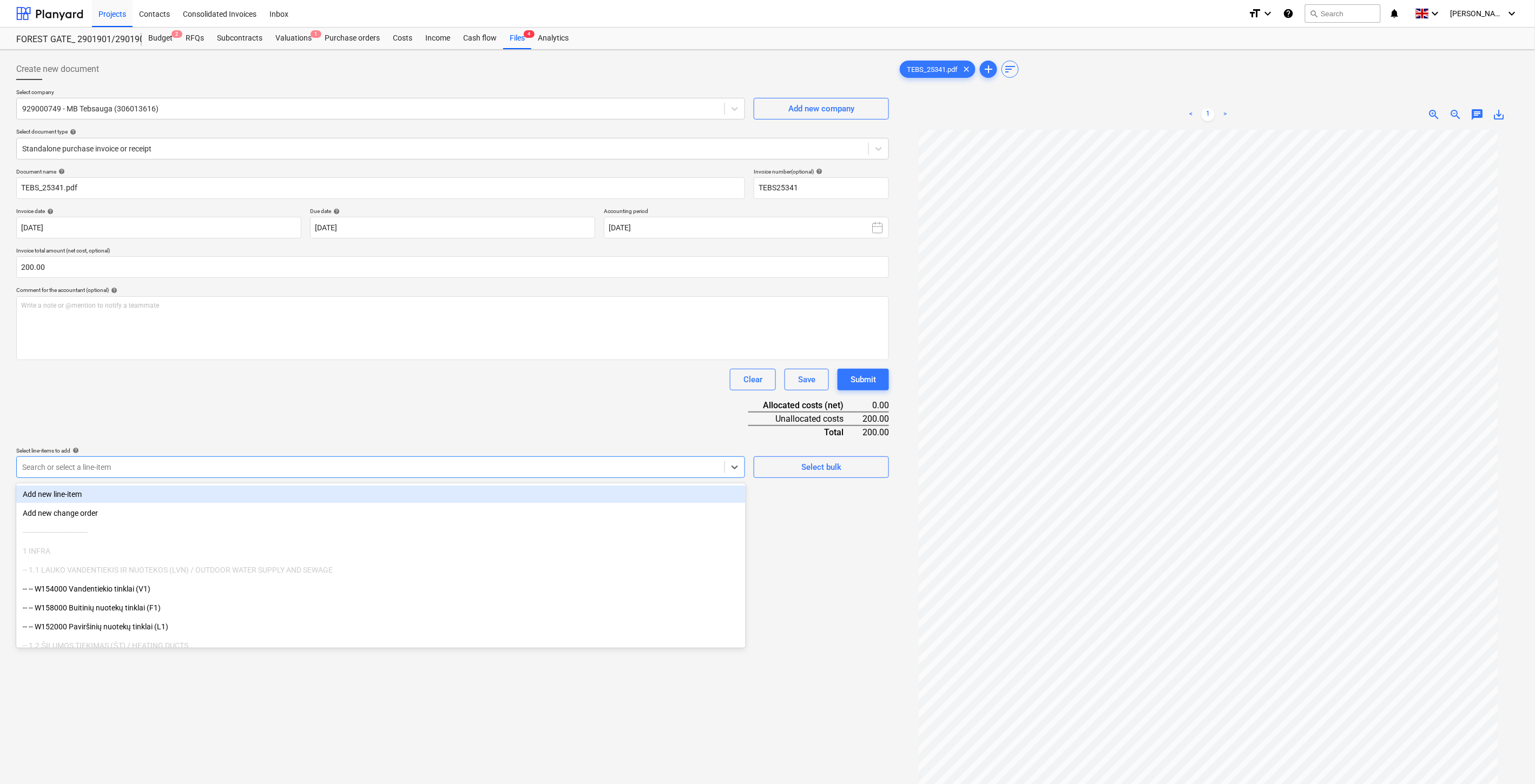
click at [270, 464] on div at bounding box center [371, 466] width 697 height 10
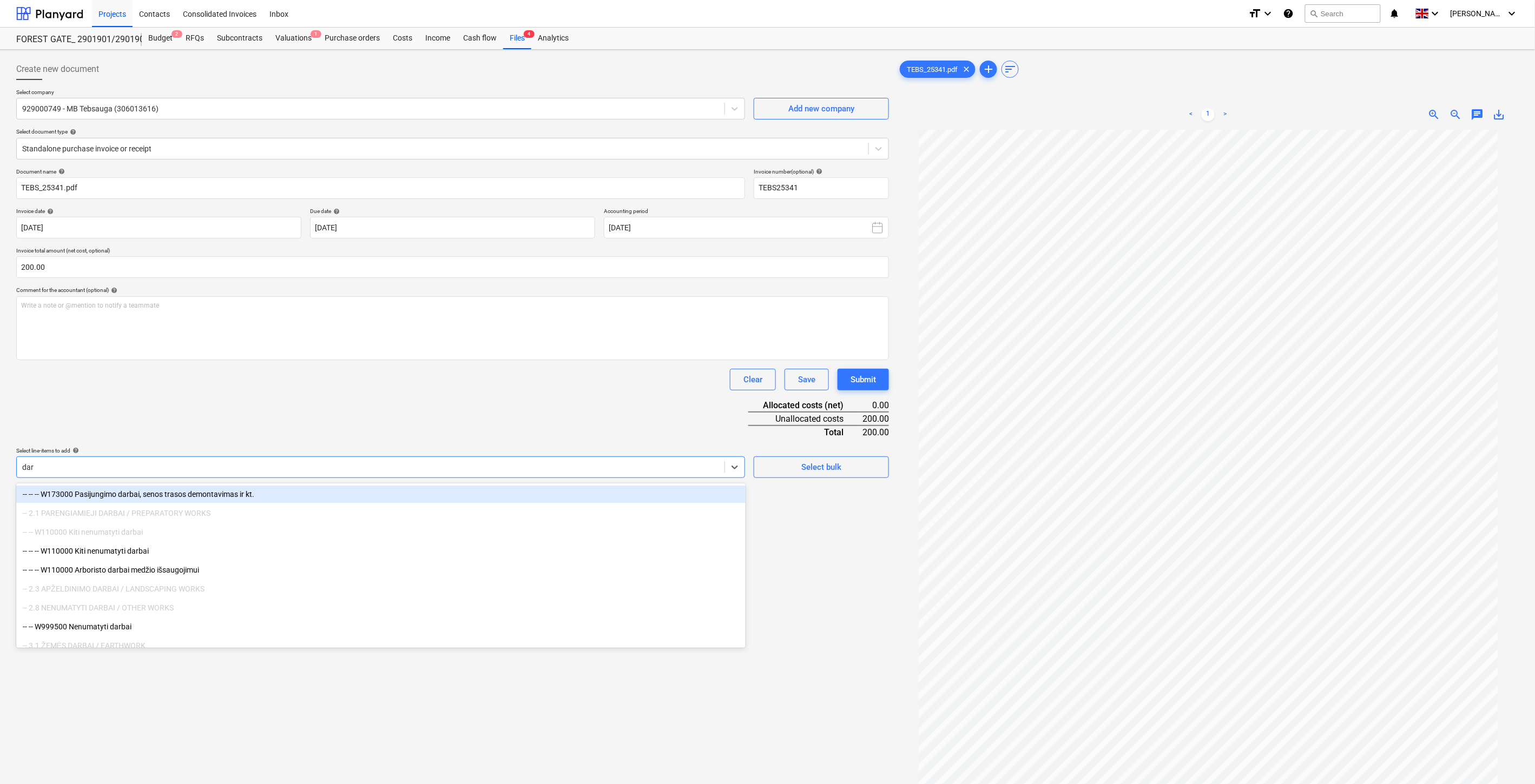
type input "darb"
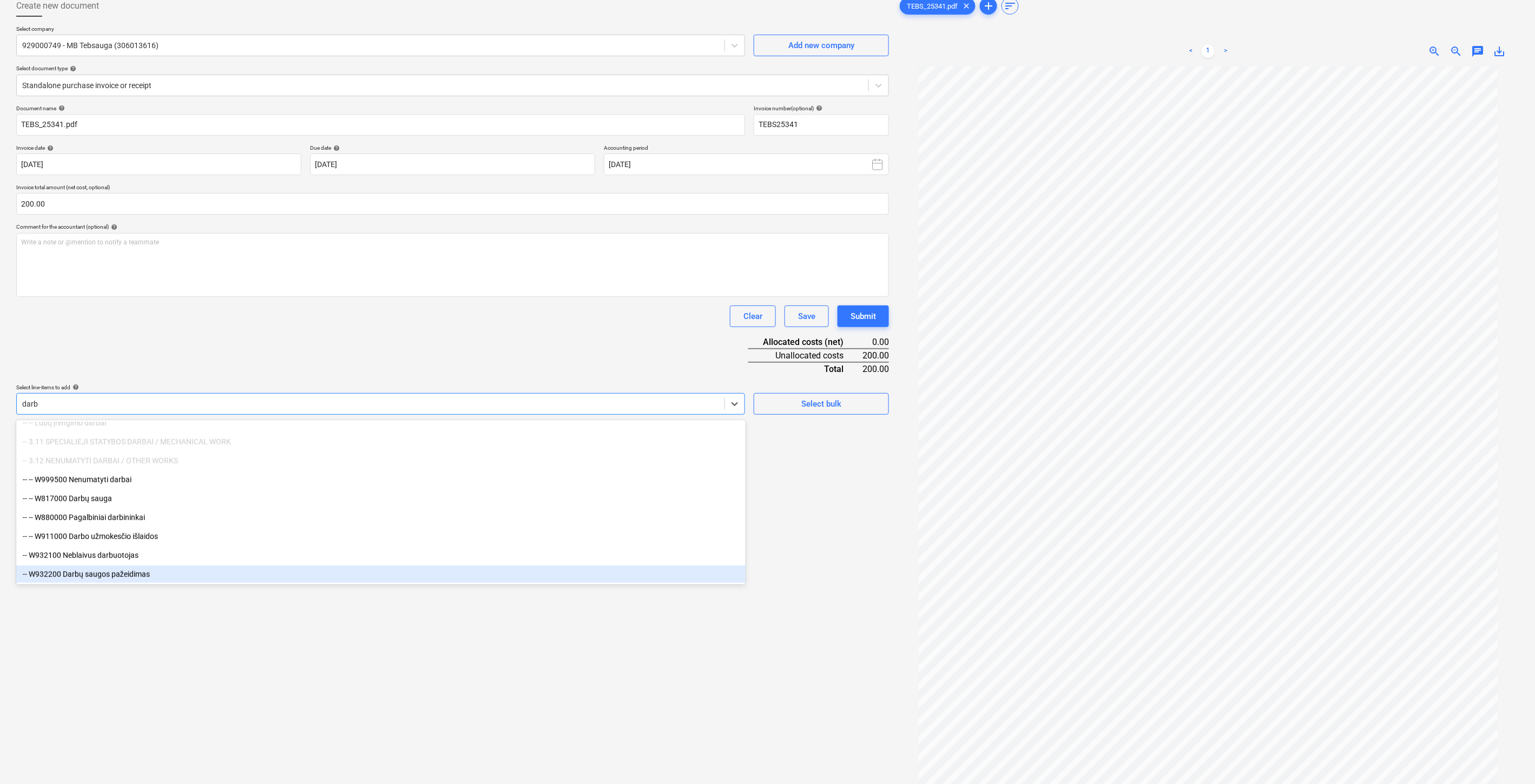
scroll to position [108, 0]
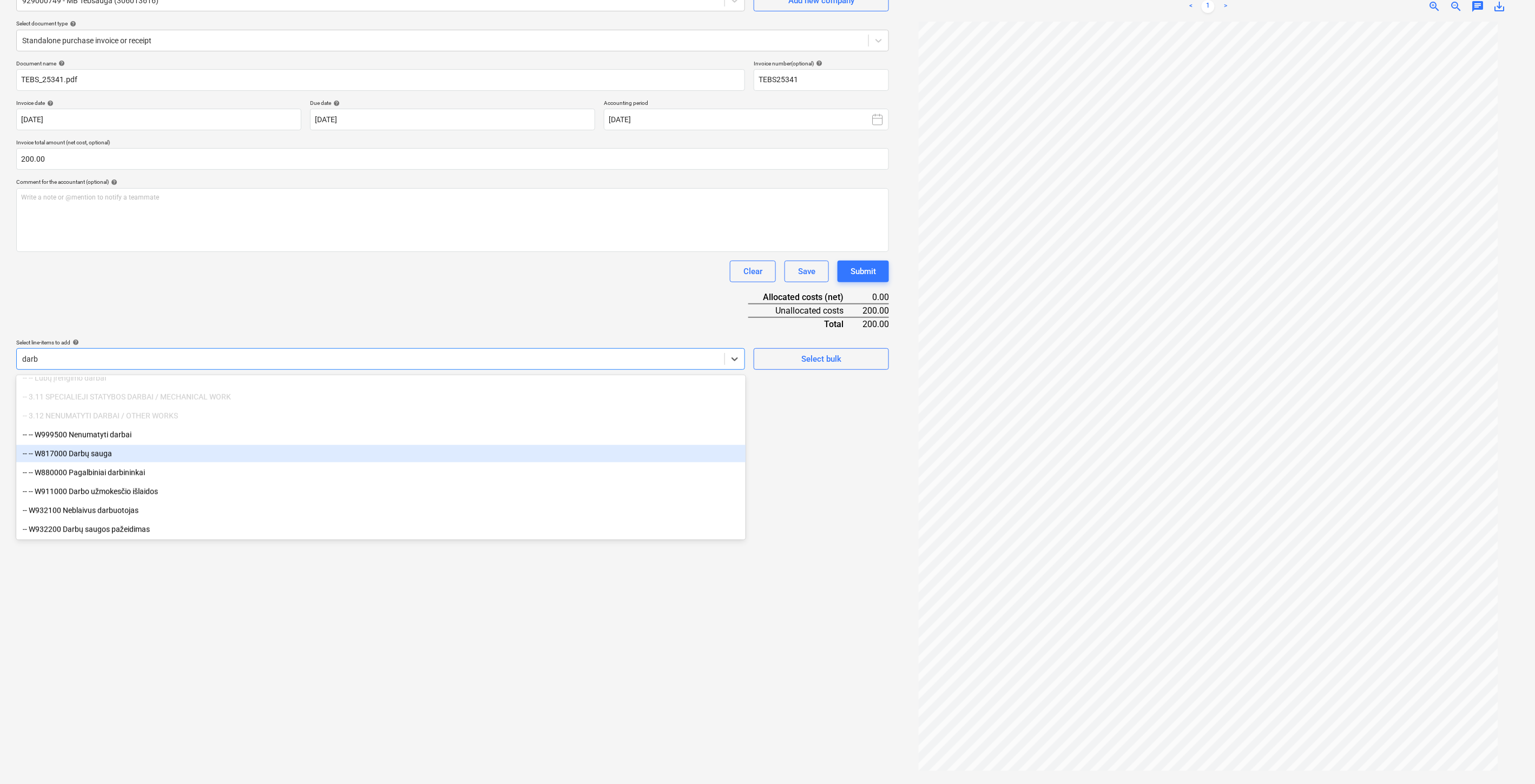
click at [144, 450] on div "-- -- W817000 Darbų sauga" at bounding box center [380, 453] width 729 height 17
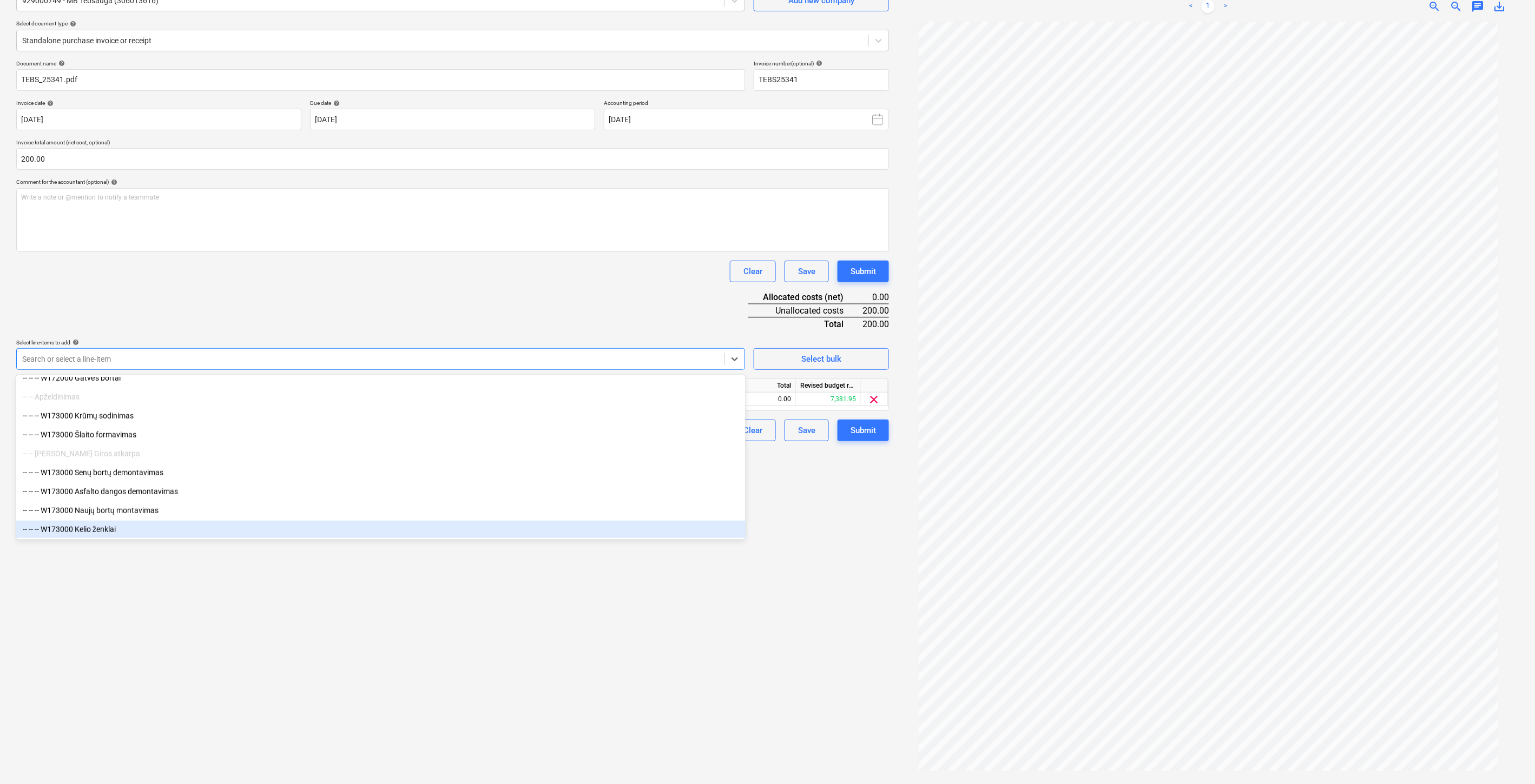
drag, startPoint x: 299, startPoint y: 665, endPoint x: 379, endPoint y: 584, distance: 113.8
click at [305, 656] on div "Create new document Select company 929000749 - MB Tebsauga (306013616) Add new …" at bounding box center [453, 363] width 882 height 834
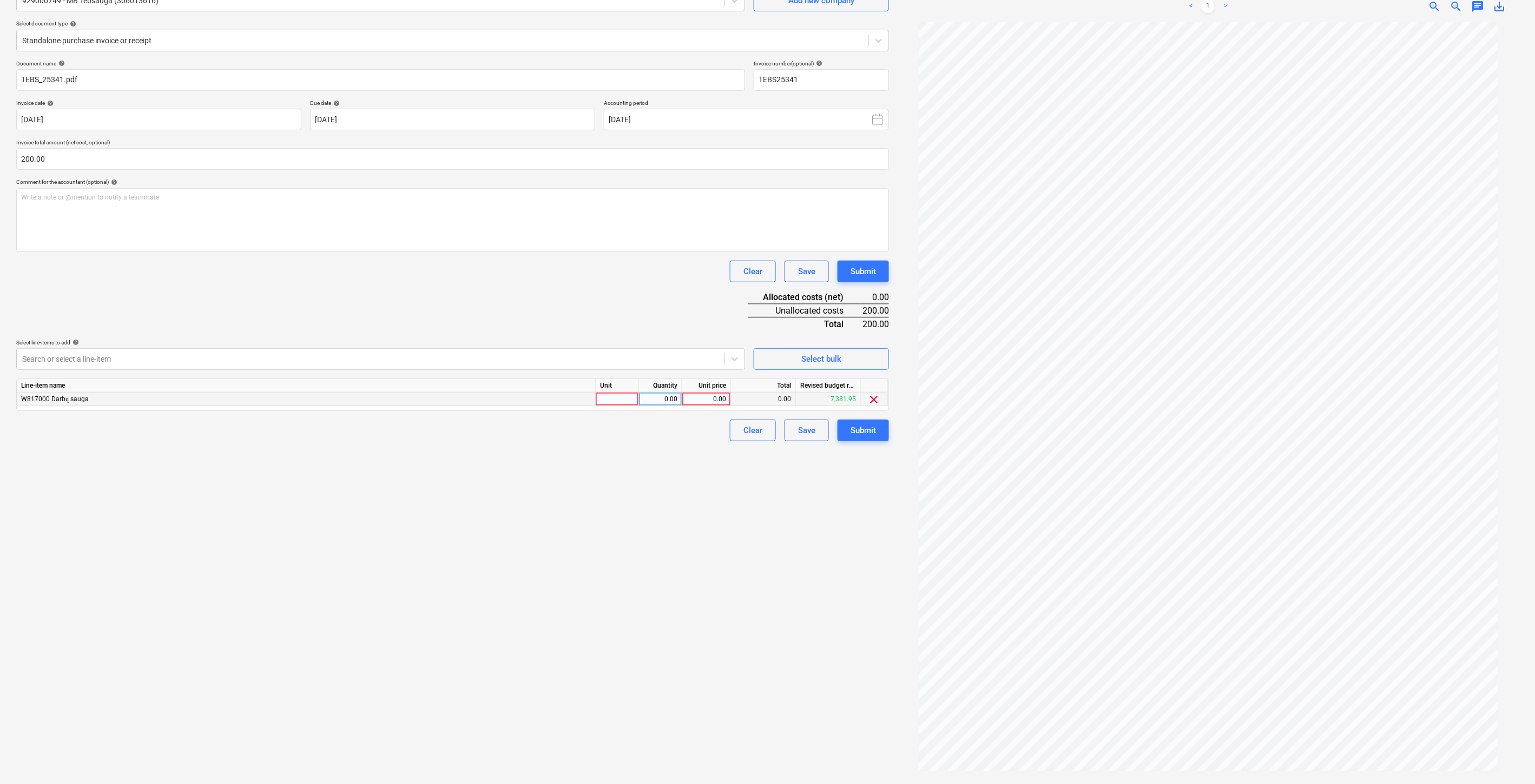
click at [609, 395] on div at bounding box center [618, 400] width 43 height 13
click at [661, 402] on div "0.00" at bounding box center [660, 400] width 34 height 13
drag, startPoint x: 718, startPoint y: 400, endPoint x: 636, endPoint y: 342, distance: 100.4
click at [717, 398] on div "0.00" at bounding box center [706, 400] width 40 height 13
type input "200"
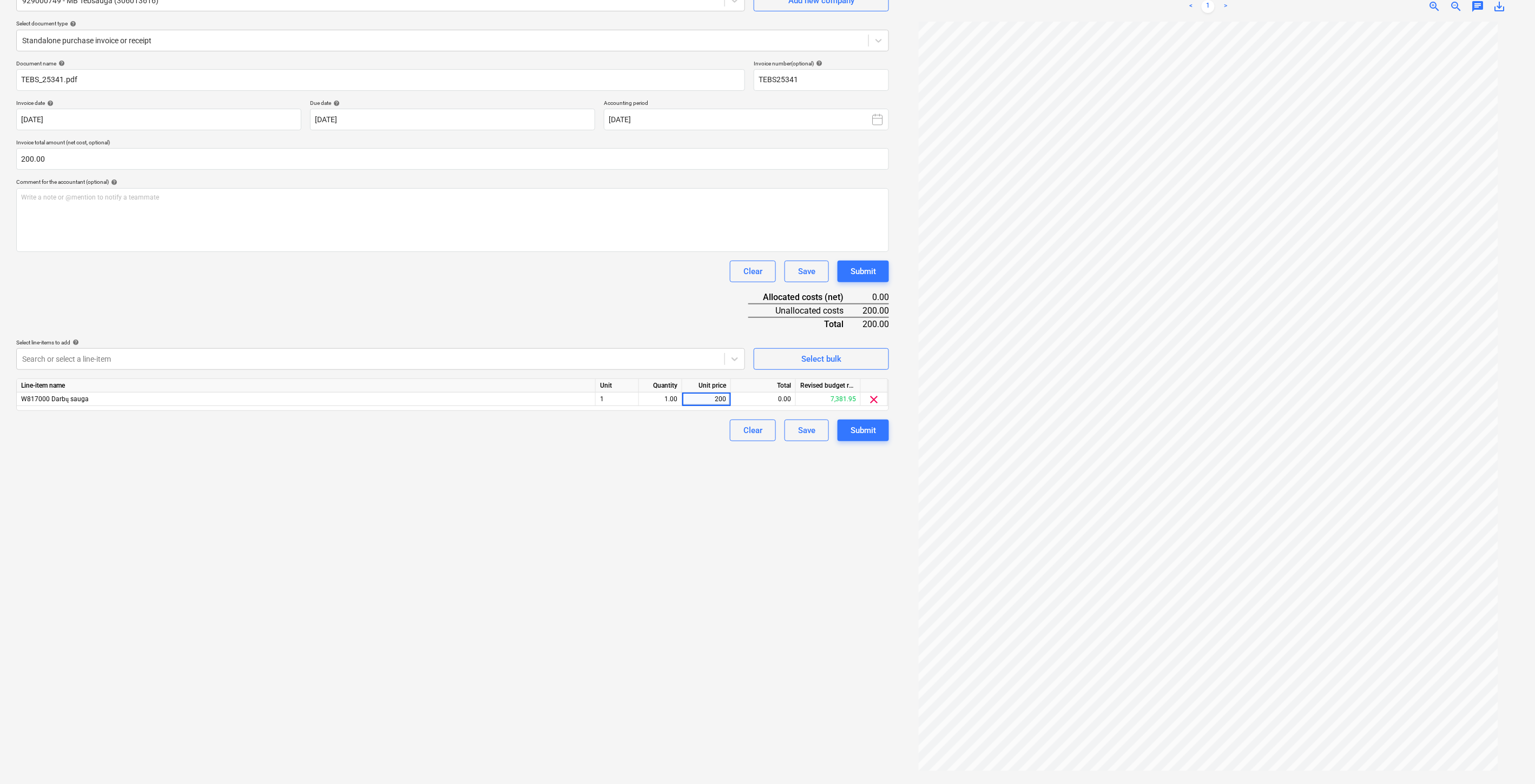
click at [596, 302] on div "Document name help TEBS_25341.pdf Invoice number (optional) help TEBS25341 Invo…" at bounding box center [453, 251] width 873 height 382
click at [809, 435] on div "Save" at bounding box center [806, 430] width 17 height 14
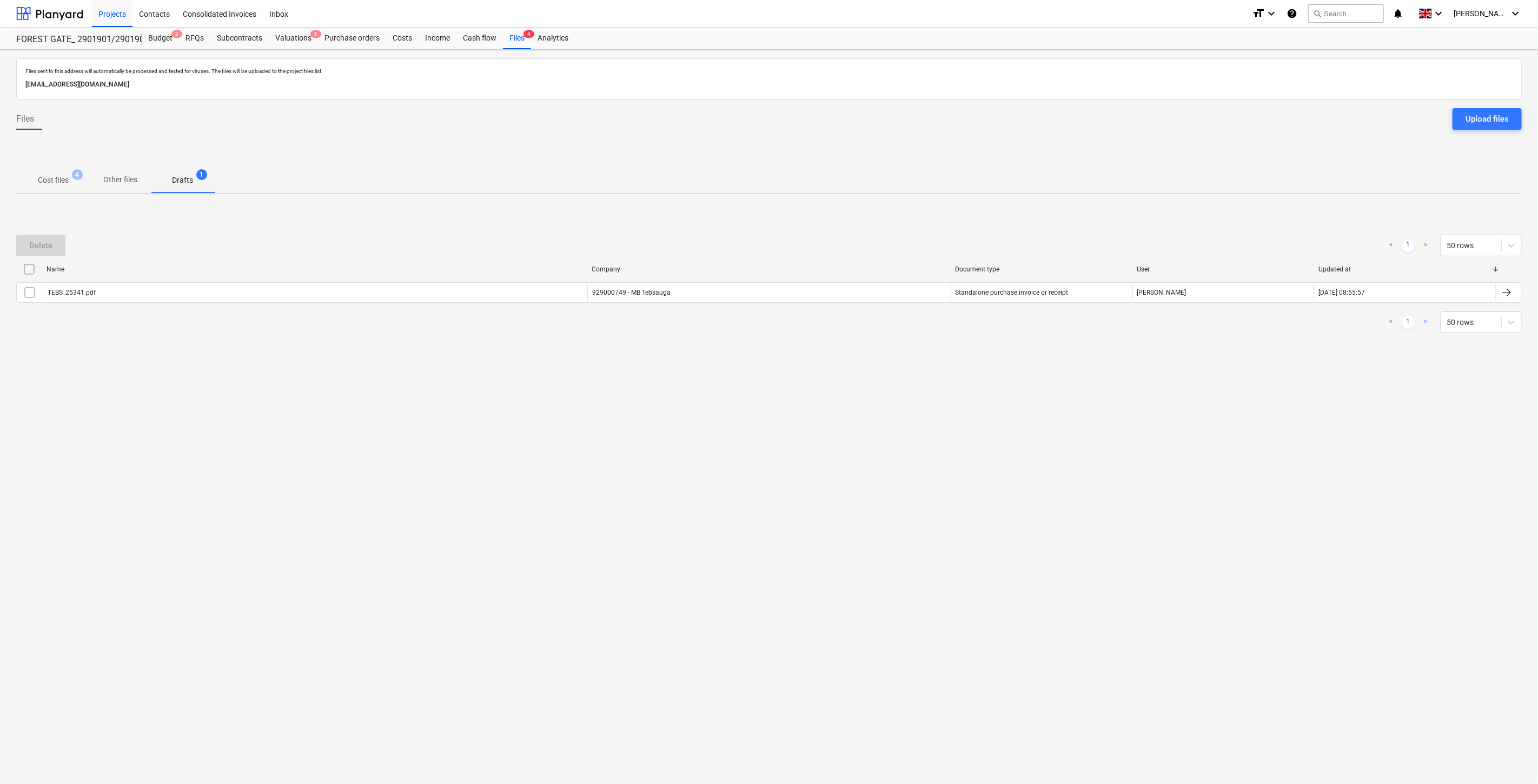
click at [61, 179] on p "Cost files" at bounding box center [53, 180] width 31 height 11
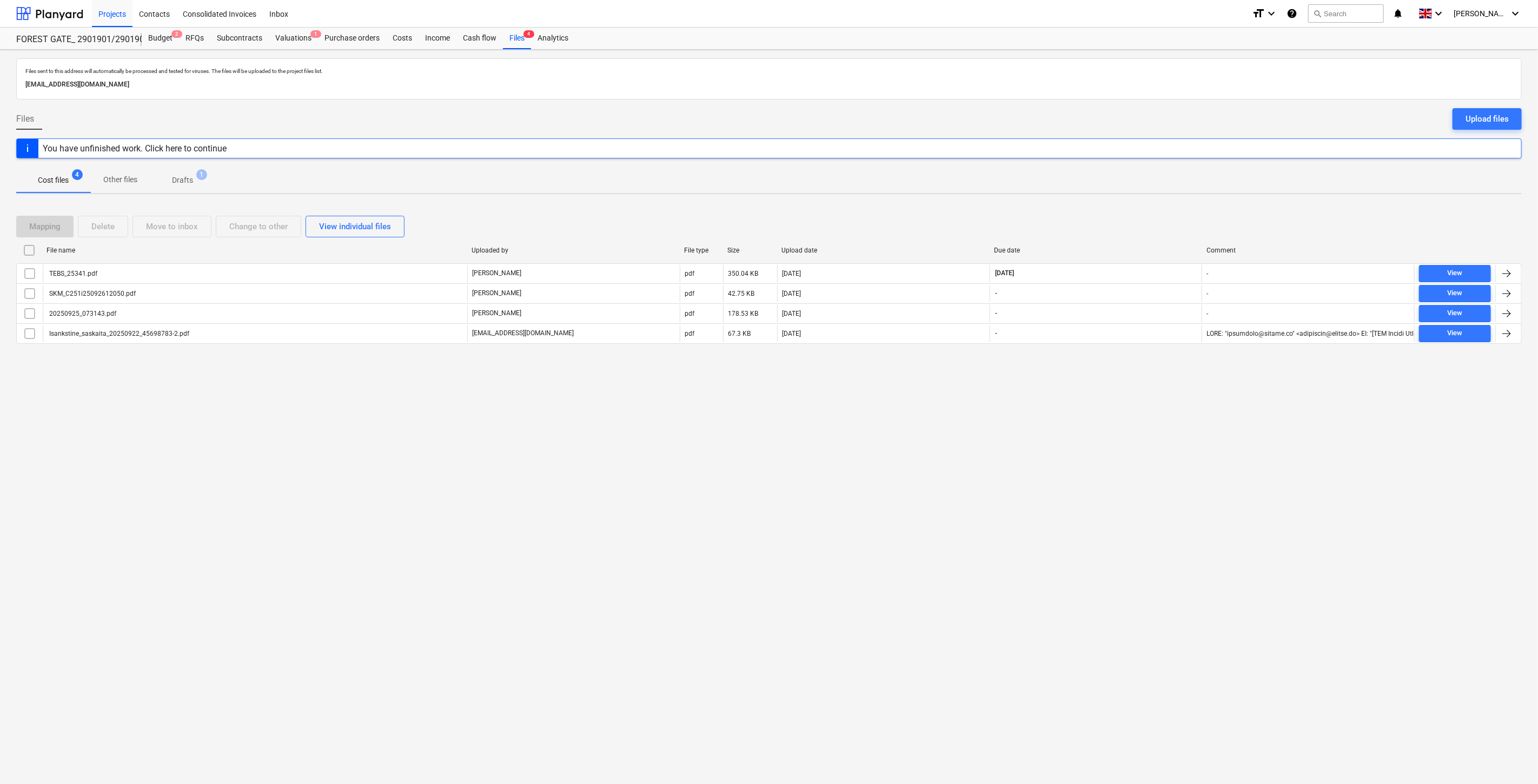
click at [1160, 209] on div "Mapping Delete Move to inbox Change to other View individual files File name Up…" at bounding box center [768, 284] width 1505 height 163
click at [1166, 206] on div "Mapping Delete Move to inbox Change to other View individual files File name Up…" at bounding box center [768, 284] width 1505 height 163
click at [310, 43] on div "Valuations 1" at bounding box center [293, 38] width 49 height 22
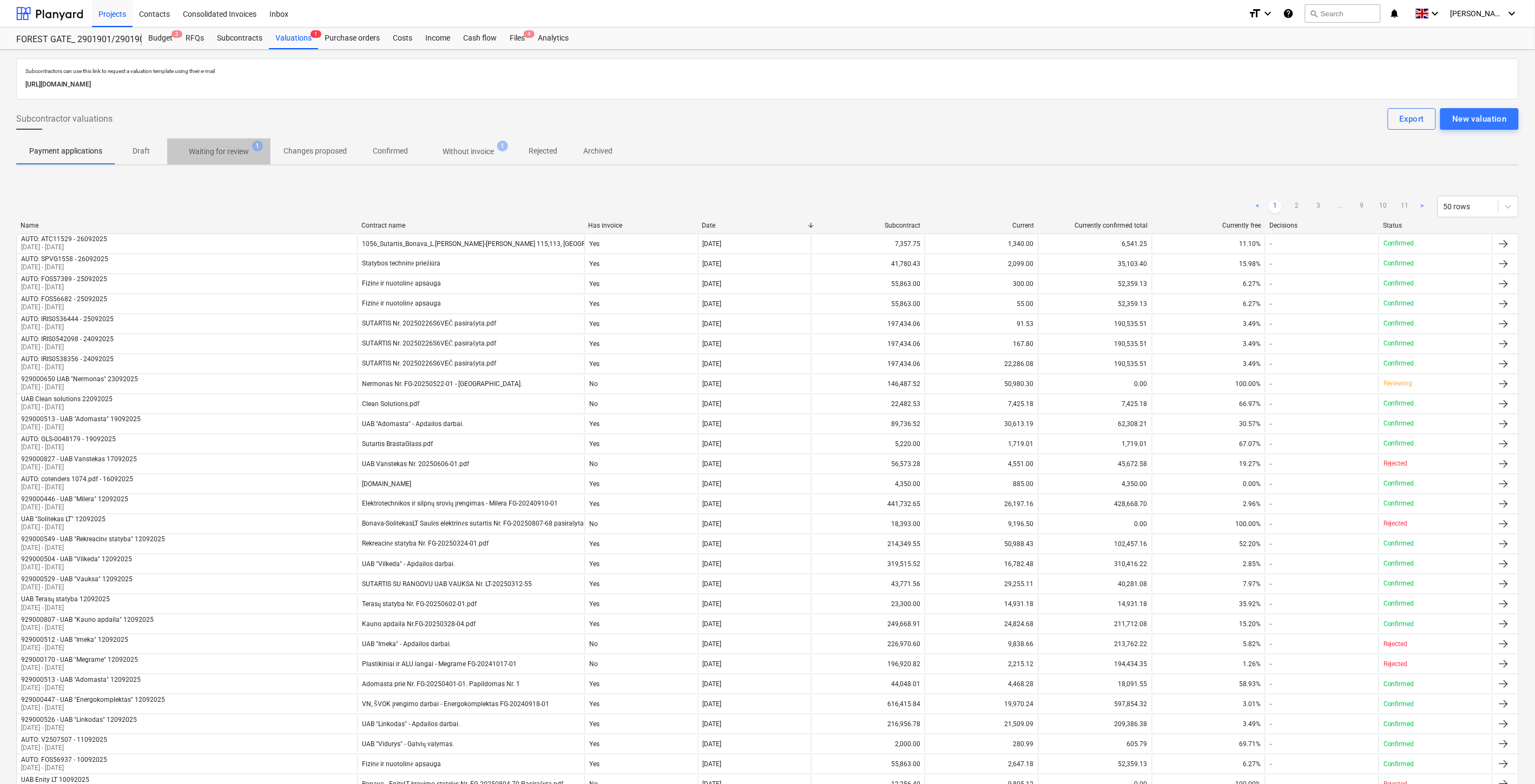
click at [224, 155] on p "Waiting for review" at bounding box center [219, 152] width 60 height 11
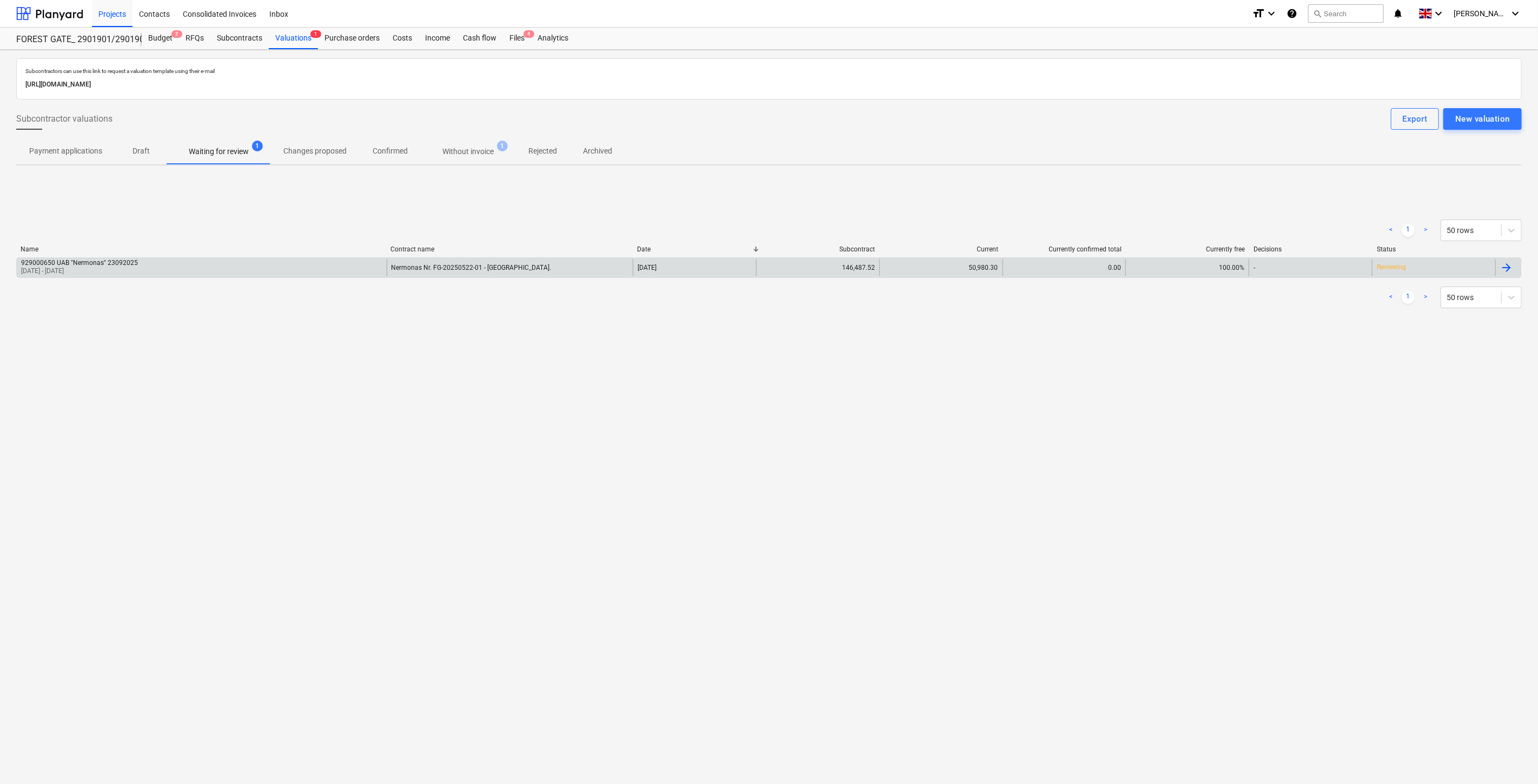
click at [314, 257] on div "929000650 UAB "Nermonas" 23092025 01 Sep 2025 - 30 Sep 2025 Nermonas Nr. FG-202…" at bounding box center [768, 268] width 1505 height 21
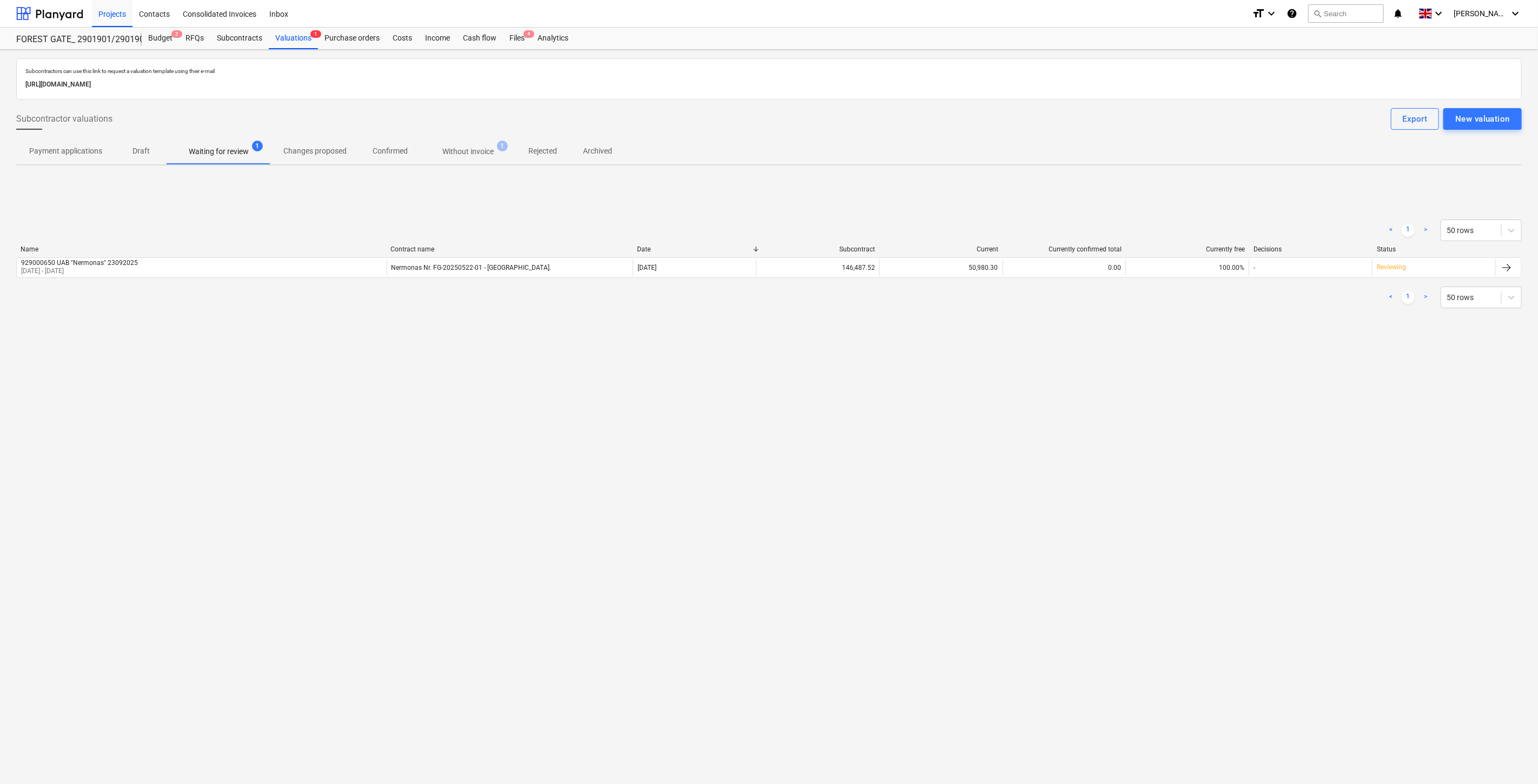
click at [448, 158] on span "Without invoice 1" at bounding box center [467, 151] width 94 height 20
click at [222, 154] on p "Waiting for review" at bounding box center [219, 152] width 60 height 11
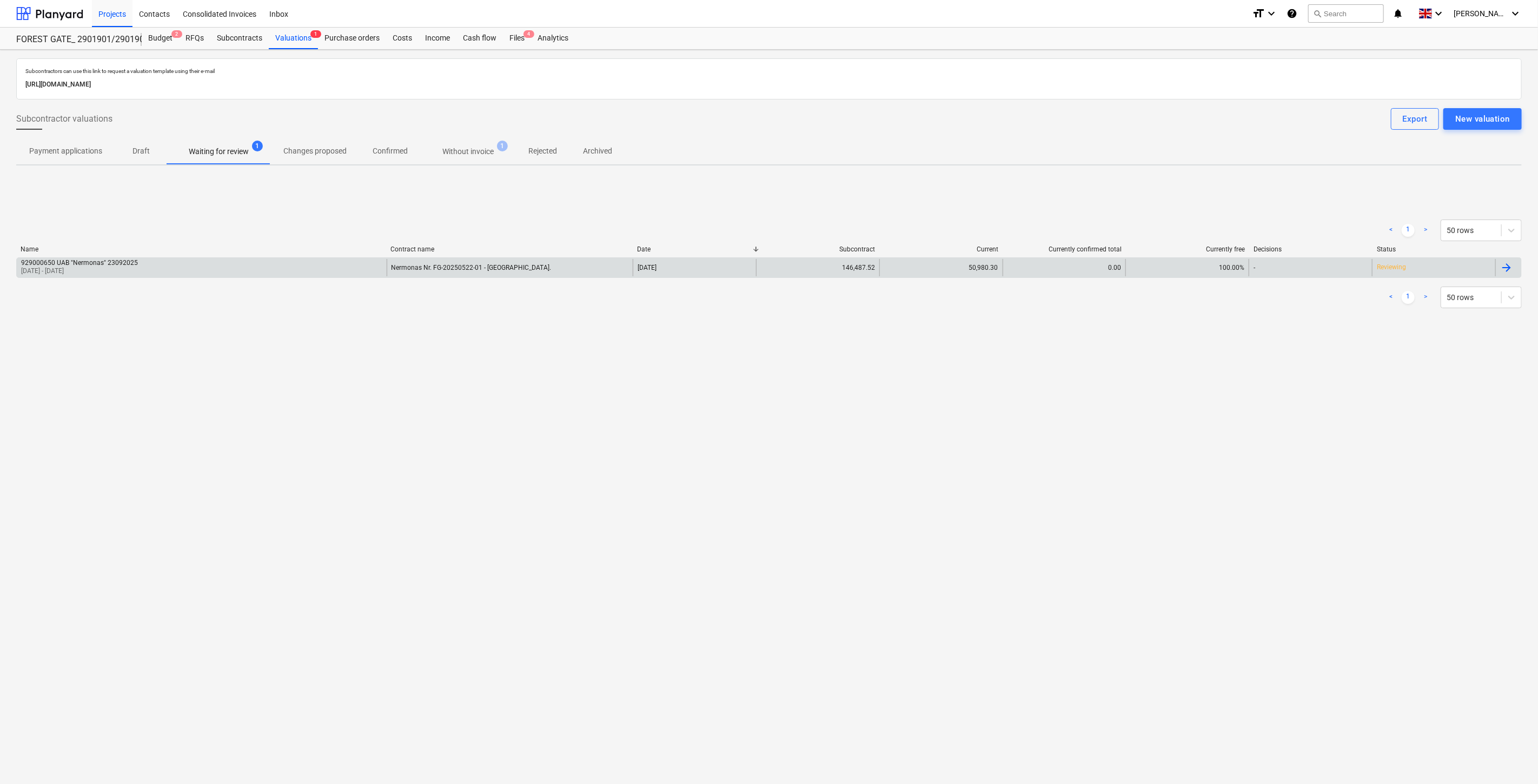
click at [276, 265] on div "929000650 UAB "Nermonas" 23092025 01 Sep 2025 - 30 Sep 2025" at bounding box center [202, 268] width 369 height 17
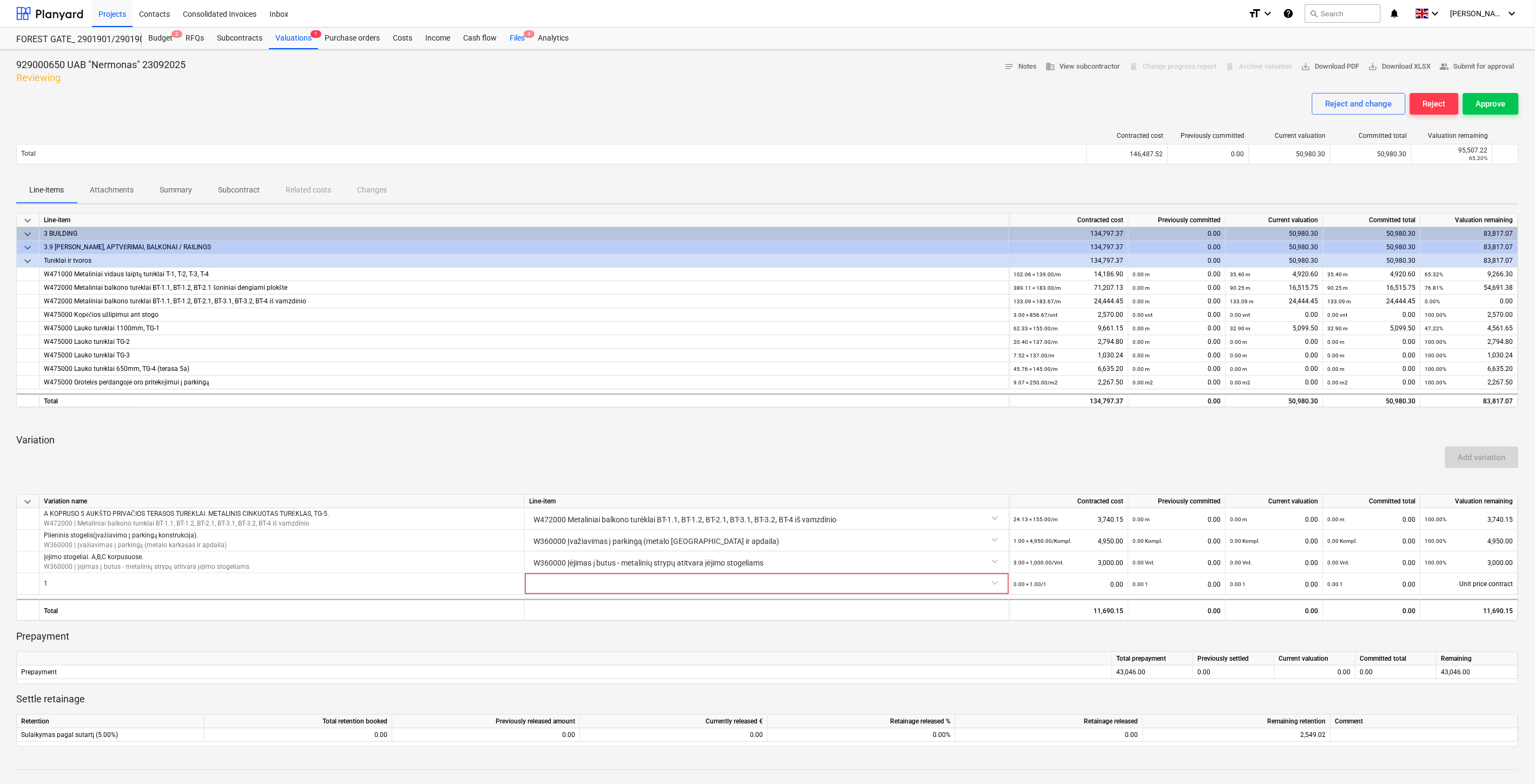
click at [520, 41] on div "Files 4" at bounding box center [518, 38] width 28 height 22
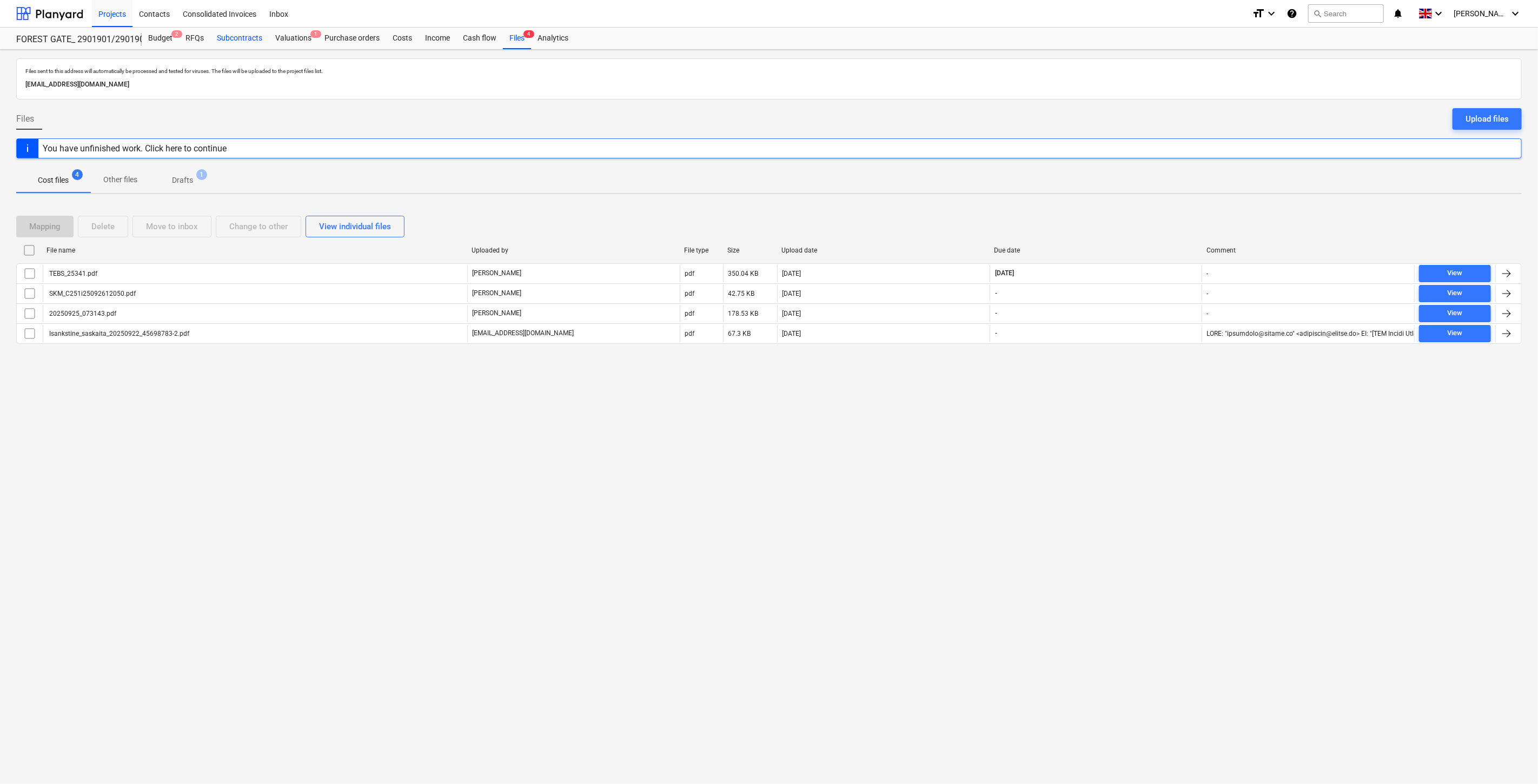
click at [254, 35] on div "Subcontracts" at bounding box center [239, 38] width 58 height 22
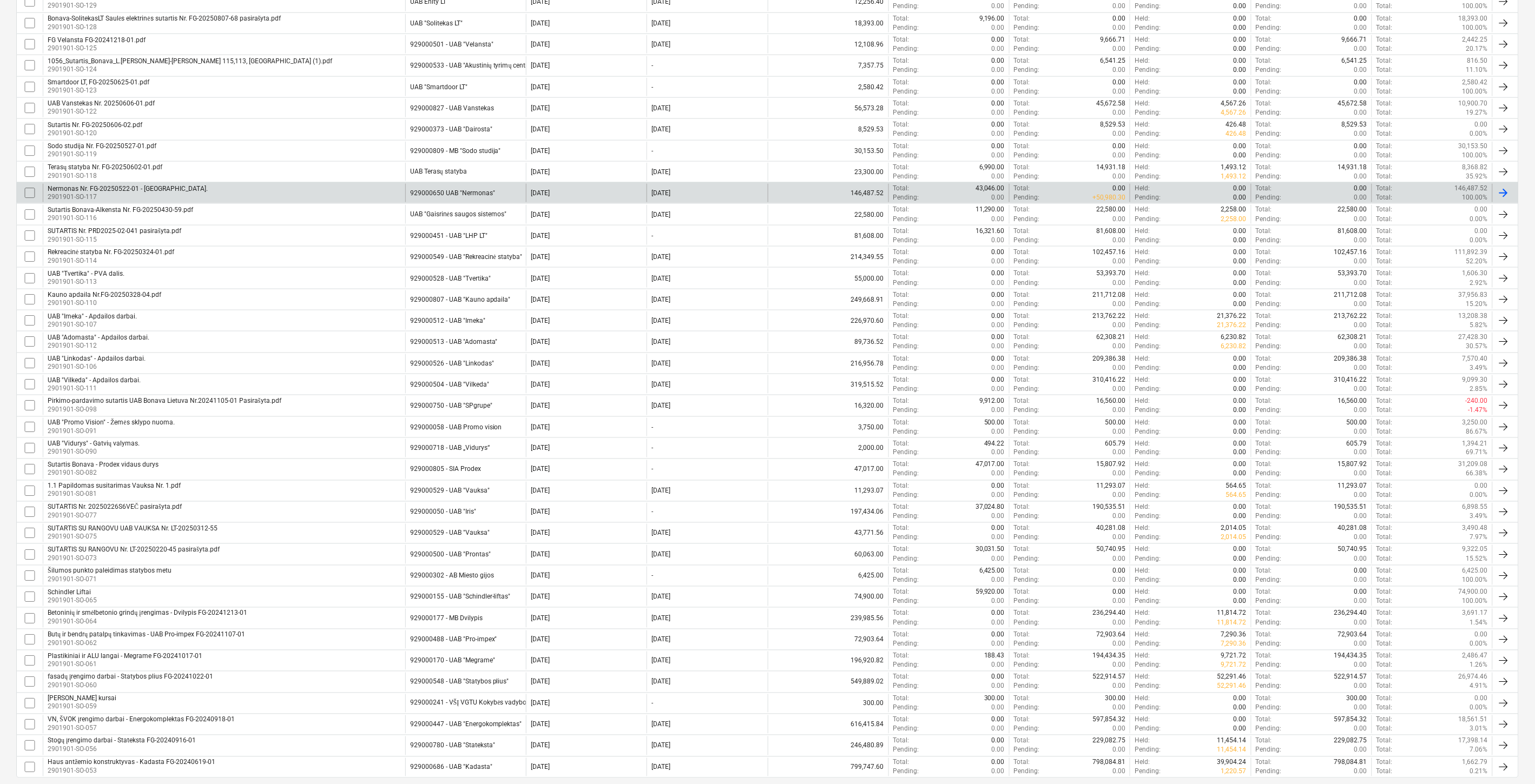
scroll to position [596, 0]
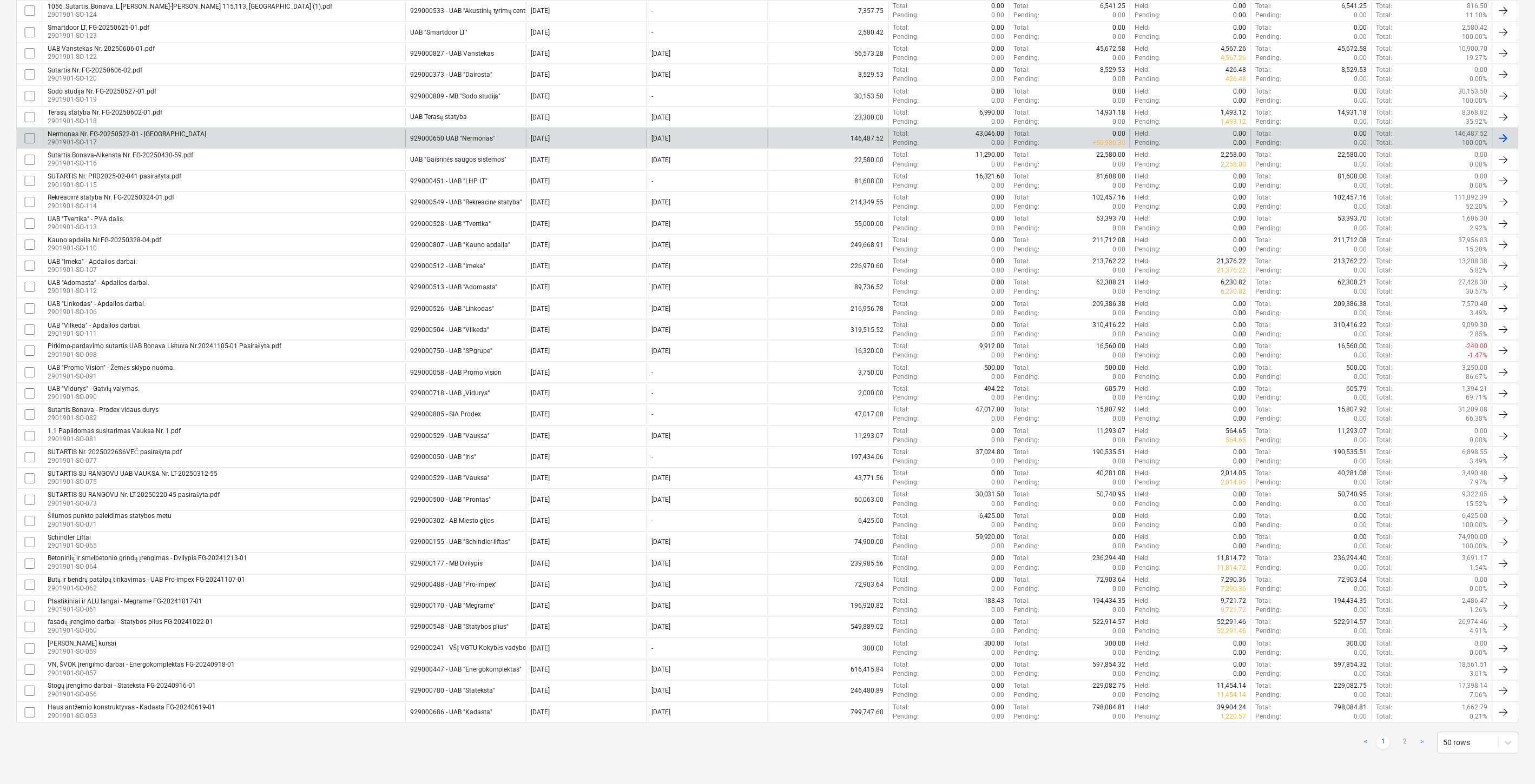
drag, startPoint x: 1407, startPoint y: 742, endPoint x: 1284, endPoint y: 672, distance: 141.5
click at [1407, 741] on link "2" at bounding box center [1405, 743] width 13 height 13
checkbox input "false"
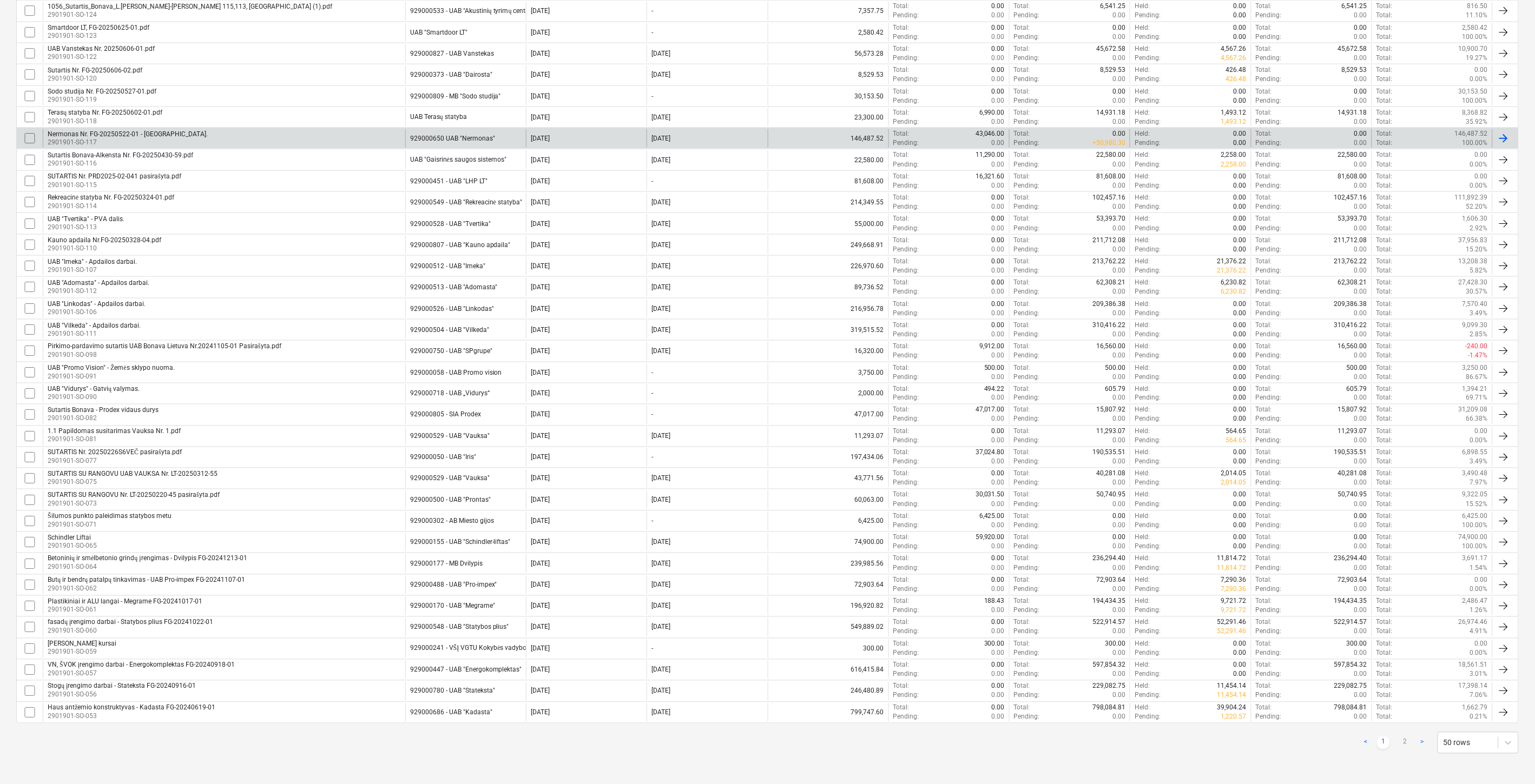
checkbox input "false"
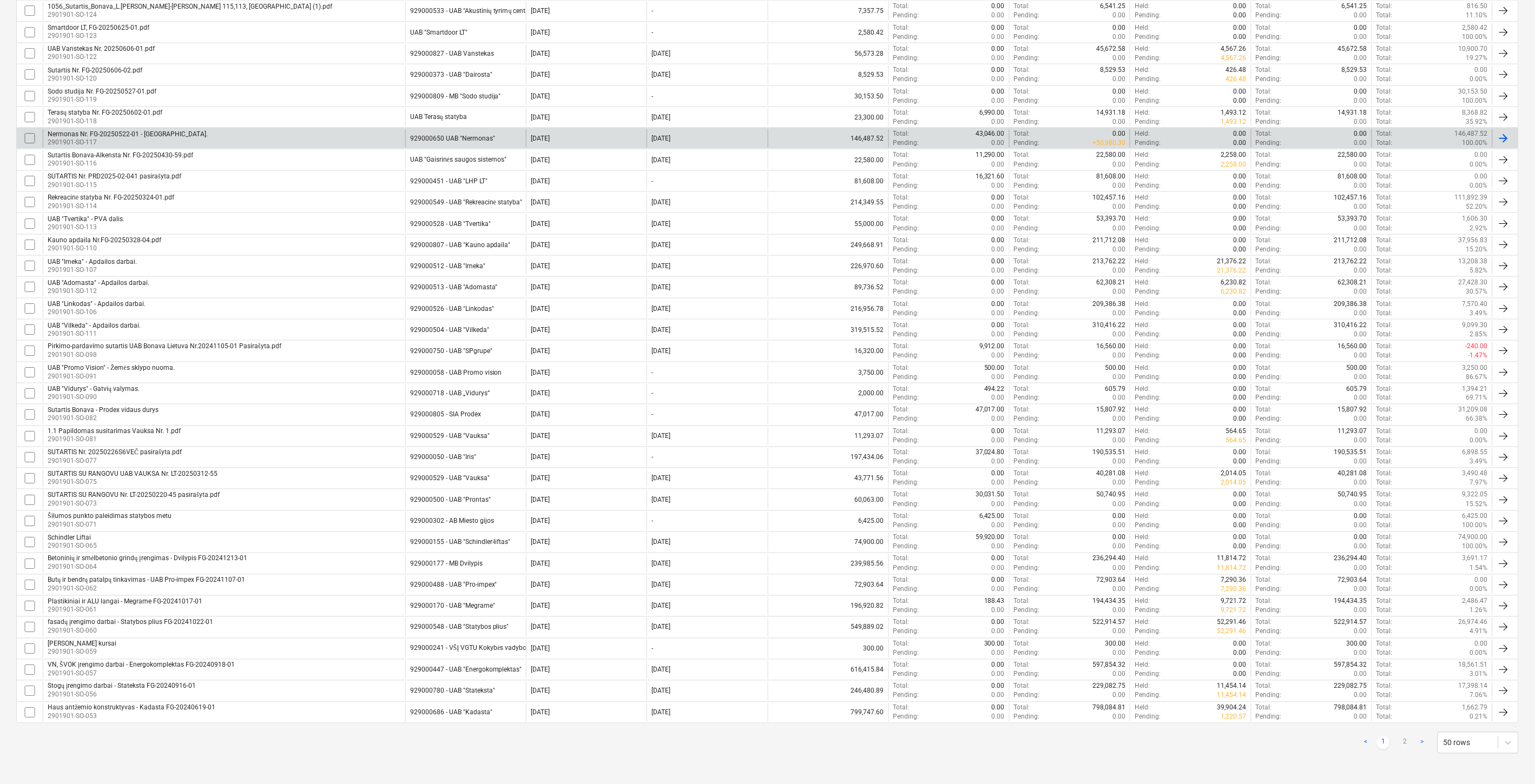
checkbox input "false"
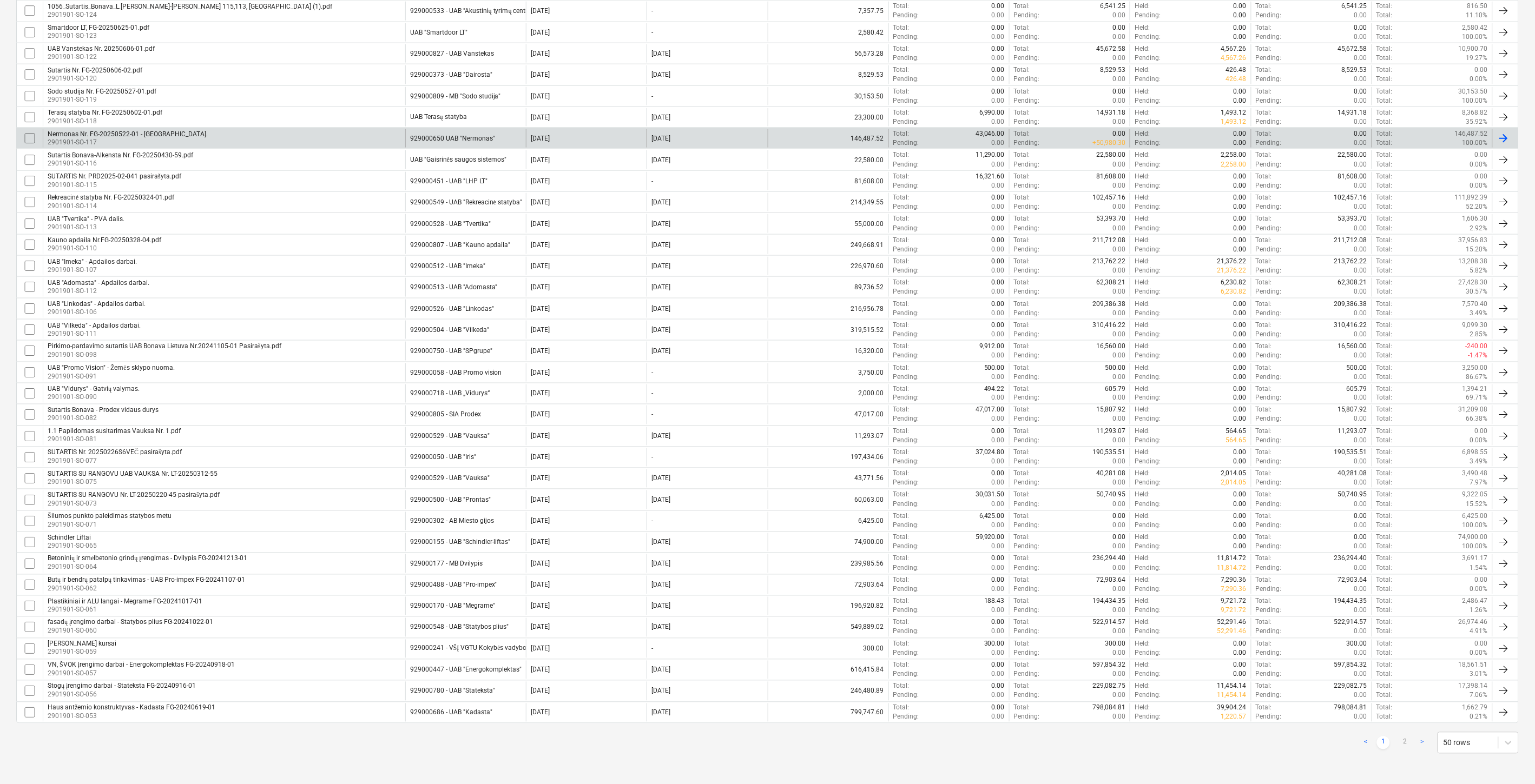
checkbox input "false"
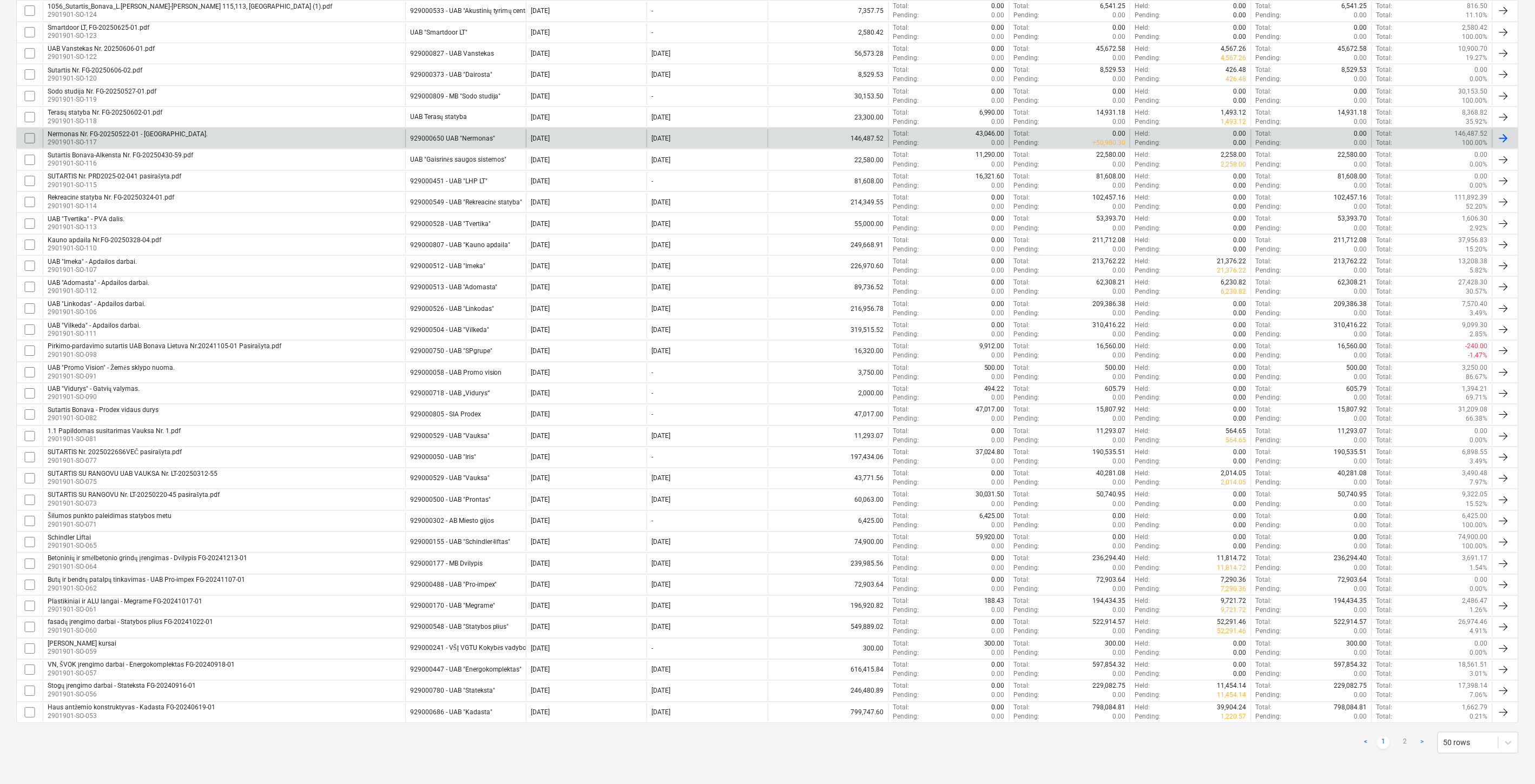
checkbox input "false"
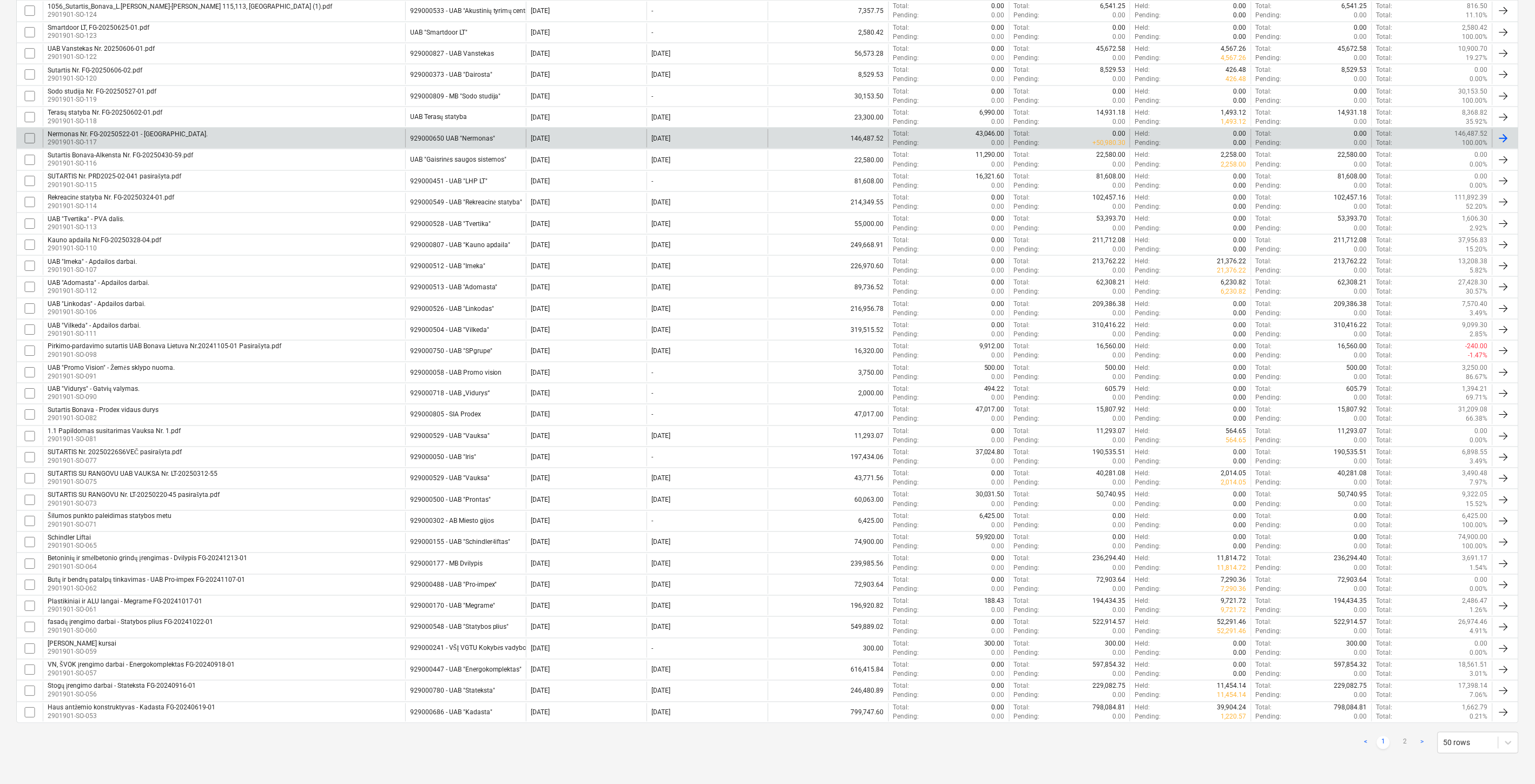
checkbox input "false"
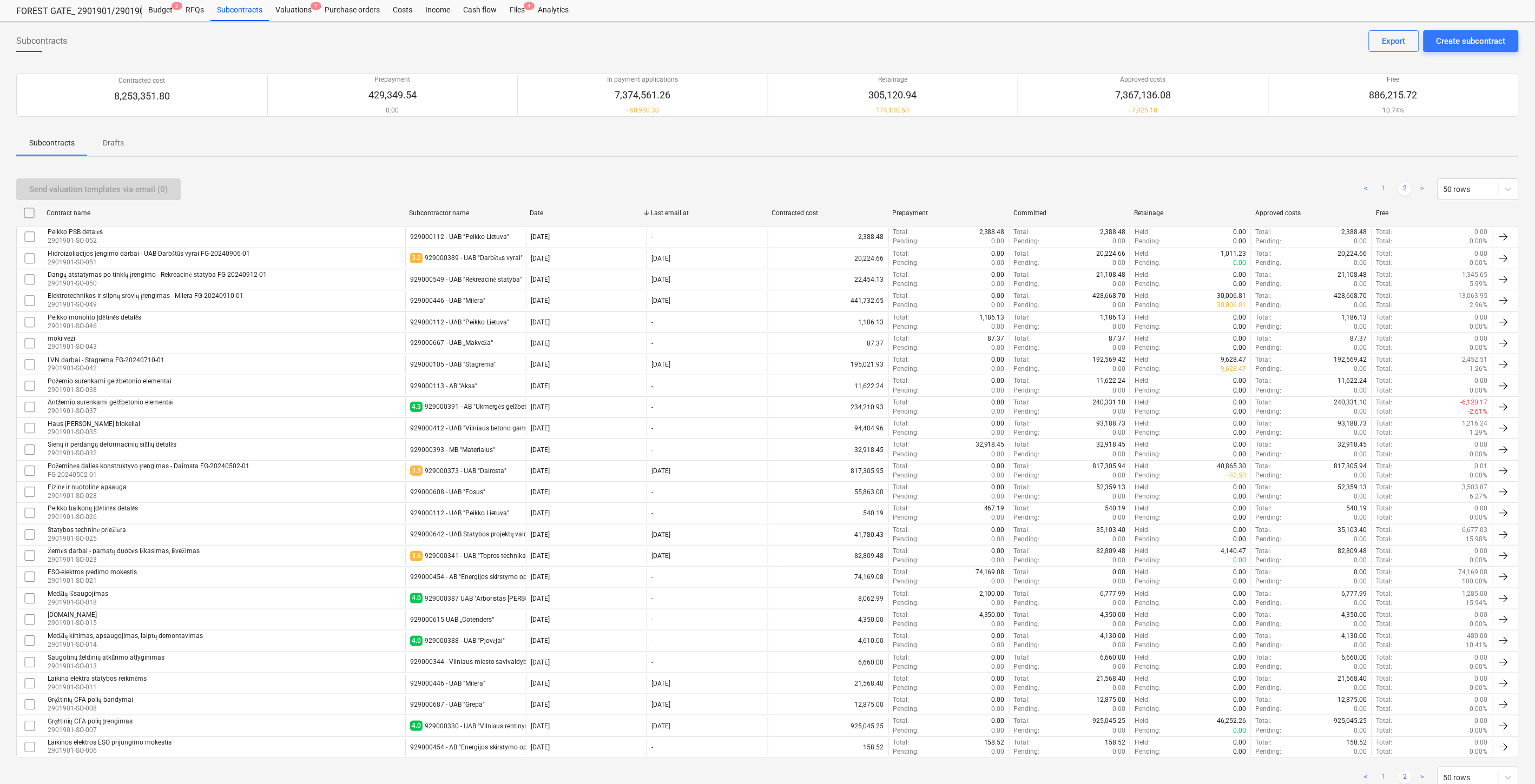
scroll to position [0, 0]
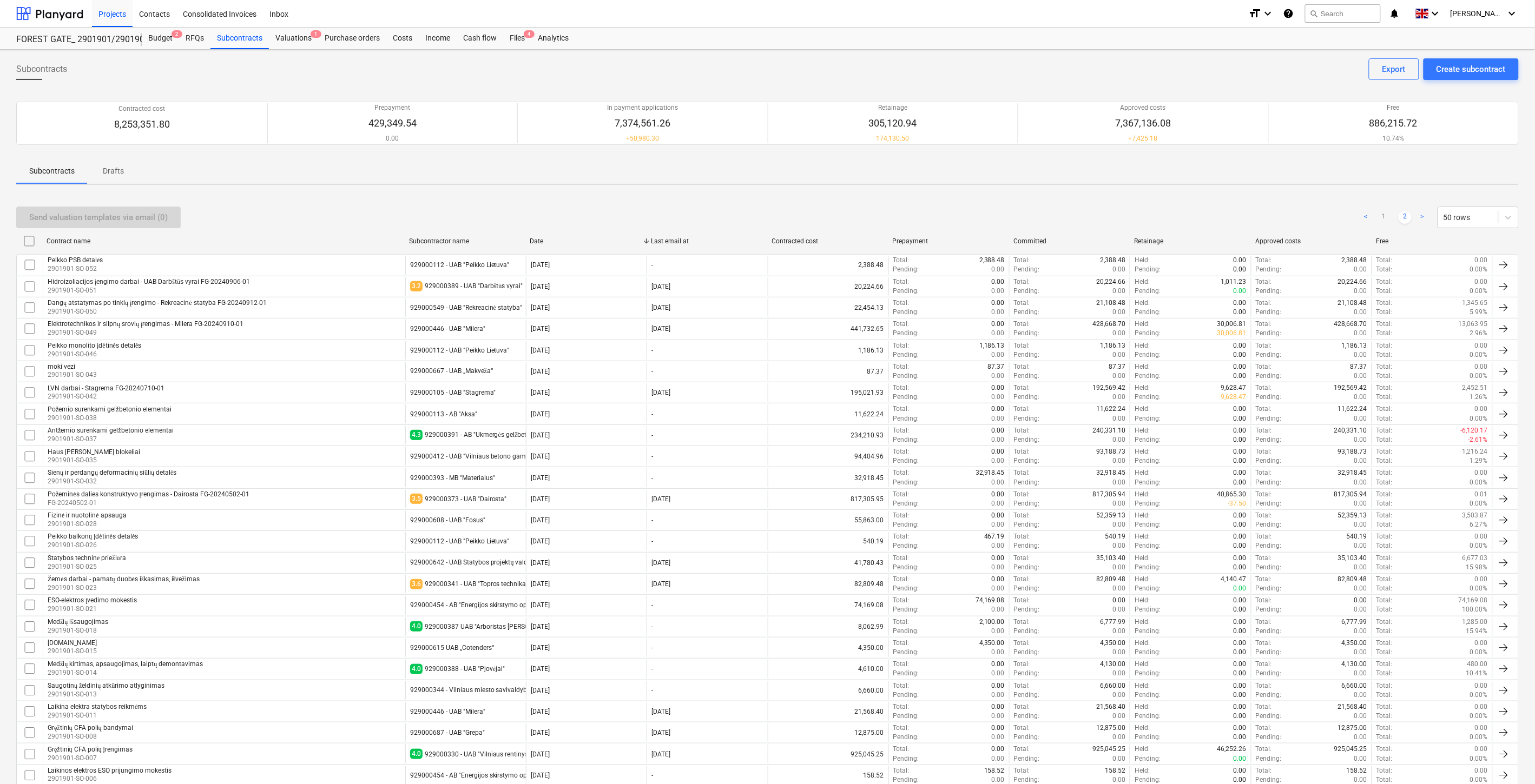
drag, startPoint x: 290, startPoint y: 37, endPoint x: 360, endPoint y: 8, distance: 75.8
click at [290, 37] on div "Valuations 1" at bounding box center [293, 38] width 49 height 22
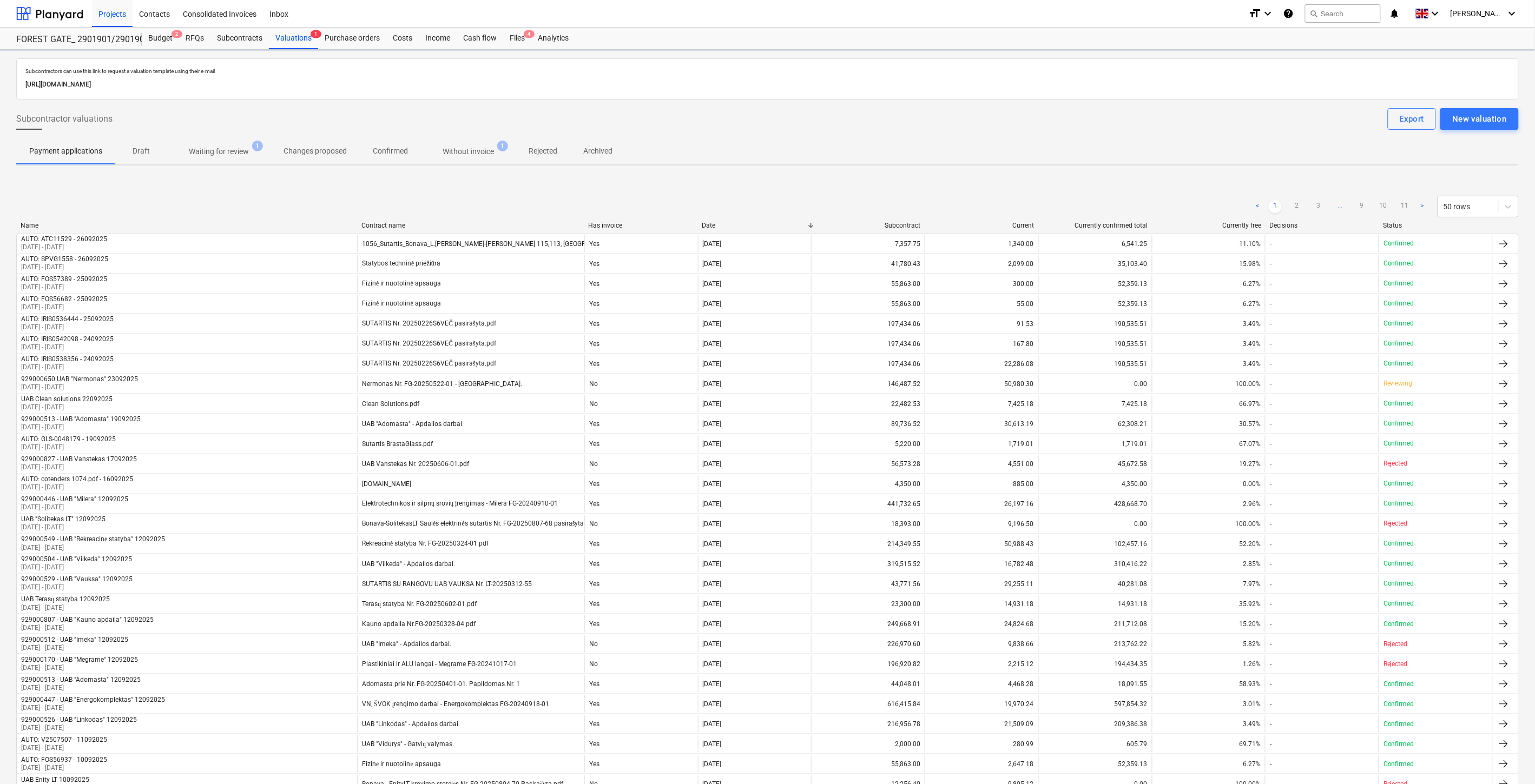
click at [413, 154] on span "Confirmed" at bounding box center [390, 151] width 61 height 18
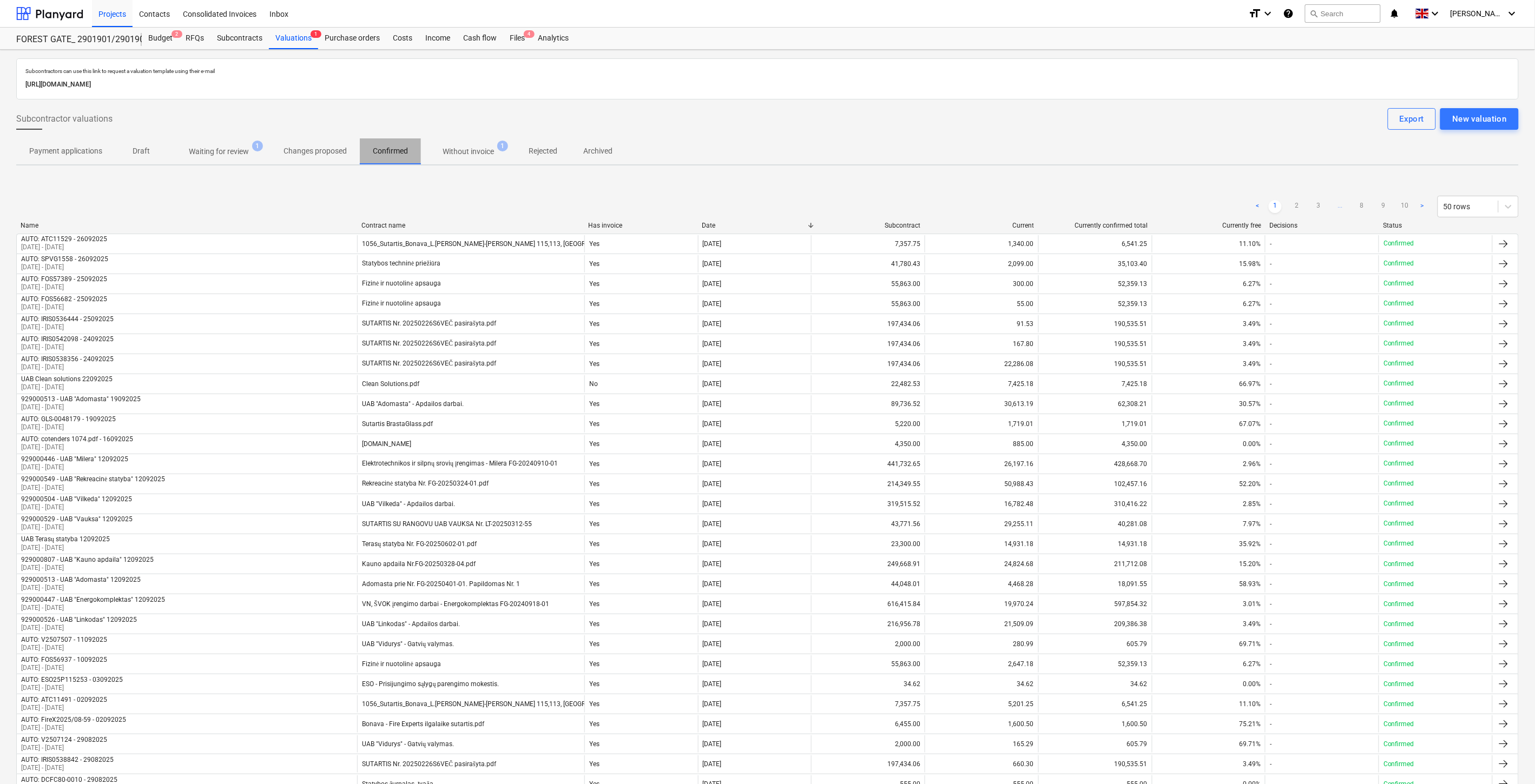
click at [388, 152] on p "Confirmed" at bounding box center [389, 151] width 35 height 11
click at [247, 39] on div "Subcontracts" at bounding box center [239, 38] width 58 height 22
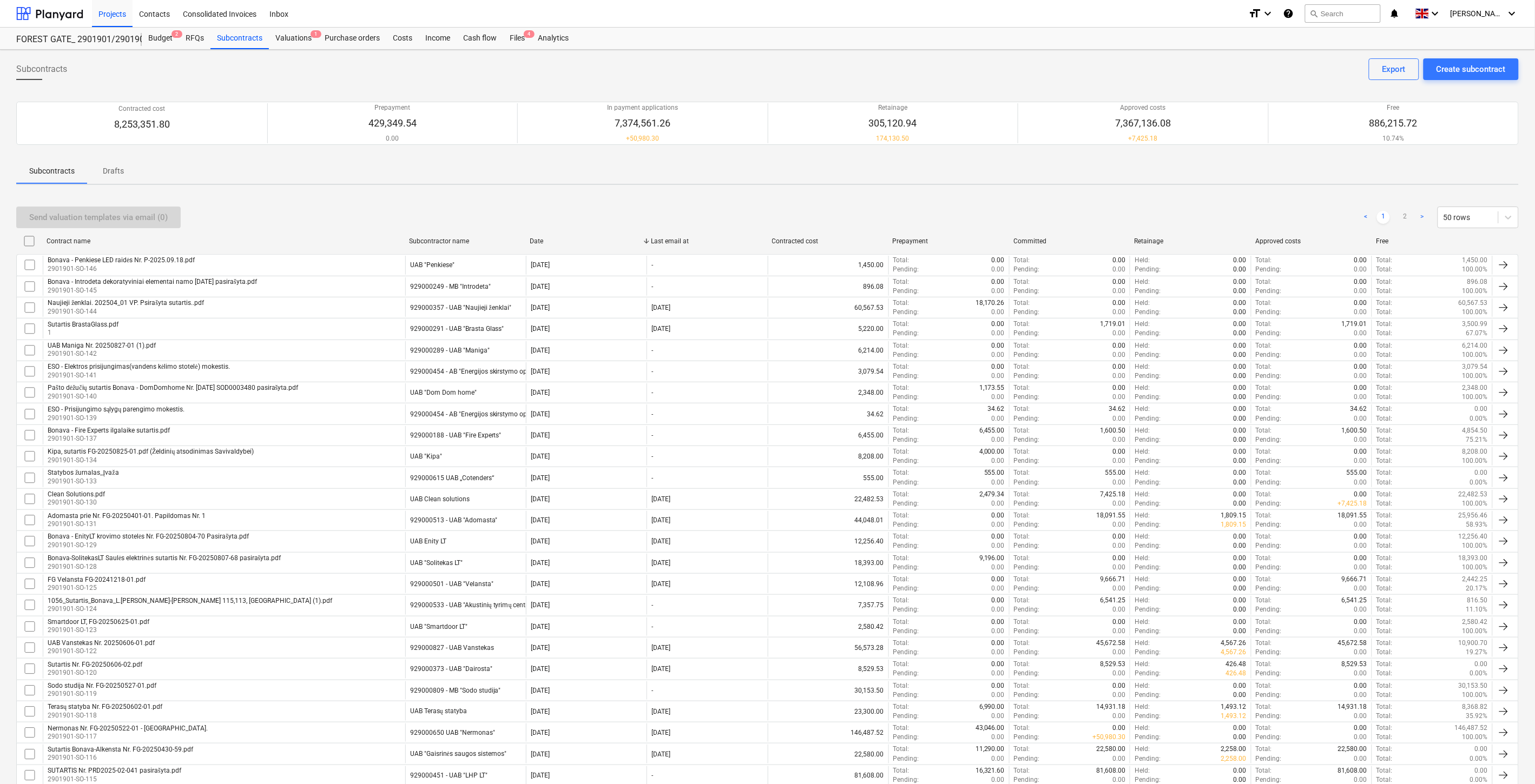
scroll to position [596, 0]
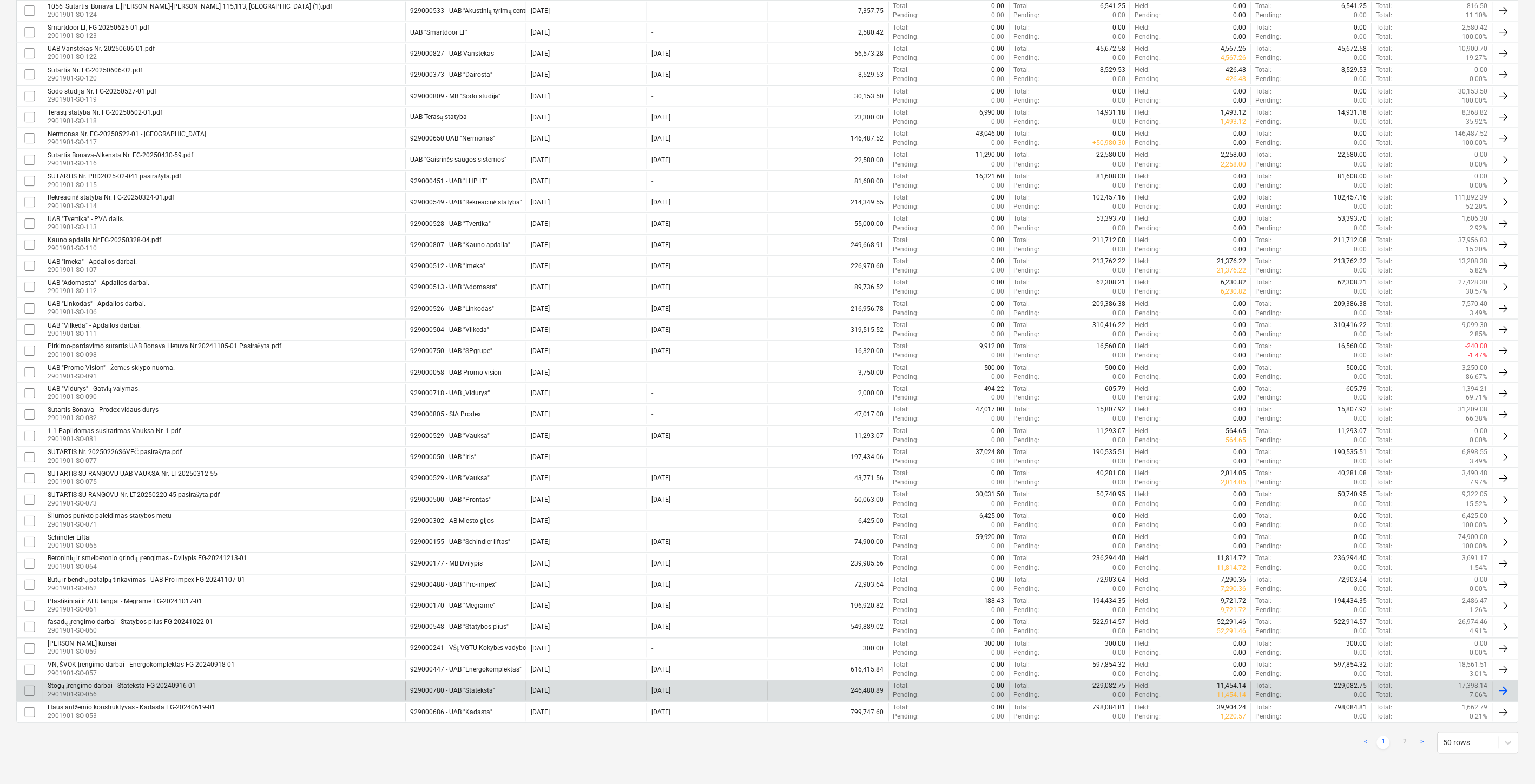
click at [289, 688] on div "Stogų įrengimo darbai - Stateksta FG-20240916-01 2901901-SO-056" at bounding box center [223, 692] width 362 height 19
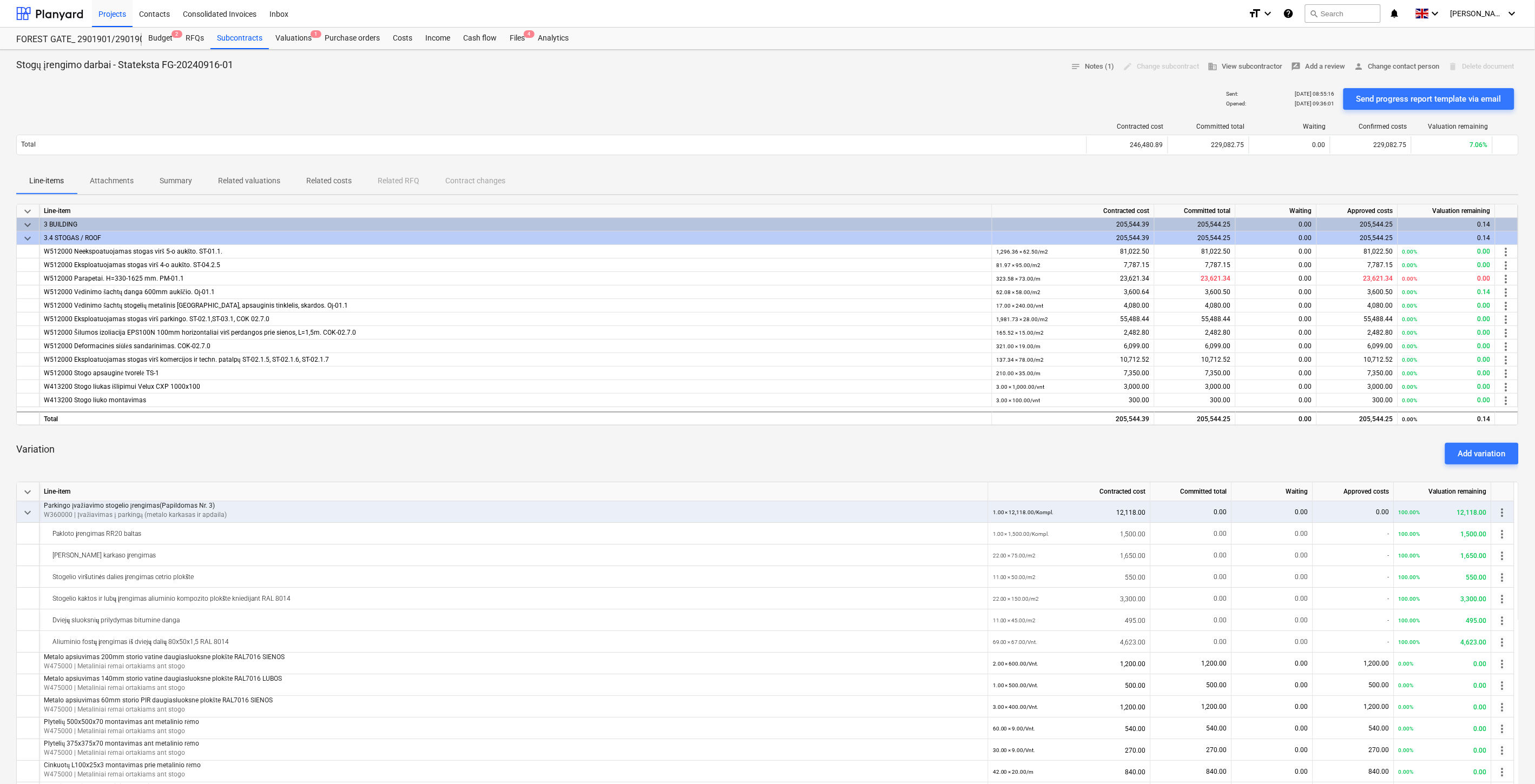
click at [964, 464] on div "Variation Add variation" at bounding box center [767, 453] width 1502 height 39
click at [978, 461] on div "Variation Add variation" at bounding box center [767, 453] width 1502 height 39
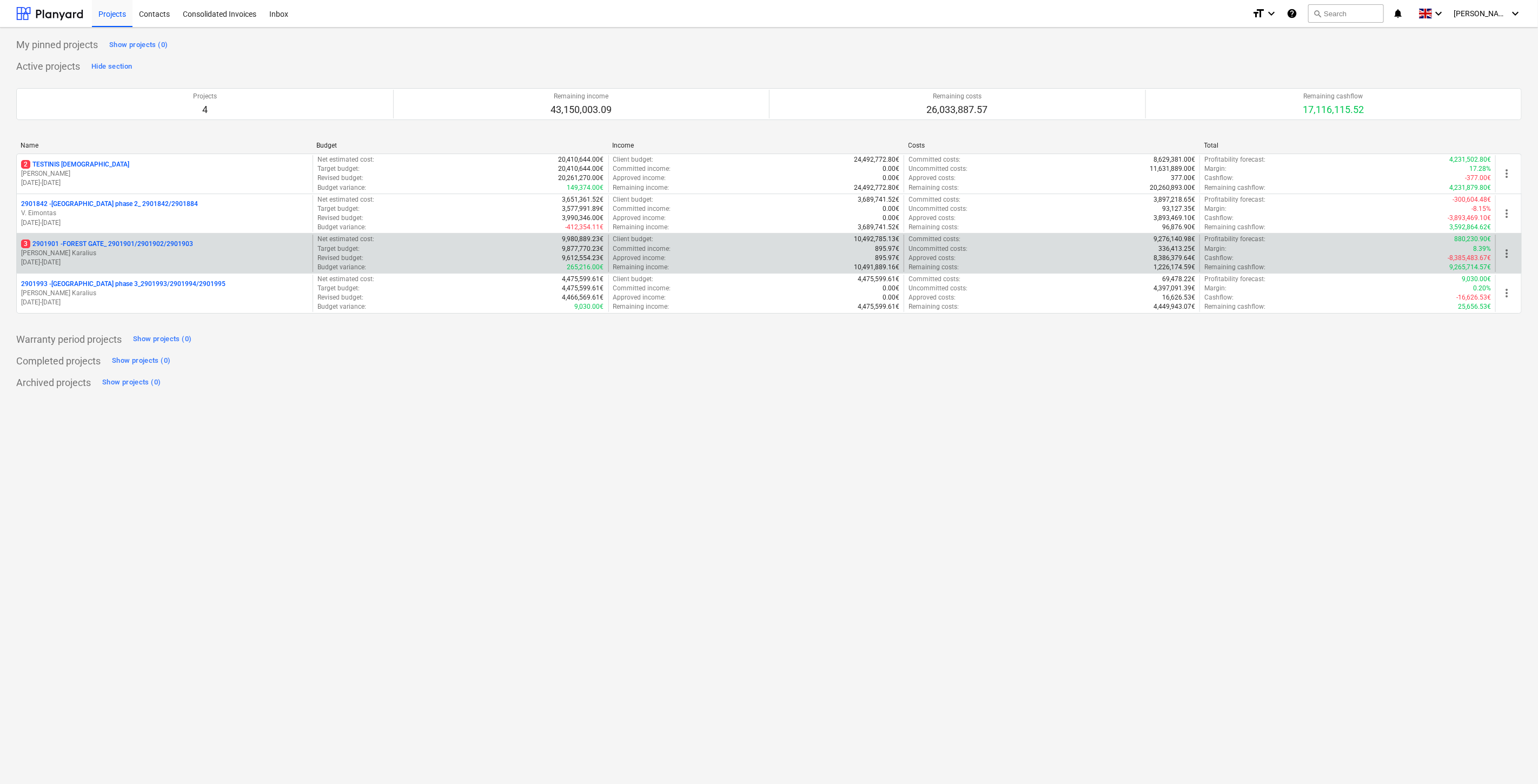
click at [217, 251] on p "[PERSON_NAME] Karalius" at bounding box center [164, 253] width 287 height 9
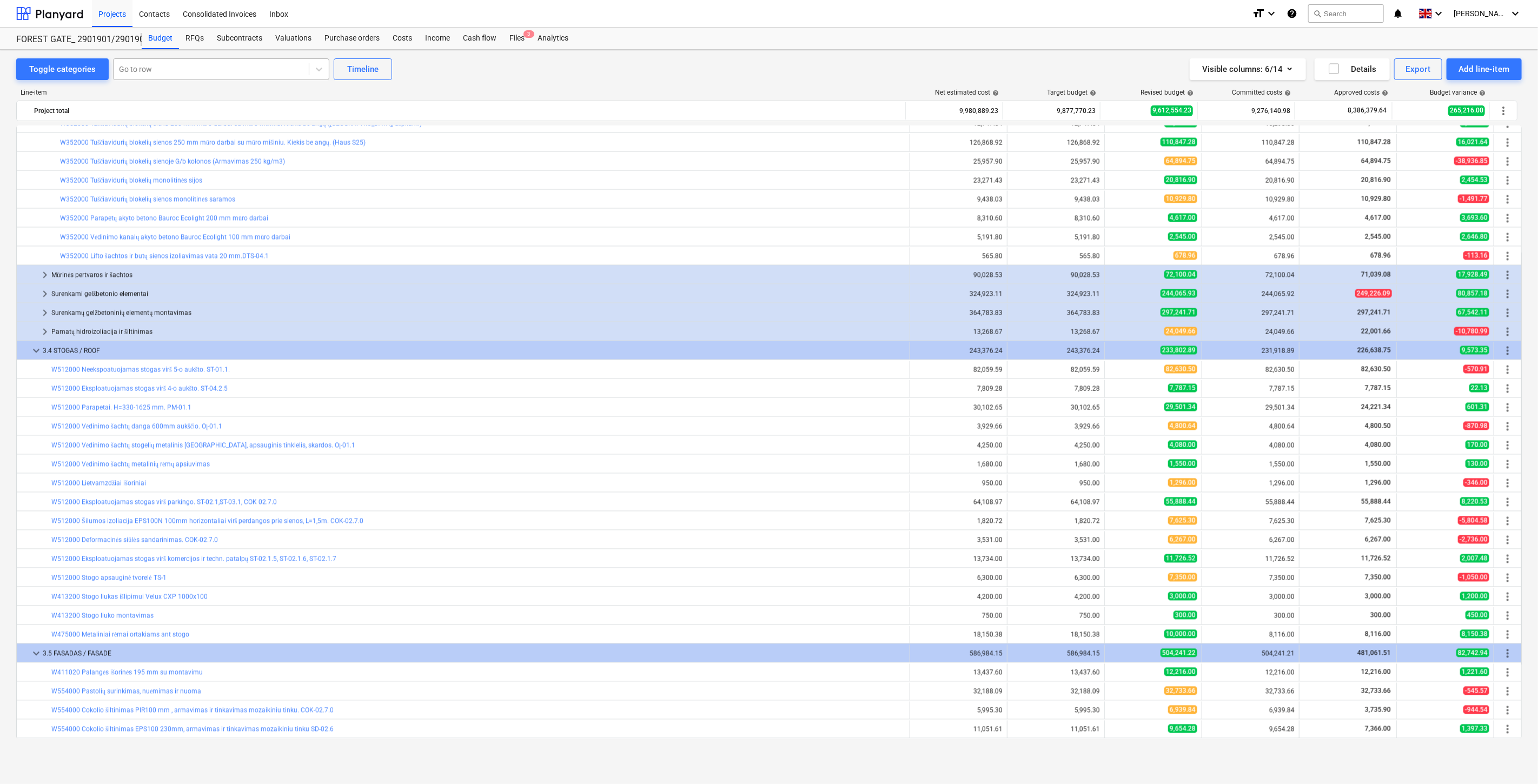
scroll to position [1418, 0]
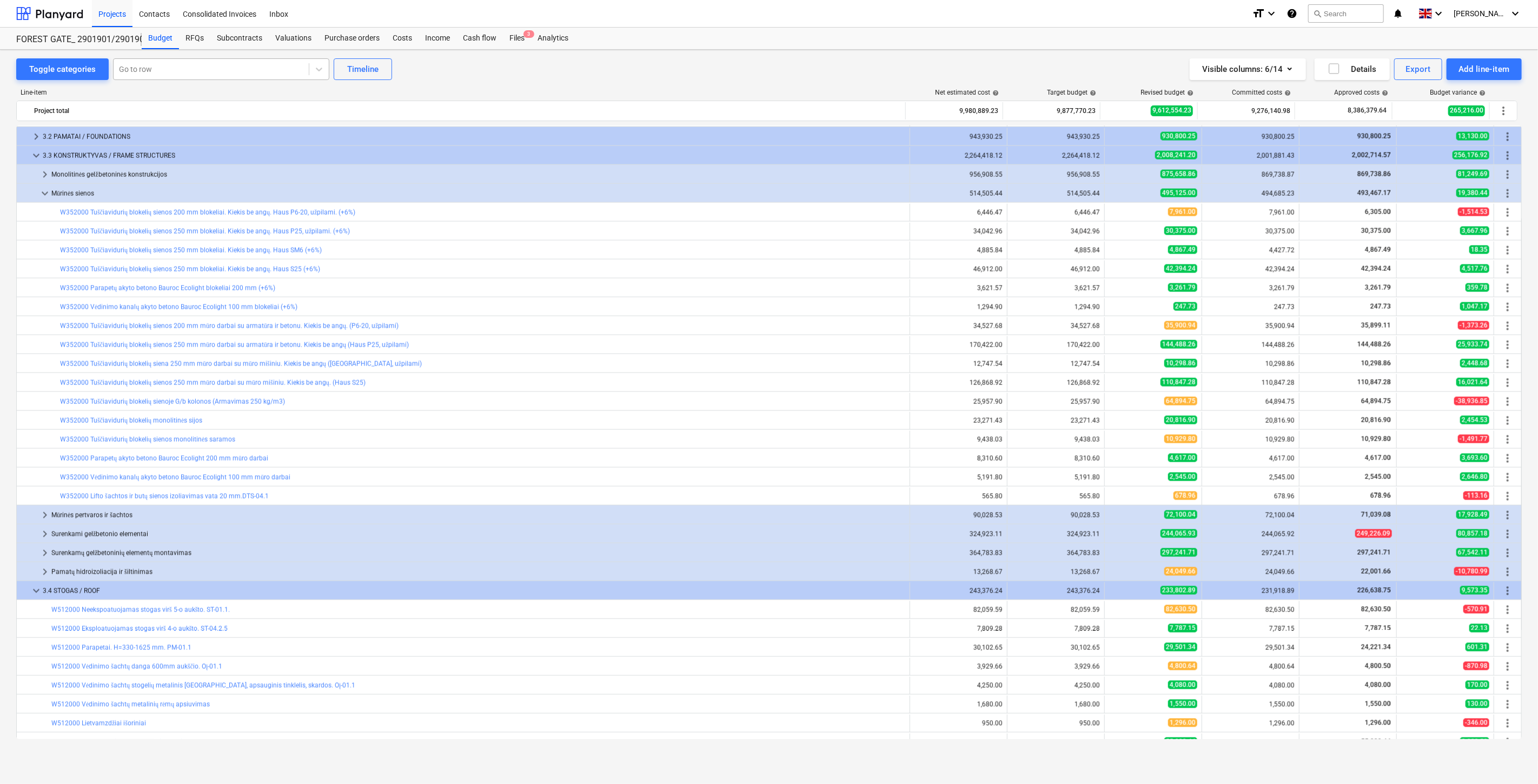
click at [207, 68] on div at bounding box center [211, 69] width 185 height 10
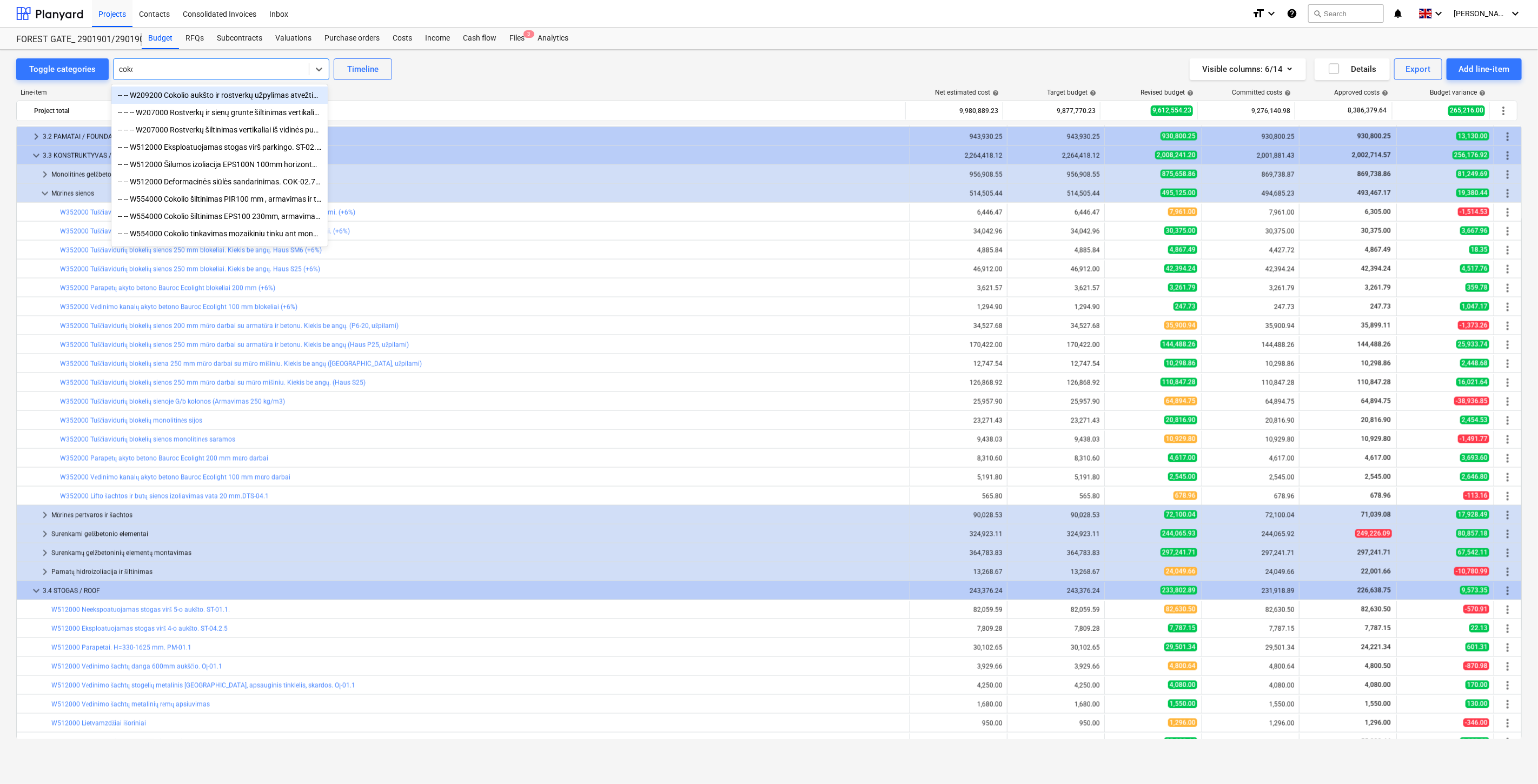
type input "cokol"
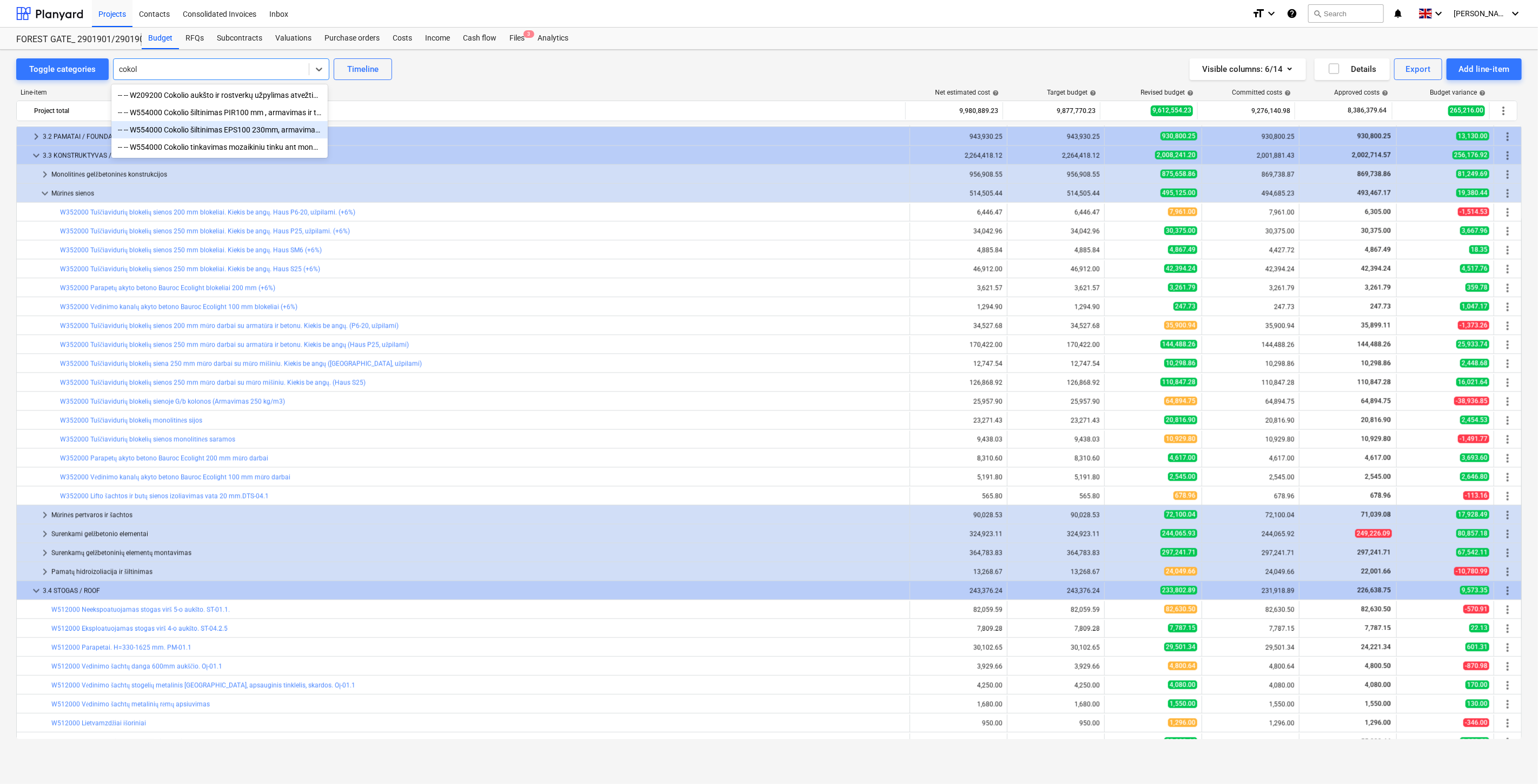
click at [252, 131] on div "-- -- W554000 Cokolio šiltinimas EPS100 230mm, armavimas ir tinkavimas mozaikin…" at bounding box center [220, 130] width 217 height 17
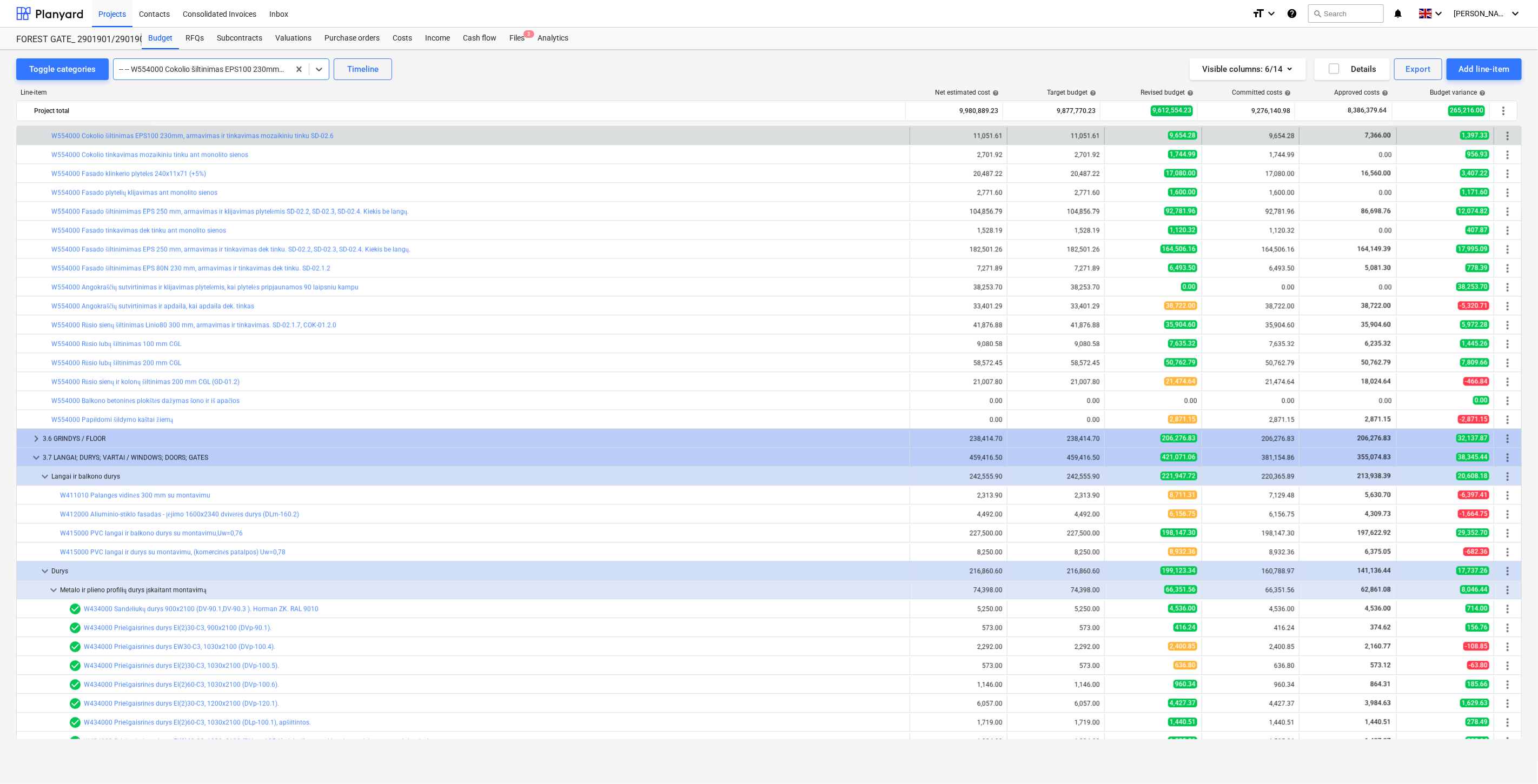
scroll to position [2132, 0]
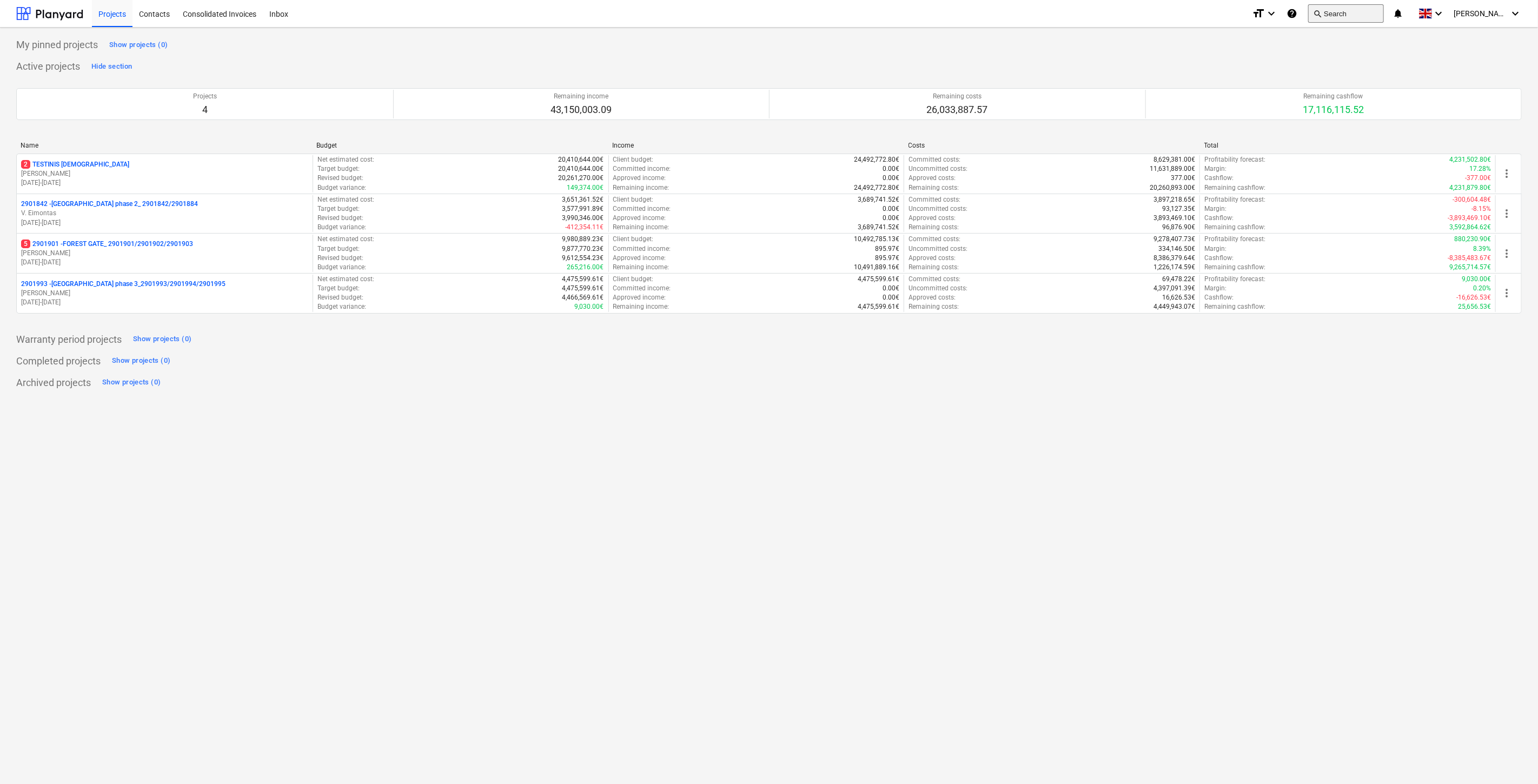
click at [1353, 14] on button "search Search" at bounding box center [1346, 14] width 75 height 19
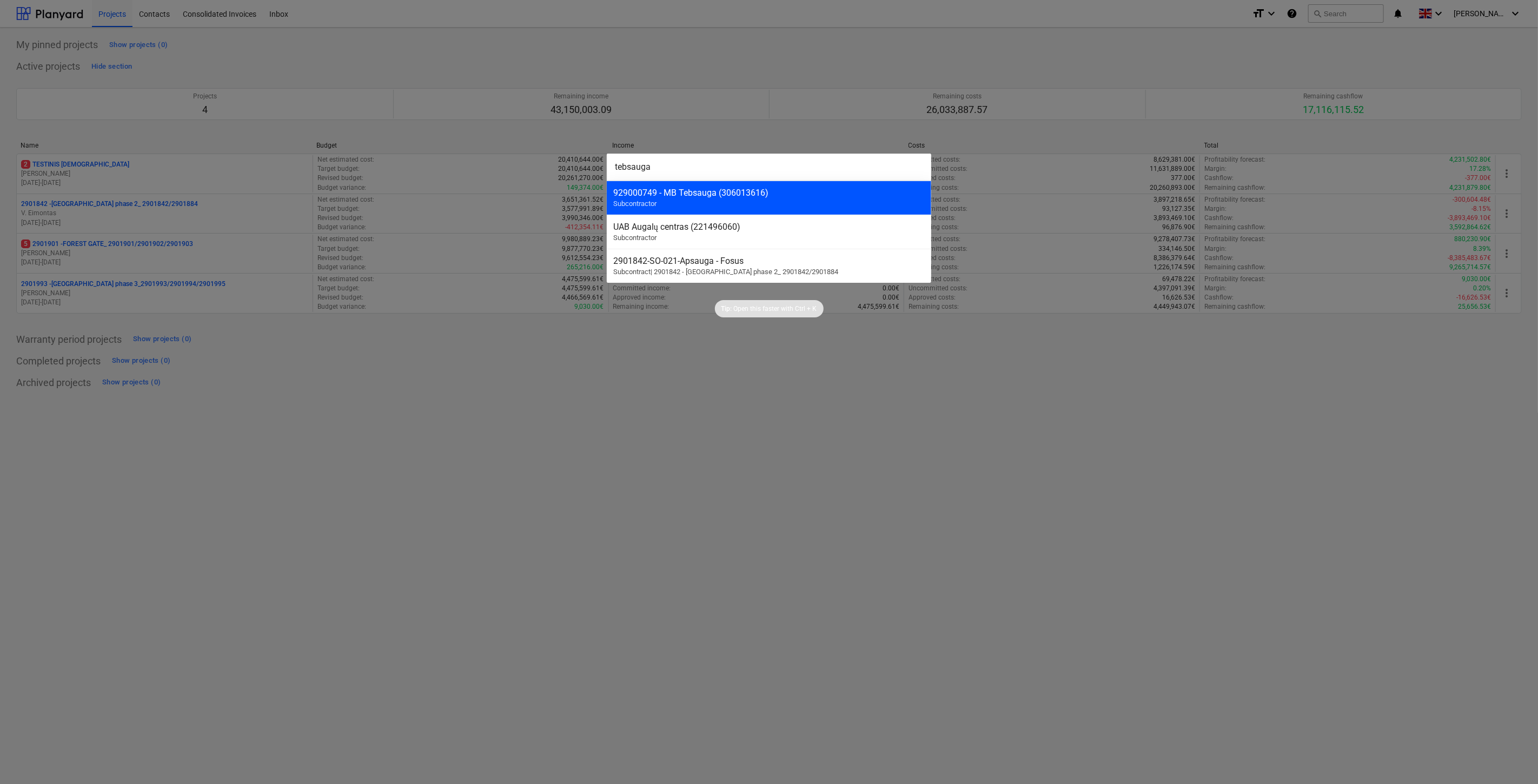
type input "tebsauga"
click at [824, 210] on div "929000749 - MB Tebsauga (306013616) Subcontractor" at bounding box center [769, 198] width 324 height 34
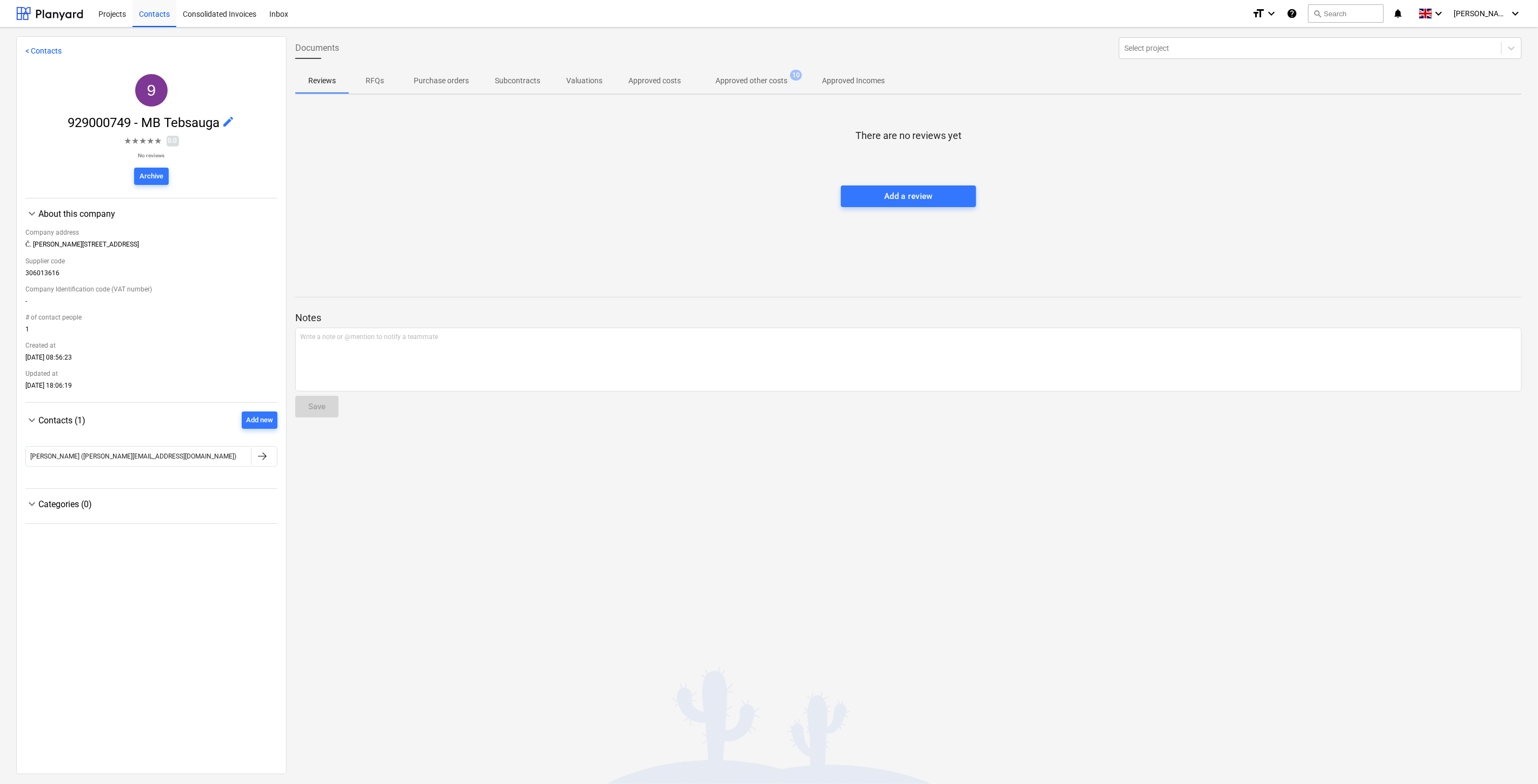
click at [763, 77] on p "Approved other costs" at bounding box center [751, 81] width 72 height 11
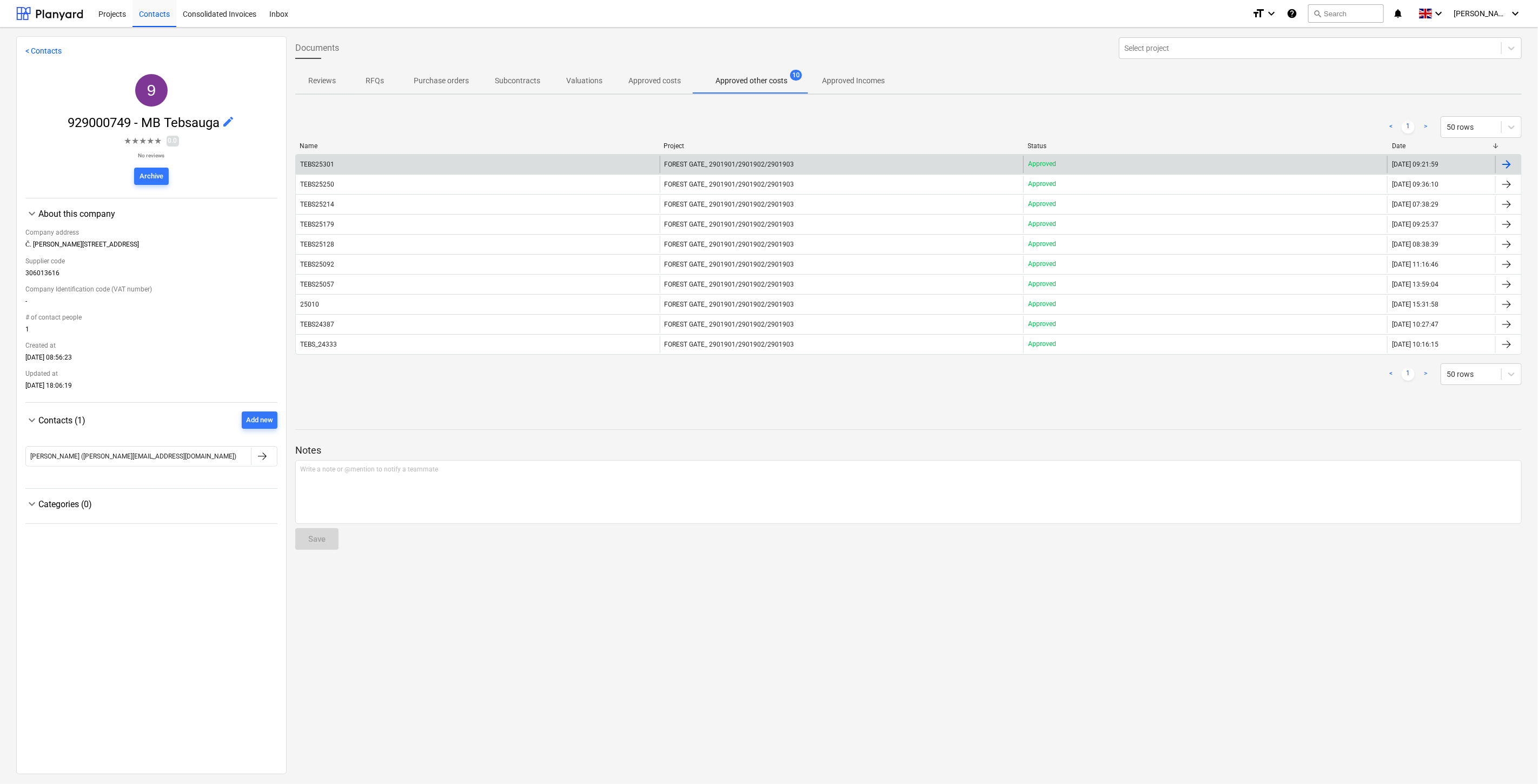
click at [556, 164] on div "TEBS25301" at bounding box center [478, 164] width 364 height 17
